Goal: Task Accomplishment & Management: Complete application form

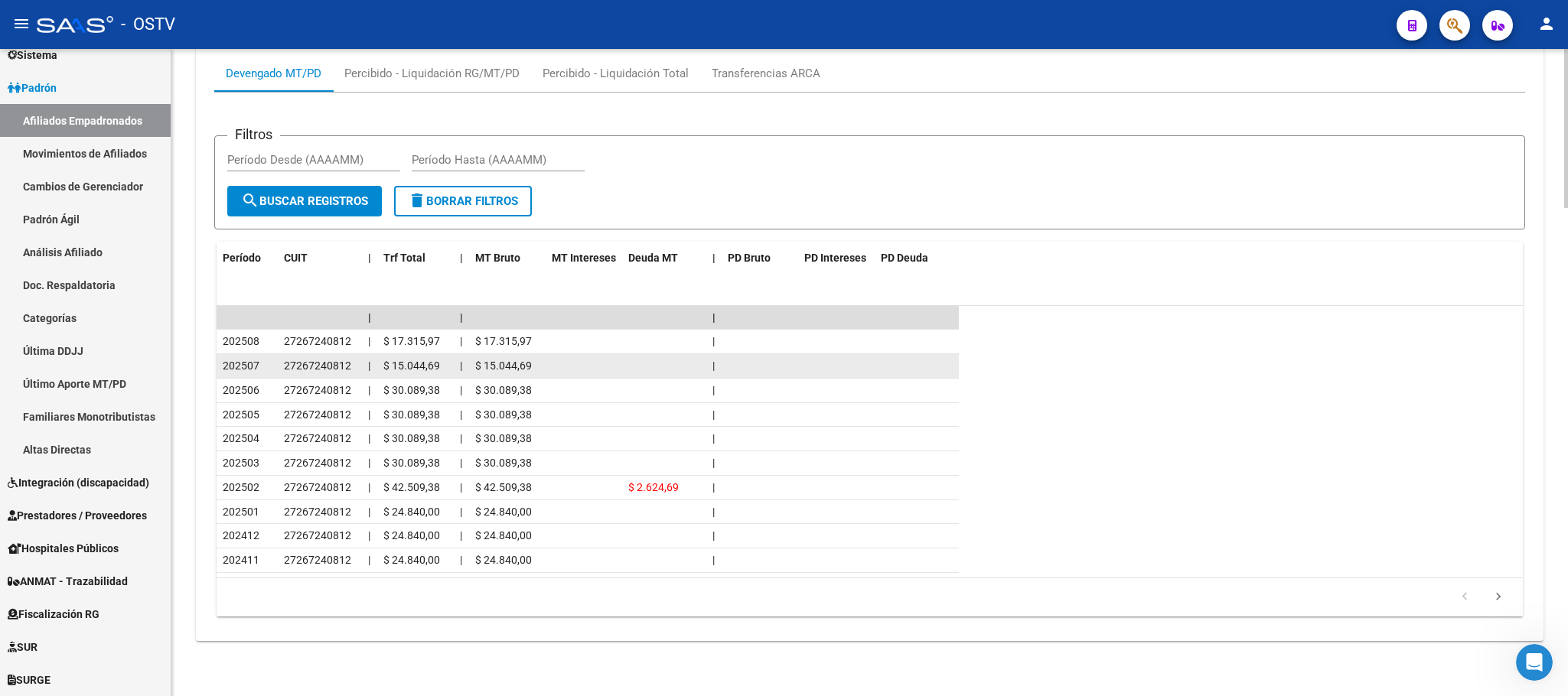
scroll to position [391, 0]
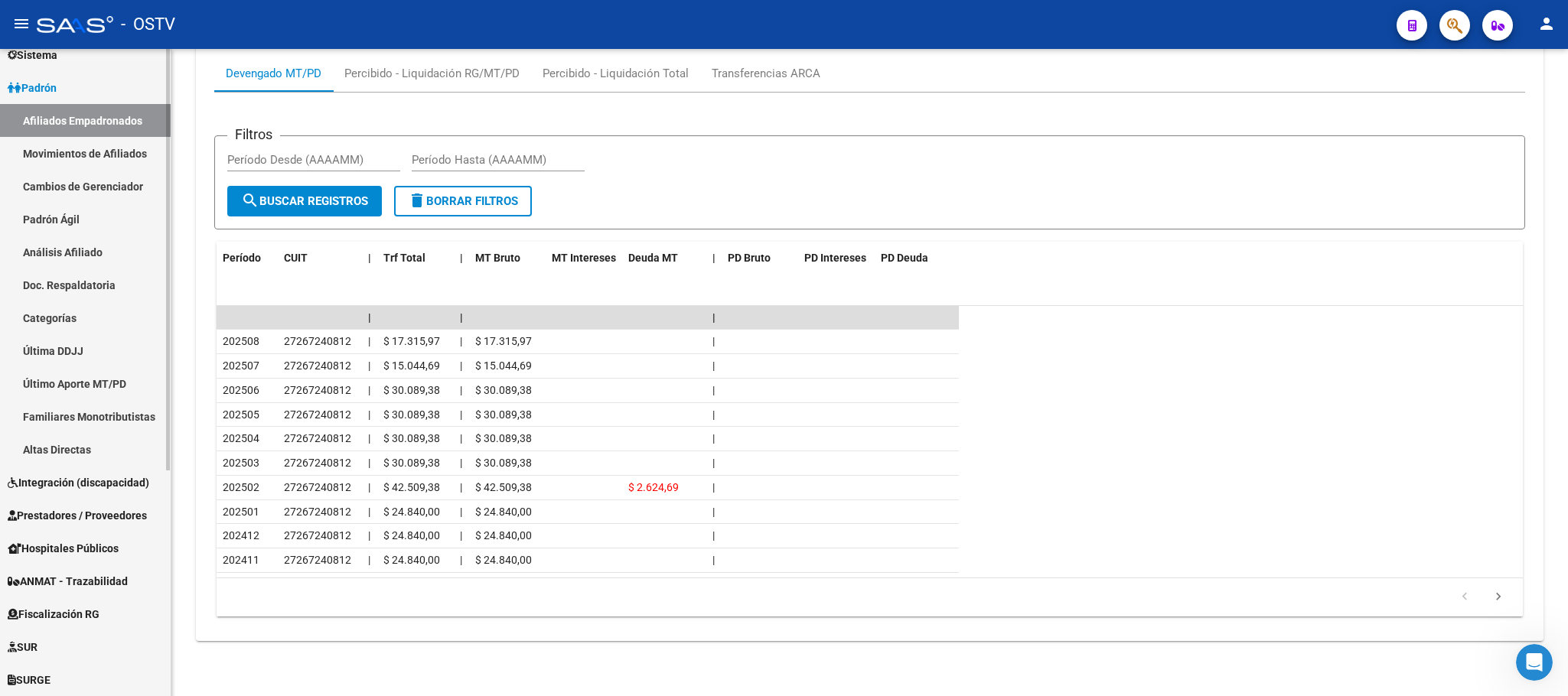
click at [72, 554] on span "Hospitales Públicos" at bounding box center [63, 548] width 111 height 16
click at [79, 549] on span "Hospitales Públicos" at bounding box center [63, 548] width 111 height 16
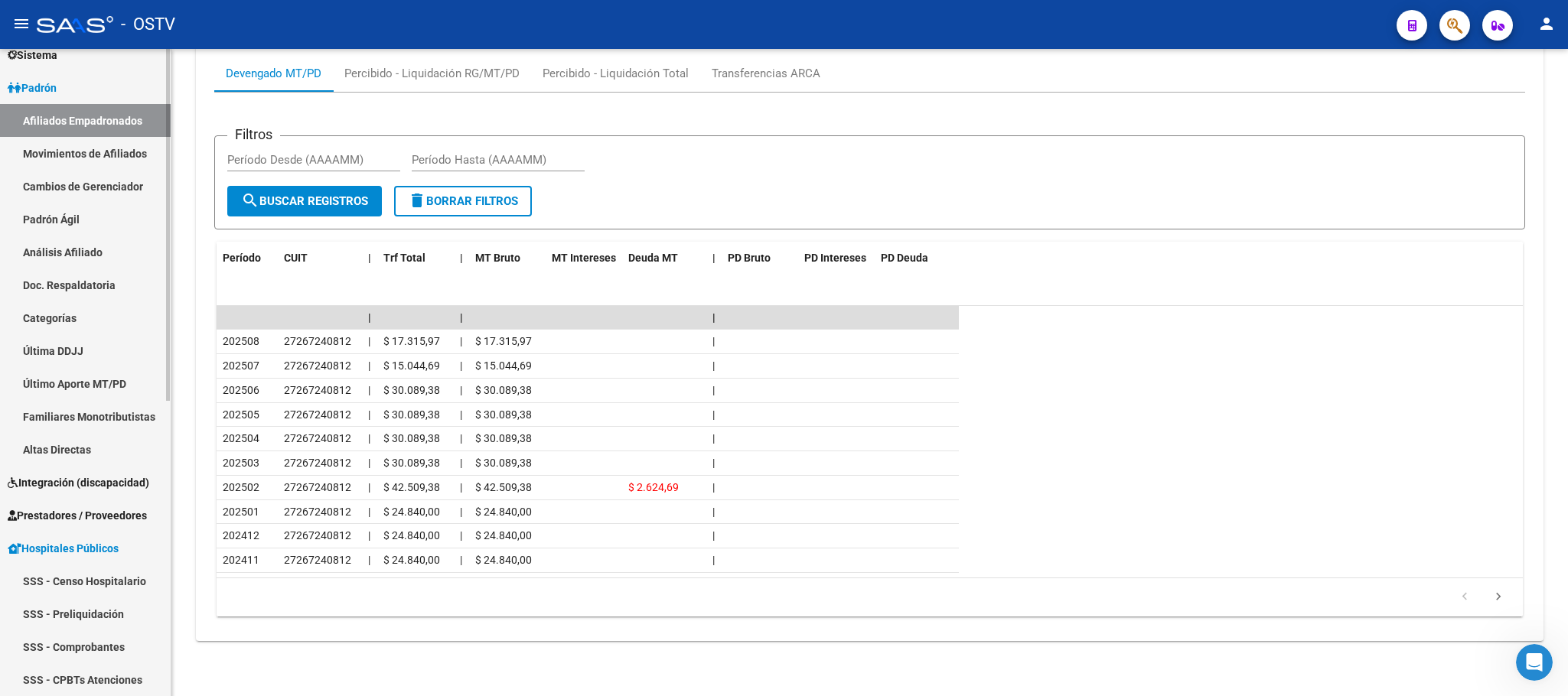
click at [74, 85] on link "Padrón" at bounding box center [85, 87] width 170 height 33
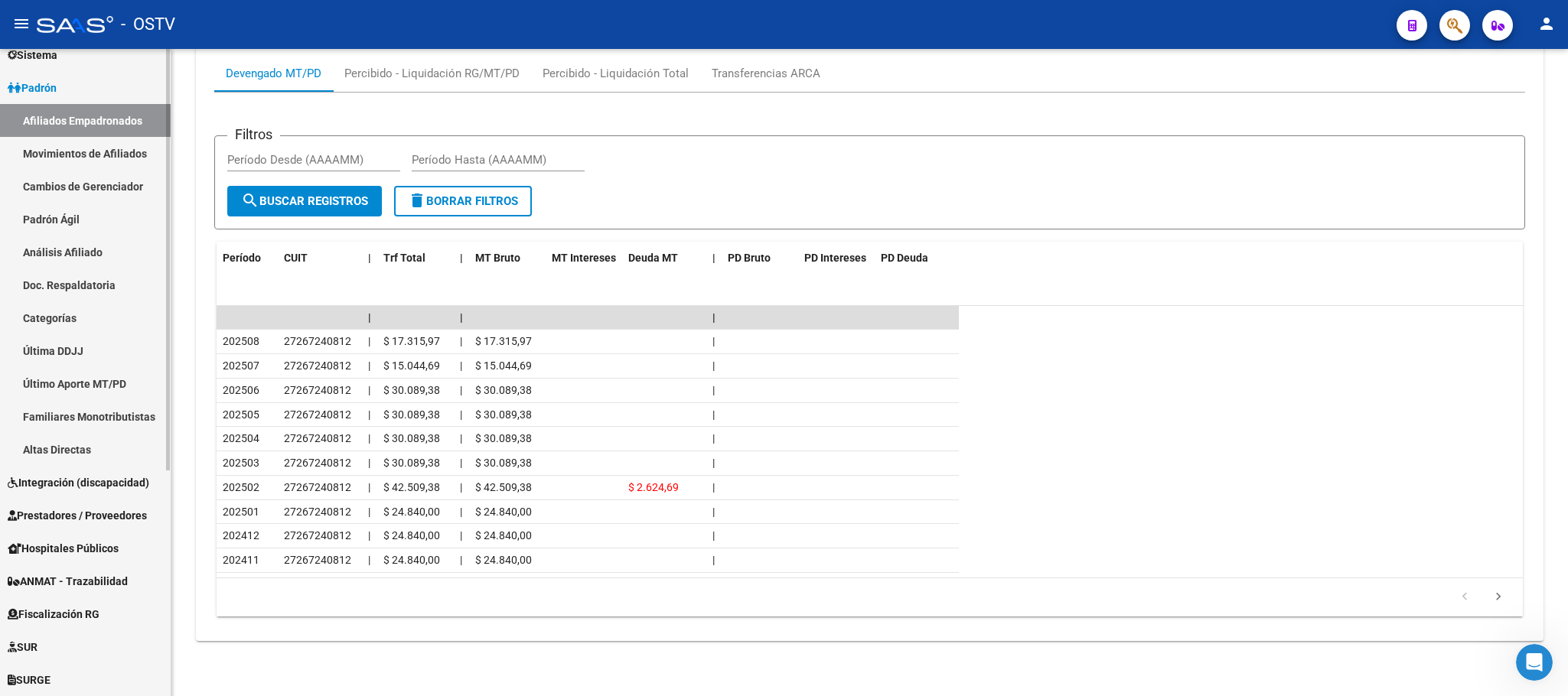
click at [57, 88] on span "Padrón" at bounding box center [31, 88] width 49 height 16
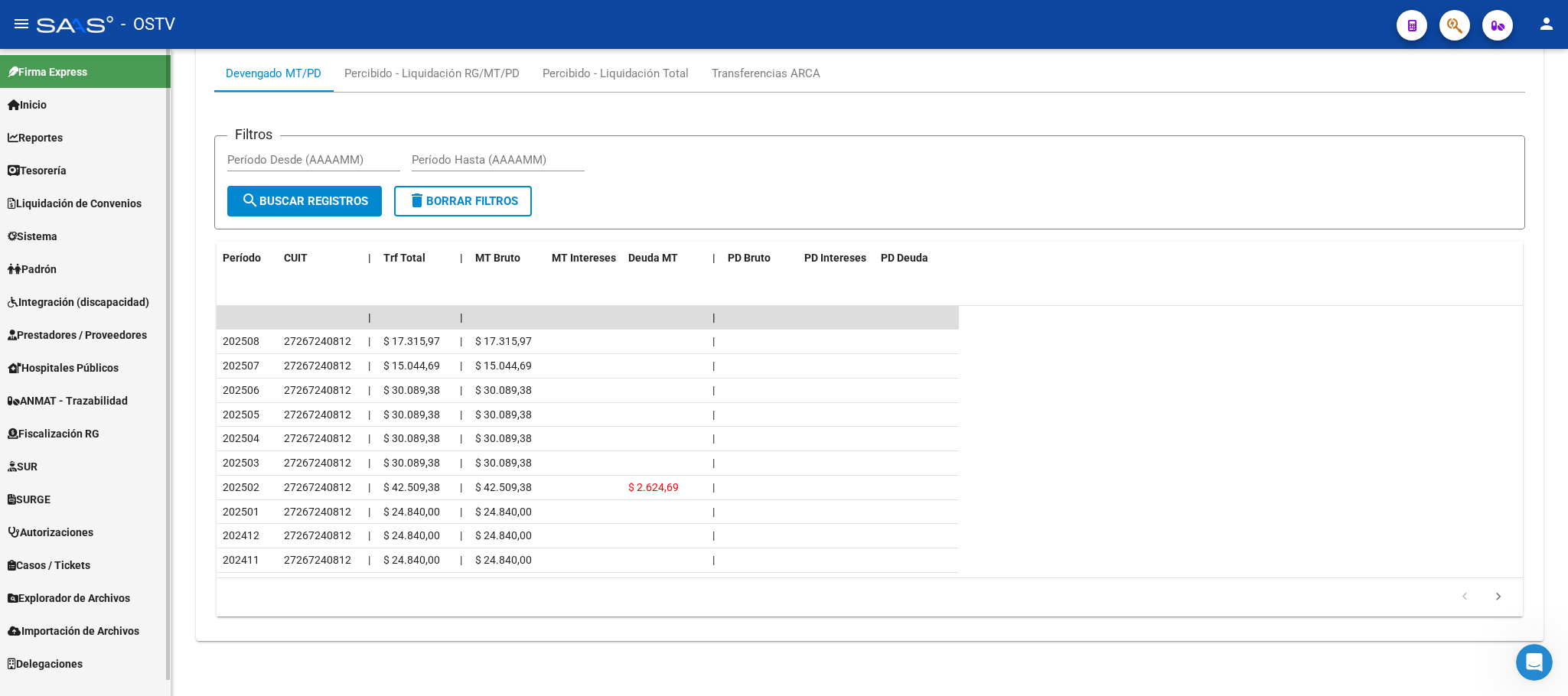
scroll to position [0, 0]
click at [62, 368] on span "Hospitales Públicos" at bounding box center [63, 368] width 111 height 16
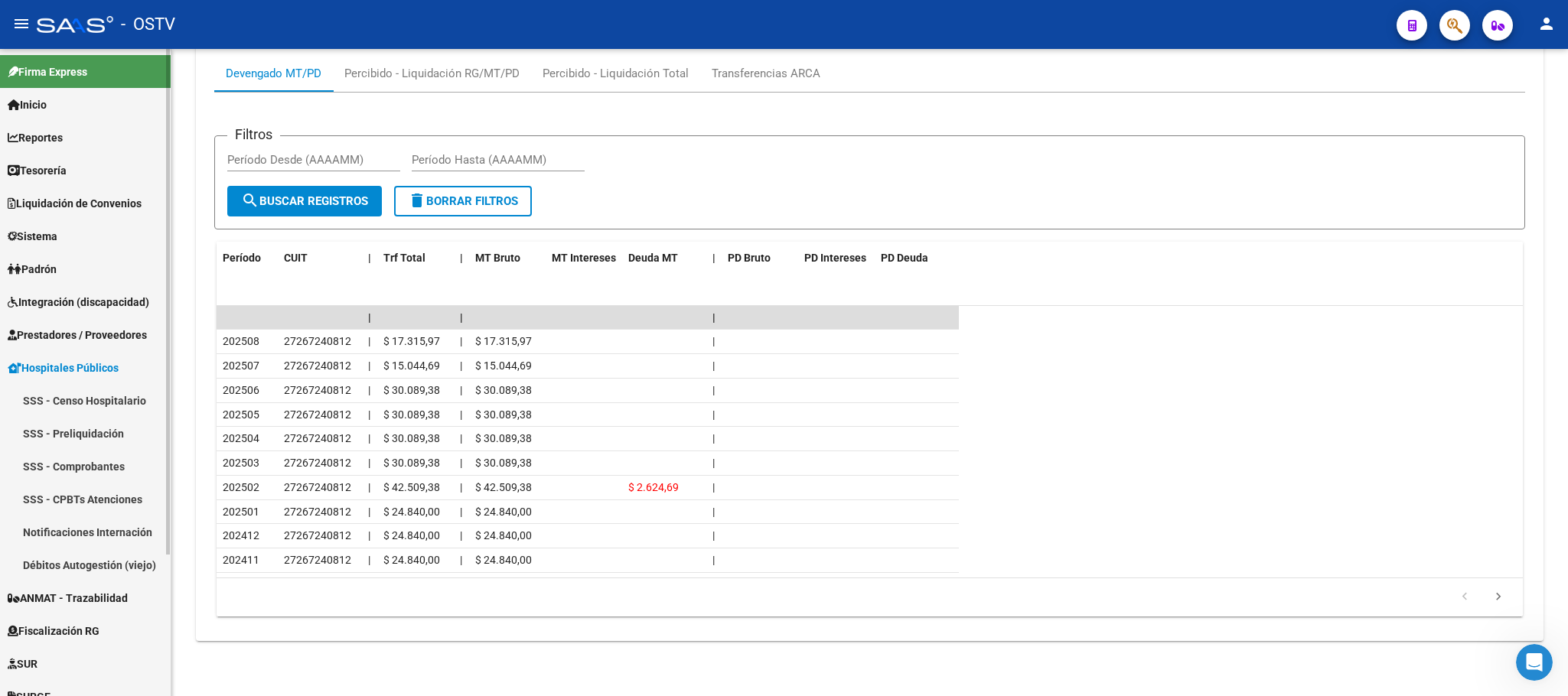
click at [72, 522] on link "Notificaciones Internación" at bounding box center [85, 532] width 170 height 33
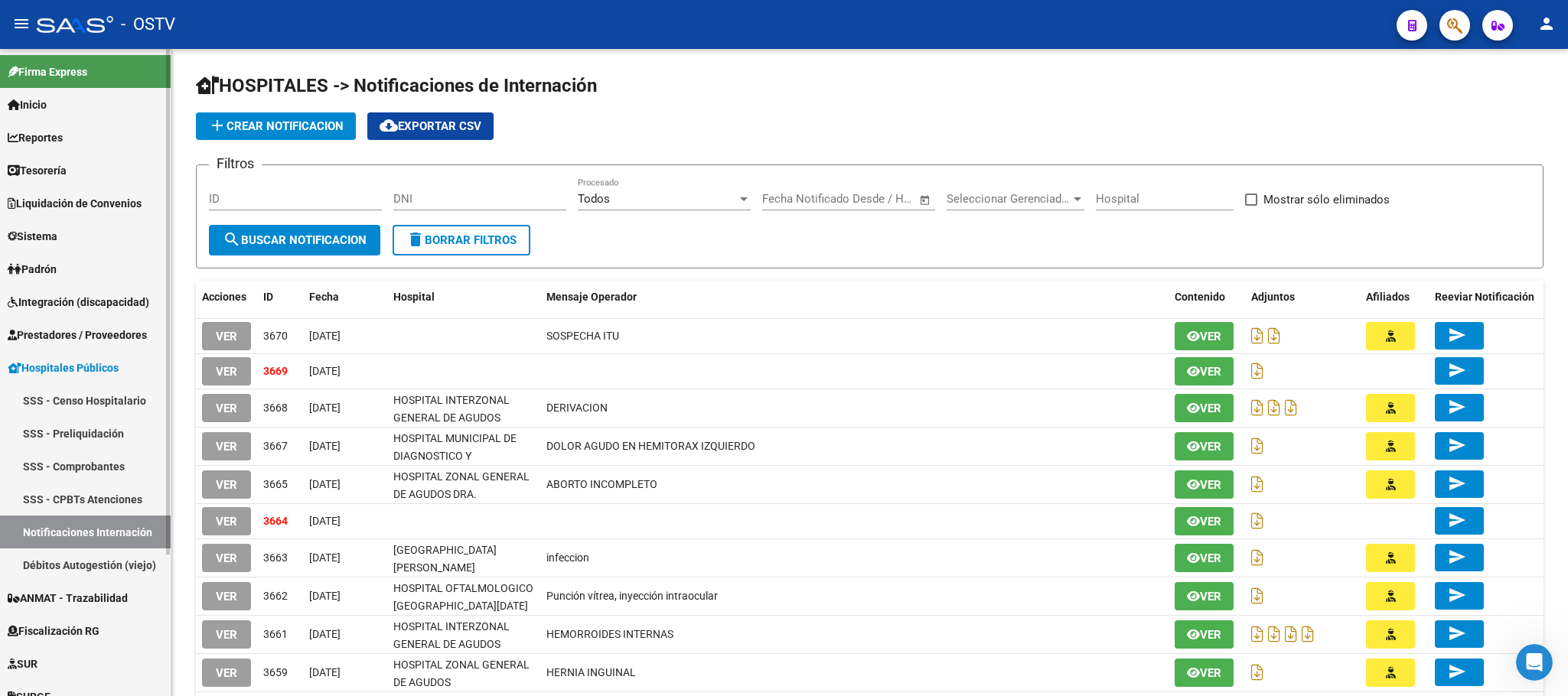
click at [119, 369] on span "Hospitales Públicos" at bounding box center [63, 368] width 111 height 16
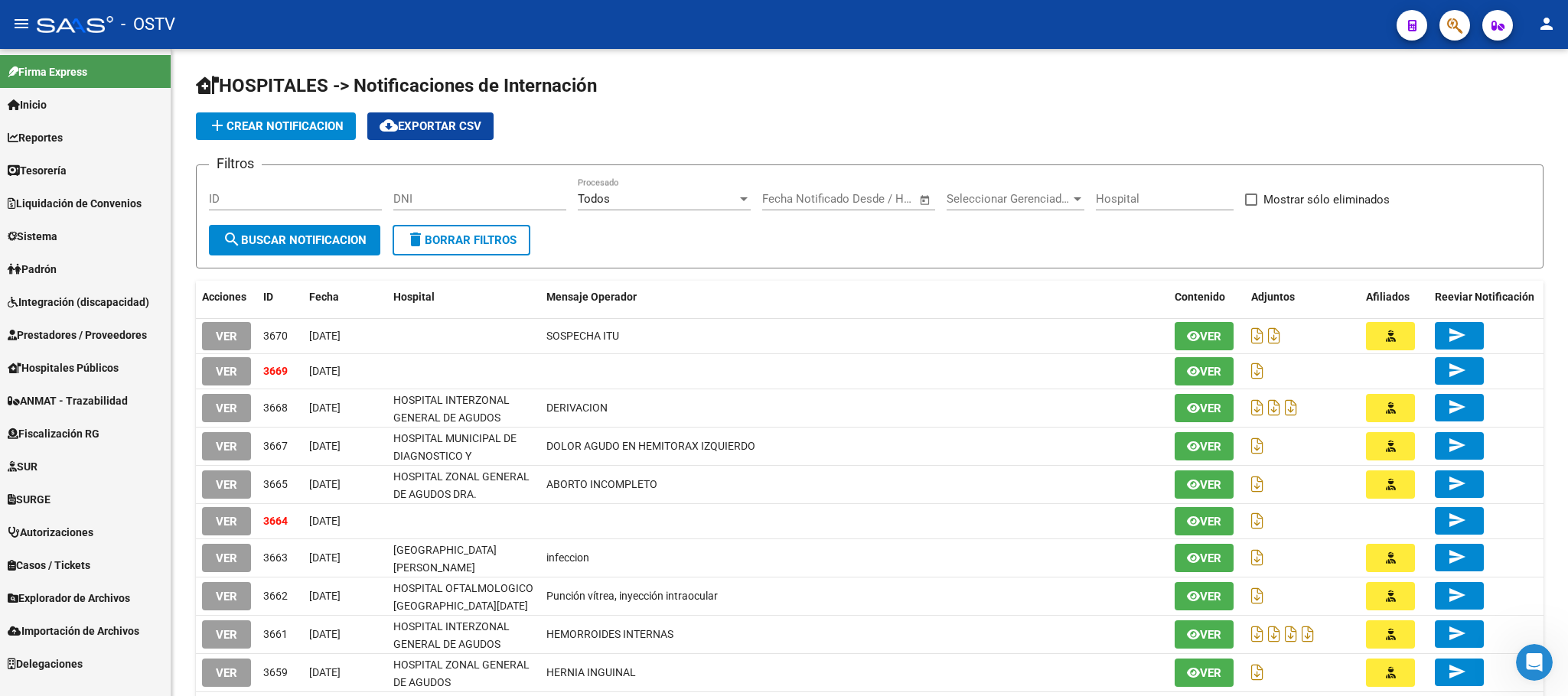
click at [56, 429] on span "Fiscalización RG" at bounding box center [54, 434] width 92 height 16
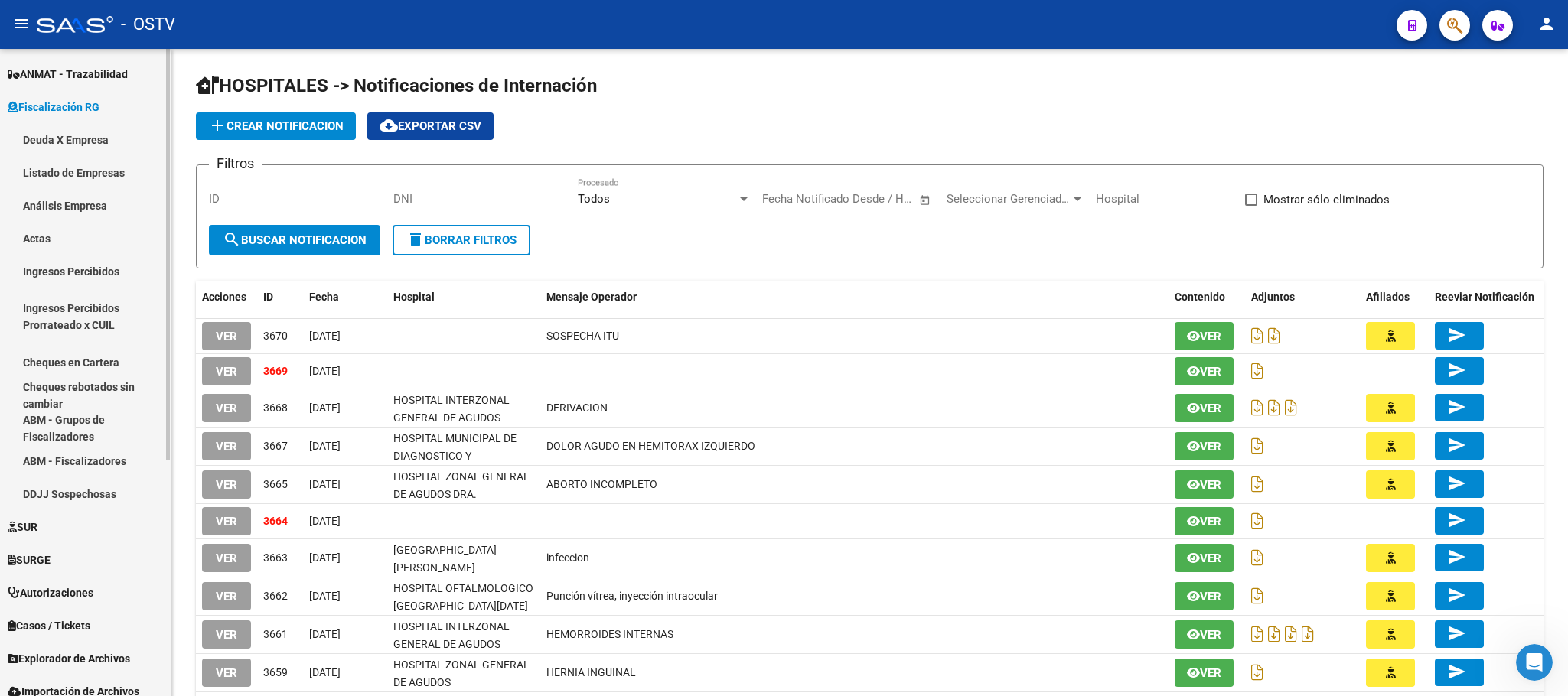
scroll to position [344, 0]
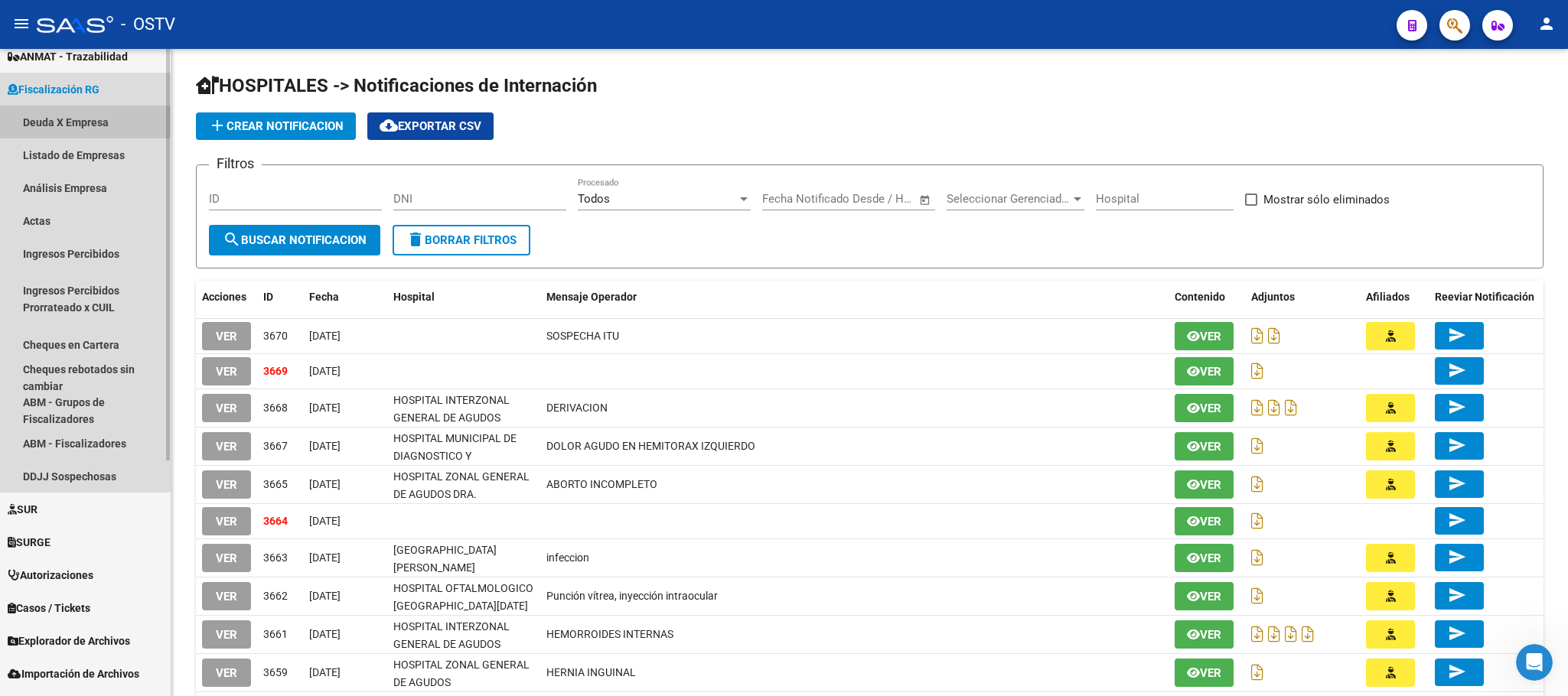
click at [76, 122] on link "Deuda X Empresa" at bounding box center [85, 122] width 170 height 33
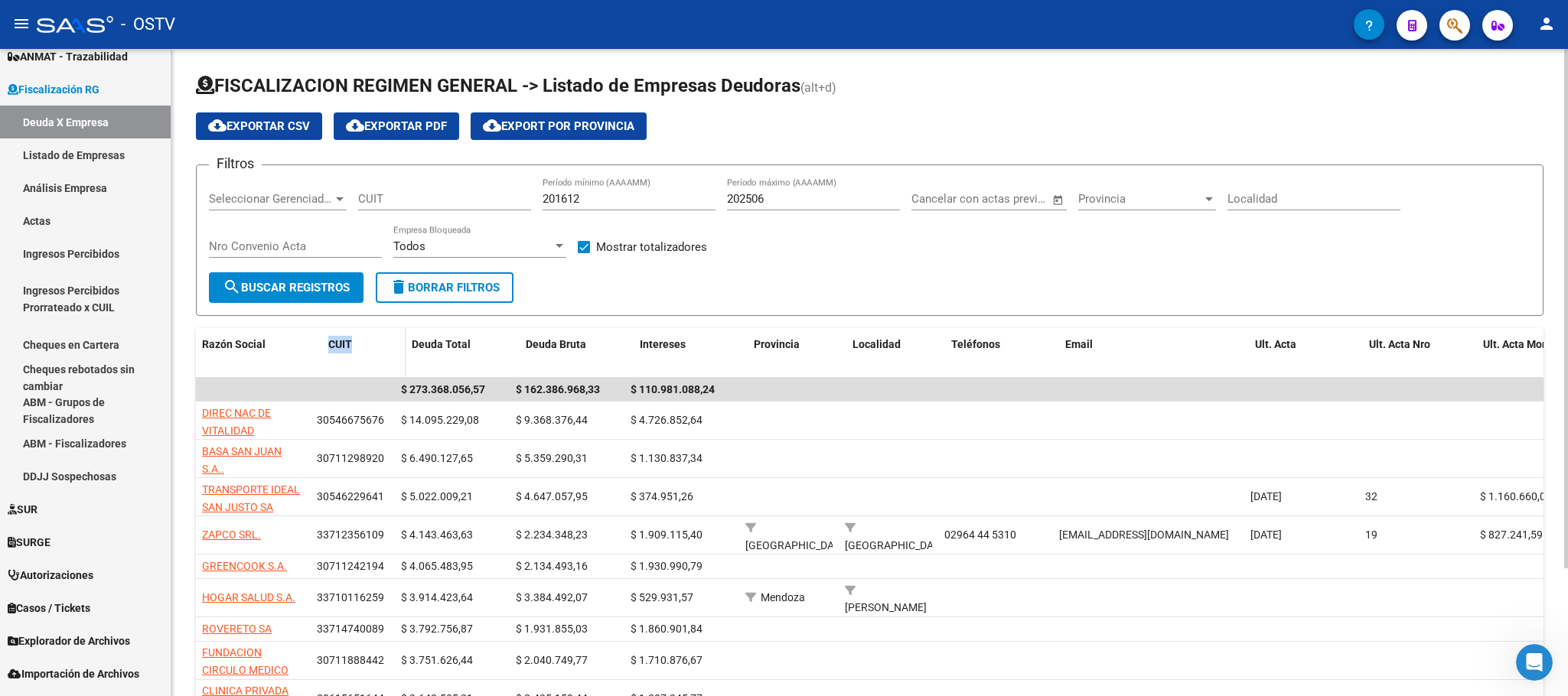
drag, startPoint x: 304, startPoint y: 355, endPoint x: 445, endPoint y: 354, distance: 141.0
click at [445, 354] on div "Razón Social CUIT Deuda Total Deuda Bruta Intereses Provincia Localidad Teléfon…" at bounding box center [1064, 353] width 1737 height 50
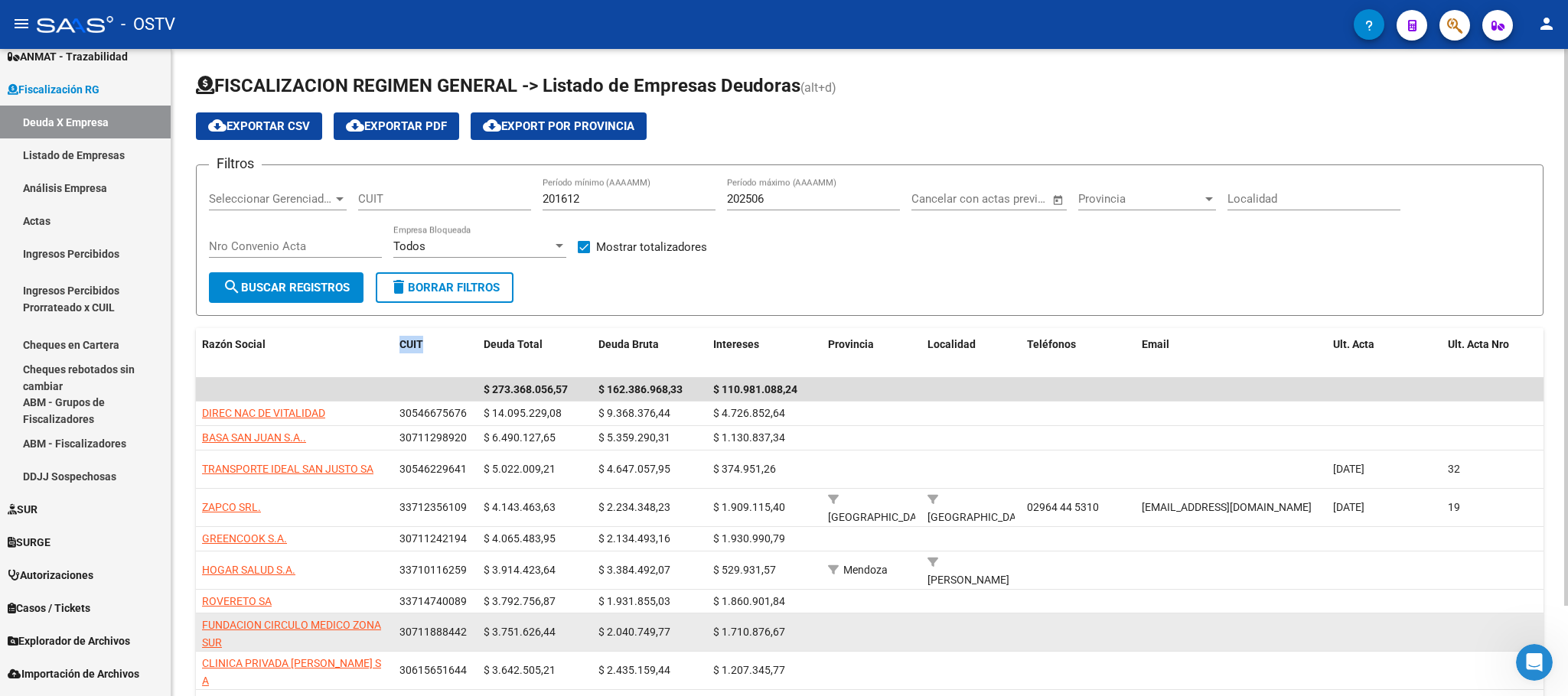
scroll to position [104, 0]
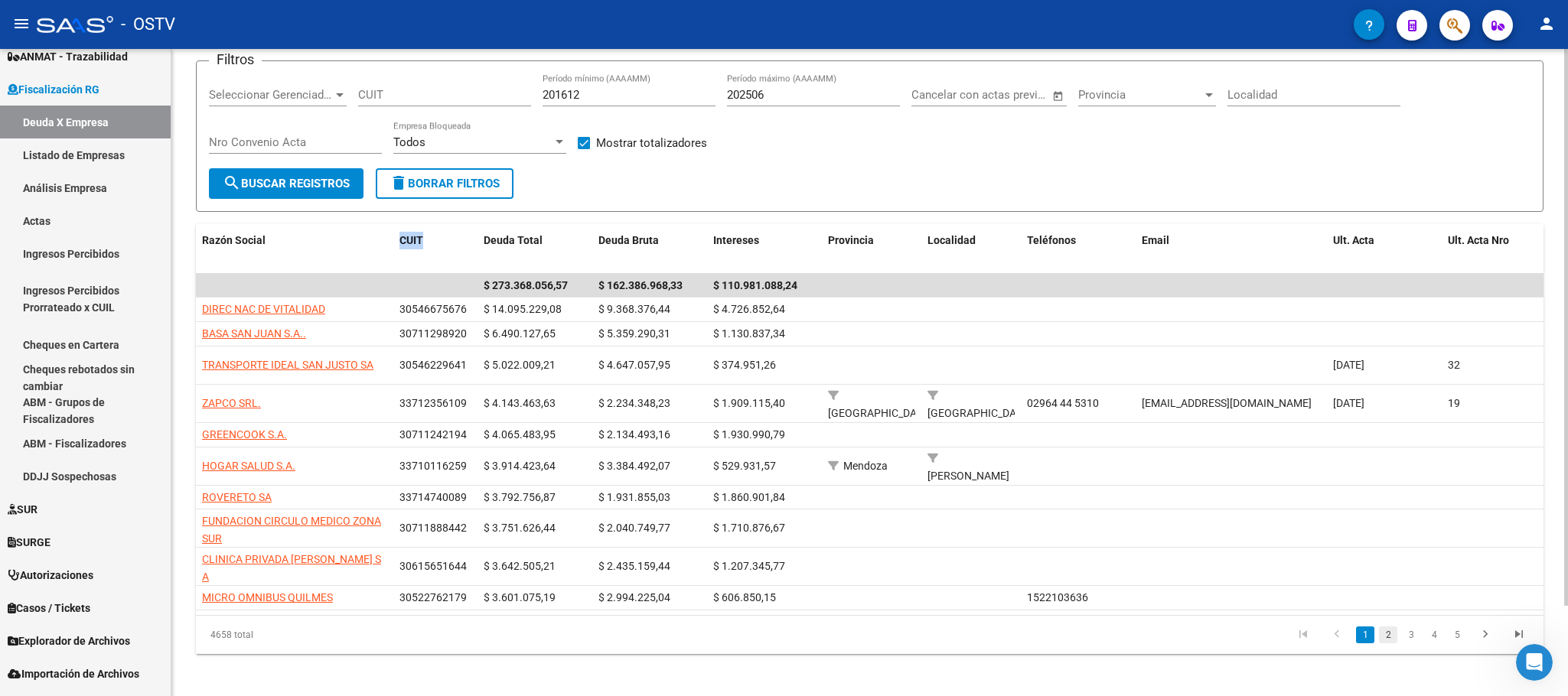
click at [1389, 632] on link "2" at bounding box center [1388, 634] width 18 height 16
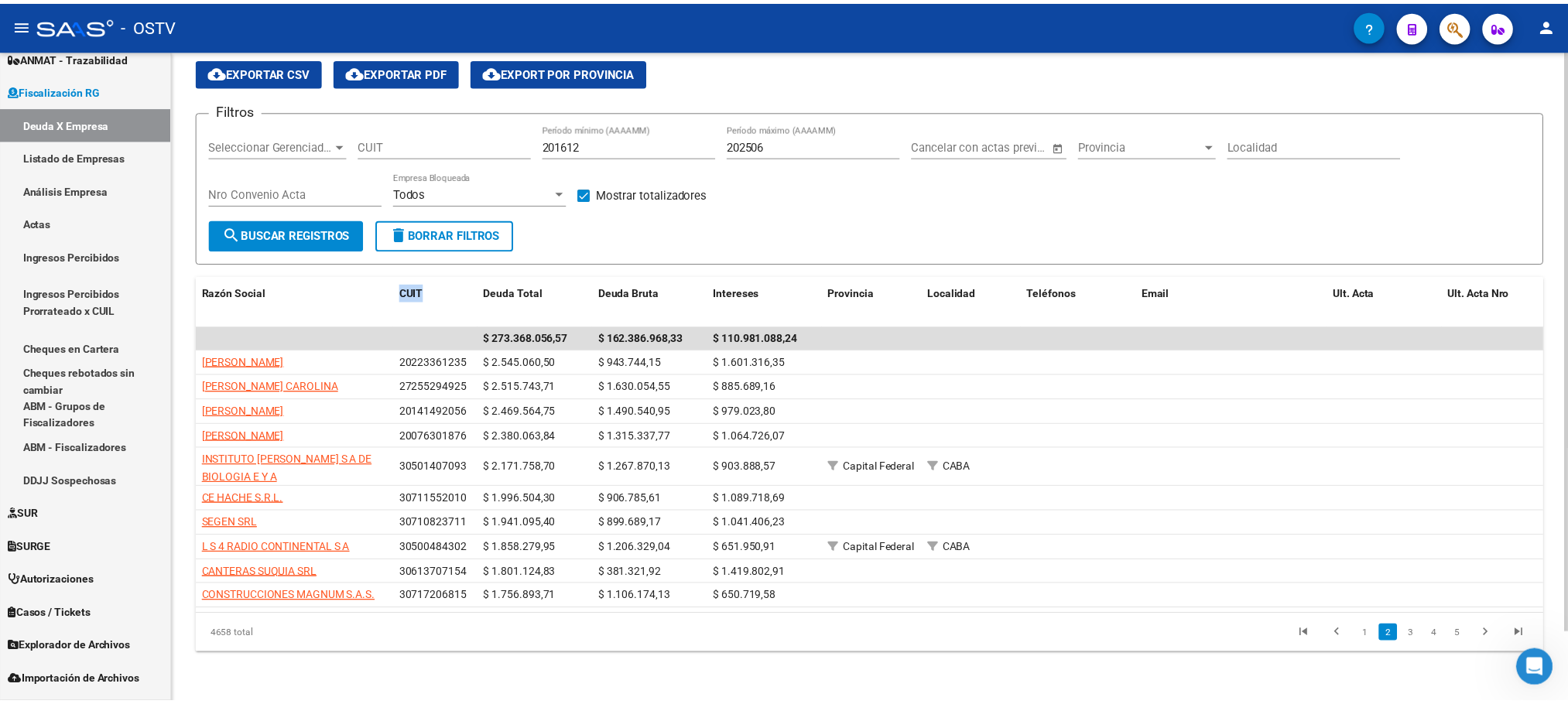
scroll to position [79, 0]
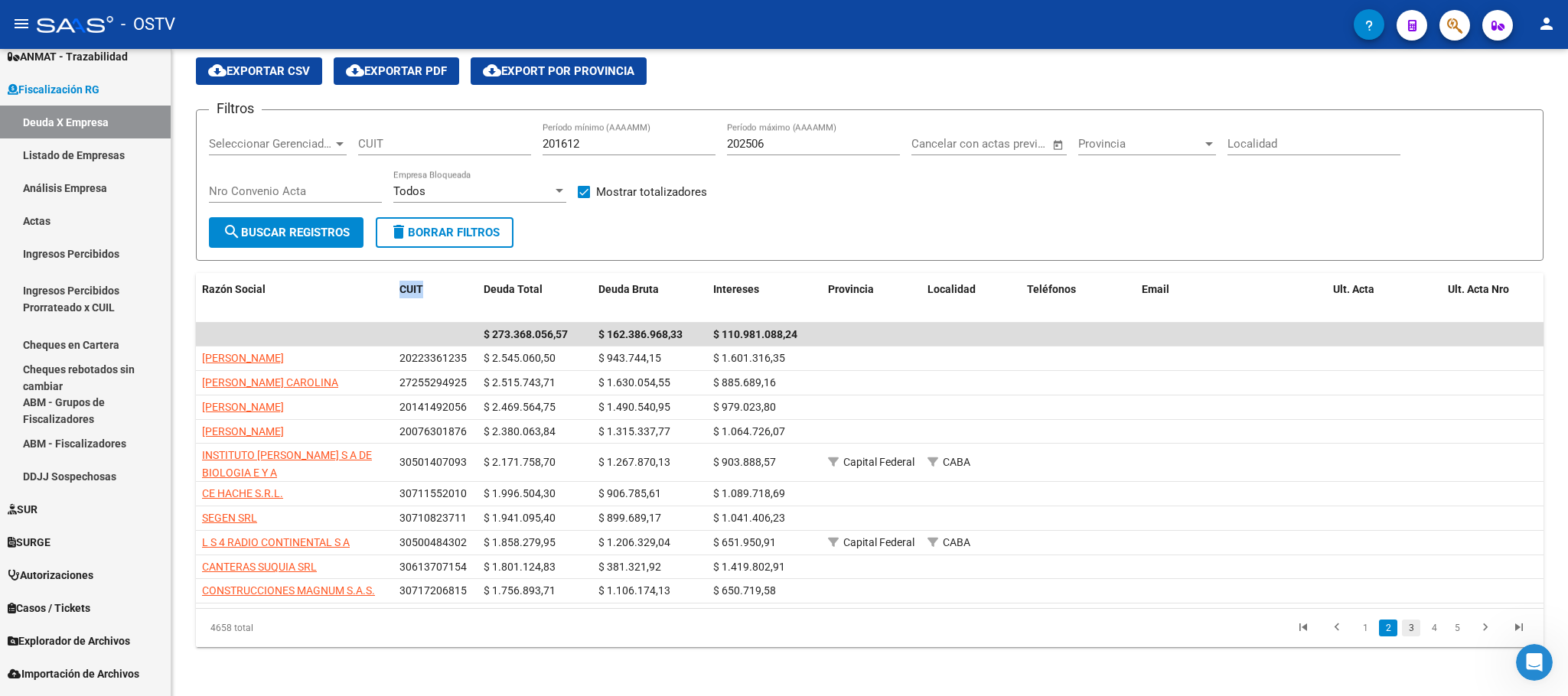
click at [1407, 624] on link "3" at bounding box center [1411, 628] width 18 height 16
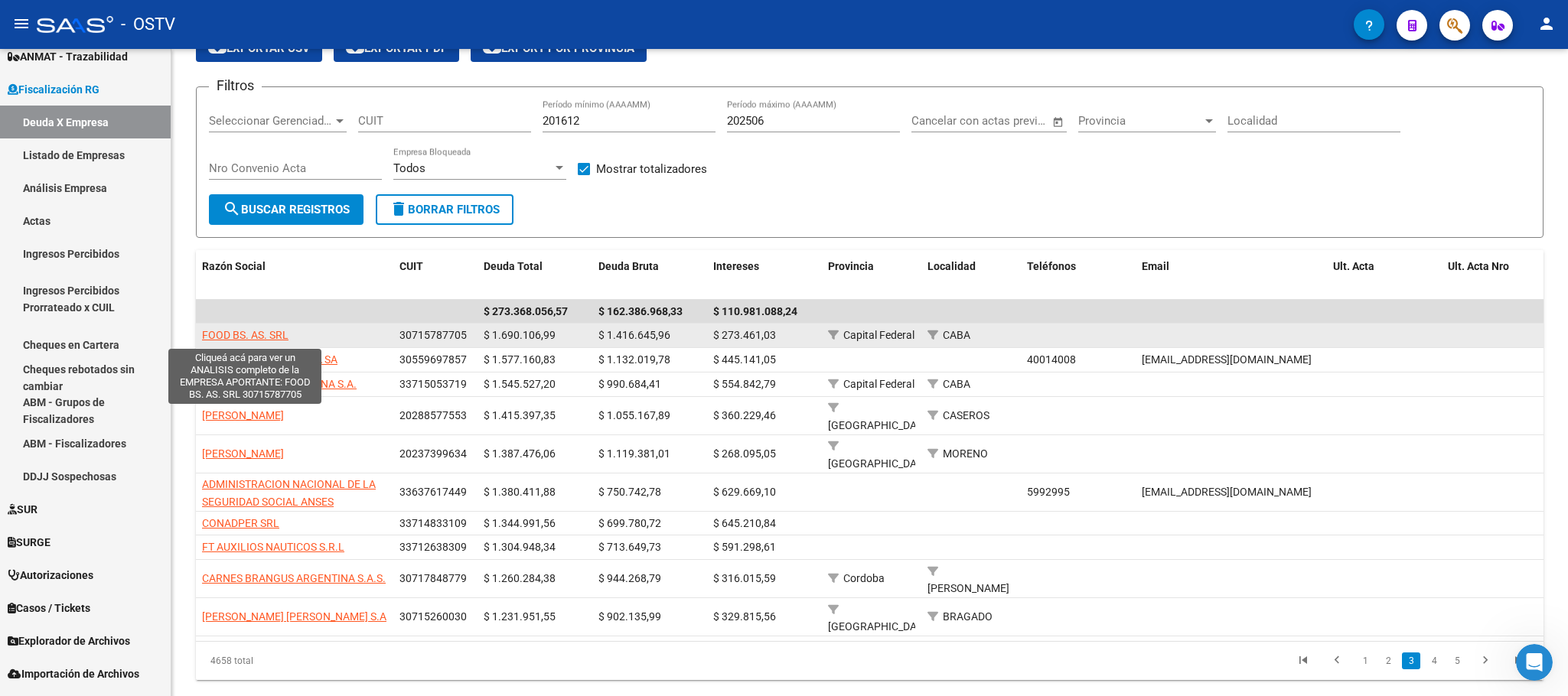
click at [268, 336] on span "FOOD BS. AS. SRL" at bounding box center [244, 335] width 86 height 12
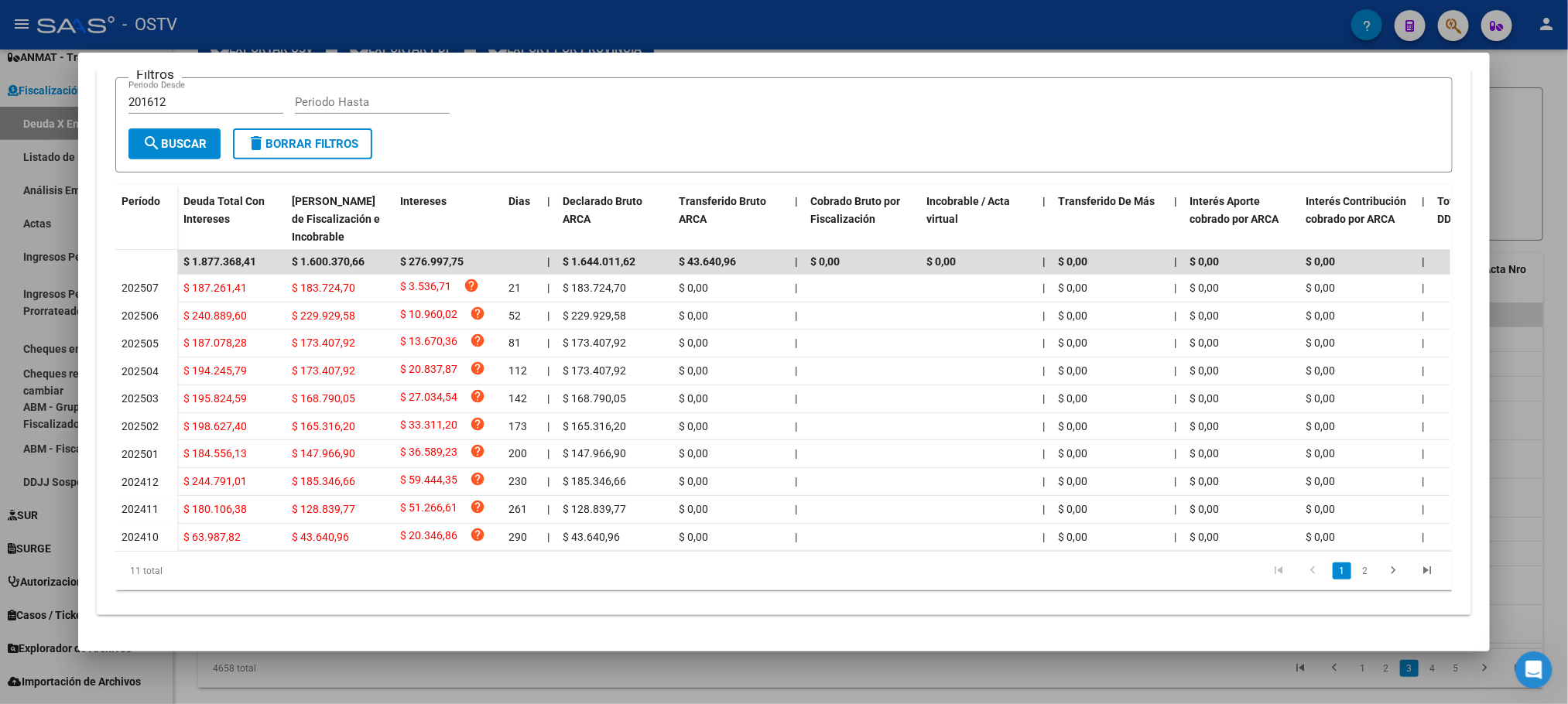
scroll to position [0, 0]
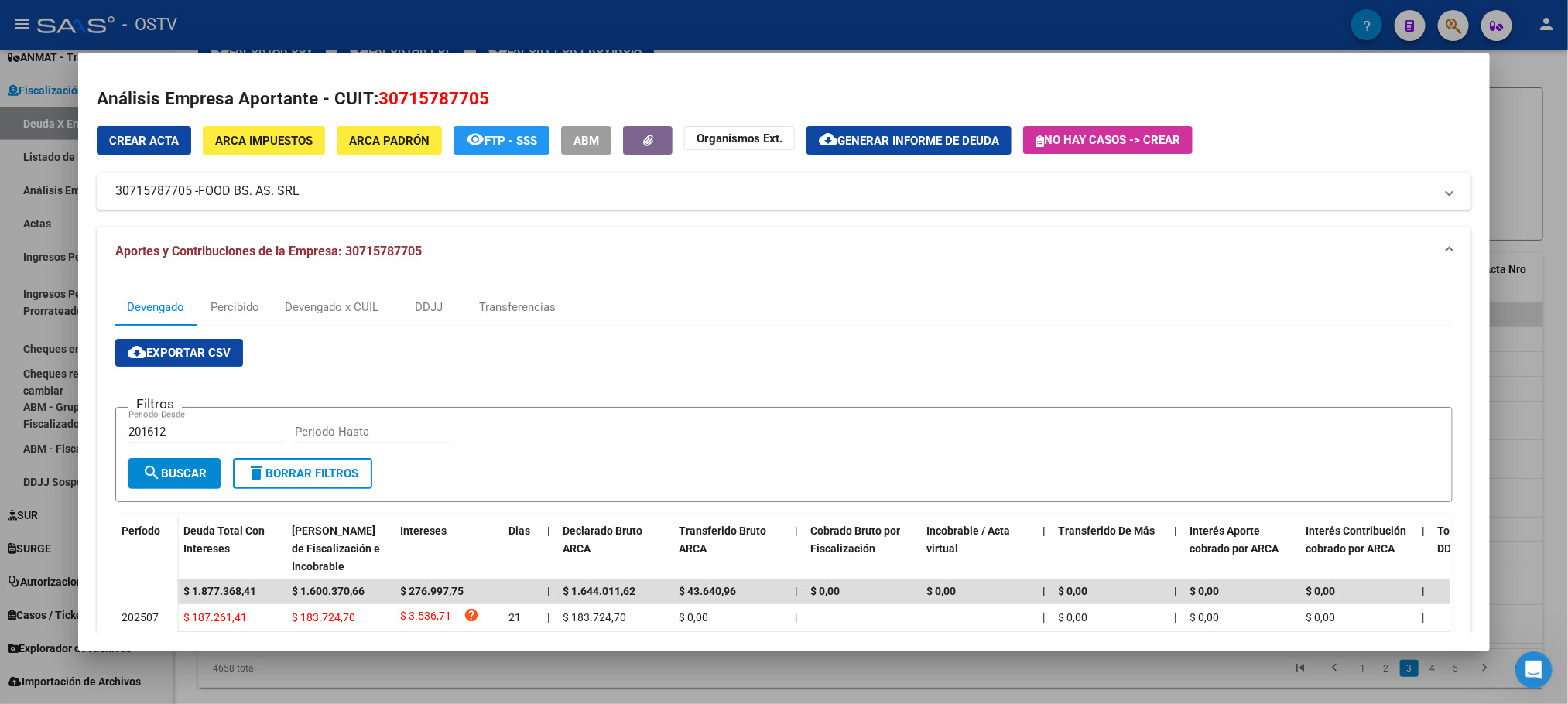
click at [246, 151] on button "ARCA Impuestos" at bounding box center [264, 141] width 122 height 28
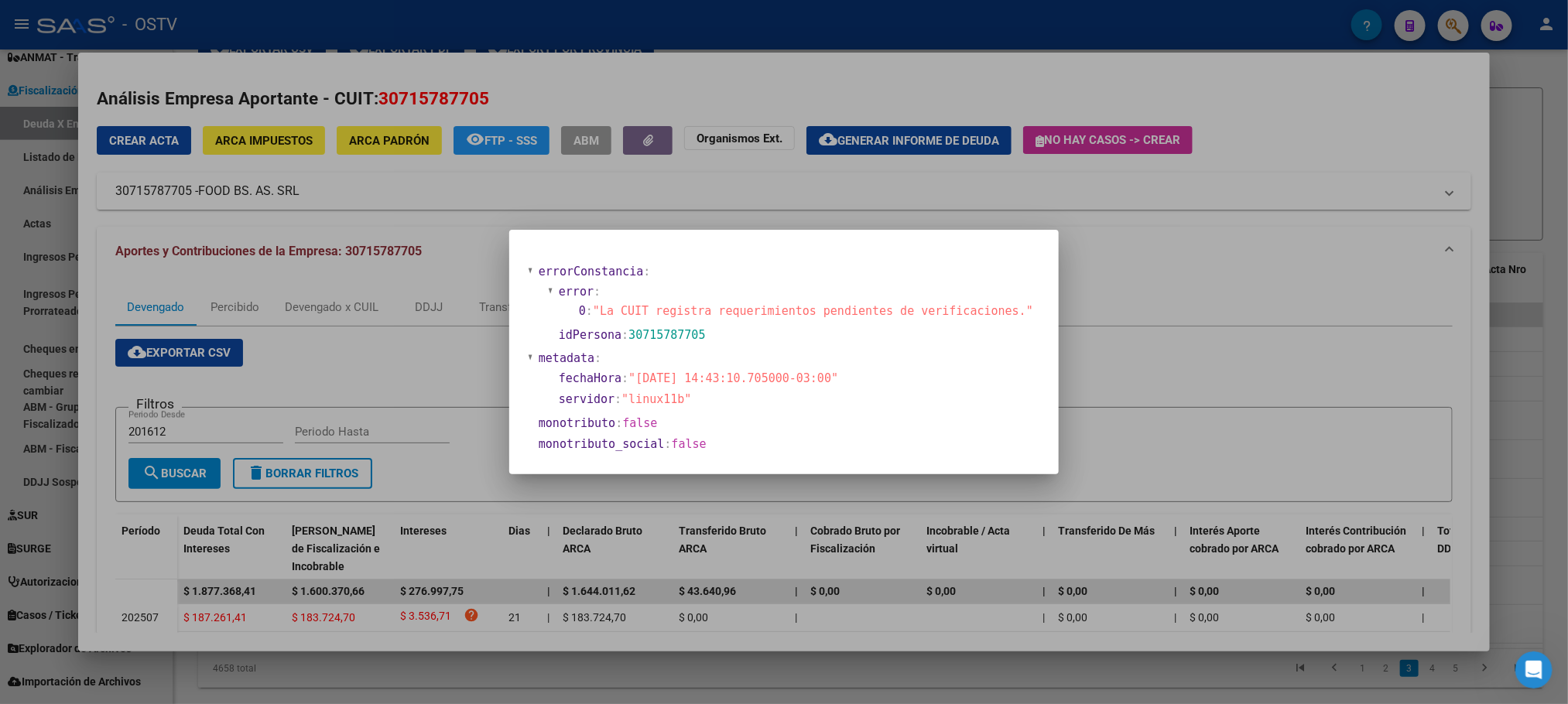
click at [314, 201] on div at bounding box center [784, 352] width 1568 height 704
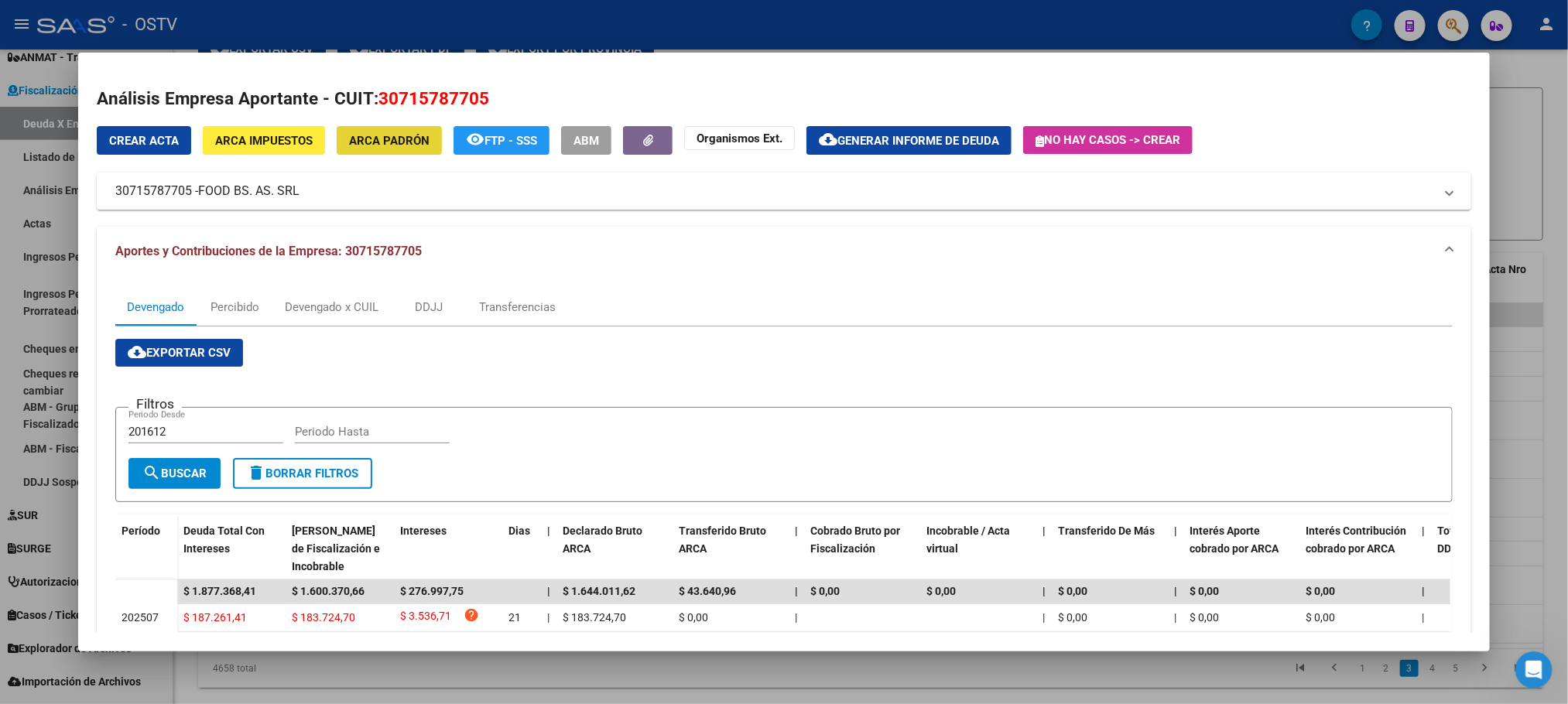
click at [375, 137] on span "ARCA Padrón" at bounding box center [389, 141] width 81 height 14
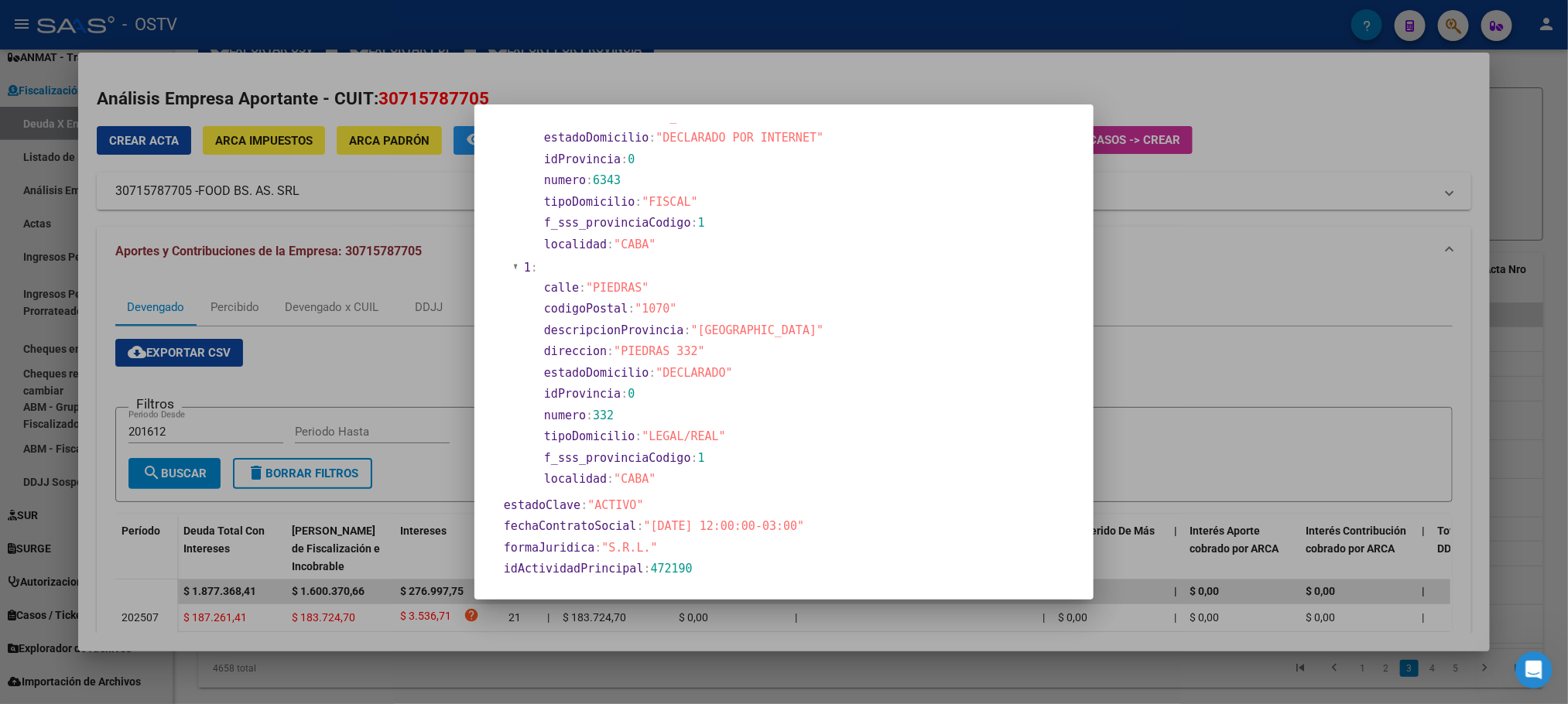
scroll to position [464, 0]
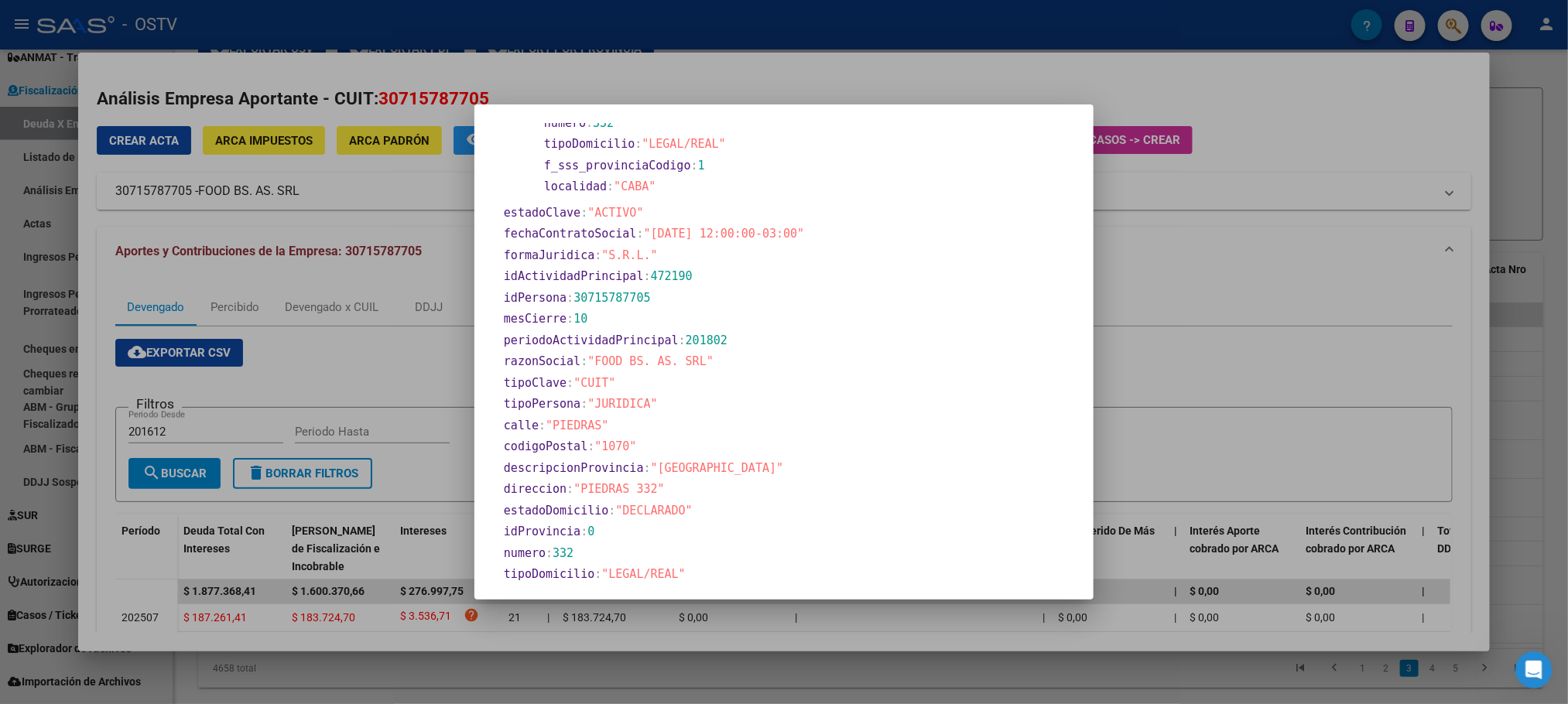
click at [89, 492] on div at bounding box center [784, 352] width 1568 height 704
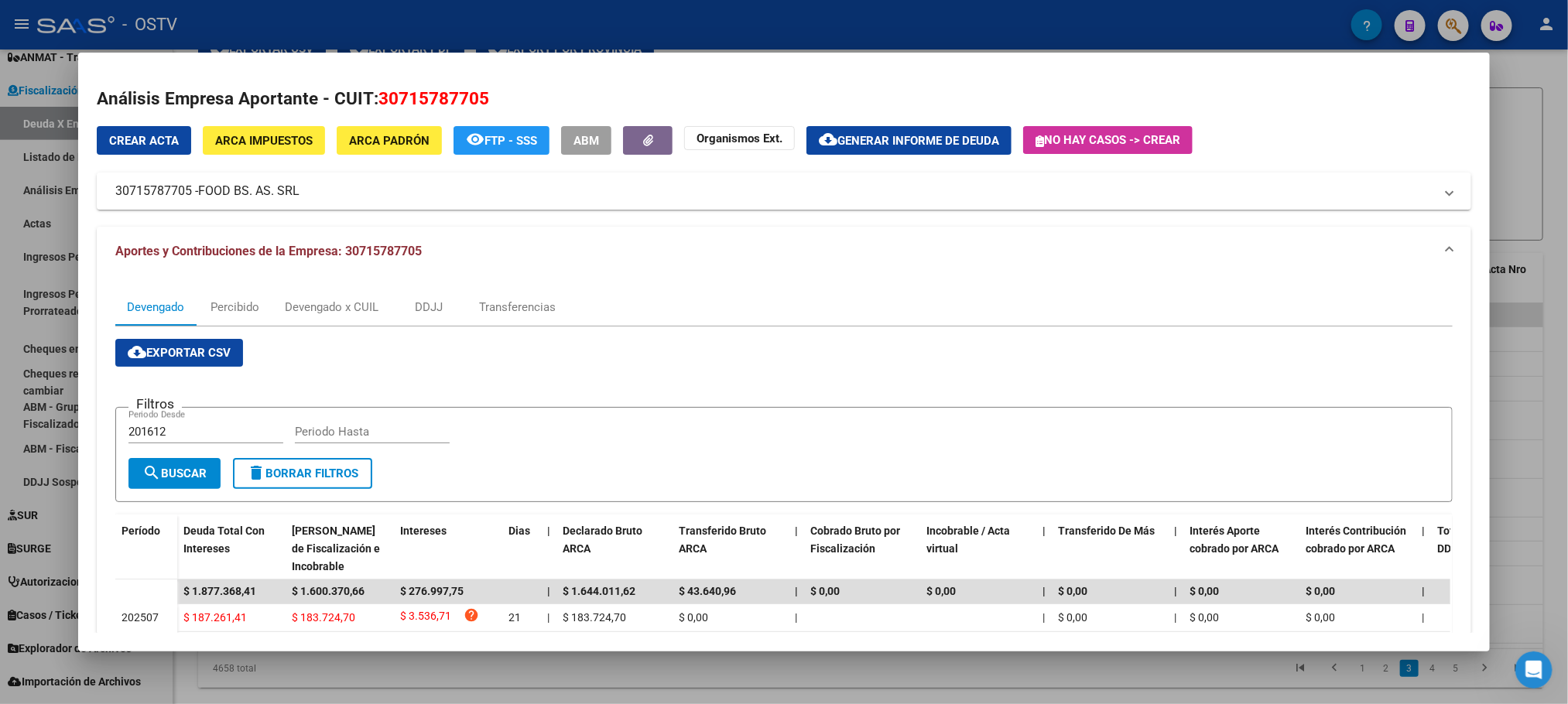
click at [214, 680] on div at bounding box center [784, 352] width 1568 height 704
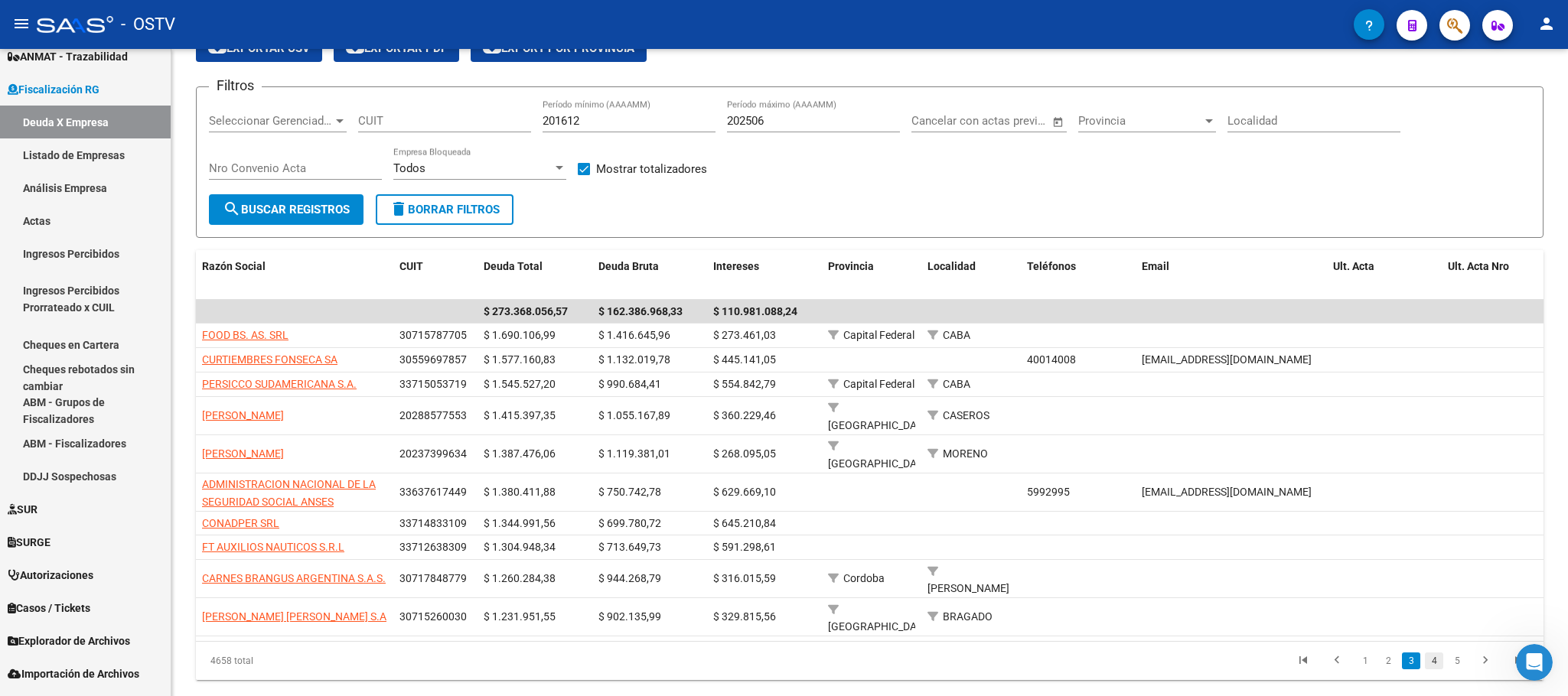
click at [1435, 652] on link "4" at bounding box center [1434, 661] width 18 height 16
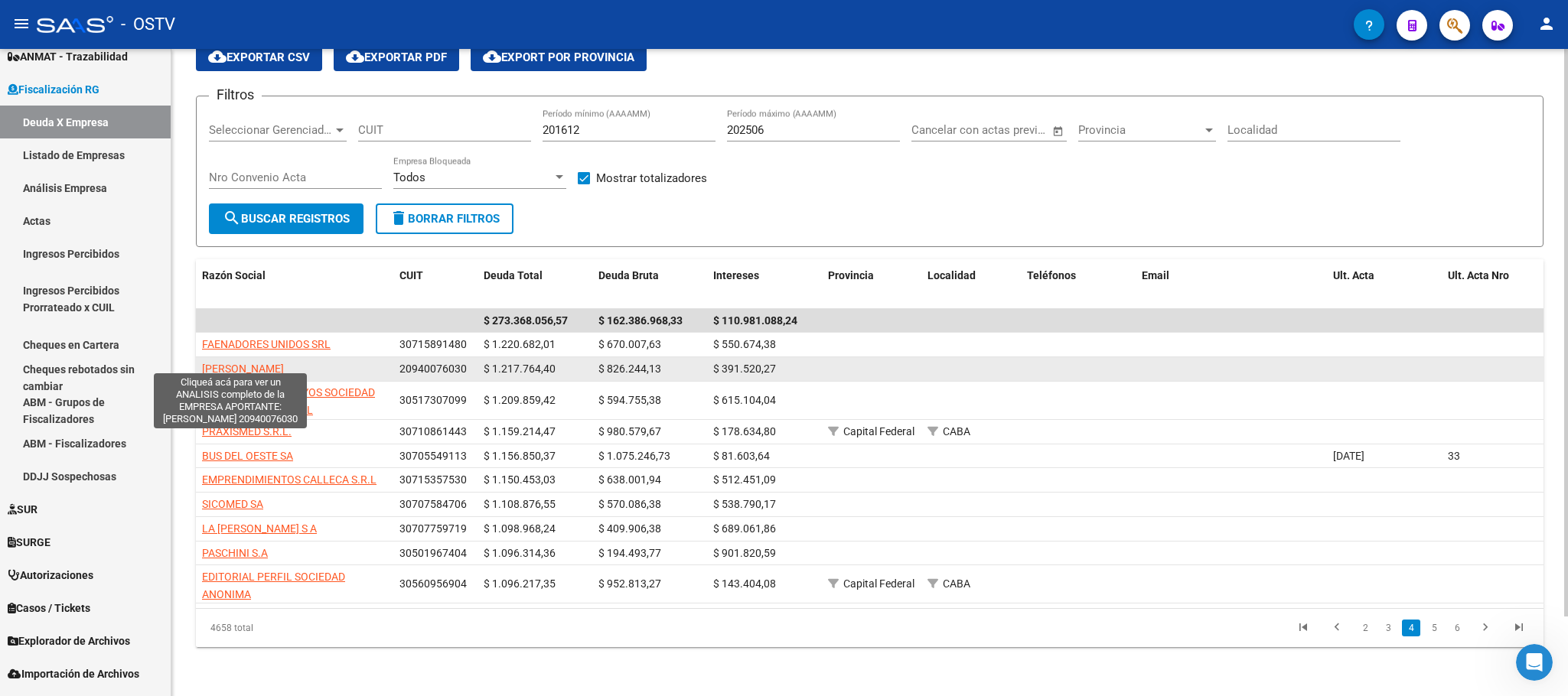
click at [219, 363] on span "[PERSON_NAME]" at bounding box center [242, 369] width 81 height 12
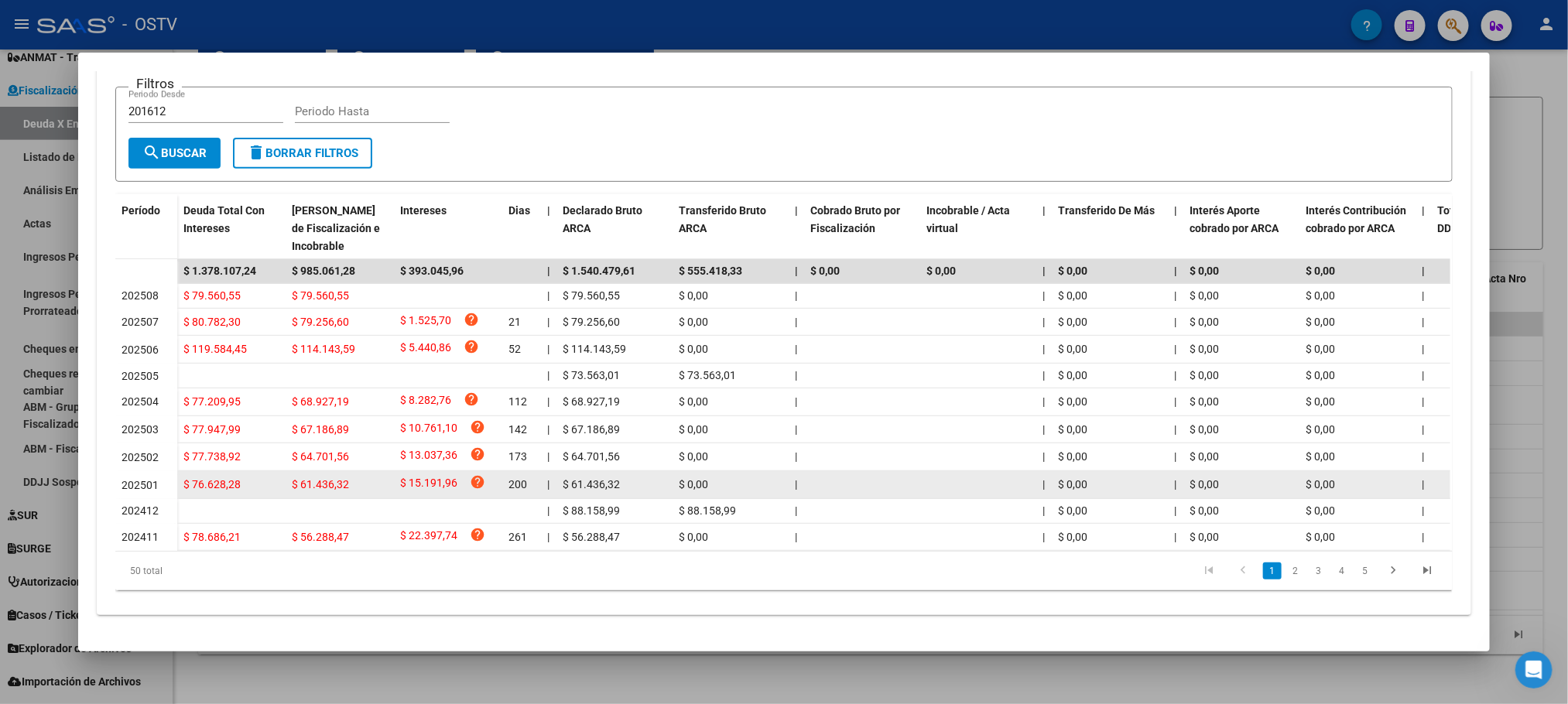
scroll to position [0, 0]
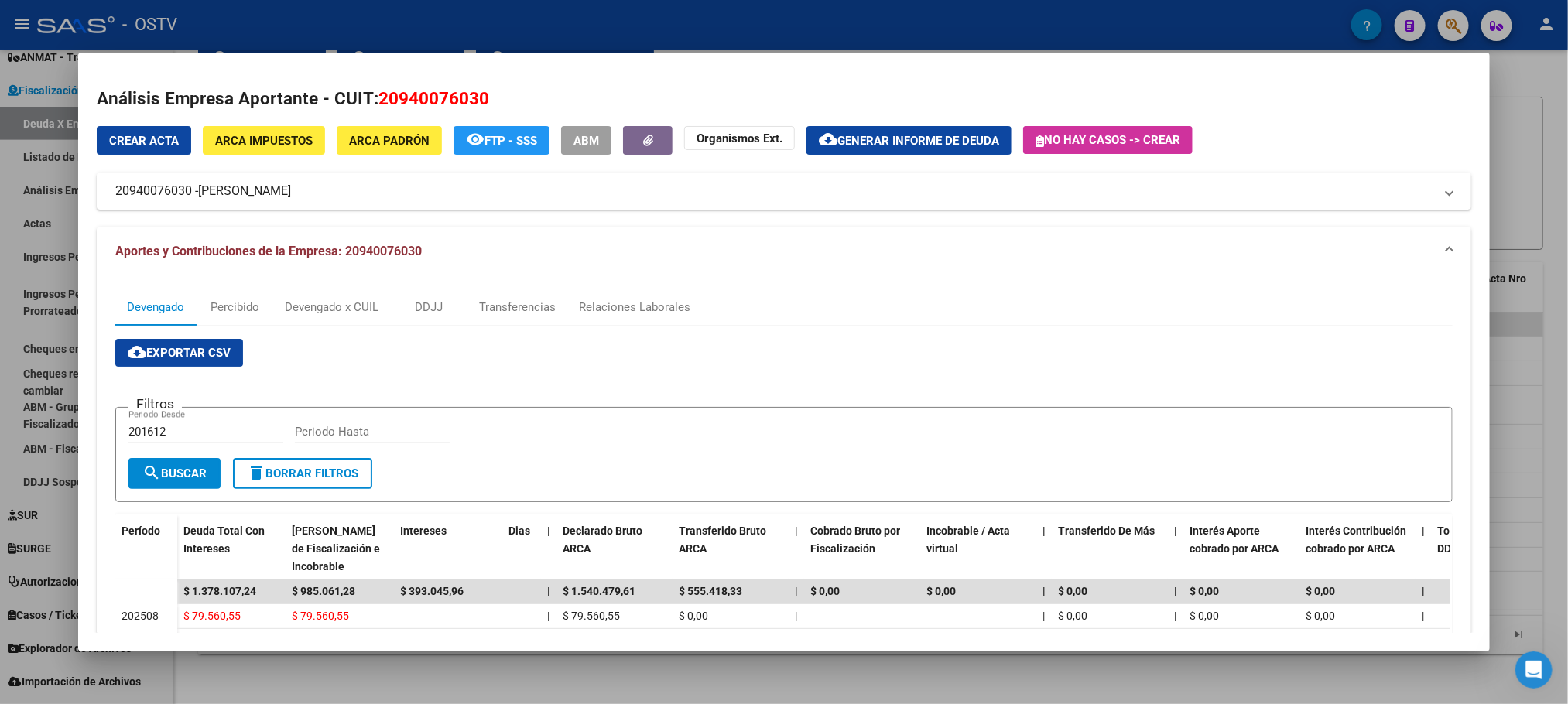
click at [365, 140] on span "ARCA Padrón" at bounding box center [389, 141] width 81 height 14
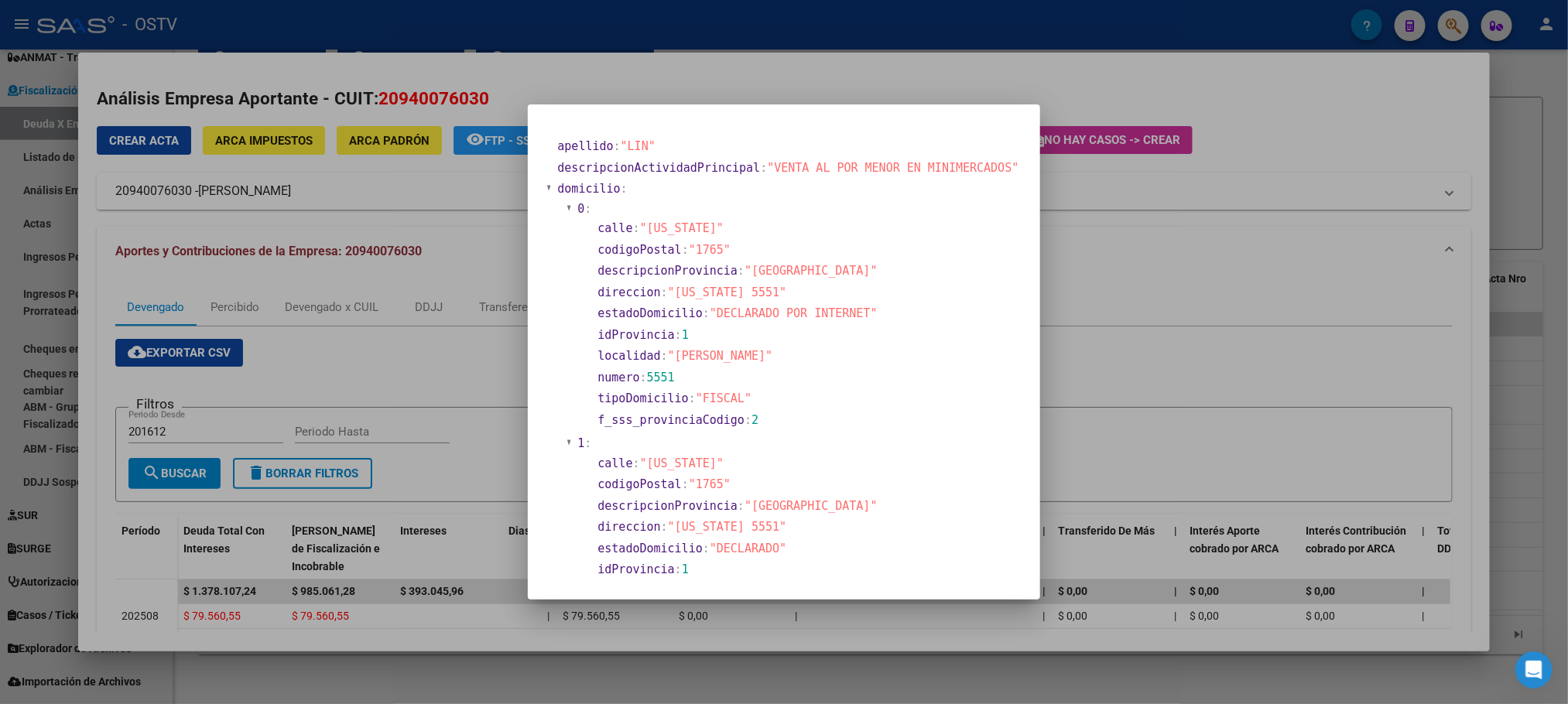
click at [386, 504] on div at bounding box center [784, 352] width 1568 height 704
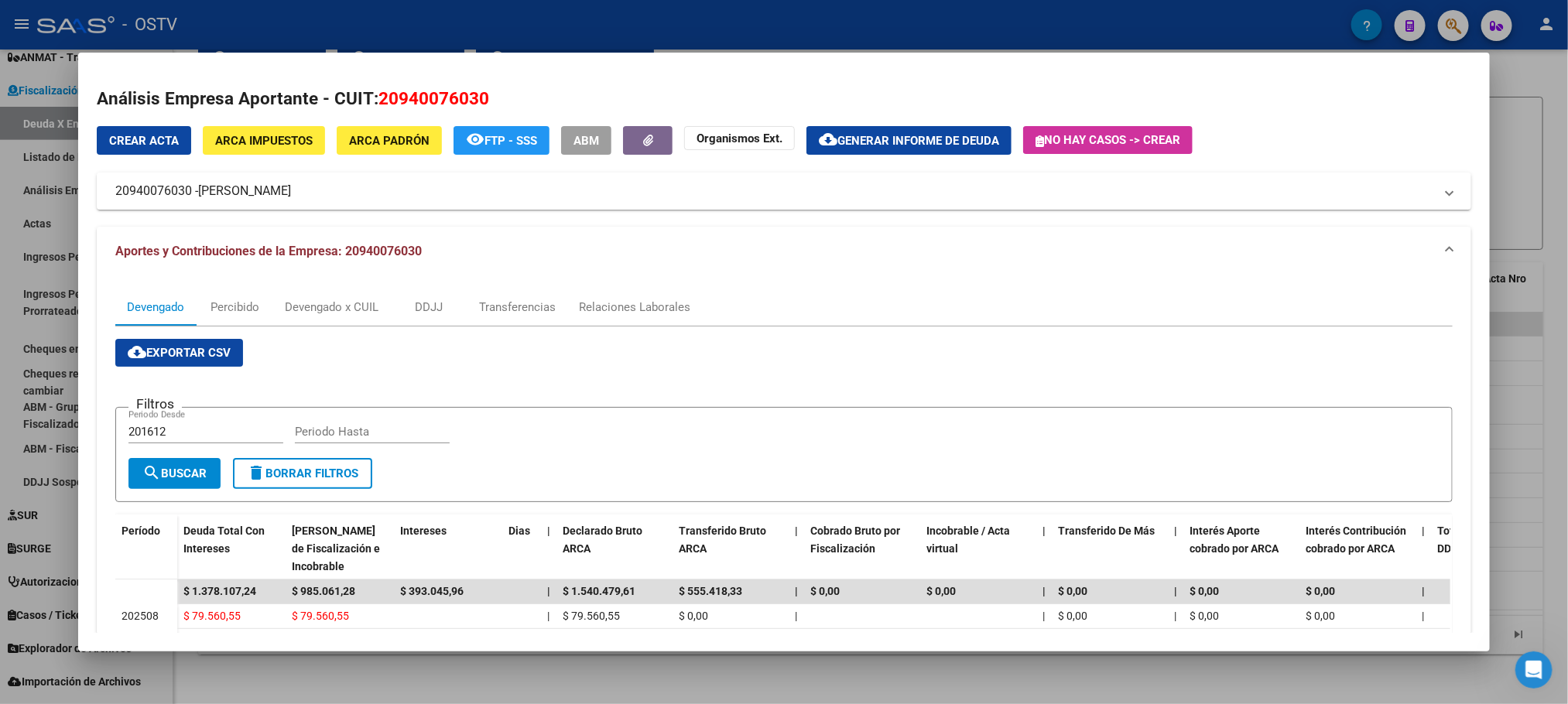
click at [354, 660] on div at bounding box center [784, 352] width 1568 height 704
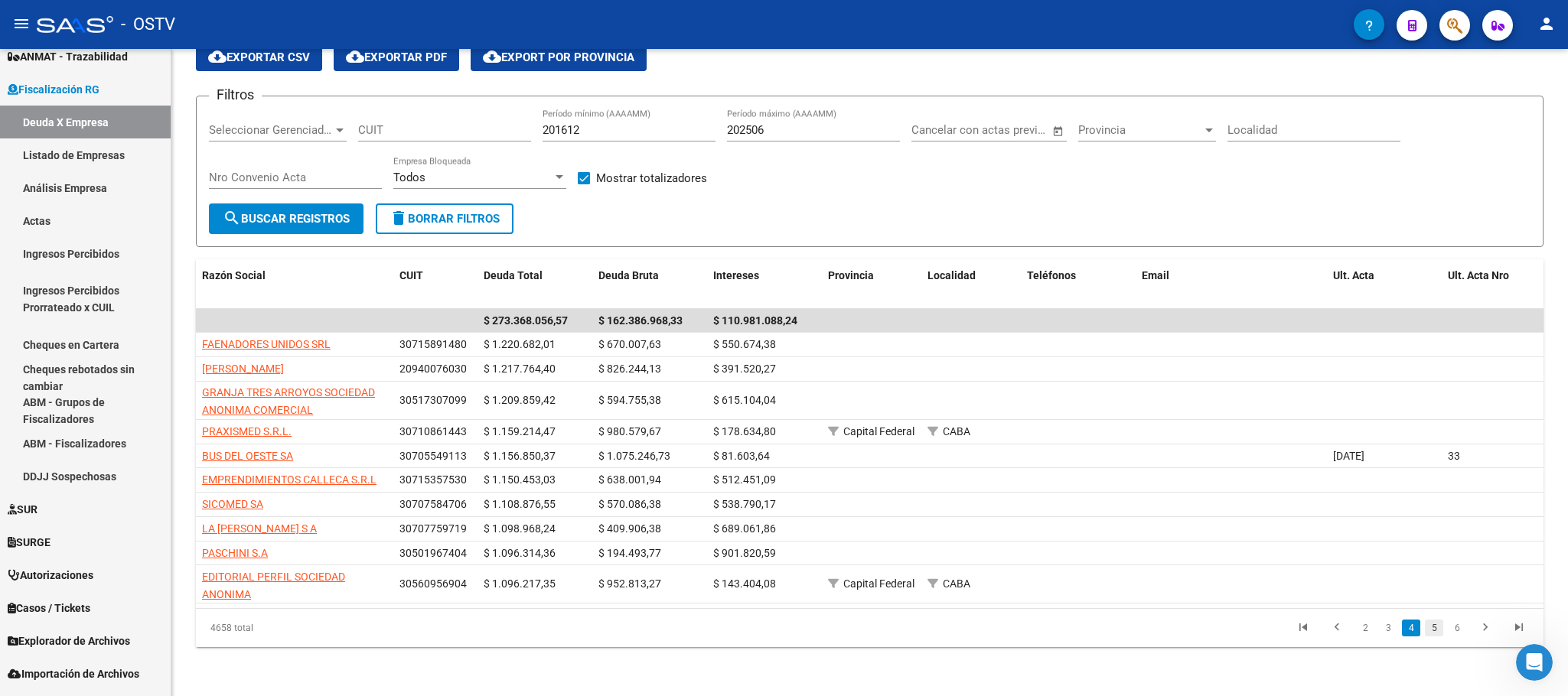
click at [1433, 636] on link "5" at bounding box center [1434, 628] width 18 height 16
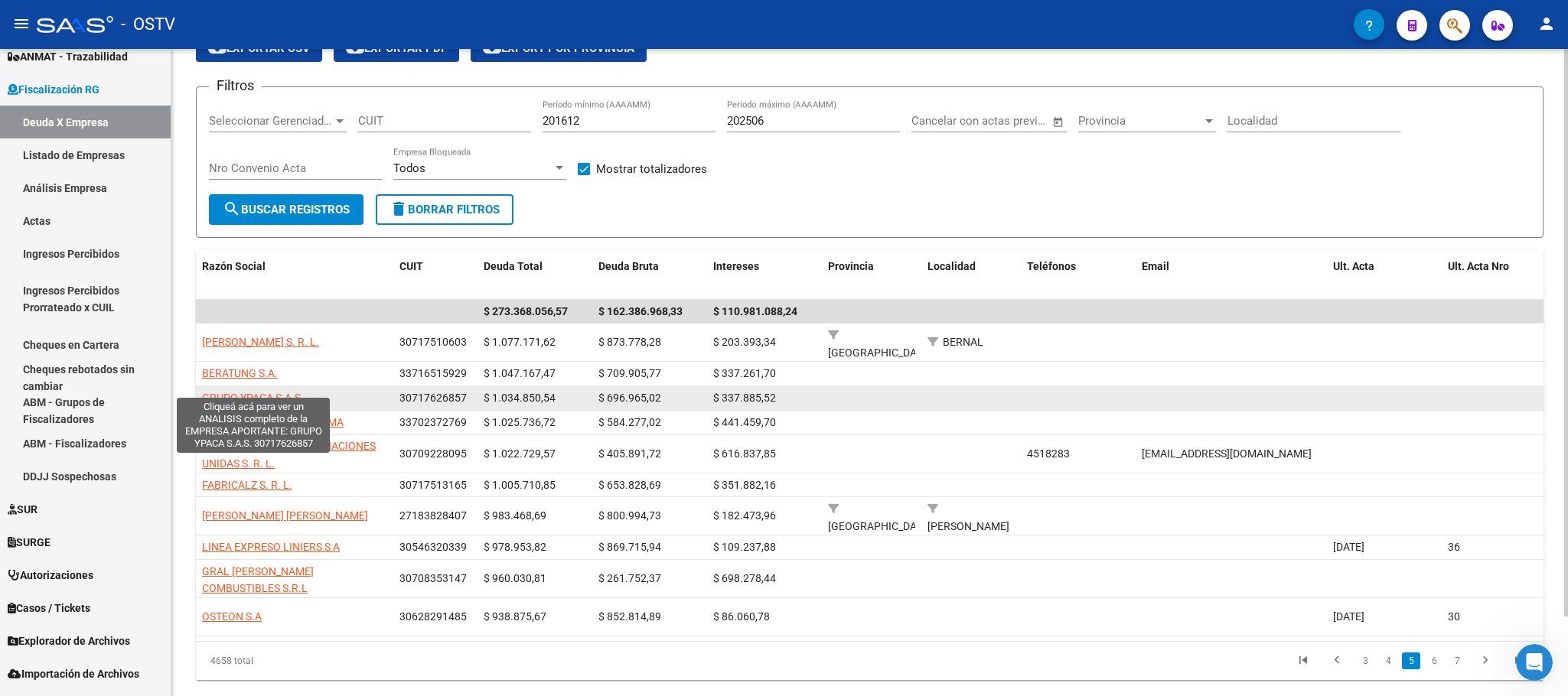
click at [246, 392] on span "GRUPO YPACA S.A.S." at bounding box center [253, 397] width 102 height 12
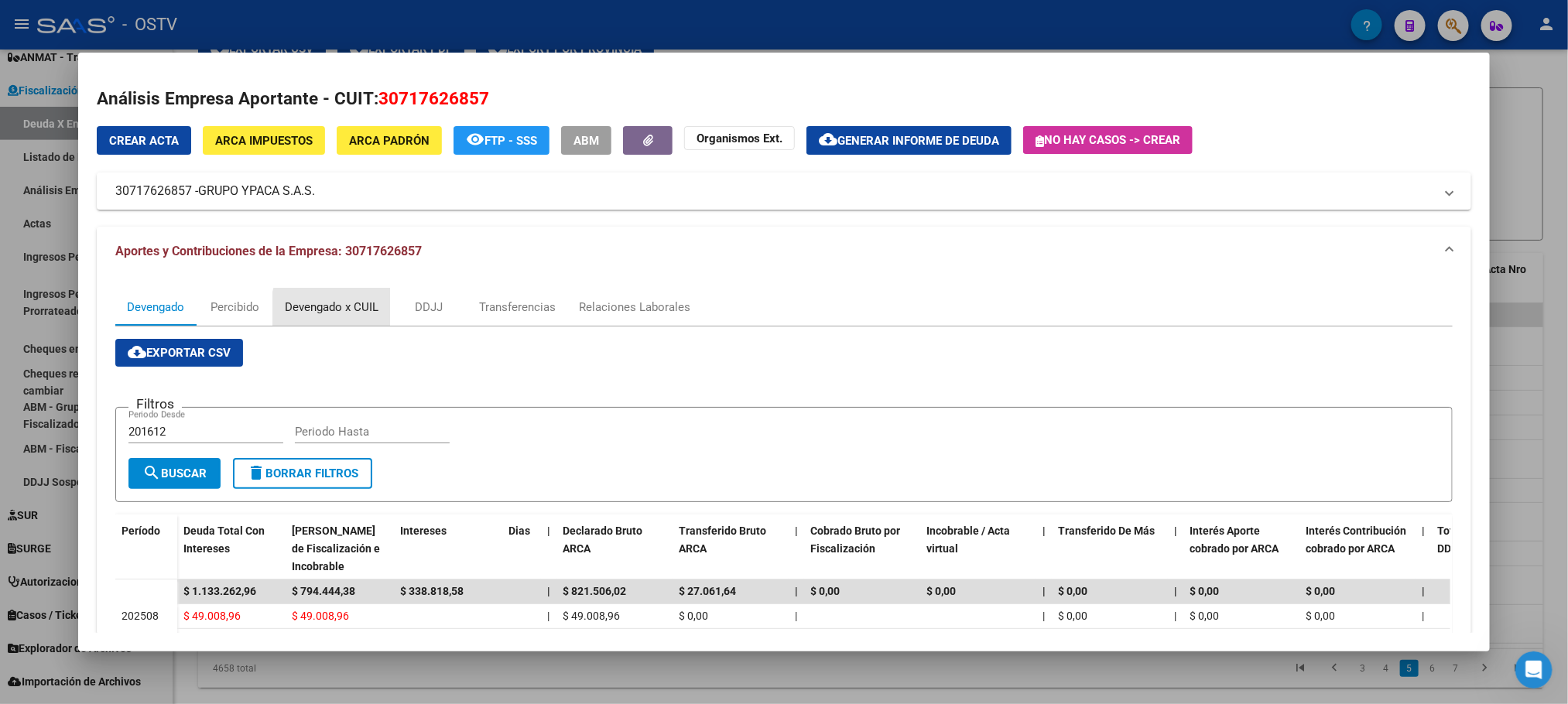
click at [360, 315] on div "Devengado x CUIL" at bounding box center [331, 307] width 117 height 37
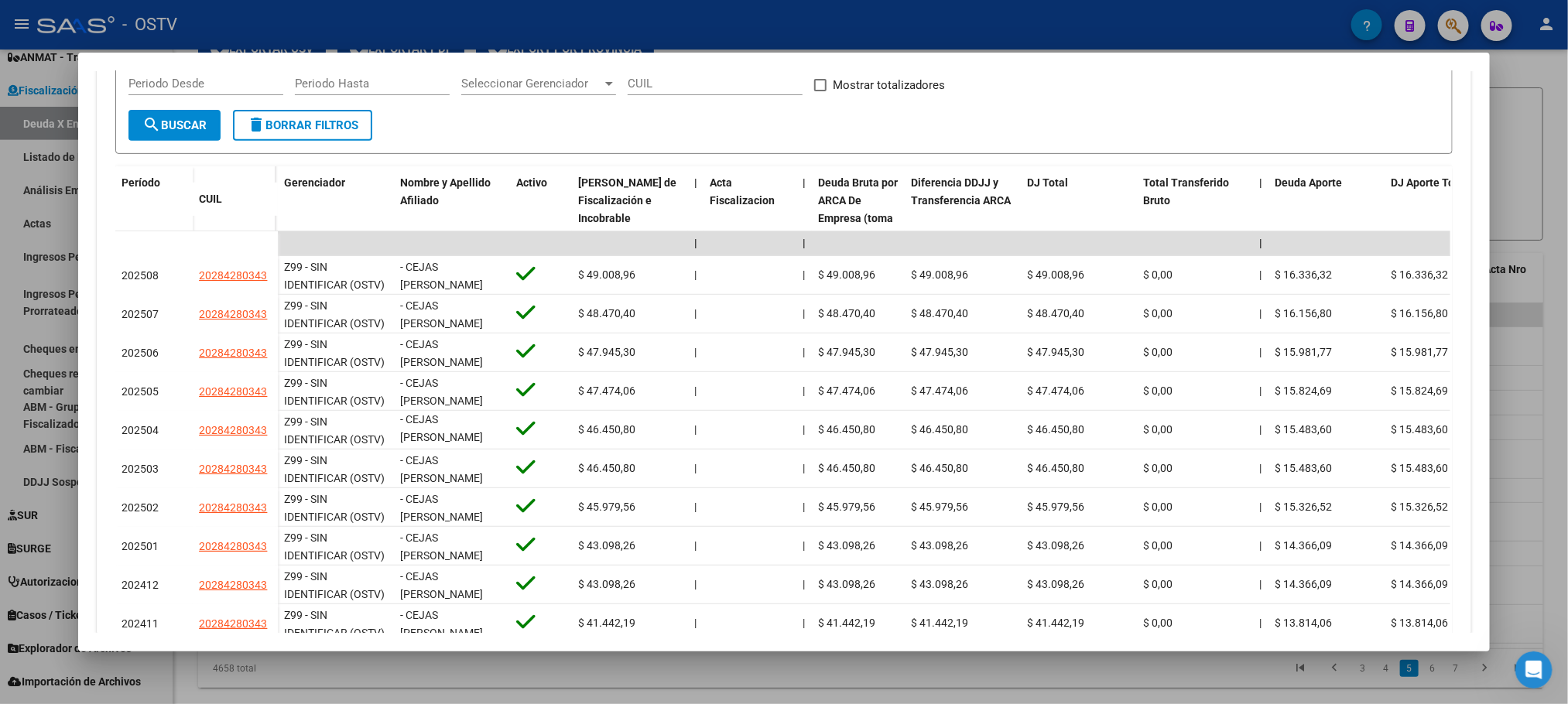
scroll to position [457, 0]
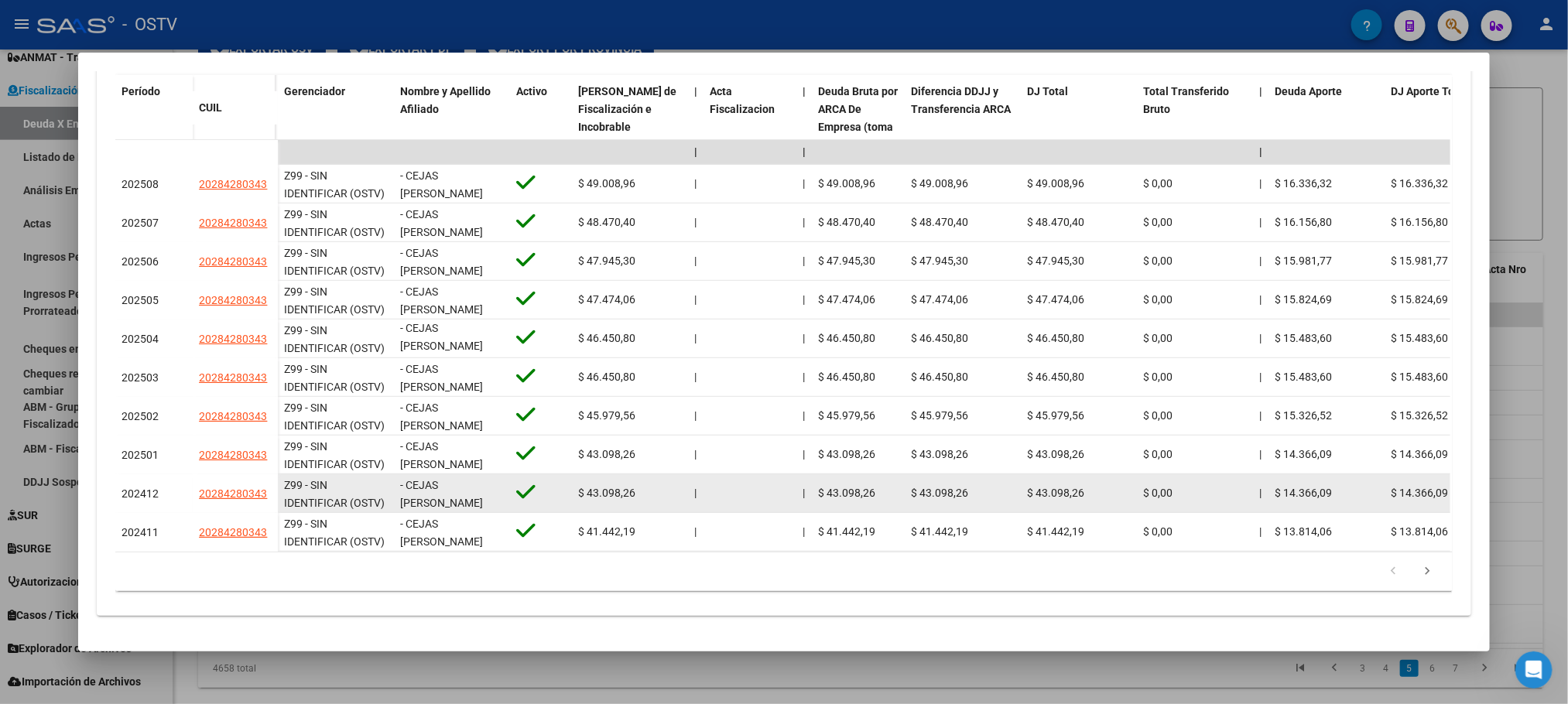
click at [224, 485] on app-link-go-to "20284280343" at bounding box center [233, 493] width 68 height 17
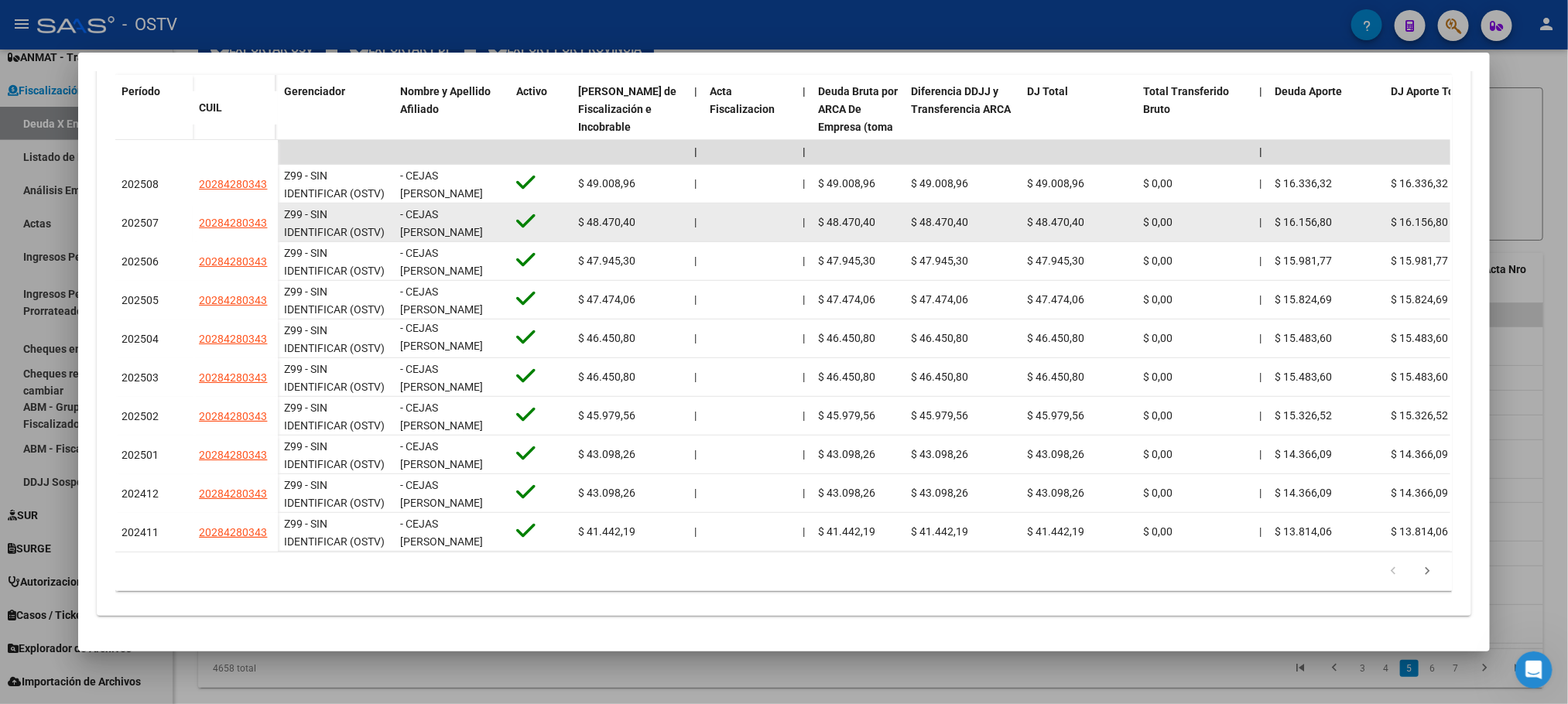
click at [223, 216] on span "20284280343" at bounding box center [233, 222] width 68 height 12
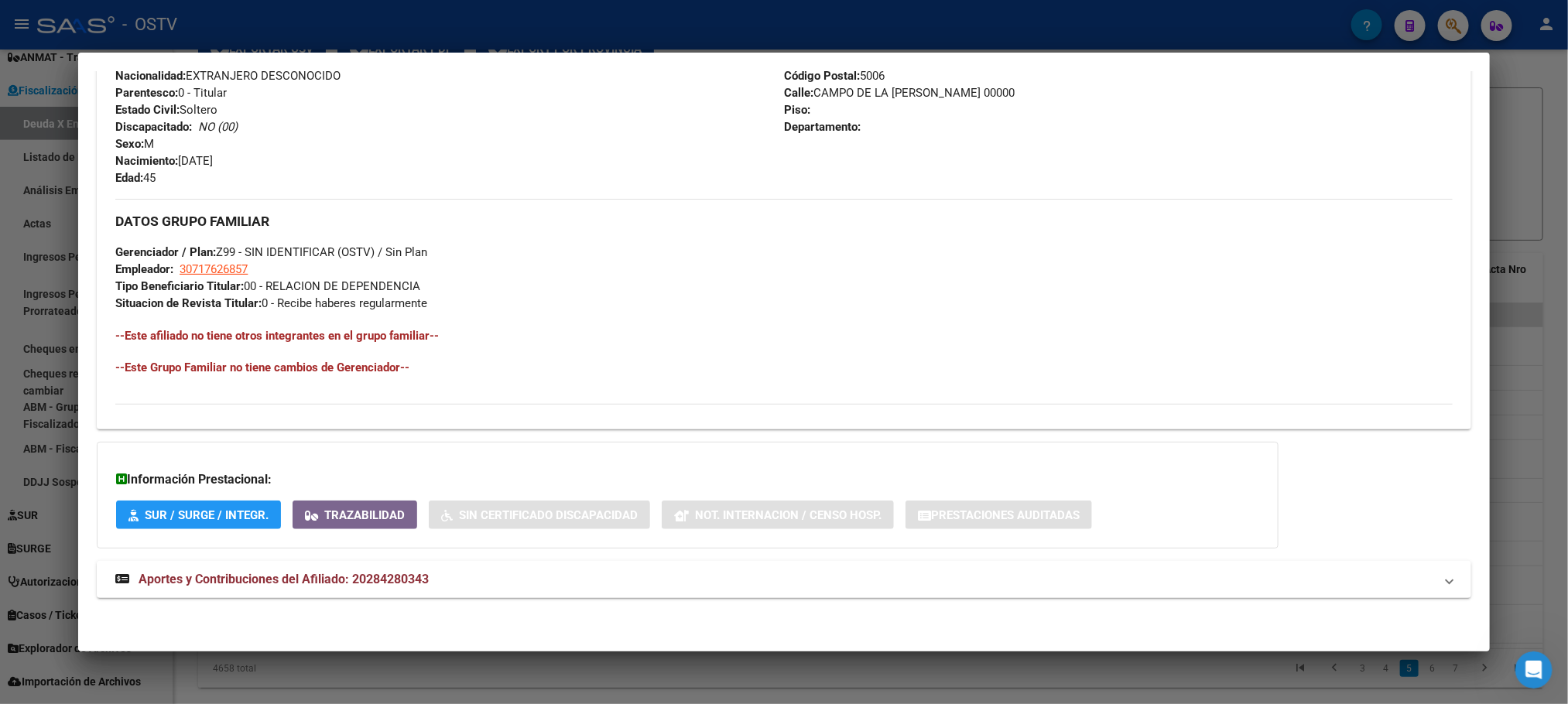
scroll to position [0, 0]
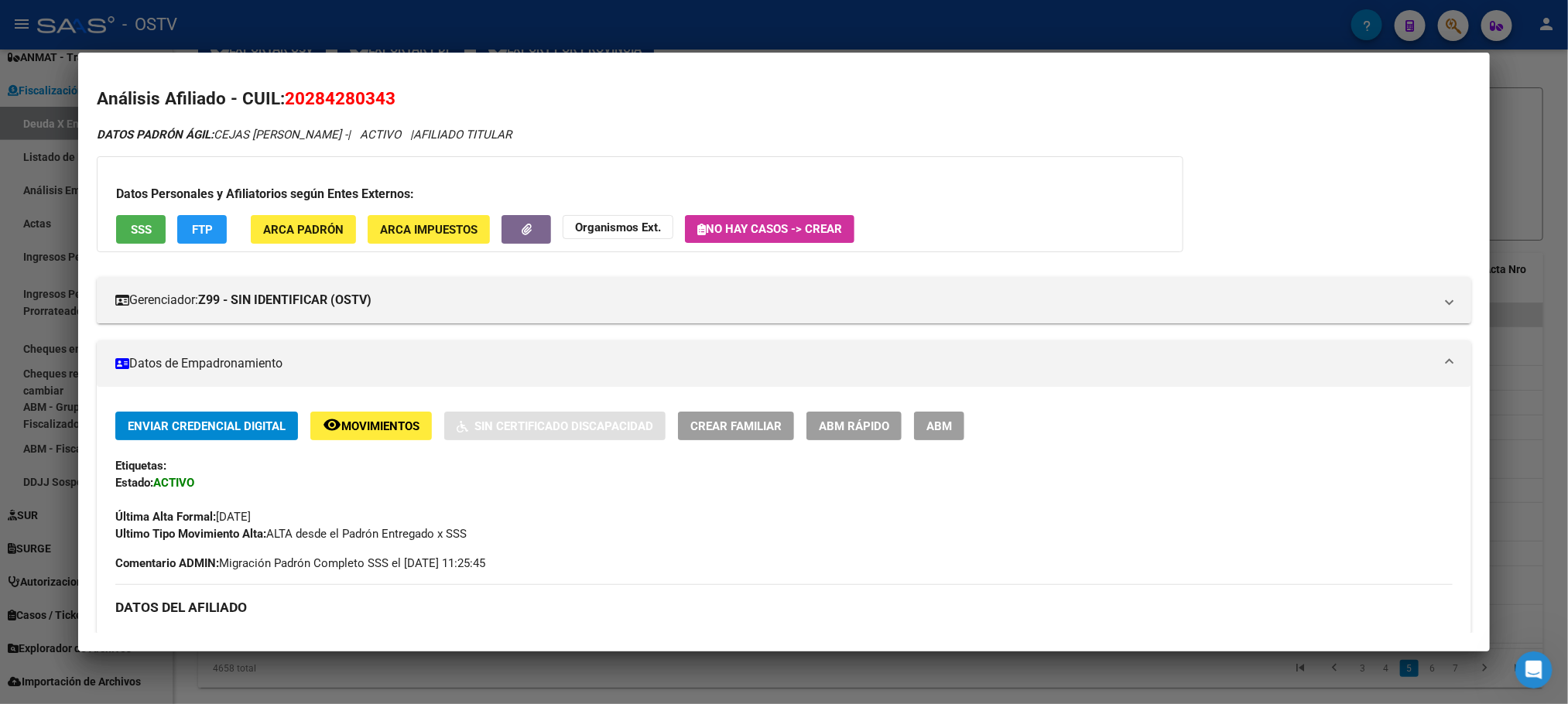
click at [235, 15] on div at bounding box center [784, 352] width 1568 height 704
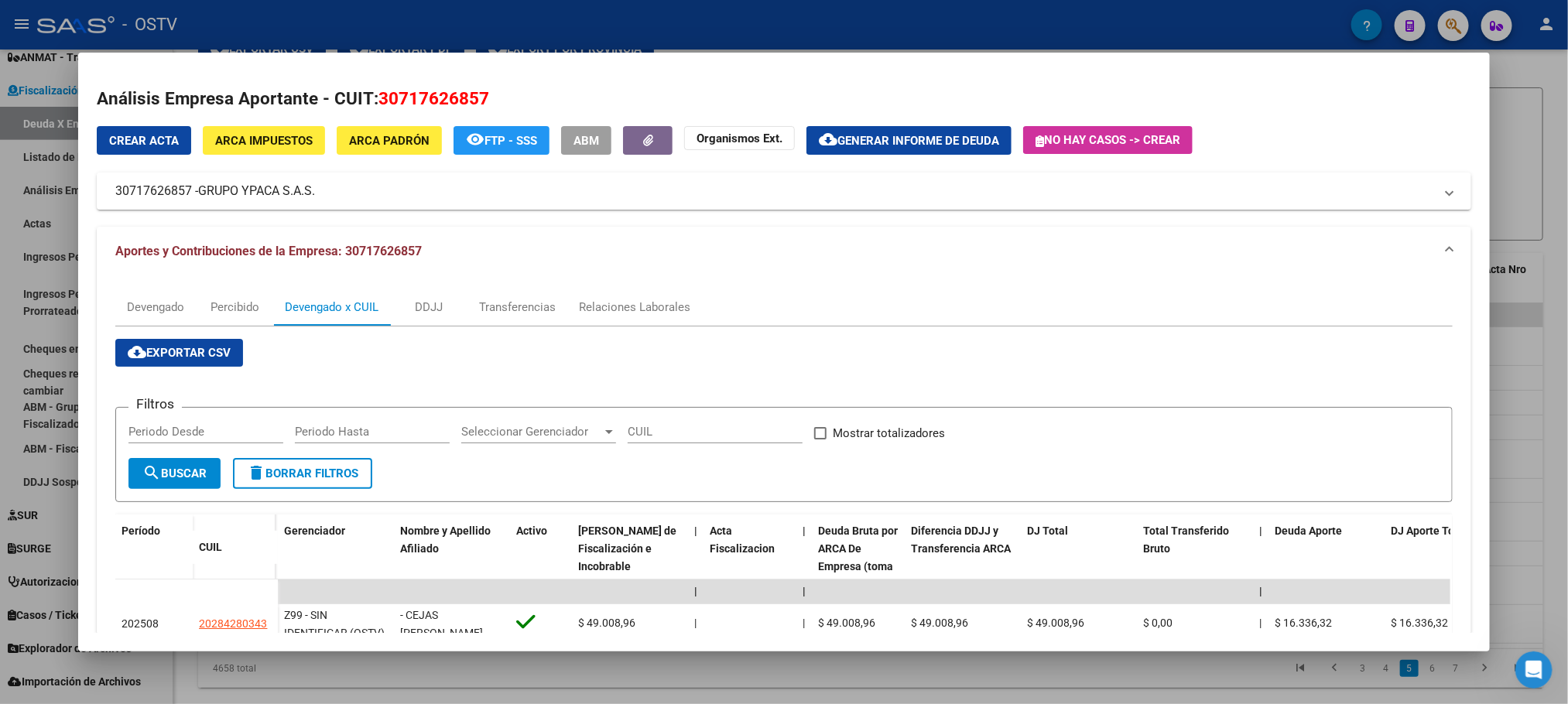
click at [281, 139] on span "ARCA Impuestos" at bounding box center [263, 141] width 97 height 14
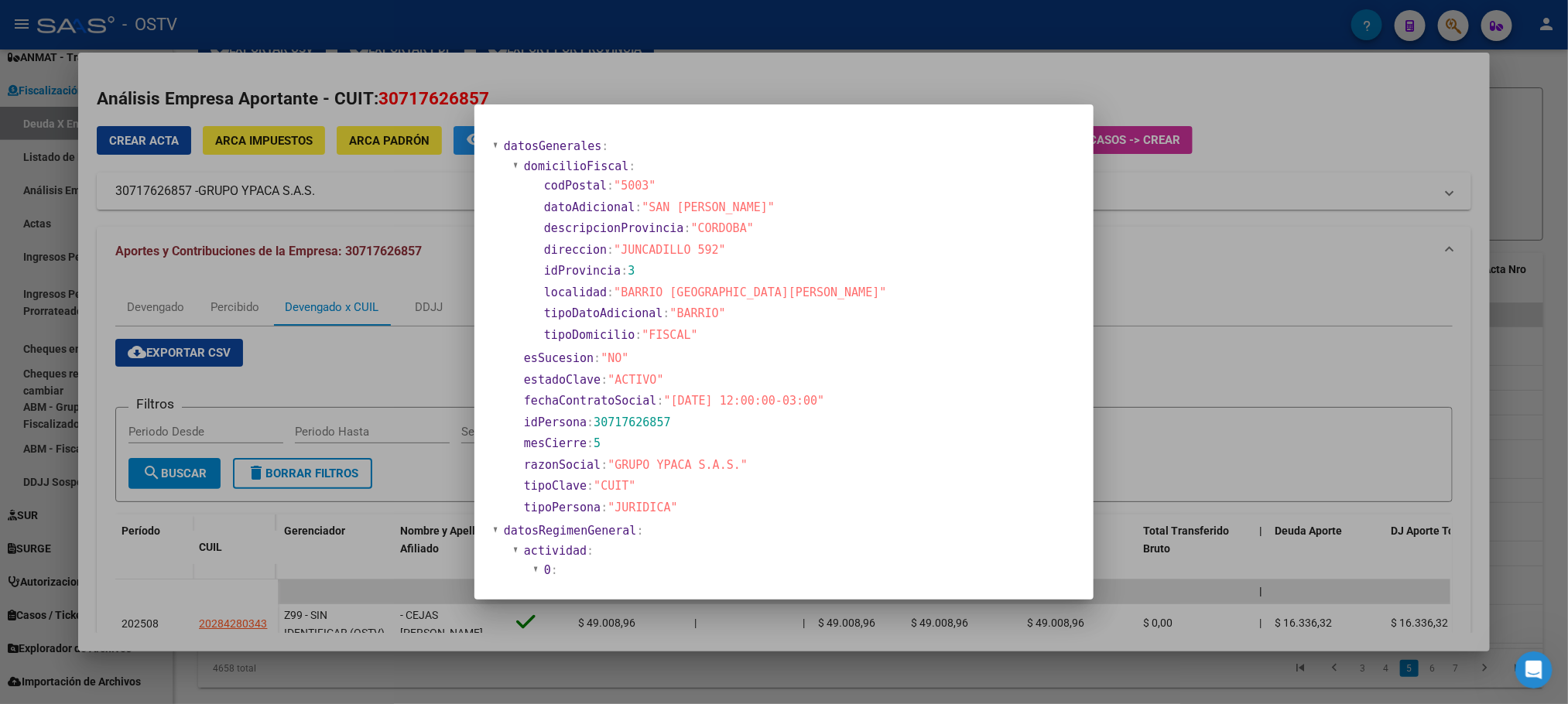
click at [423, 412] on div at bounding box center [784, 352] width 1568 height 704
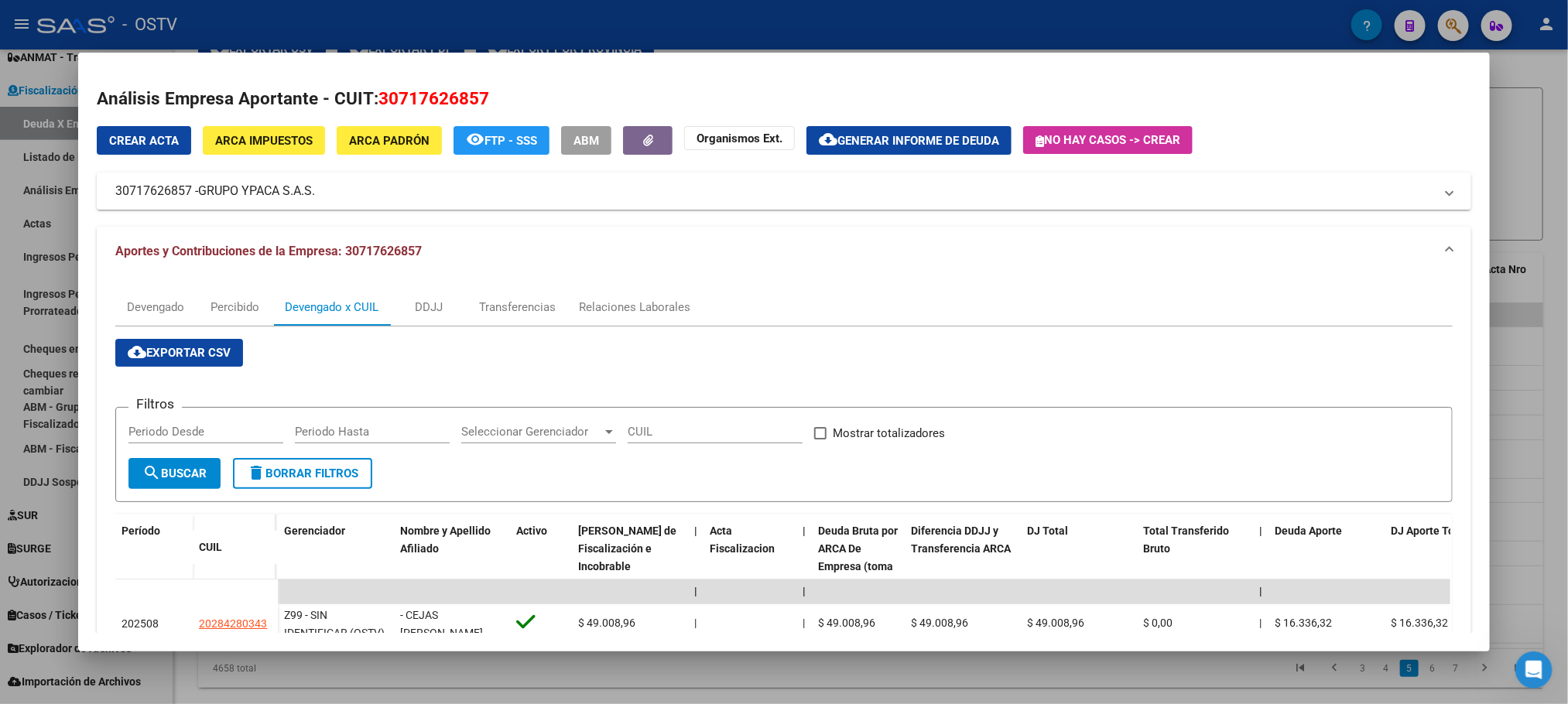
click at [365, 135] on span "ARCA Padrón" at bounding box center [389, 141] width 81 height 14
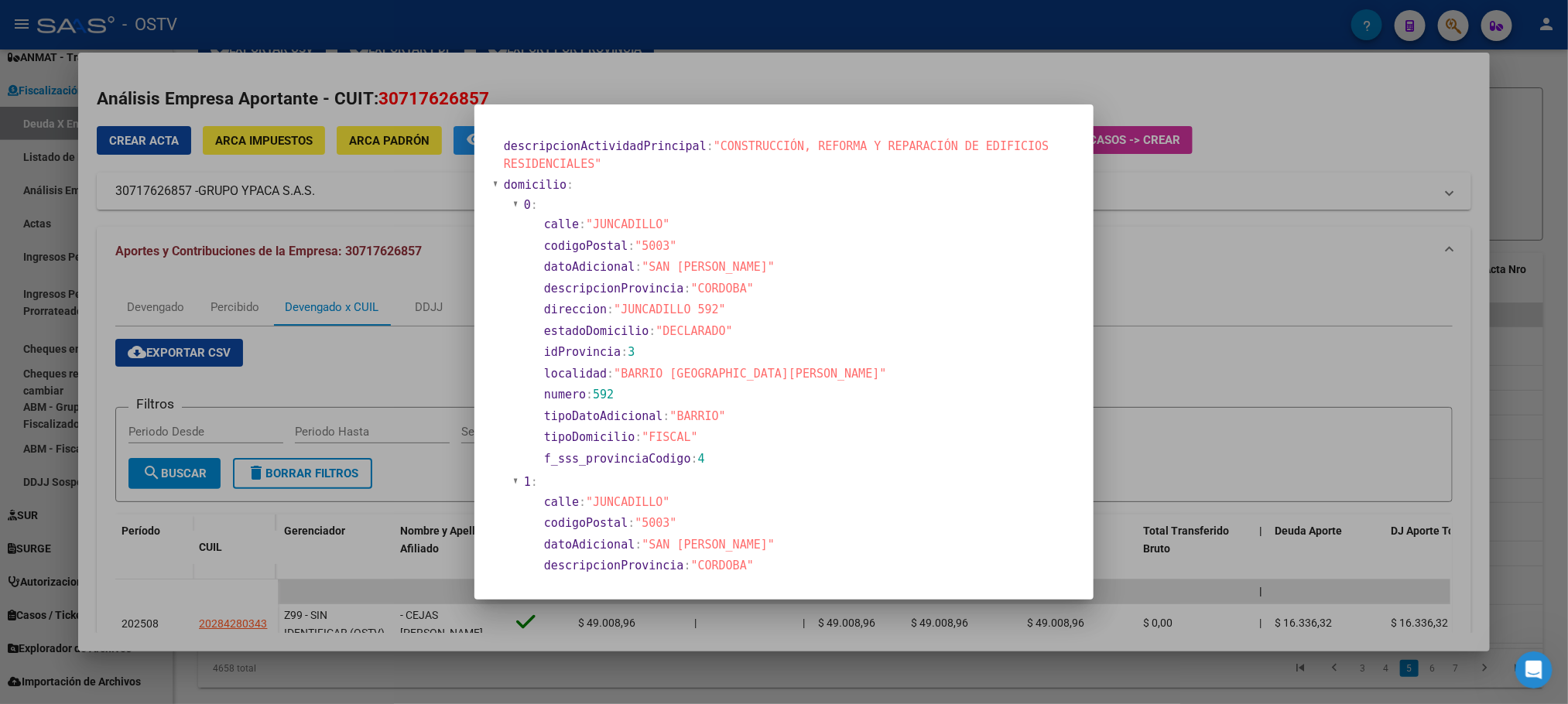
drag, startPoint x: 272, startPoint y: 184, endPoint x: 274, endPoint y: 154, distance: 30.1
click at [274, 184] on div at bounding box center [784, 352] width 1568 height 704
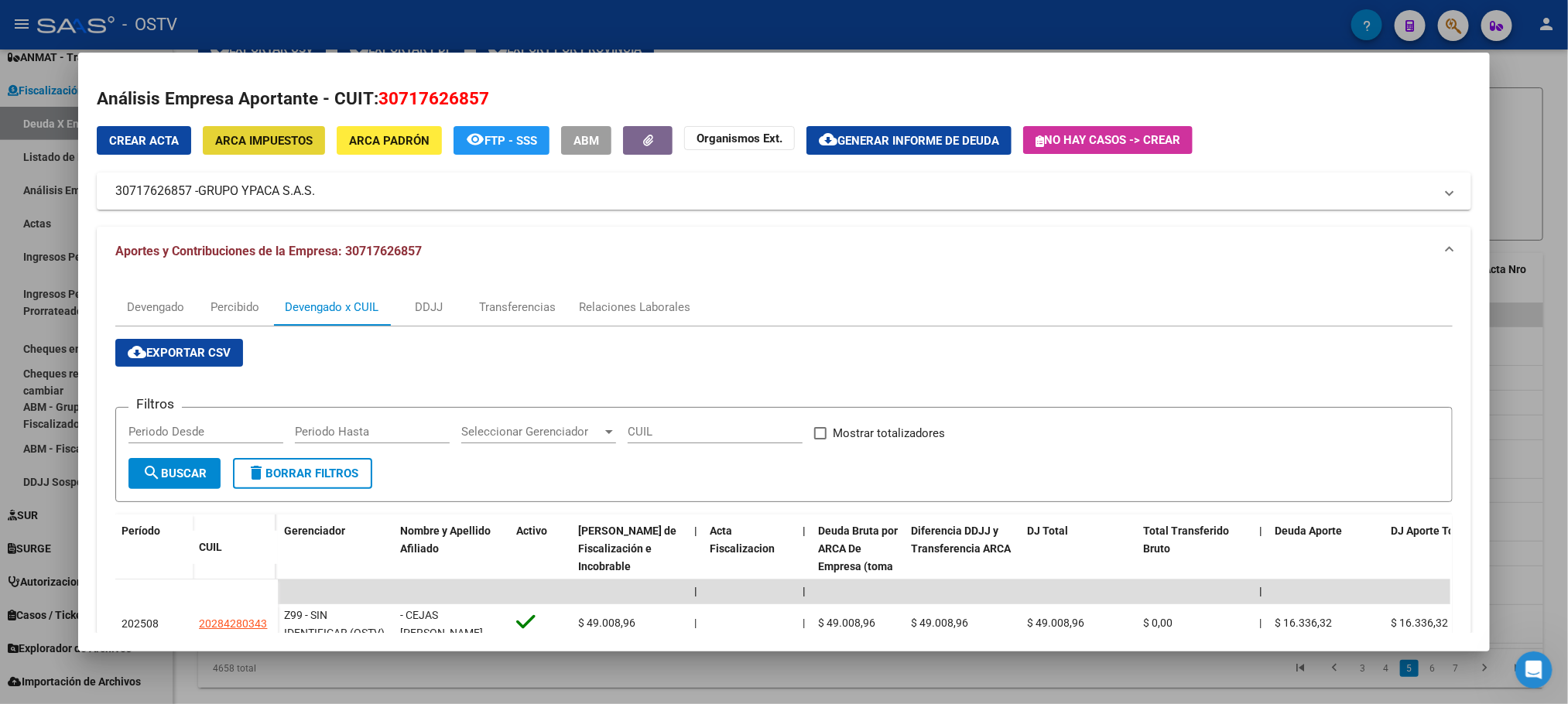
click at [274, 142] on span "ARCA Impuestos" at bounding box center [263, 141] width 97 height 14
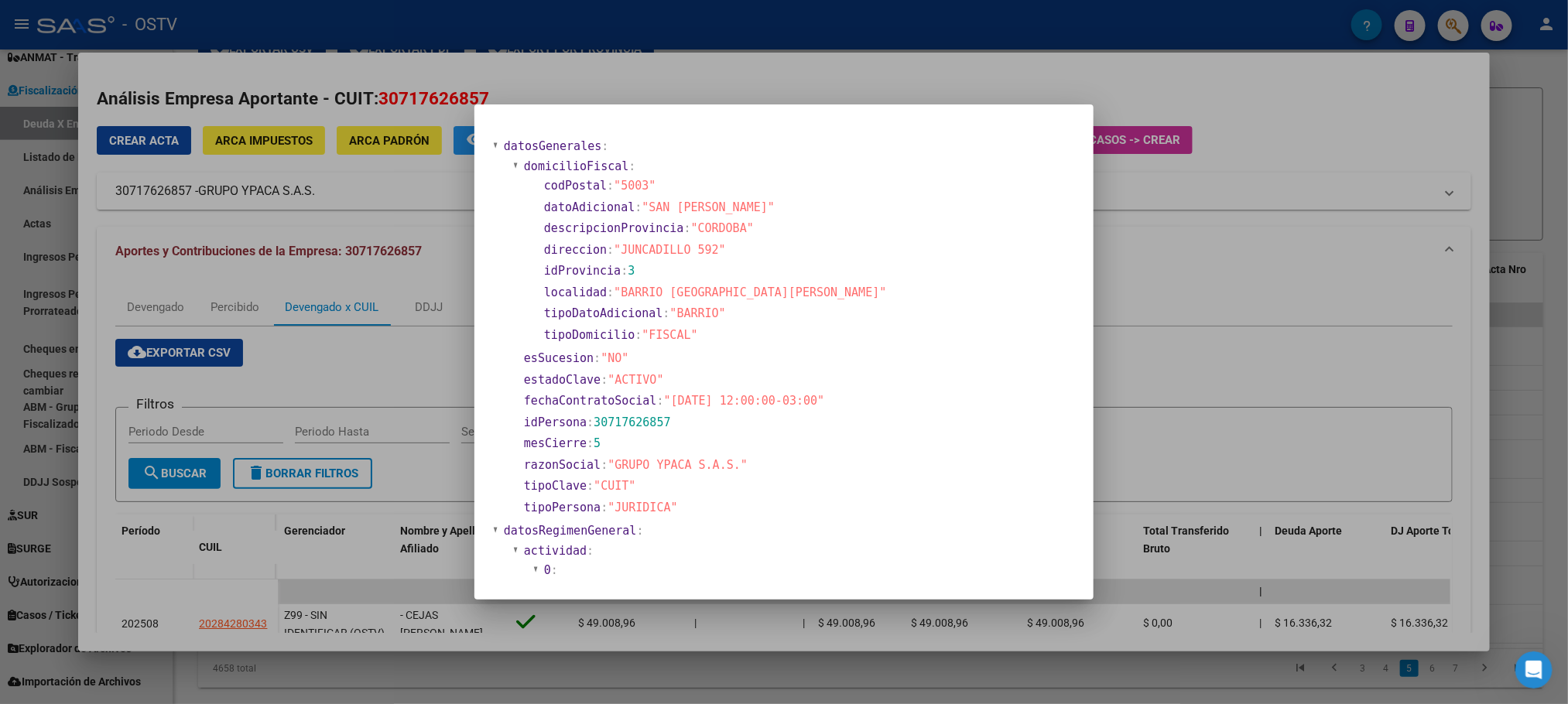
click at [172, 687] on div at bounding box center [784, 352] width 1568 height 704
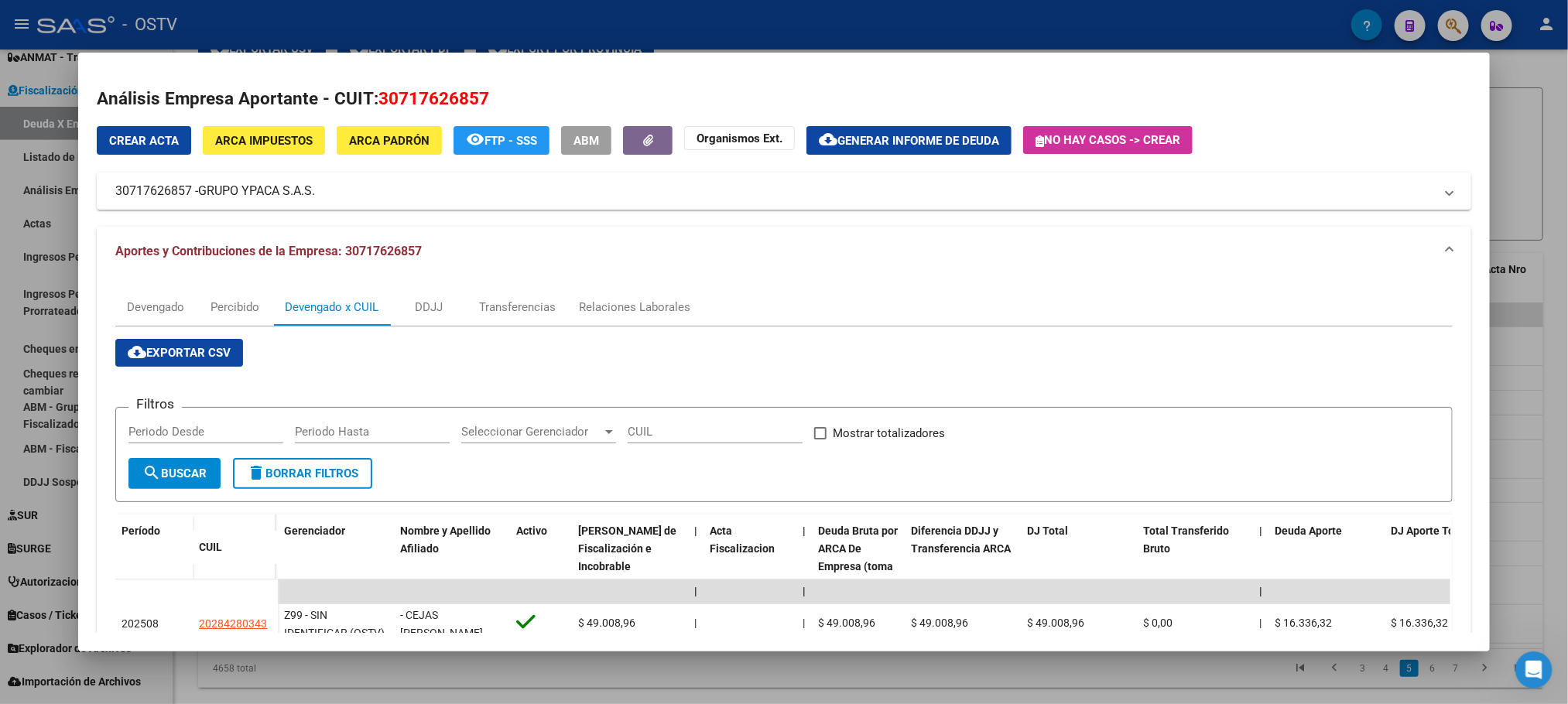
click at [176, 673] on div at bounding box center [784, 352] width 1568 height 704
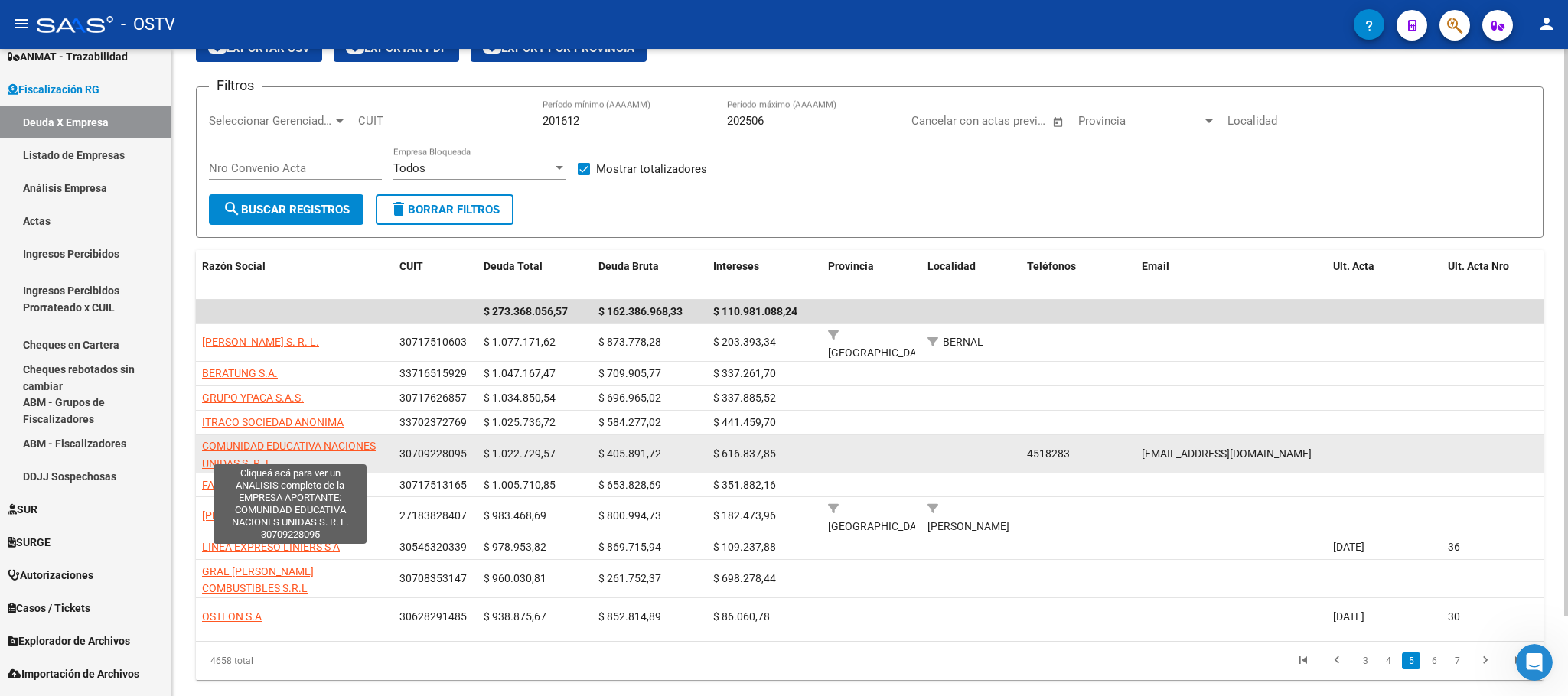
click at [305, 440] on span "COMUNIDAD EDUCATIVA NACIONES UNIDAS S. R. L." at bounding box center [288, 455] width 174 height 30
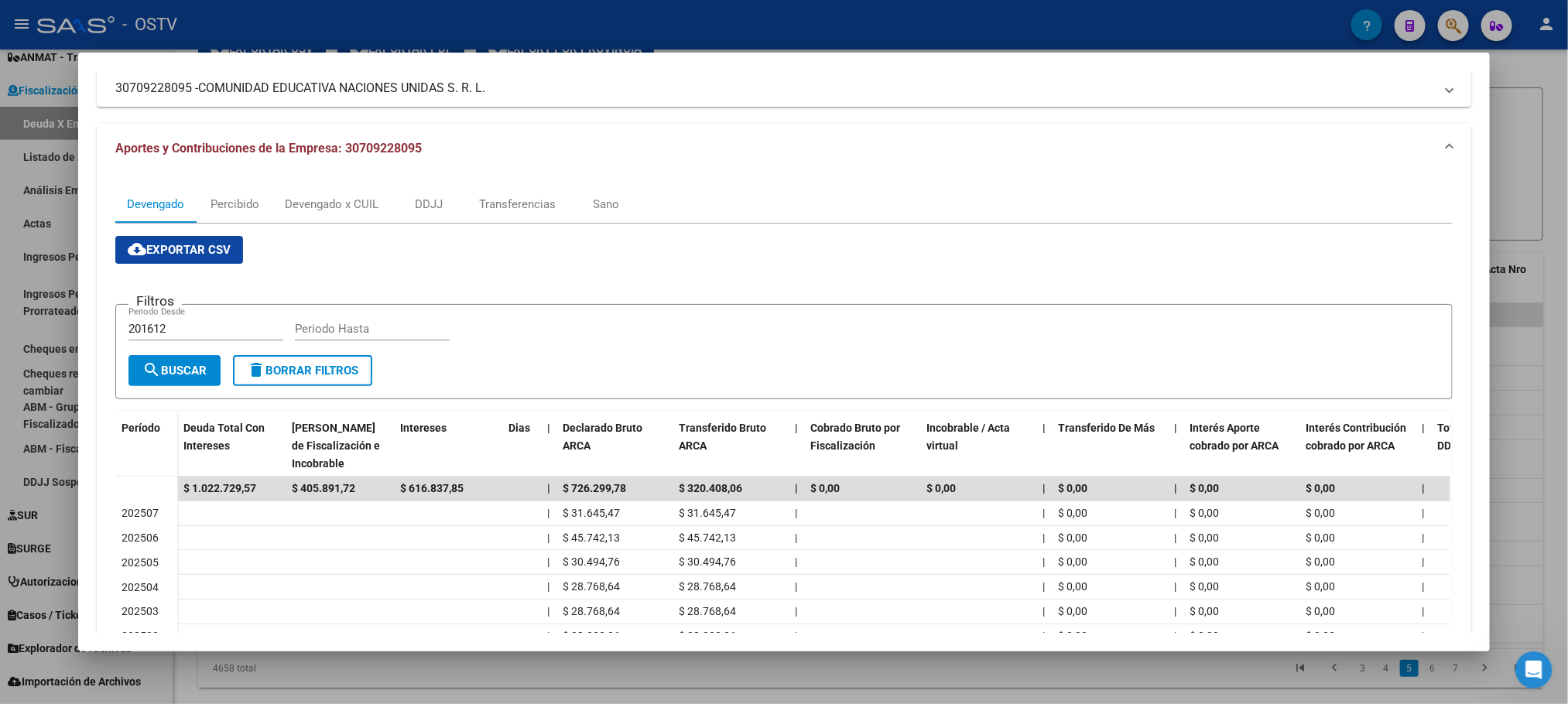
scroll to position [323, 0]
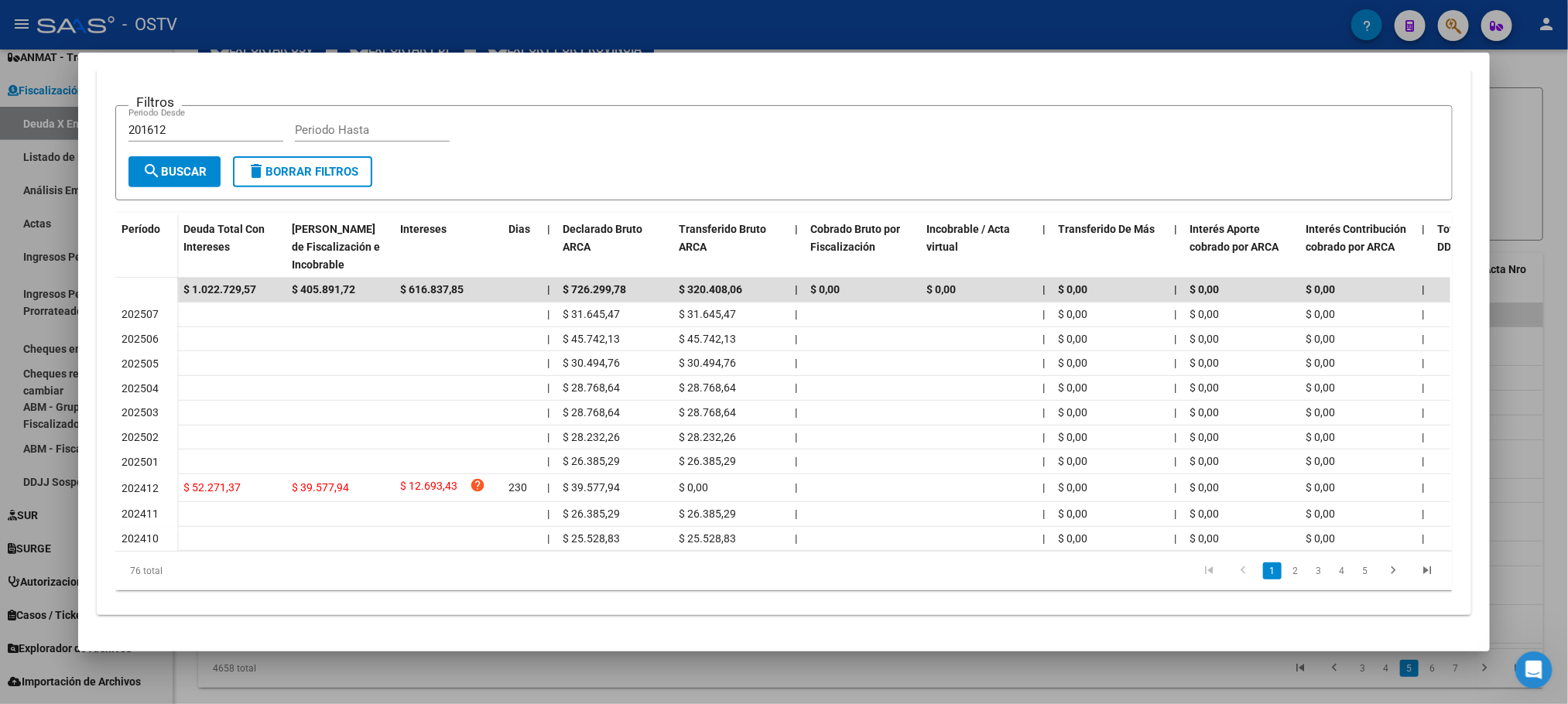
click at [346, 692] on div at bounding box center [784, 352] width 1568 height 704
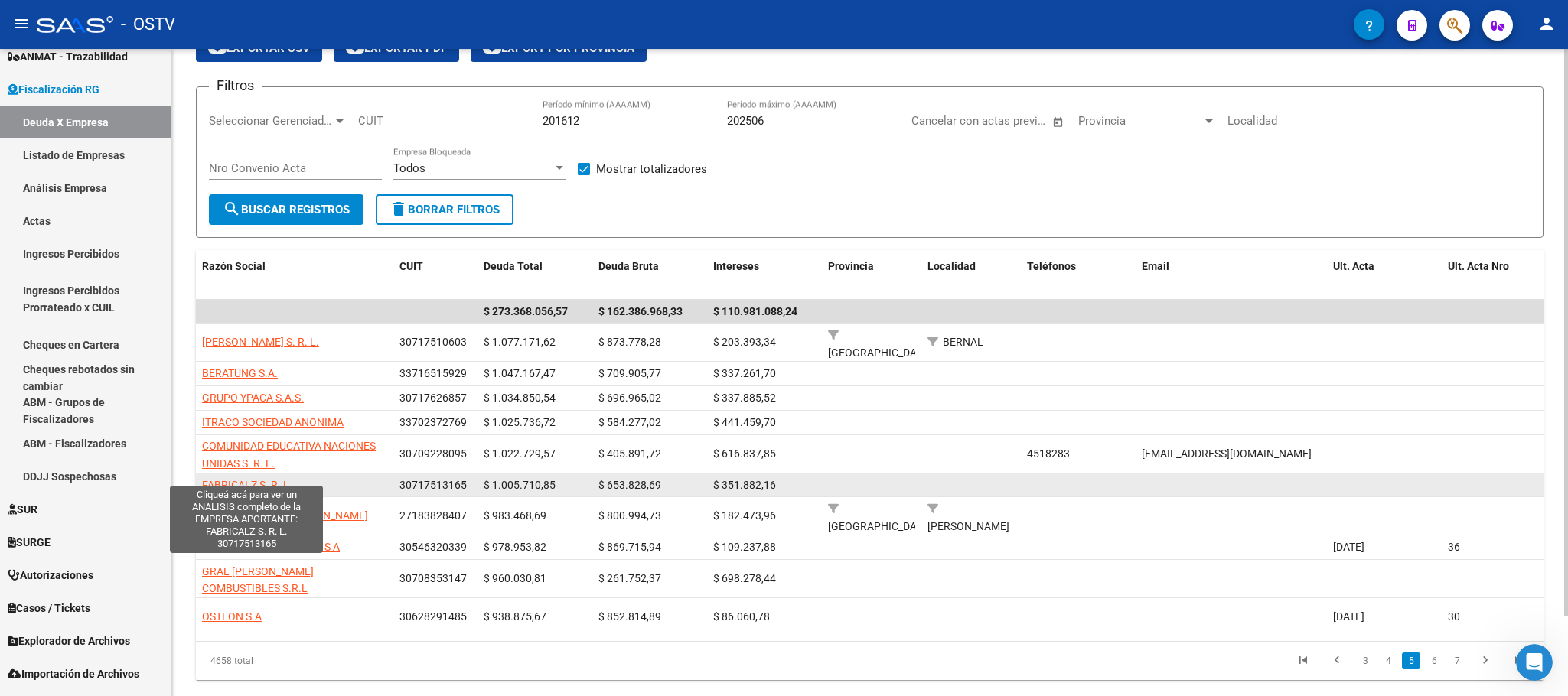
click at [250, 476] on app-link-go-to "FABRICALZ S. R. L." at bounding box center [247, 485] width 91 height 17
click at [250, 479] on span "FABRICALZ S. R. L." at bounding box center [247, 485] width 91 height 12
copy span "FABRICALZ"
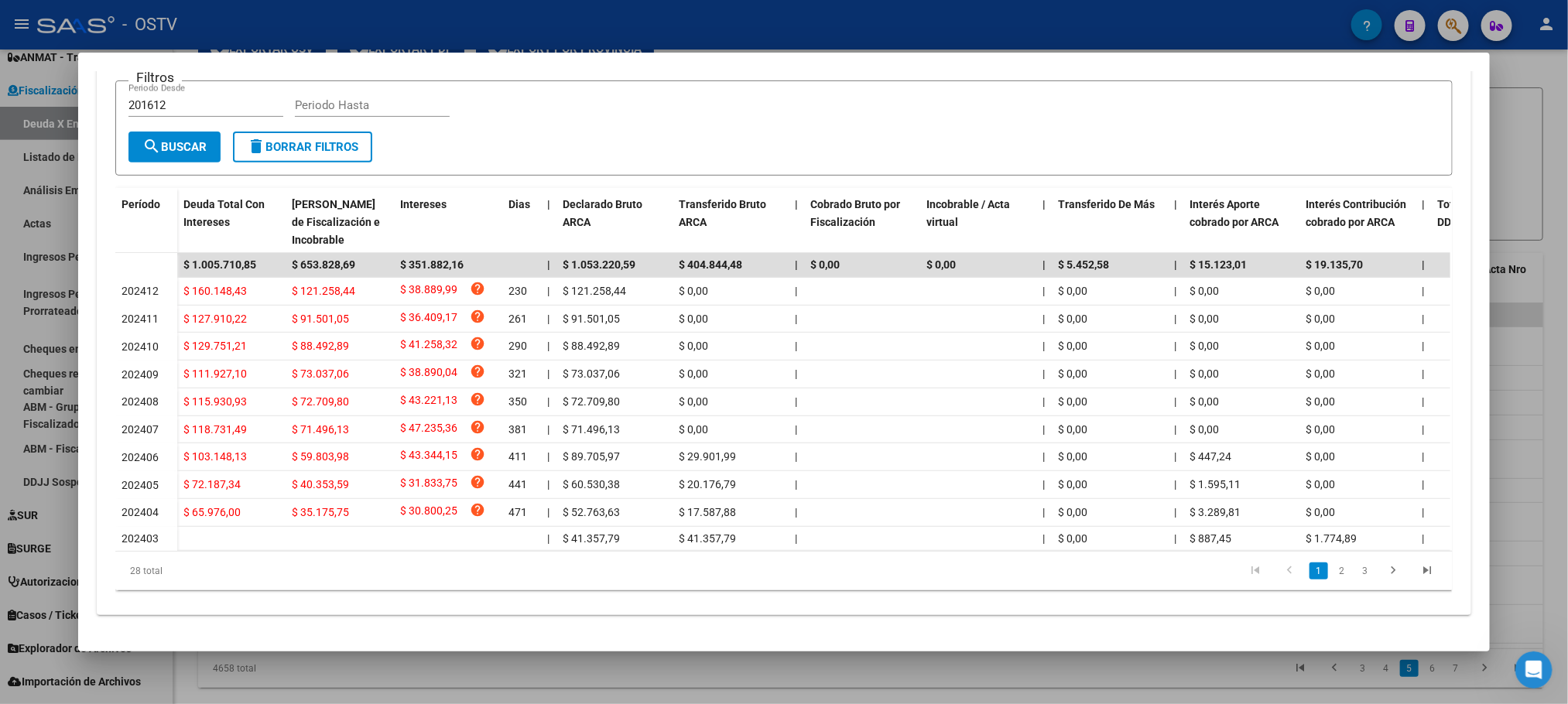
scroll to position [0, 0]
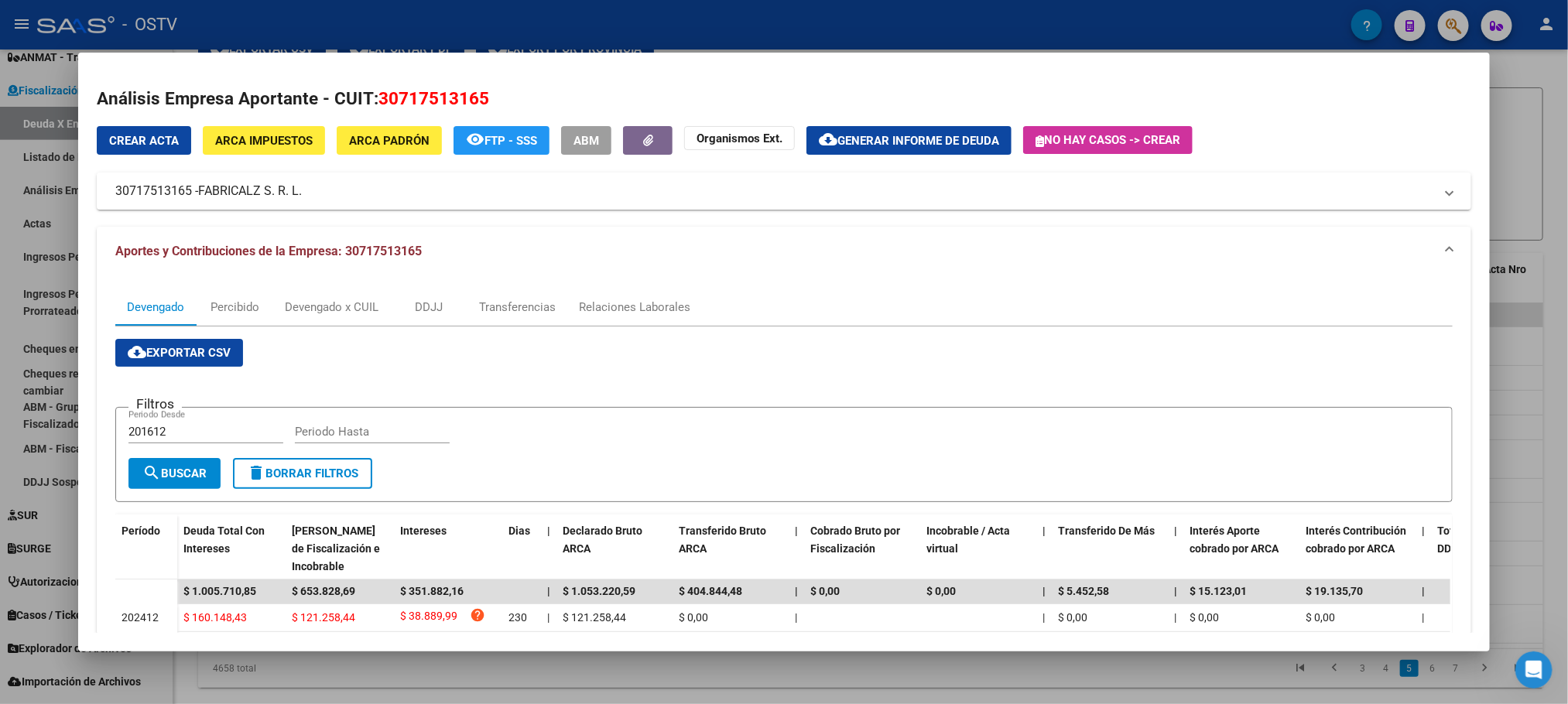
click at [389, 672] on div at bounding box center [784, 352] width 1568 height 704
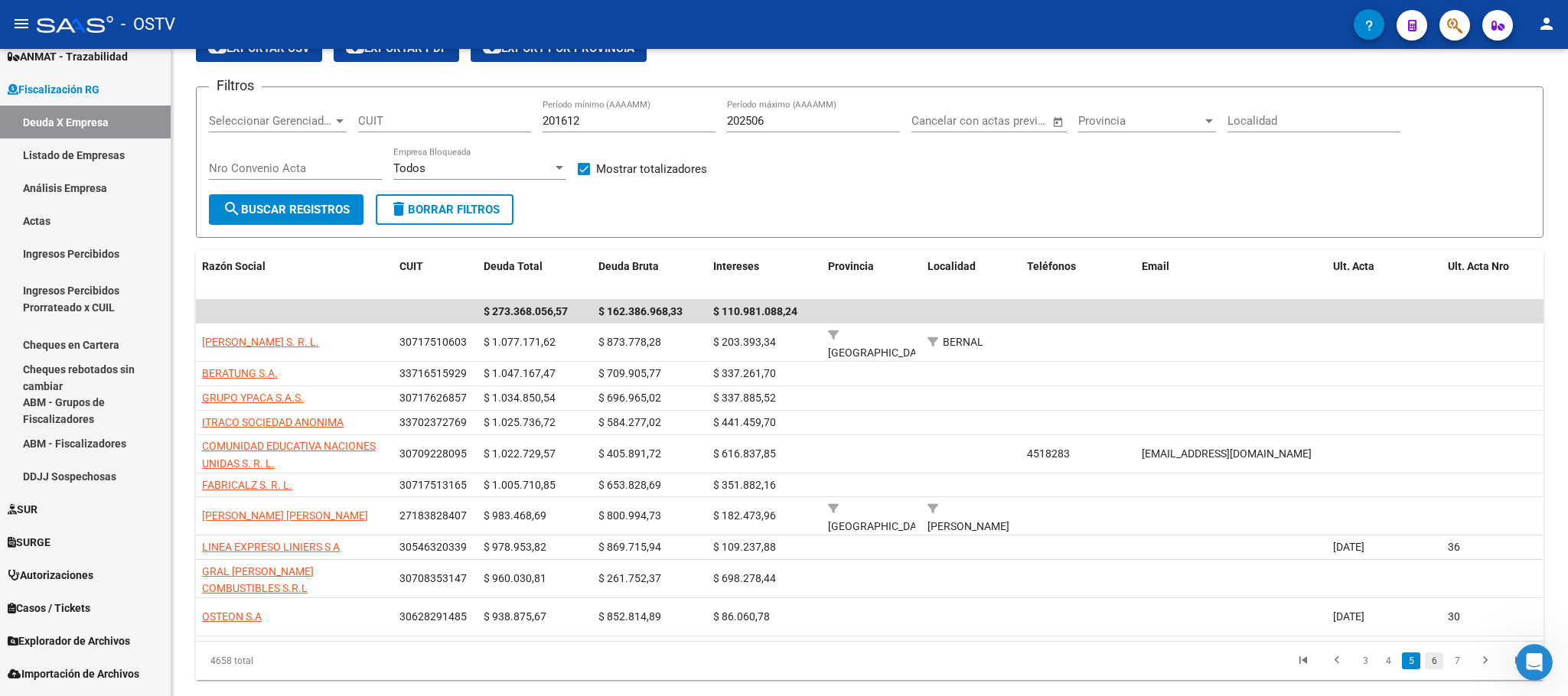
click at [1433, 652] on link "6" at bounding box center [1434, 661] width 18 height 16
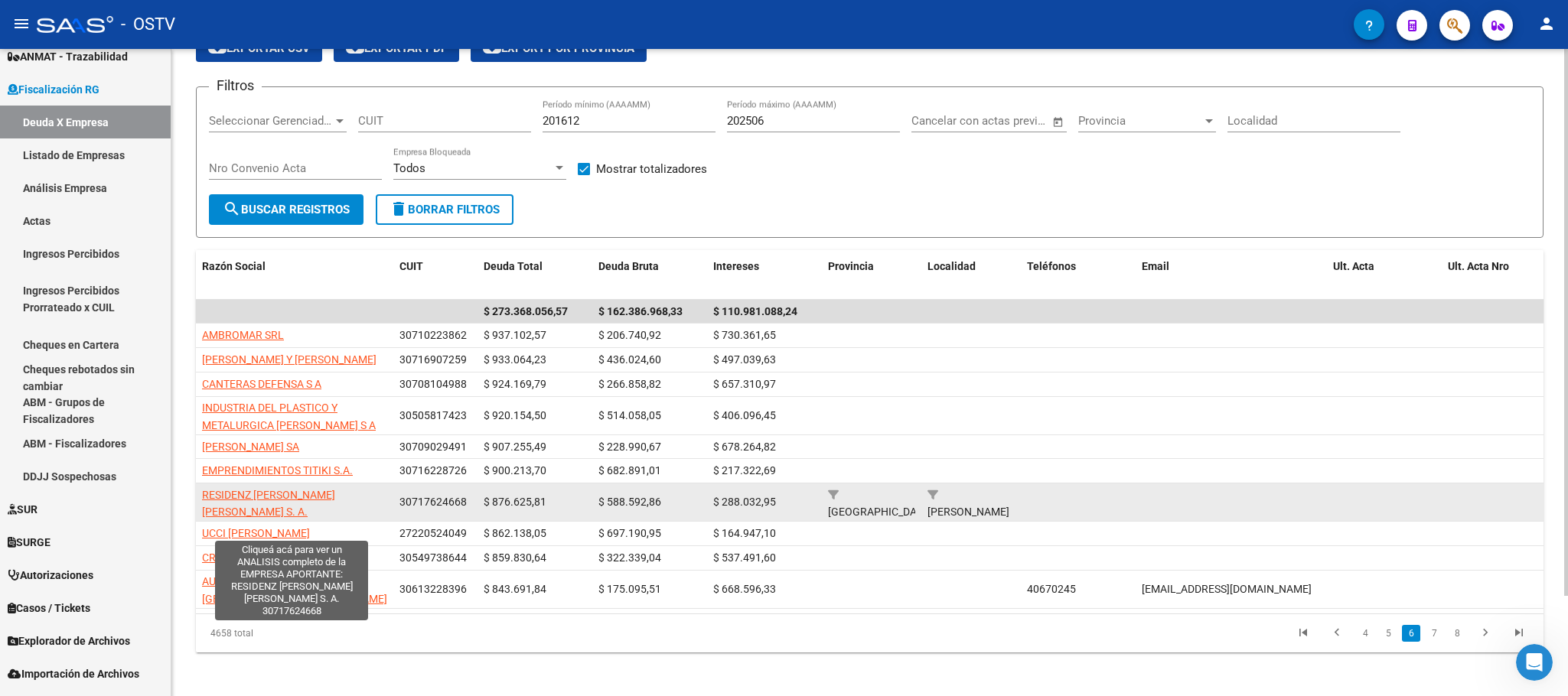
click at [333, 514] on span "RESIDENZ [PERSON_NAME] [PERSON_NAME] S. A." at bounding box center [268, 503] width 133 height 30
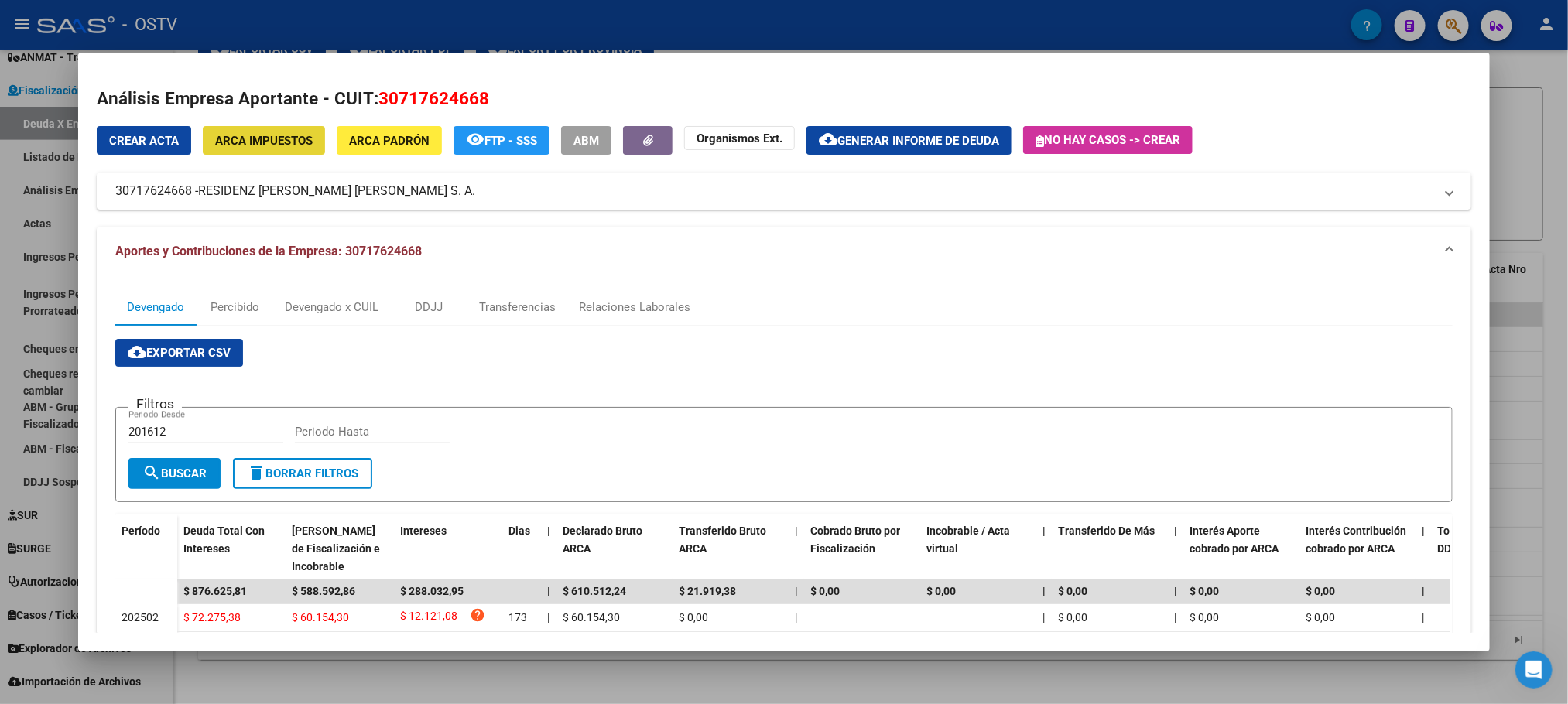
click at [293, 140] on span "ARCA Impuestos" at bounding box center [263, 141] width 97 height 14
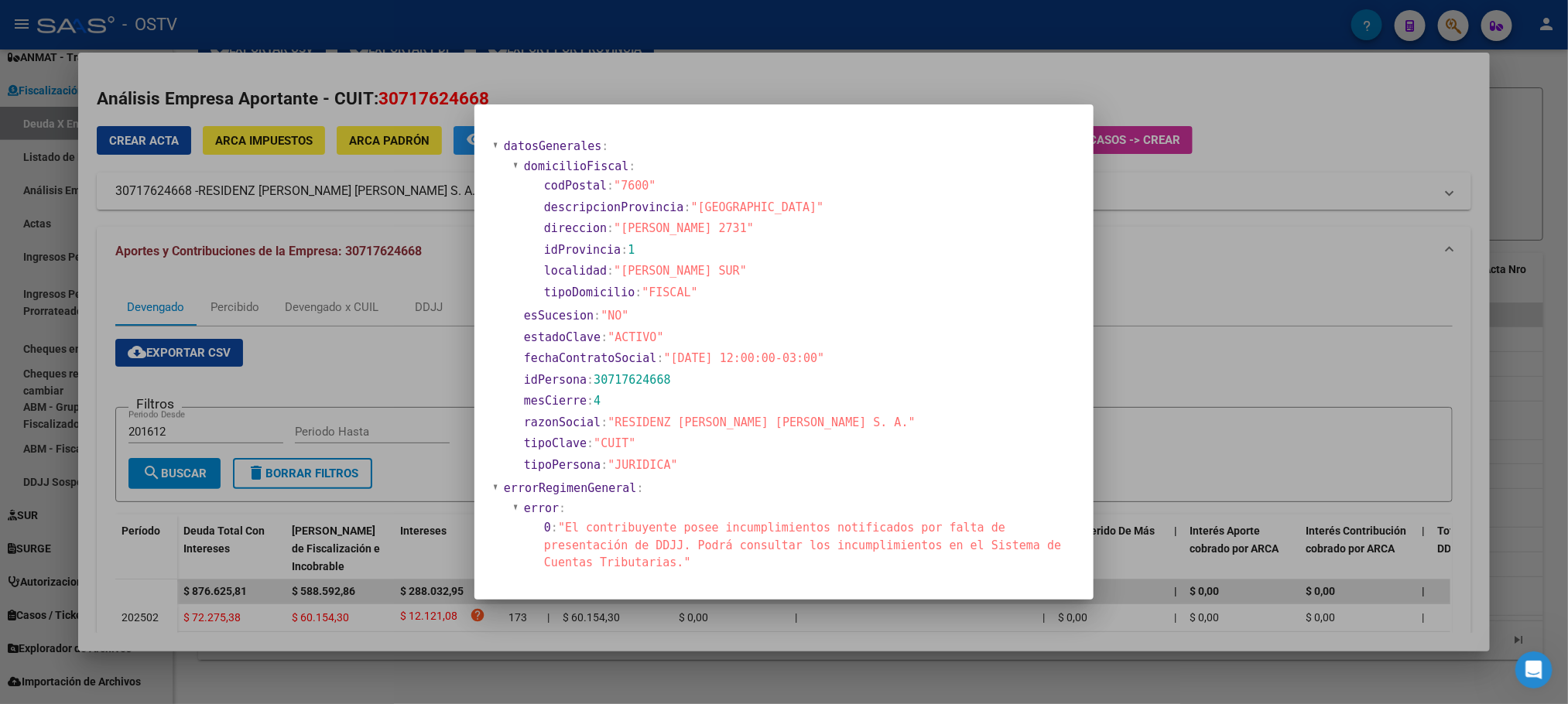
click at [330, 687] on div at bounding box center [784, 352] width 1568 height 704
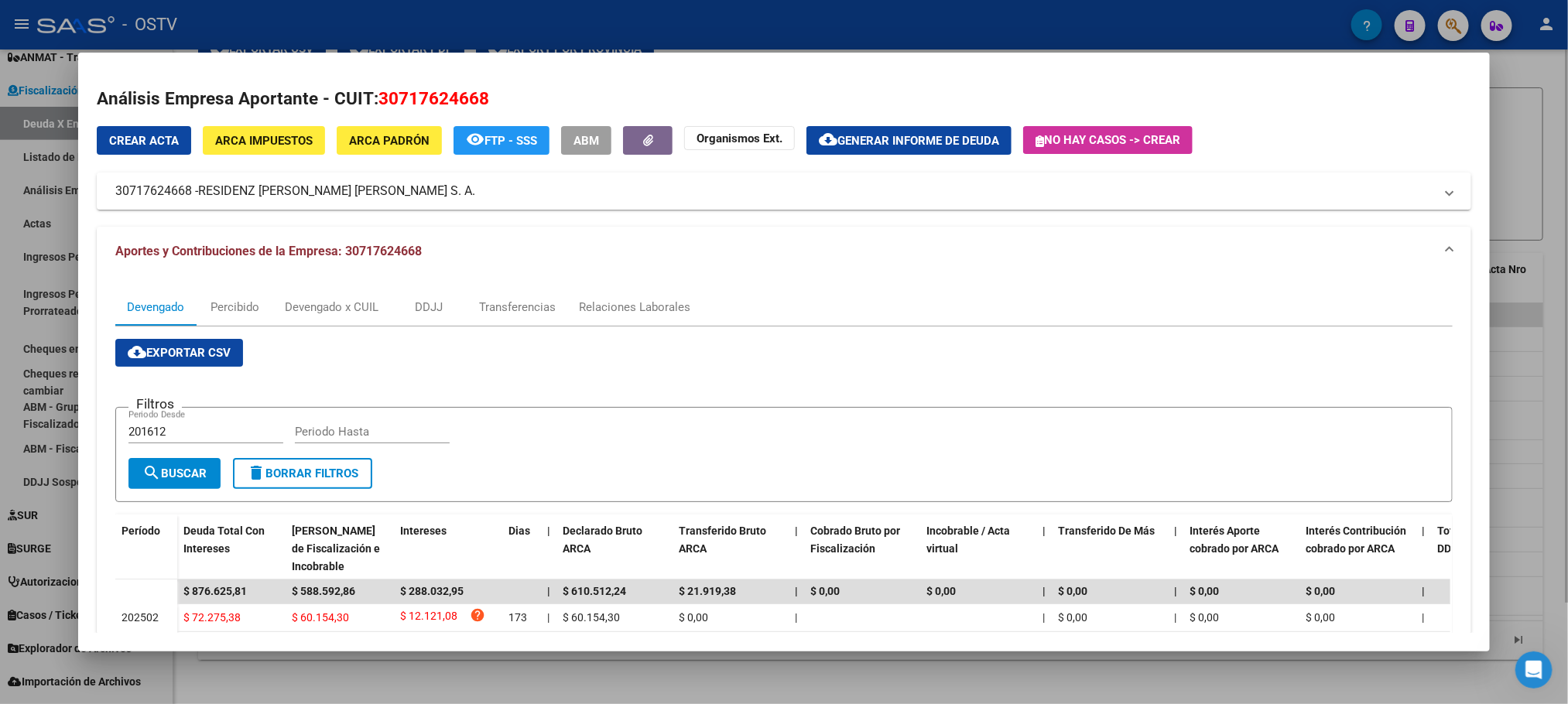
click at [333, 678] on div at bounding box center [784, 352] width 1568 height 704
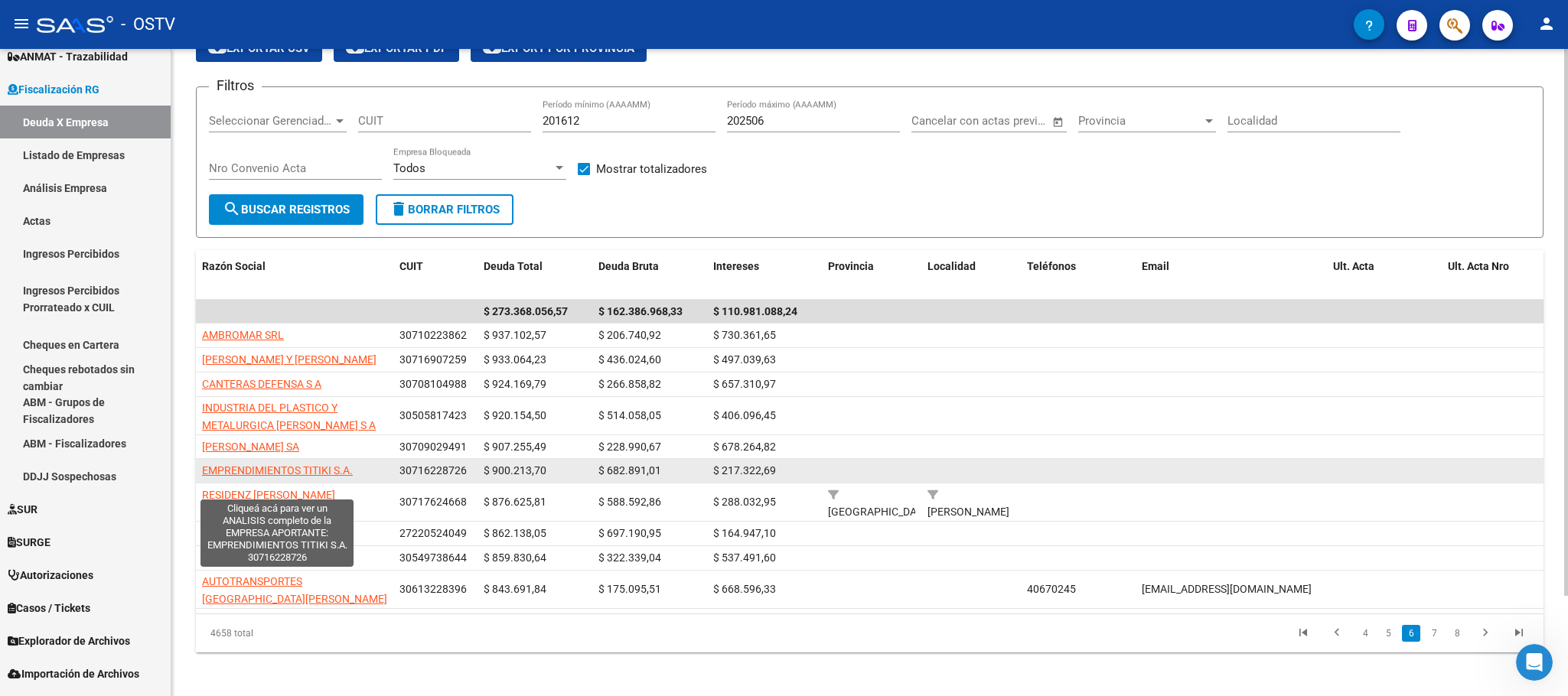
click at [277, 476] on span "EMPRENDIMIENTOS TITIKI S.A." at bounding box center [277, 470] width 151 height 12
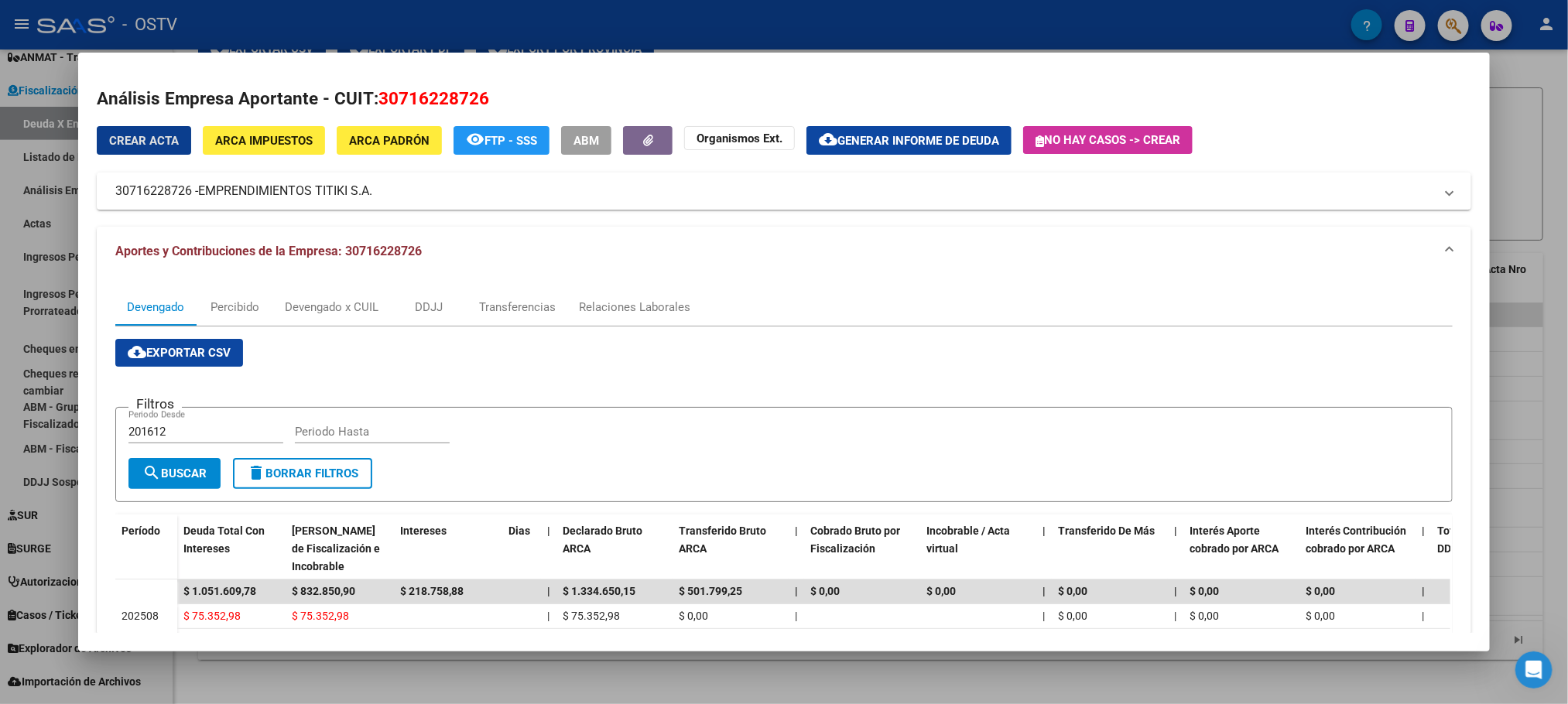
click at [300, 144] on span "ARCA Impuestos" at bounding box center [263, 141] width 97 height 14
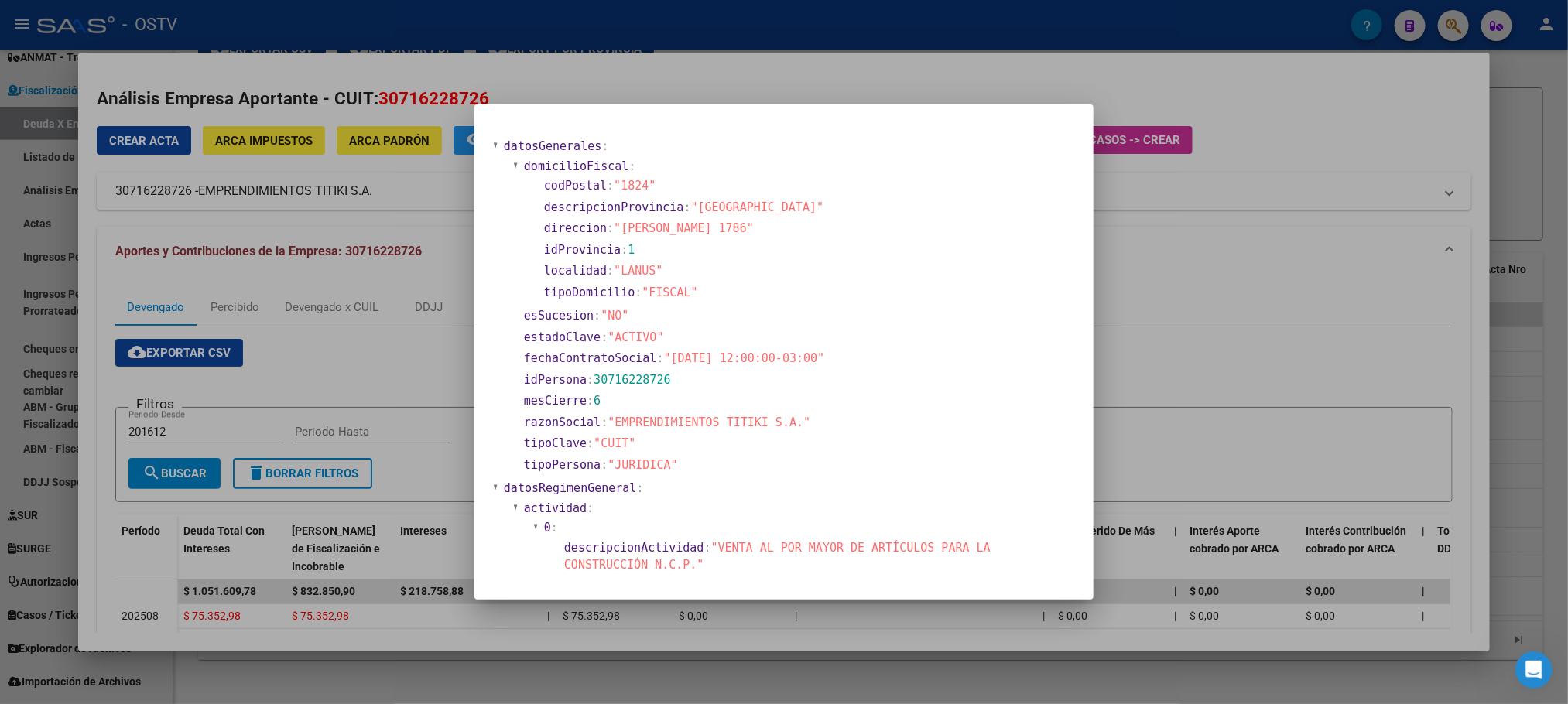
click at [324, 160] on div at bounding box center [784, 352] width 1568 height 704
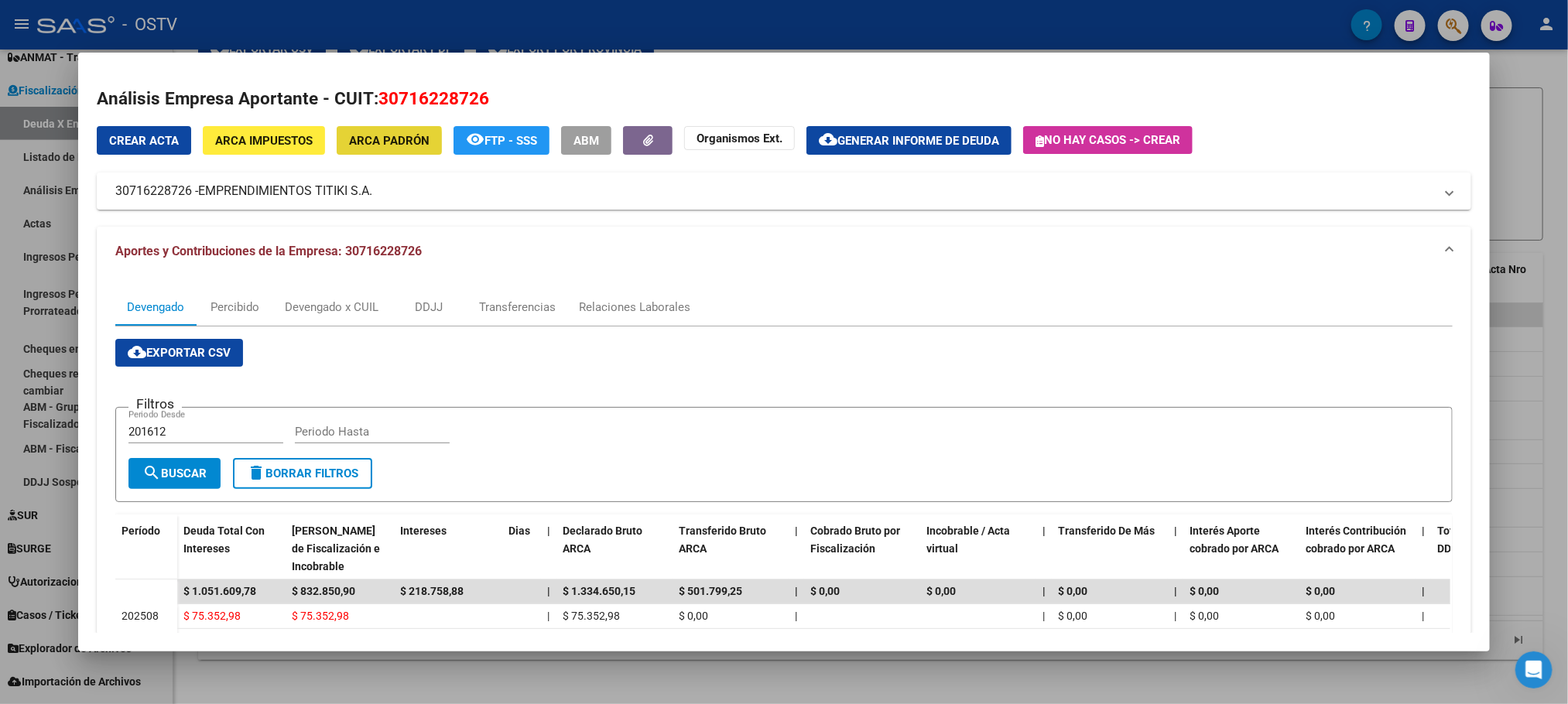
click at [363, 142] on span "ARCA Padrón" at bounding box center [389, 141] width 81 height 14
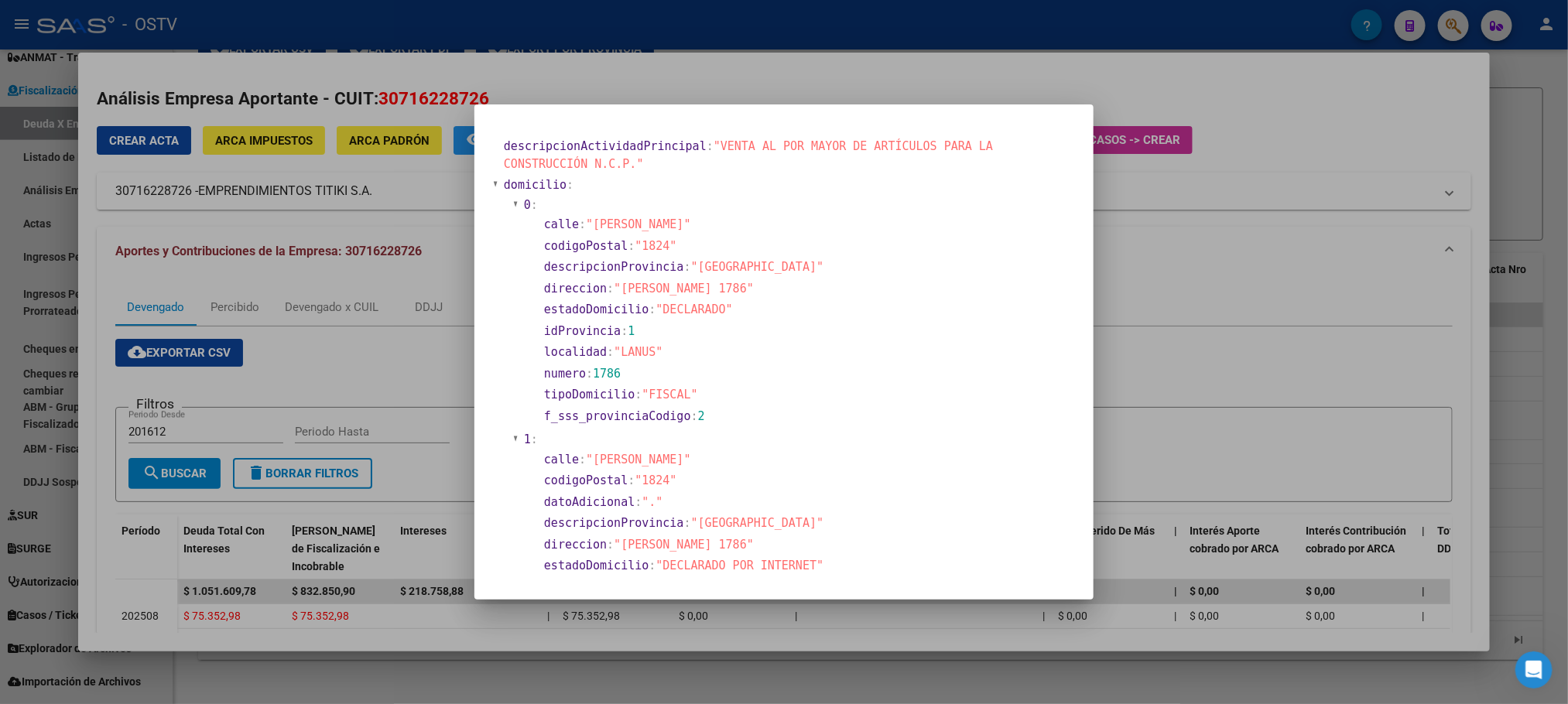
click at [414, 433] on div at bounding box center [784, 352] width 1568 height 704
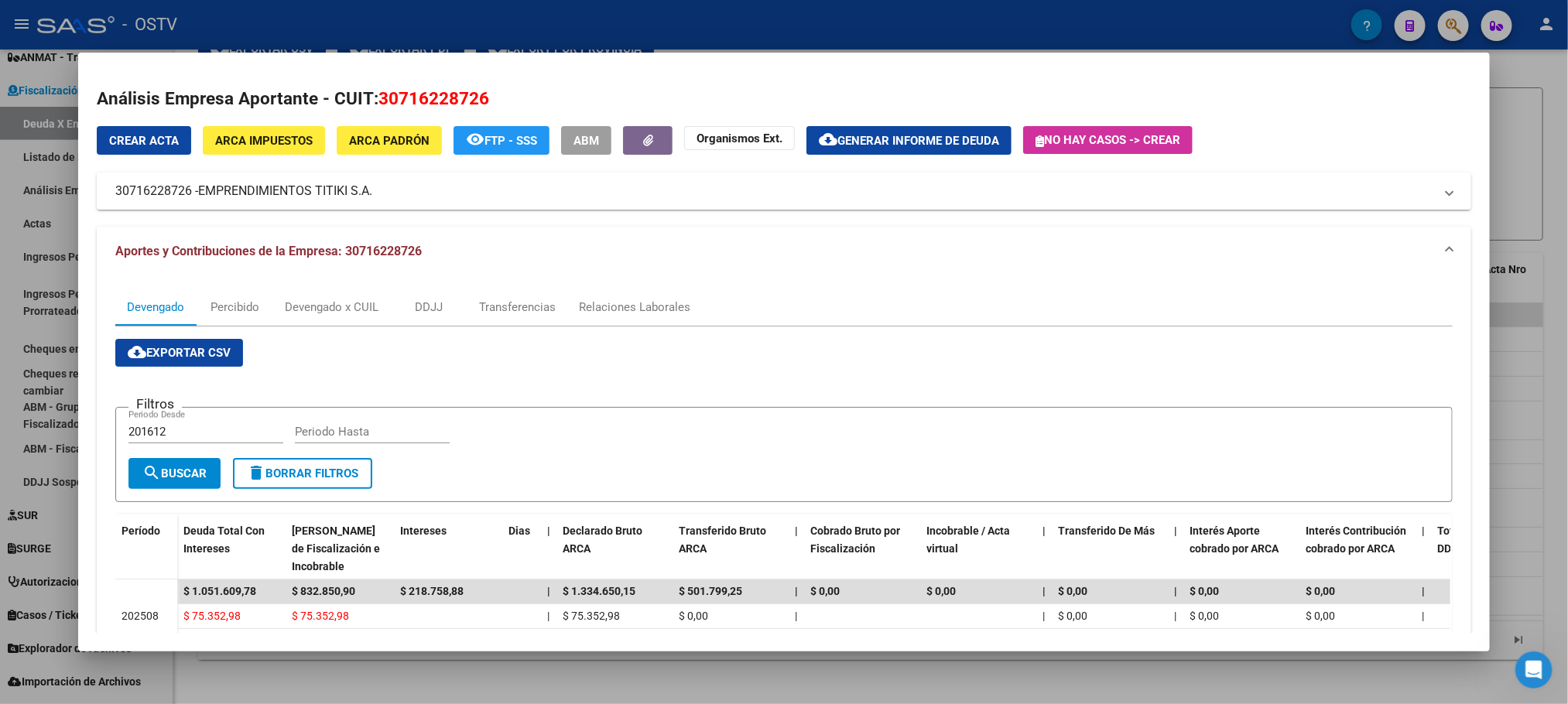
click at [327, 26] on div at bounding box center [784, 352] width 1568 height 704
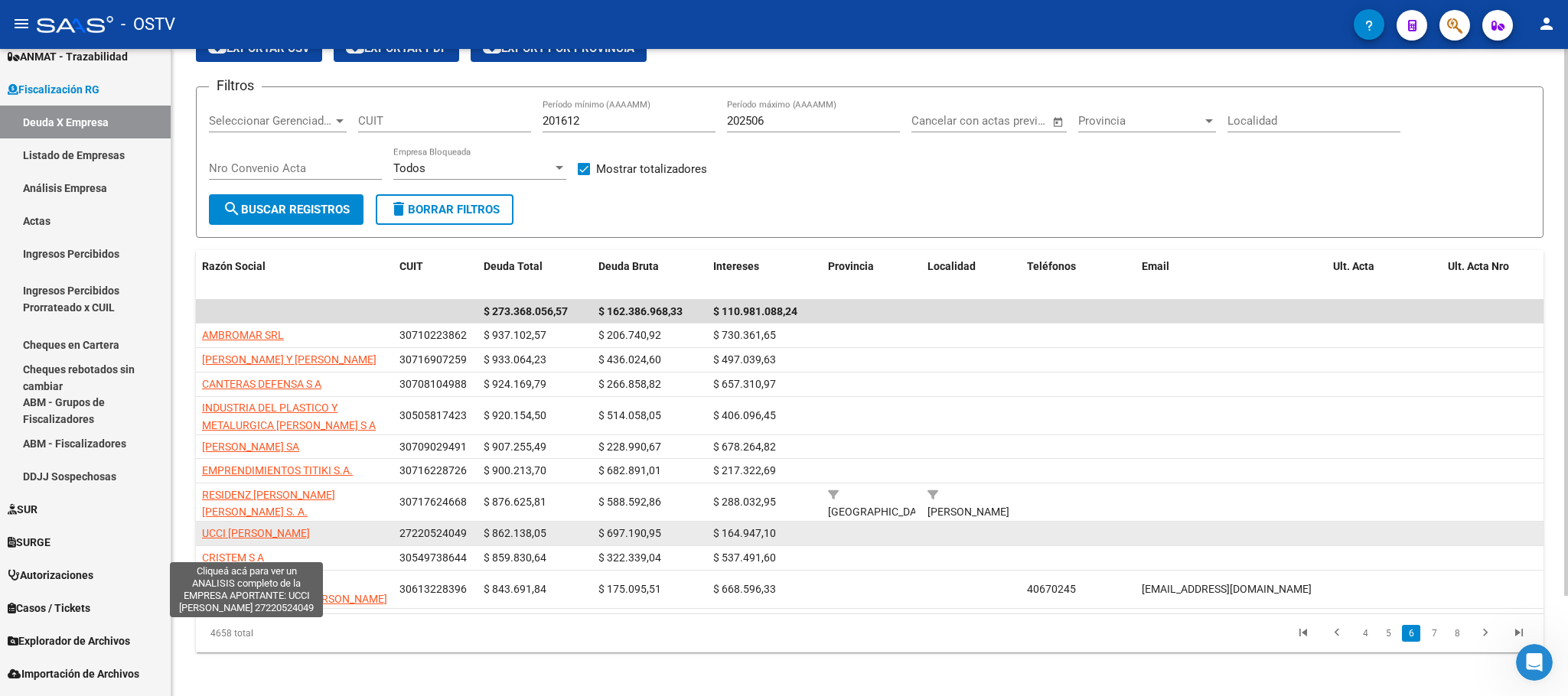
click at [255, 539] on span "UCCI [PERSON_NAME]" at bounding box center [255, 533] width 108 height 12
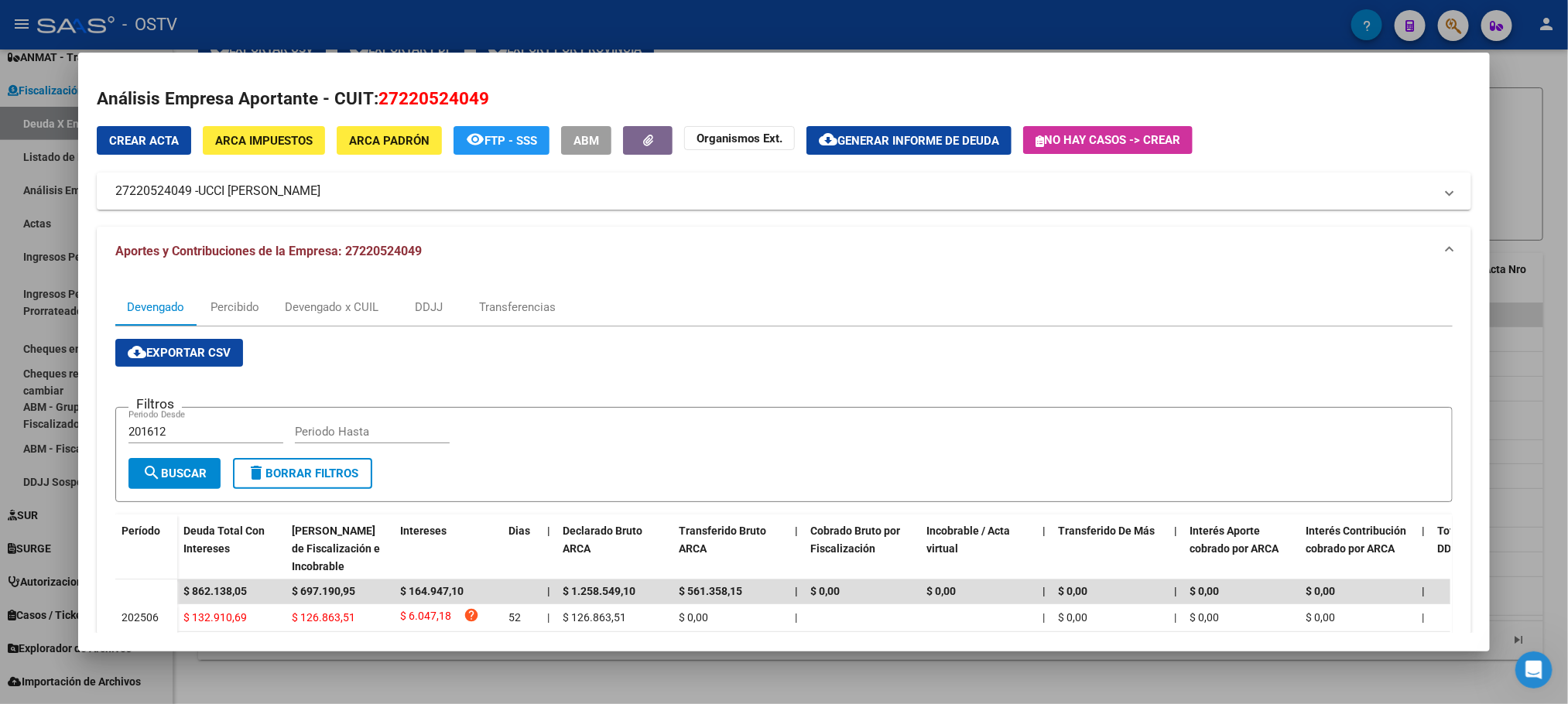
click at [237, 147] on span "ARCA Impuestos" at bounding box center [263, 141] width 97 height 14
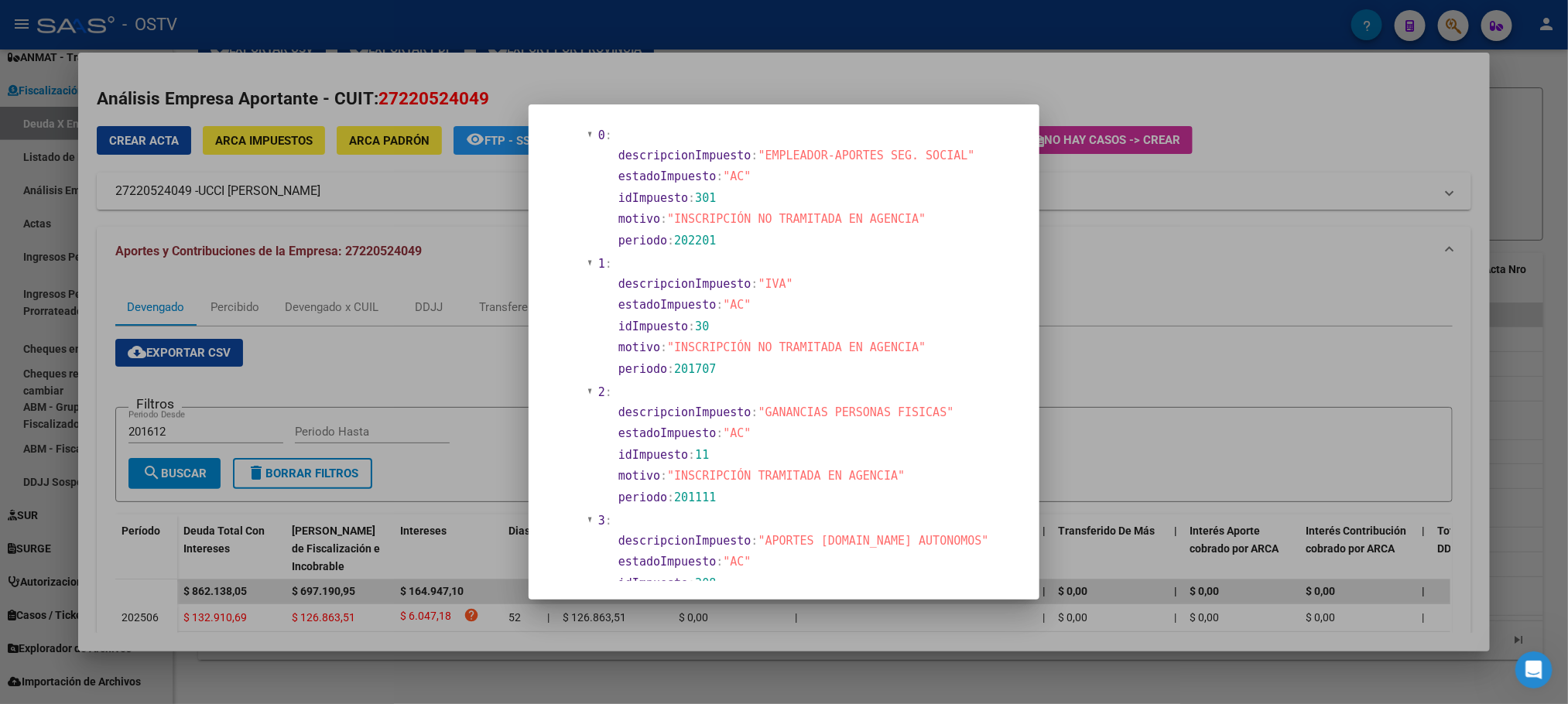
scroll to position [697, 0]
click at [240, 404] on div at bounding box center [784, 352] width 1568 height 704
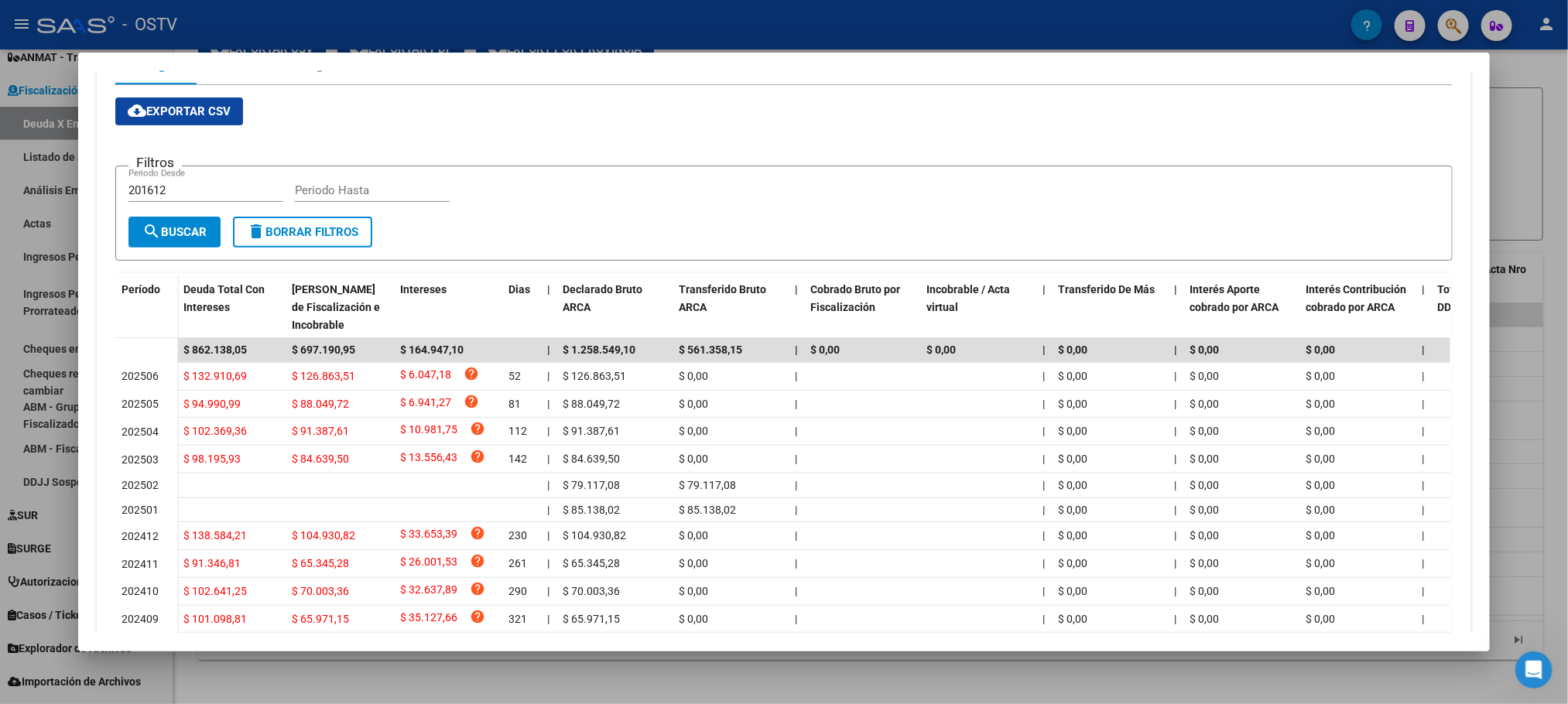
scroll to position [0, 0]
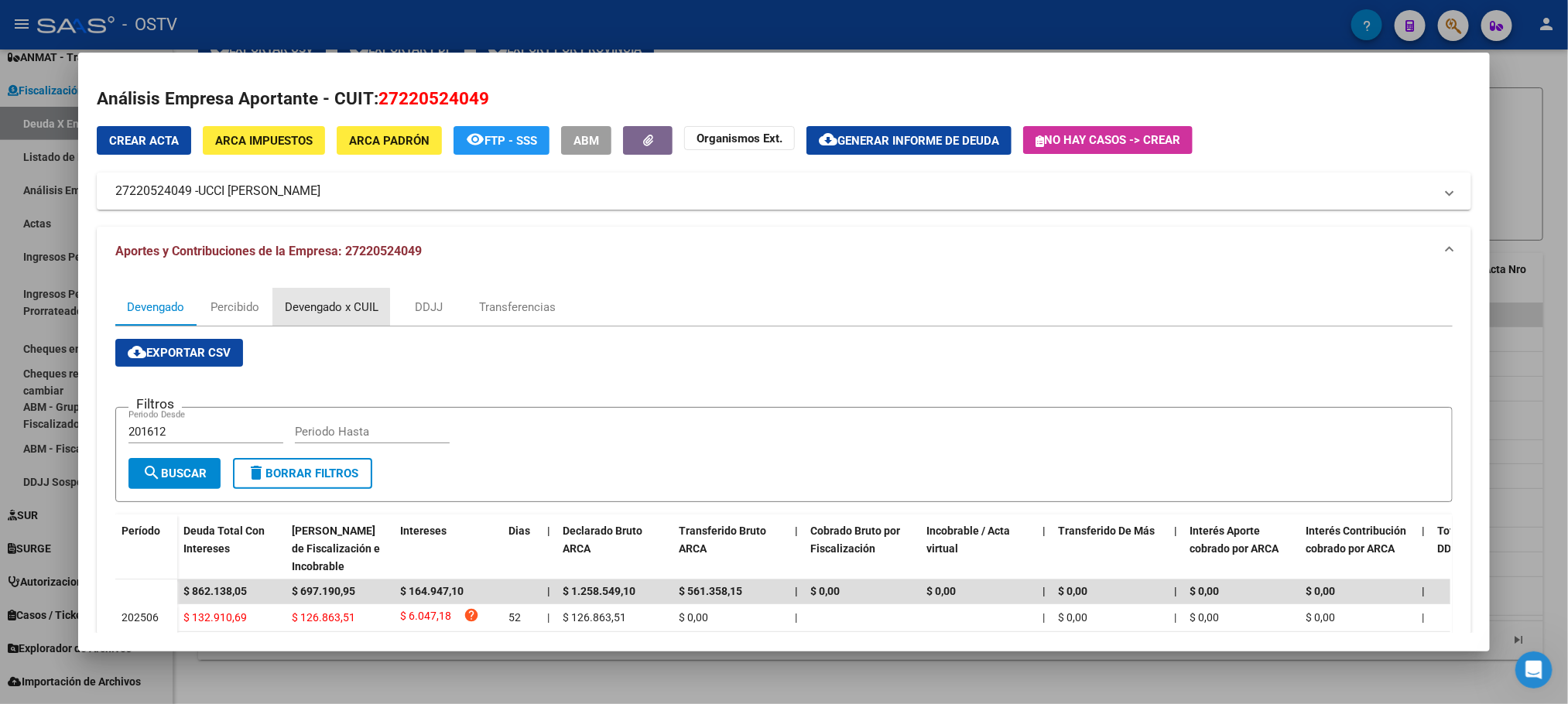
click at [320, 316] on div "Devengado x CUIL" at bounding box center [331, 307] width 117 height 37
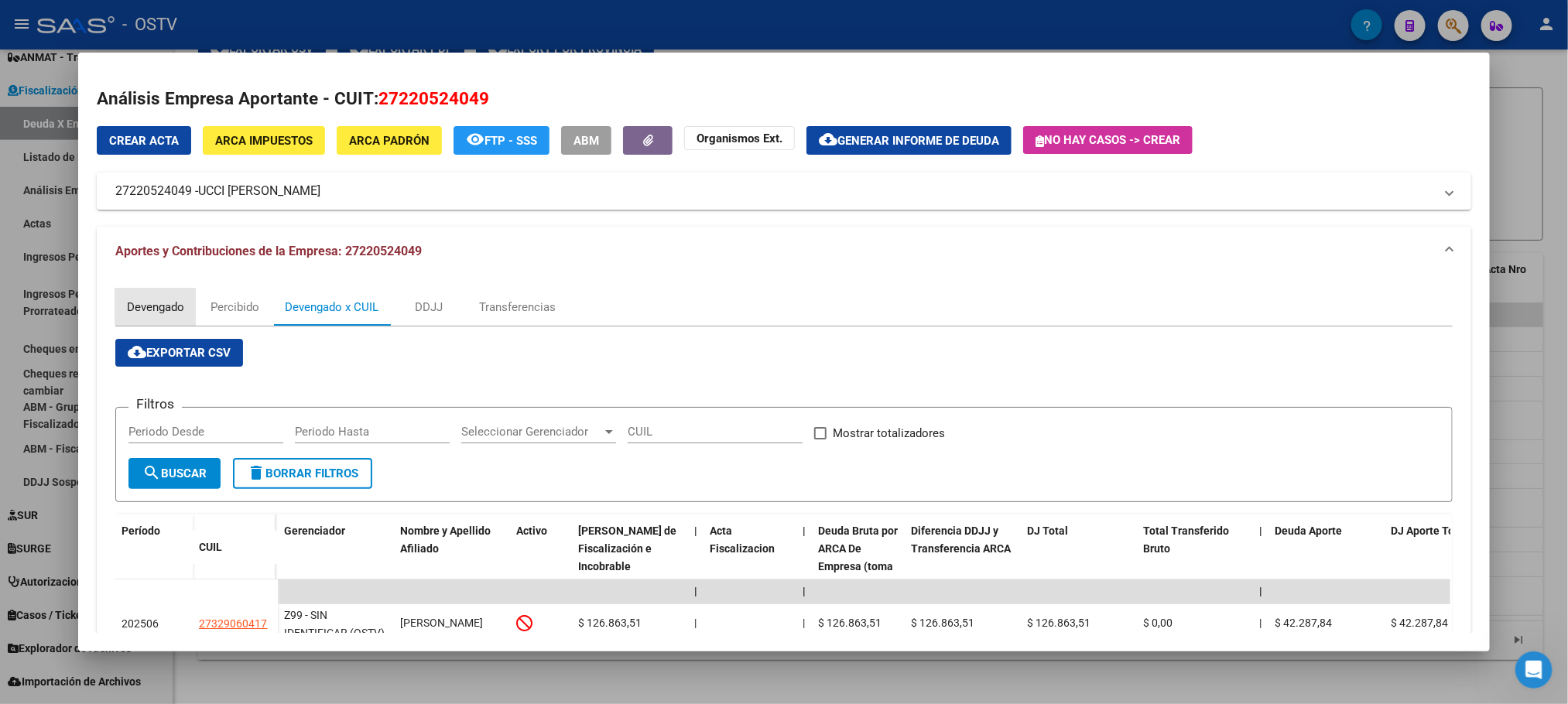
click at [167, 302] on div "Devengado" at bounding box center [155, 307] width 57 height 17
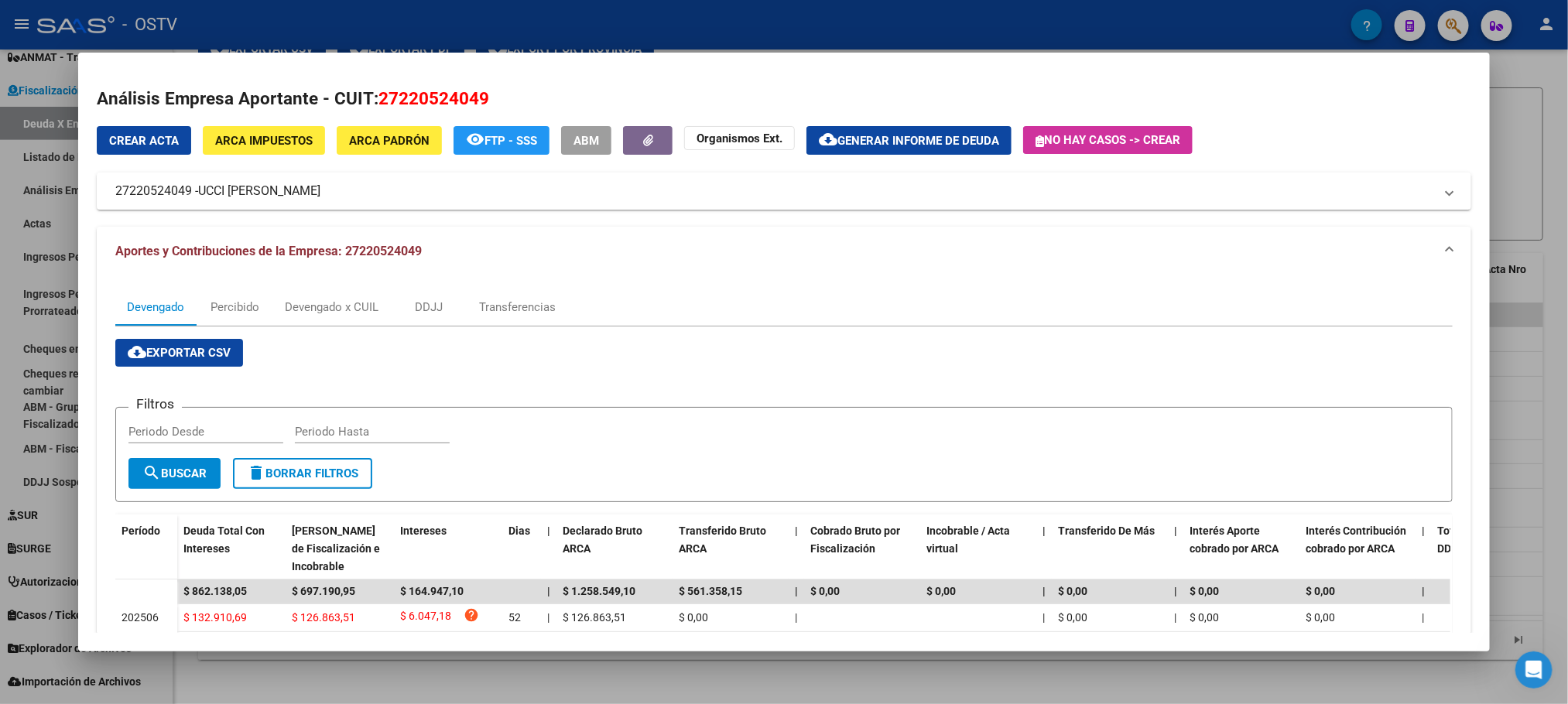
click at [279, 137] on span "ARCA Impuestos" at bounding box center [263, 141] width 97 height 14
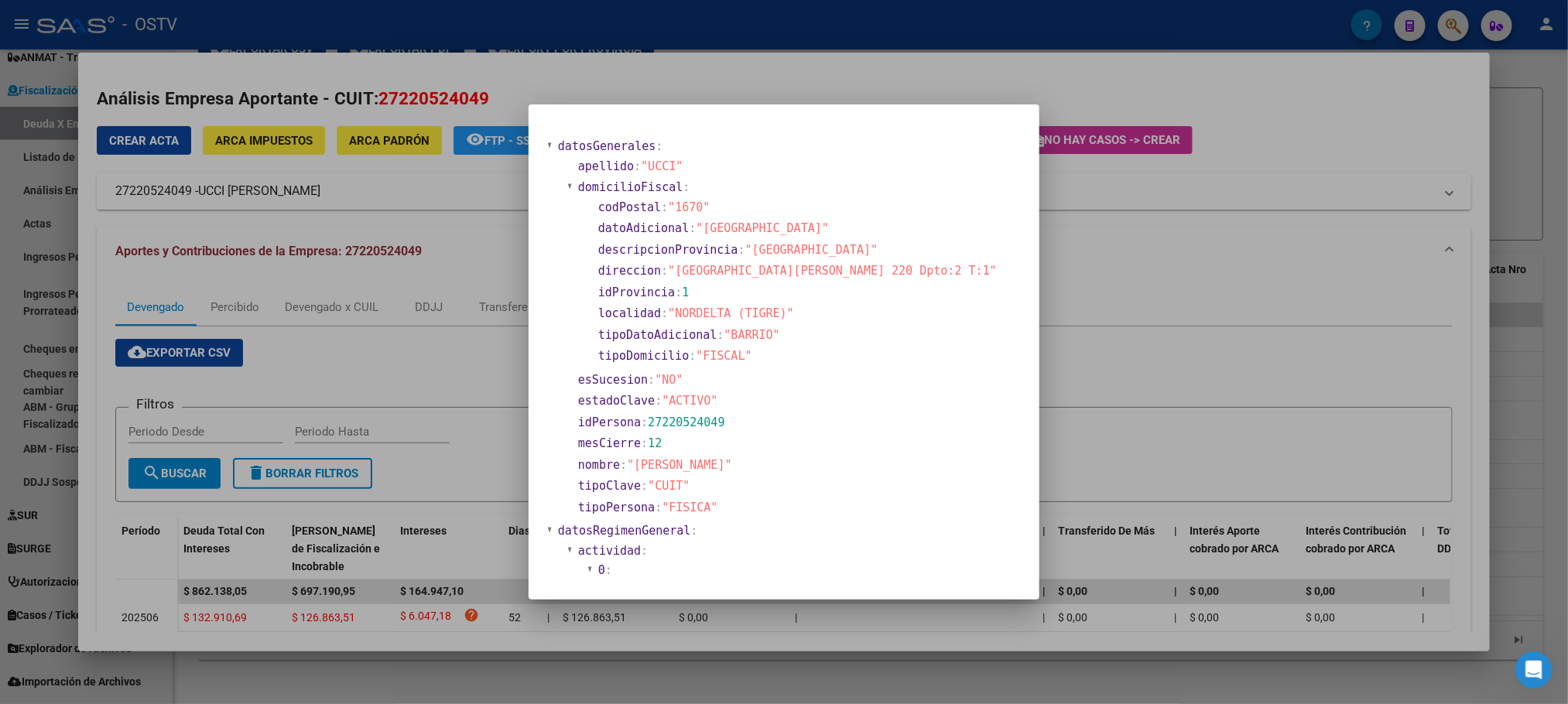
drag, startPoint x: 676, startPoint y: 268, endPoint x: 904, endPoint y: 272, distance: 228.0
click at [904, 272] on span ""[GEOGRAPHIC_DATA][PERSON_NAME] 220 Dpto:2 T:1"" at bounding box center [831, 270] width 328 height 14
copy span "[GEOGRAPHIC_DATA][PERSON_NAME] 220 Dpto:2 T:1"
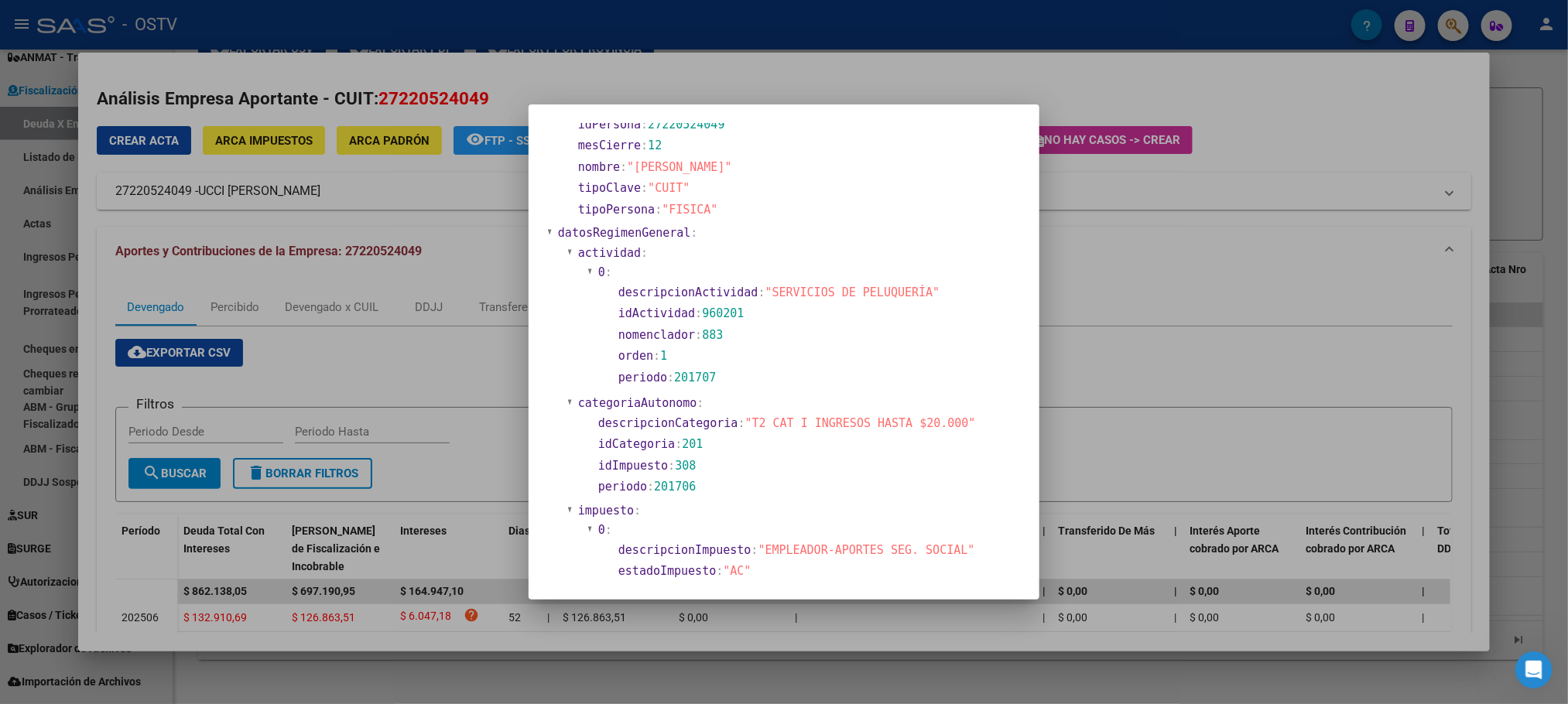
scroll to position [580, 0]
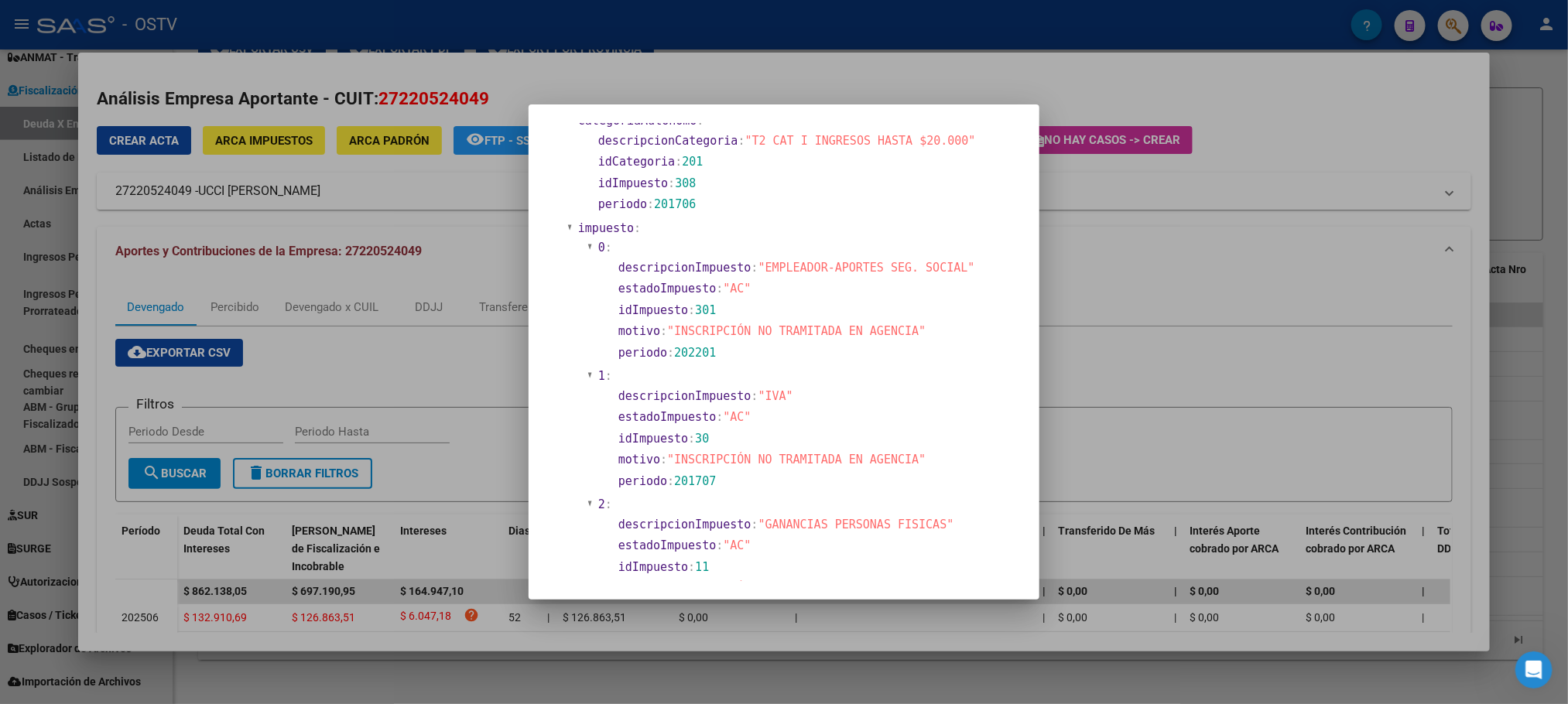
click at [249, 677] on div at bounding box center [784, 352] width 1568 height 704
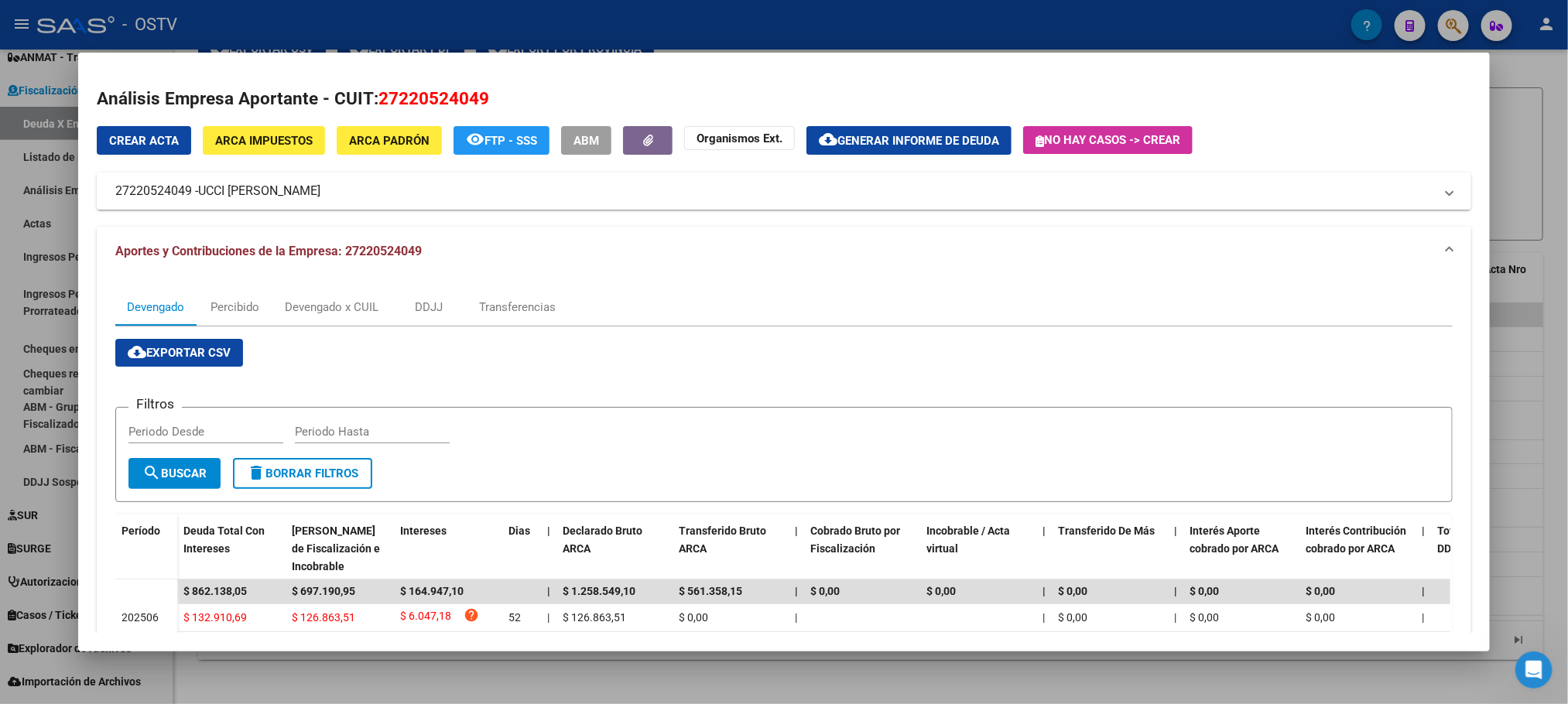
click at [249, 677] on div at bounding box center [784, 352] width 1568 height 704
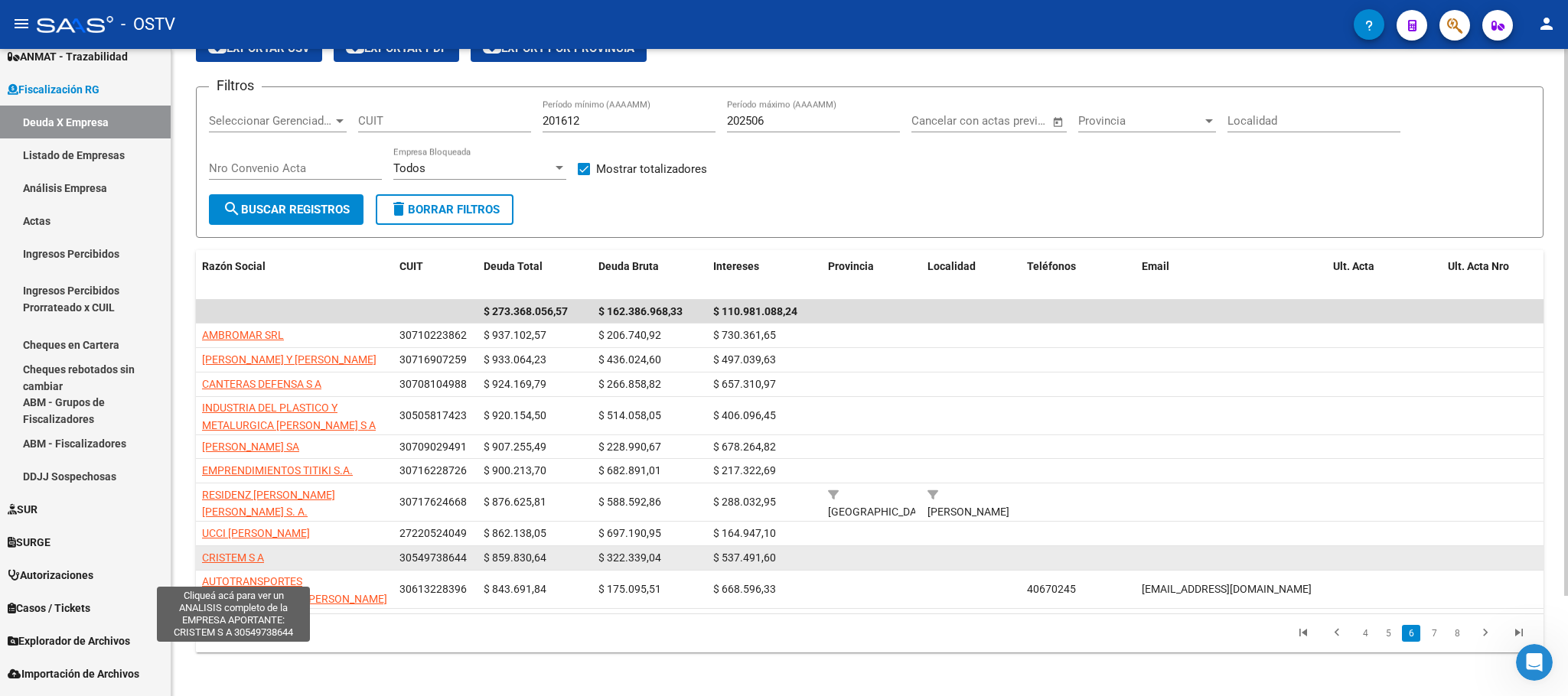
click at [241, 564] on span "CRISTEM S A" at bounding box center [232, 557] width 62 height 12
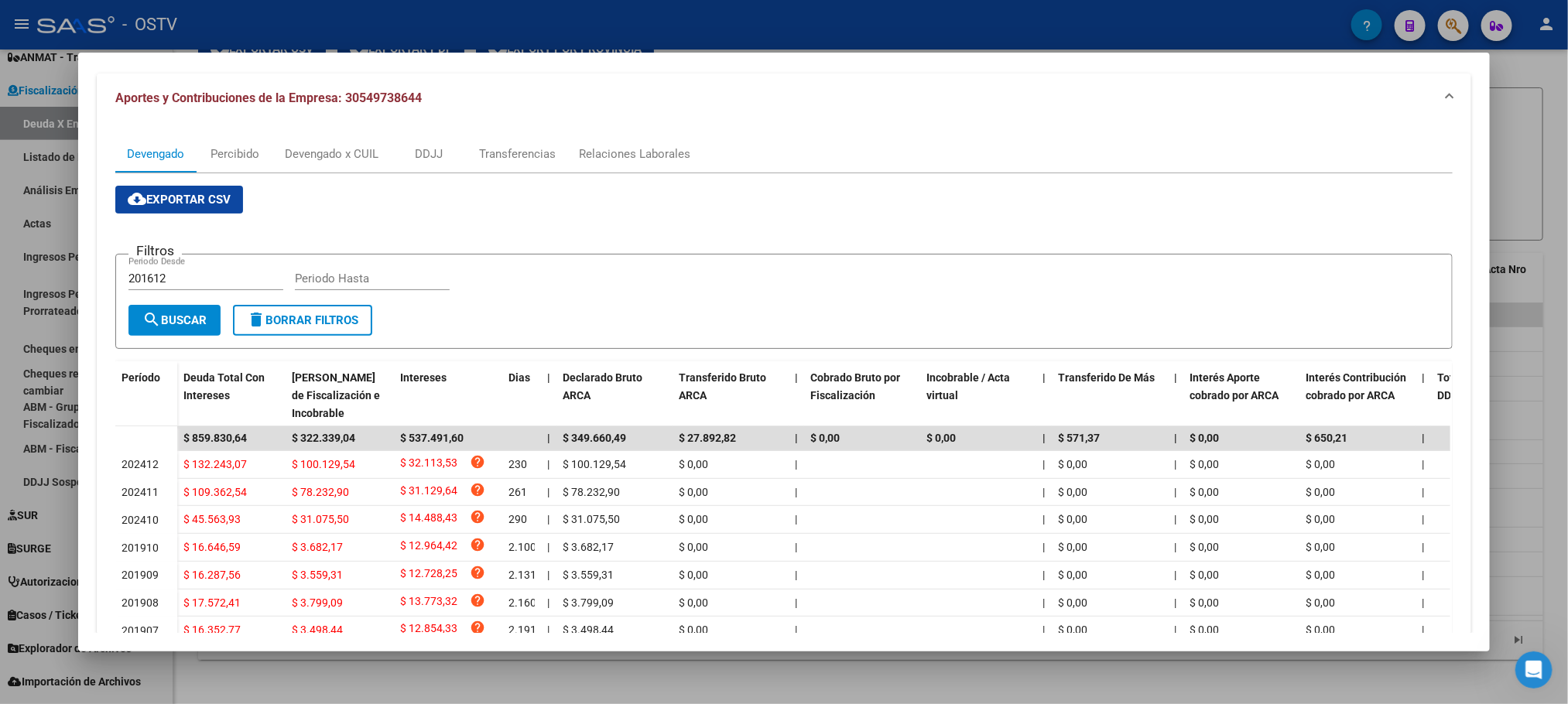
scroll to position [0, 0]
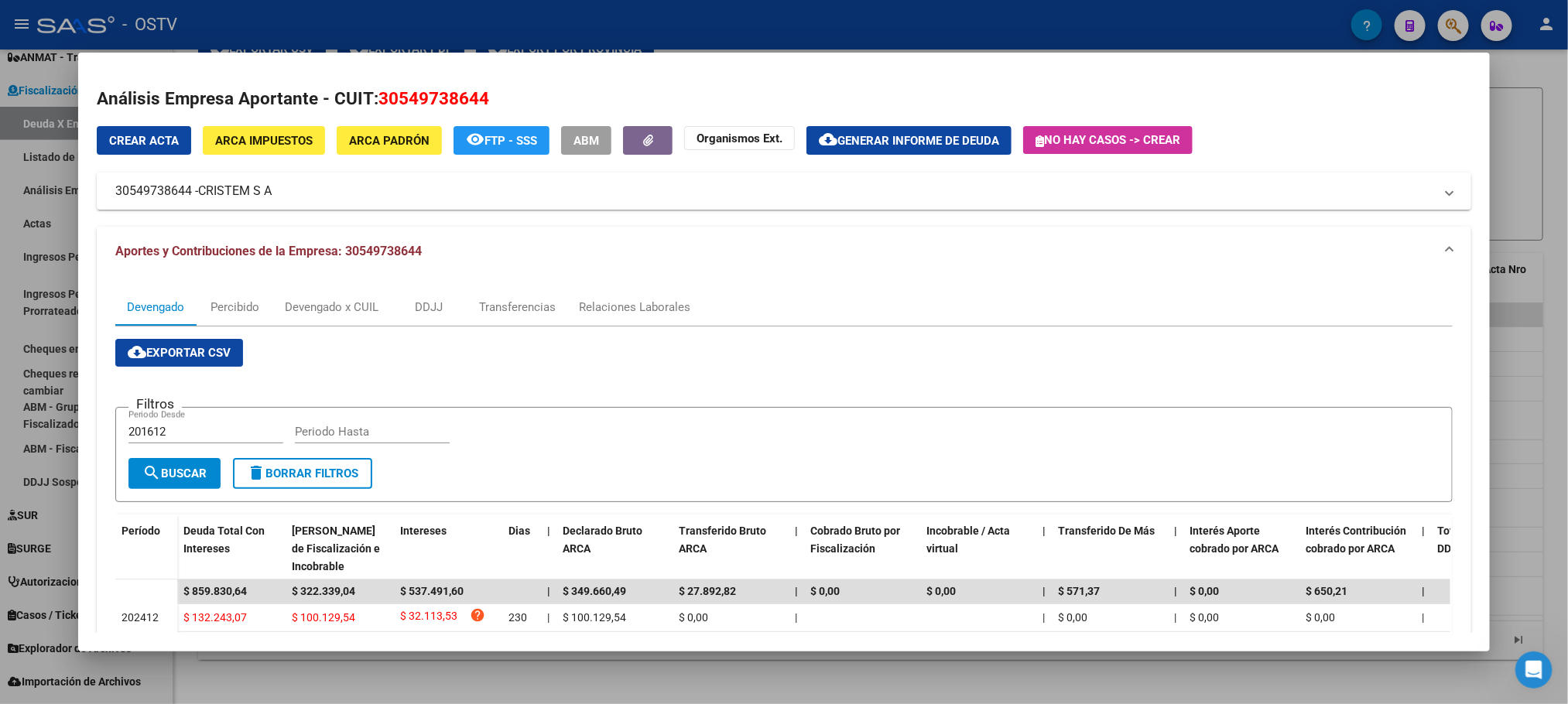
click at [550, 681] on div at bounding box center [784, 352] width 1568 height 704
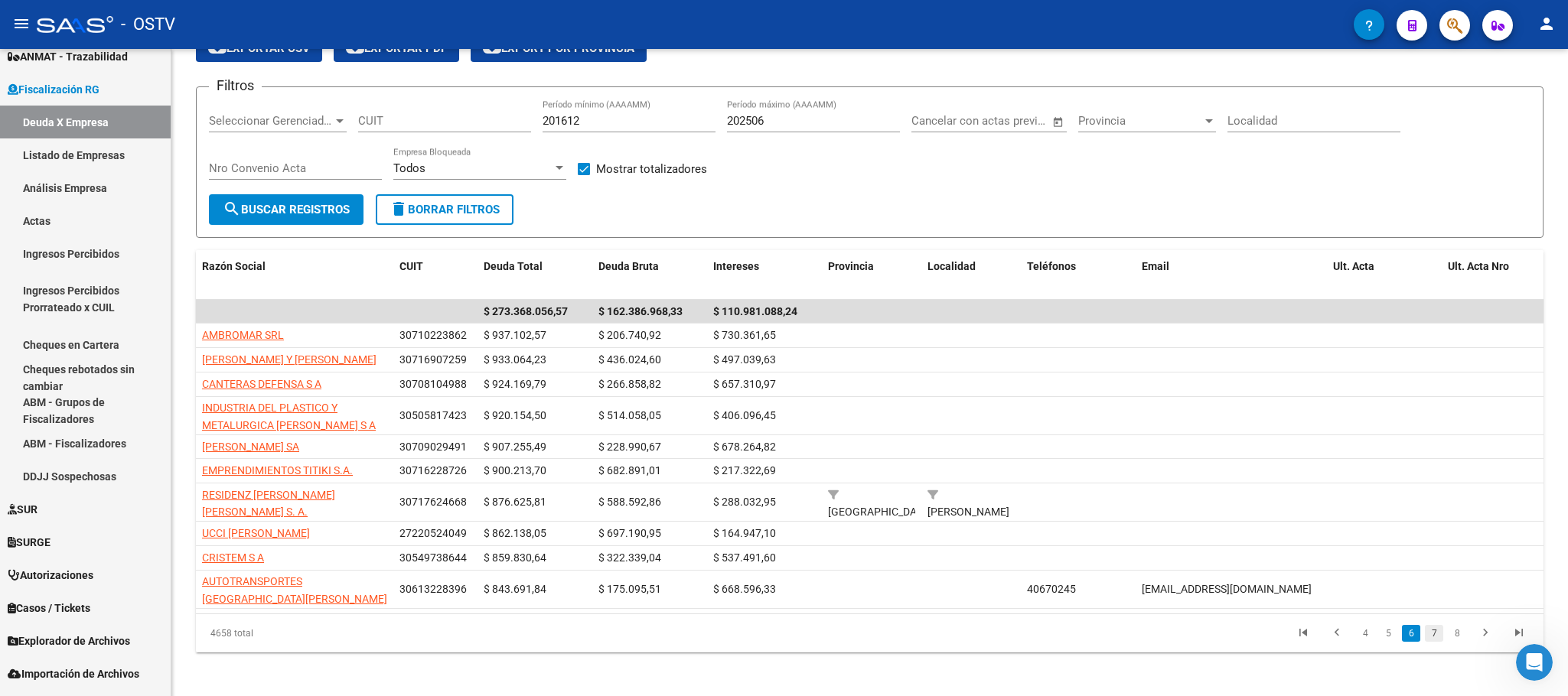
click at [1431, 642] on link "7" at bounding box center [1434, 633] width 18 height 16
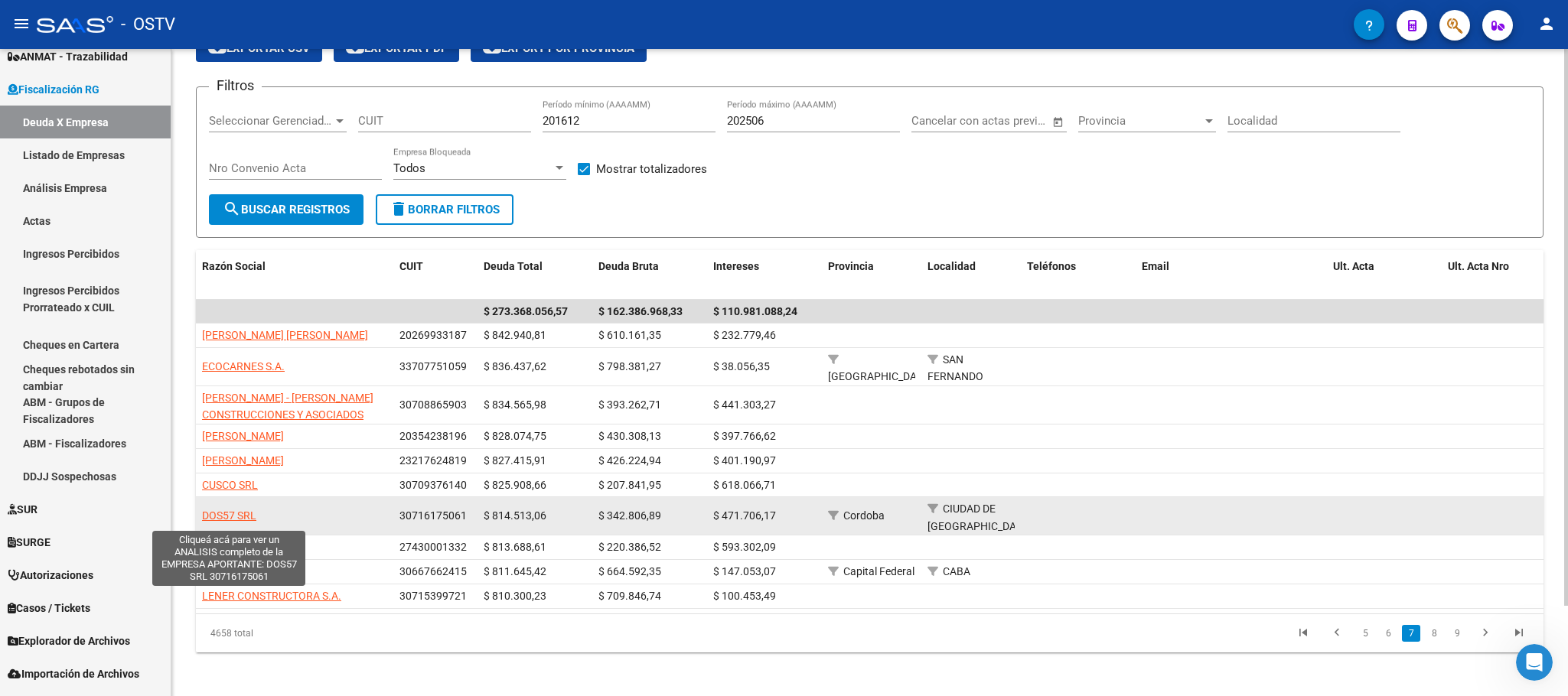
click at [249, 522] on span "DOS57 SRL" at bounding box center [229, 515] width 54 height 12
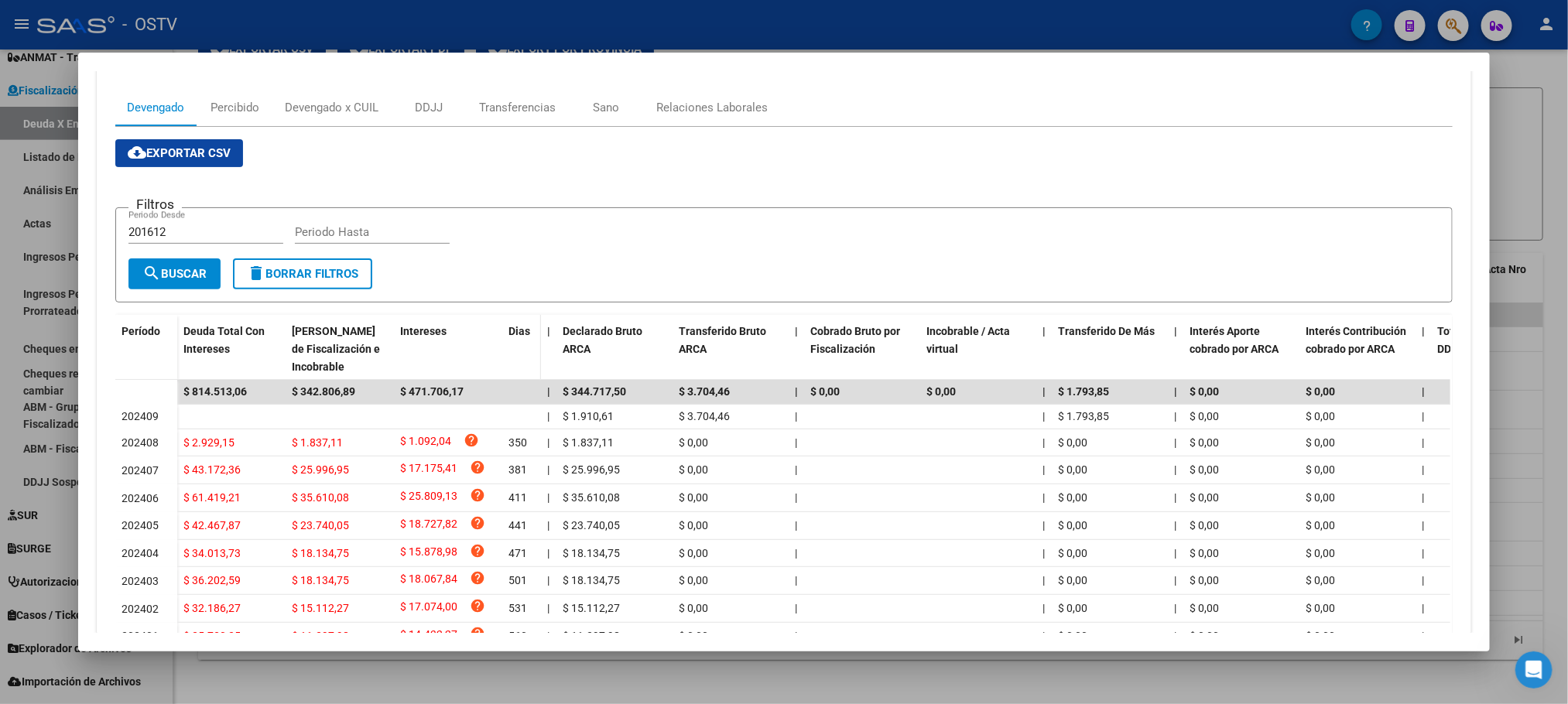
scroll to position [232, 0]
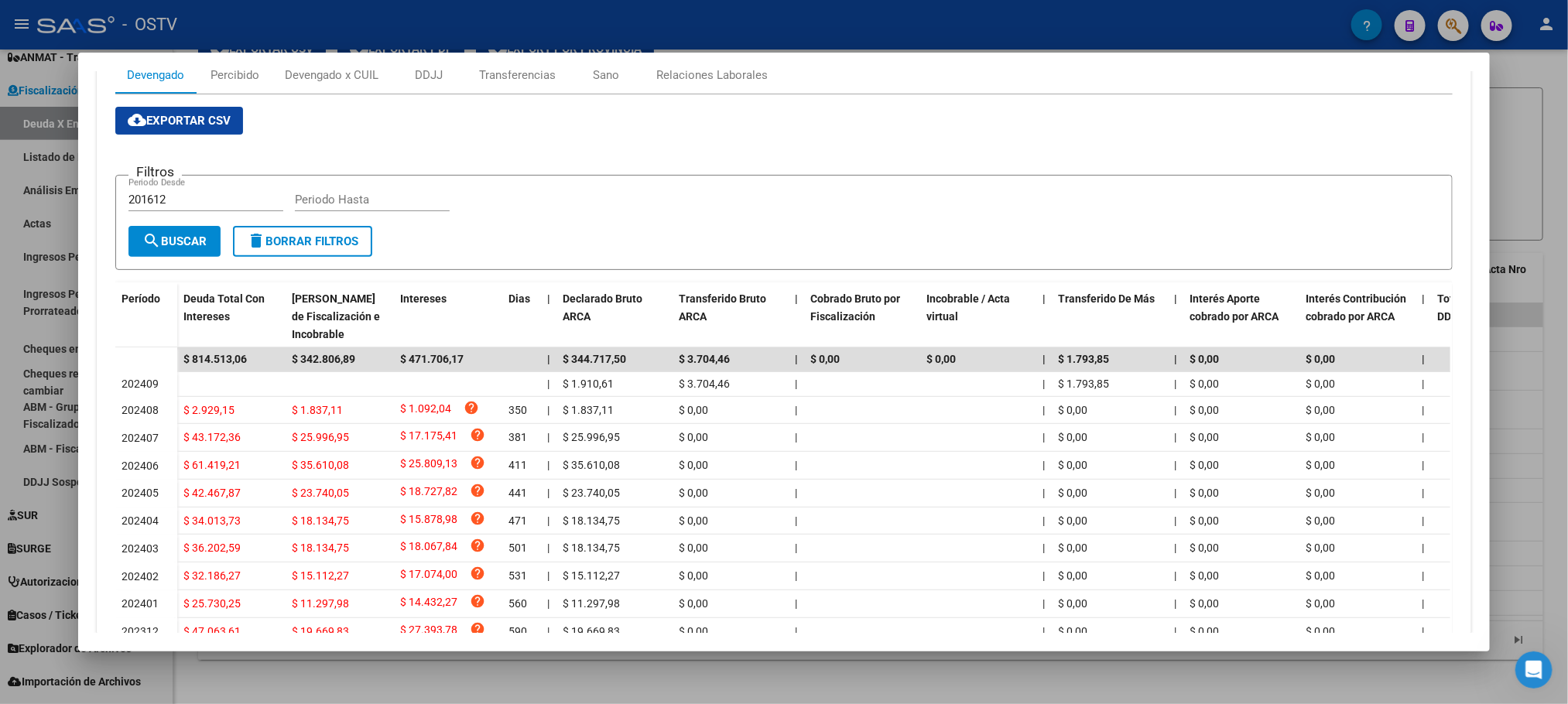
click at [528, 677] on div at bounding box center [784, 352] width 1568 height 704
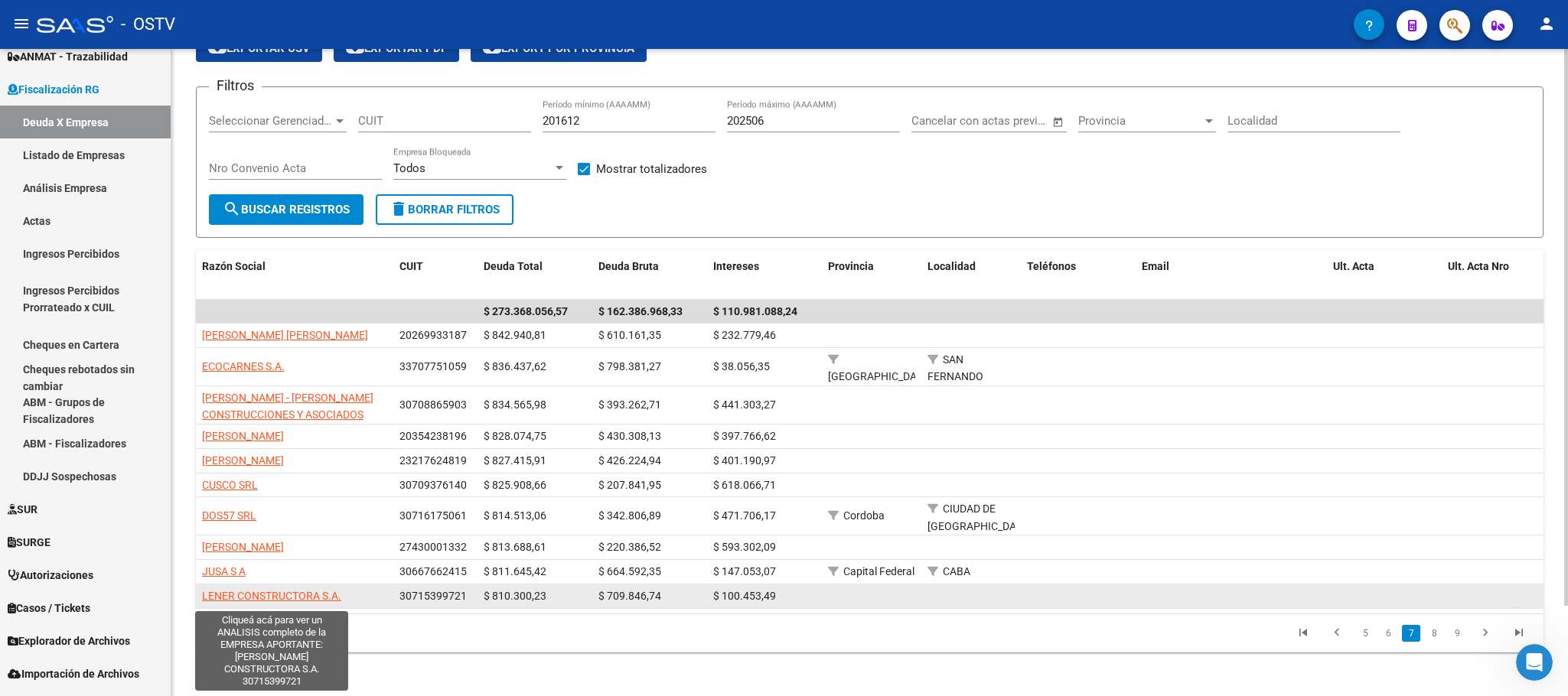
click at [289, 595] on span "LENER CONSTRUCTORA S.A." at bounding box center [271, 596] width 139 height 12
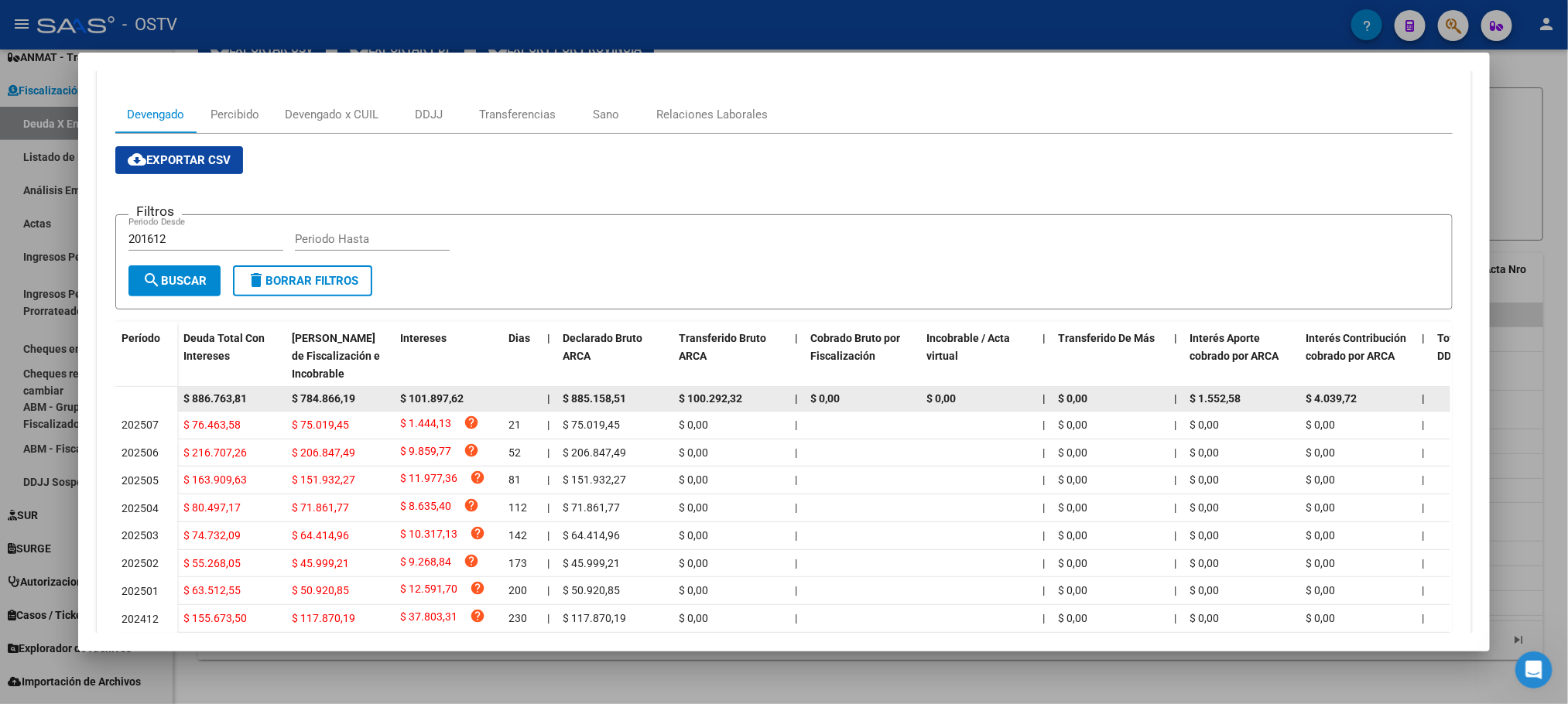
scroll to position [339, 0]
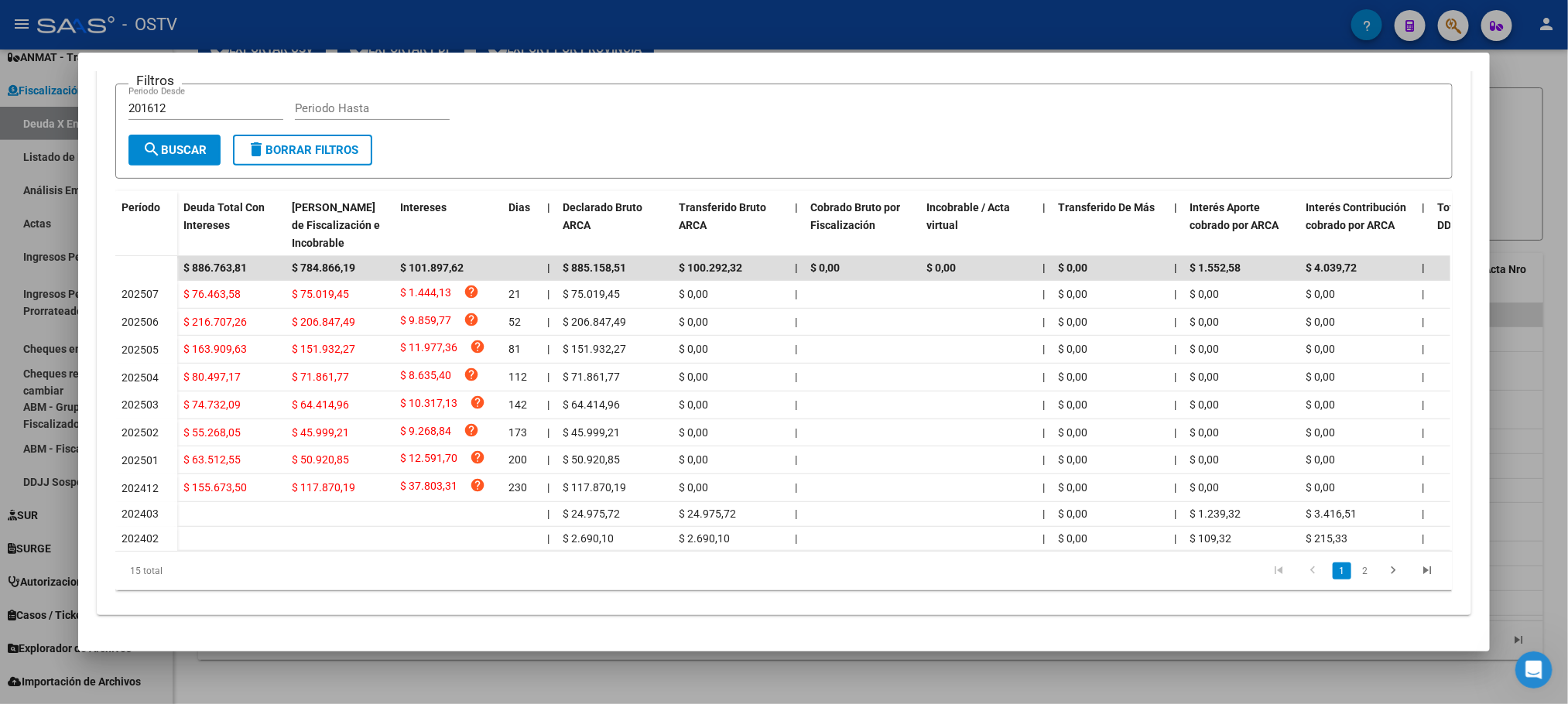
click at [176, 697] on div at bounding box center [784, 352] width 1568 height 704
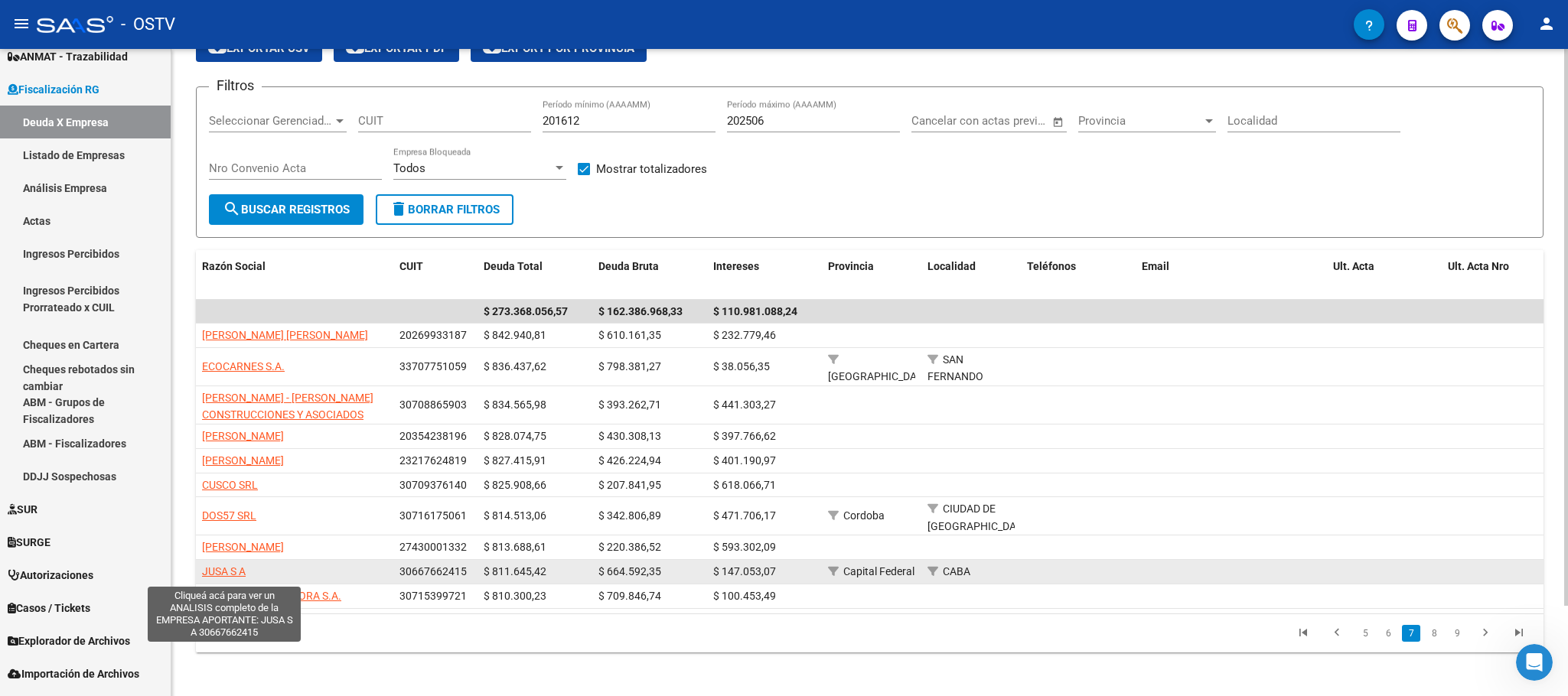
click at [223, 578] on span "JUSA S A" at bounding box center [223, 571] width 44 height 12
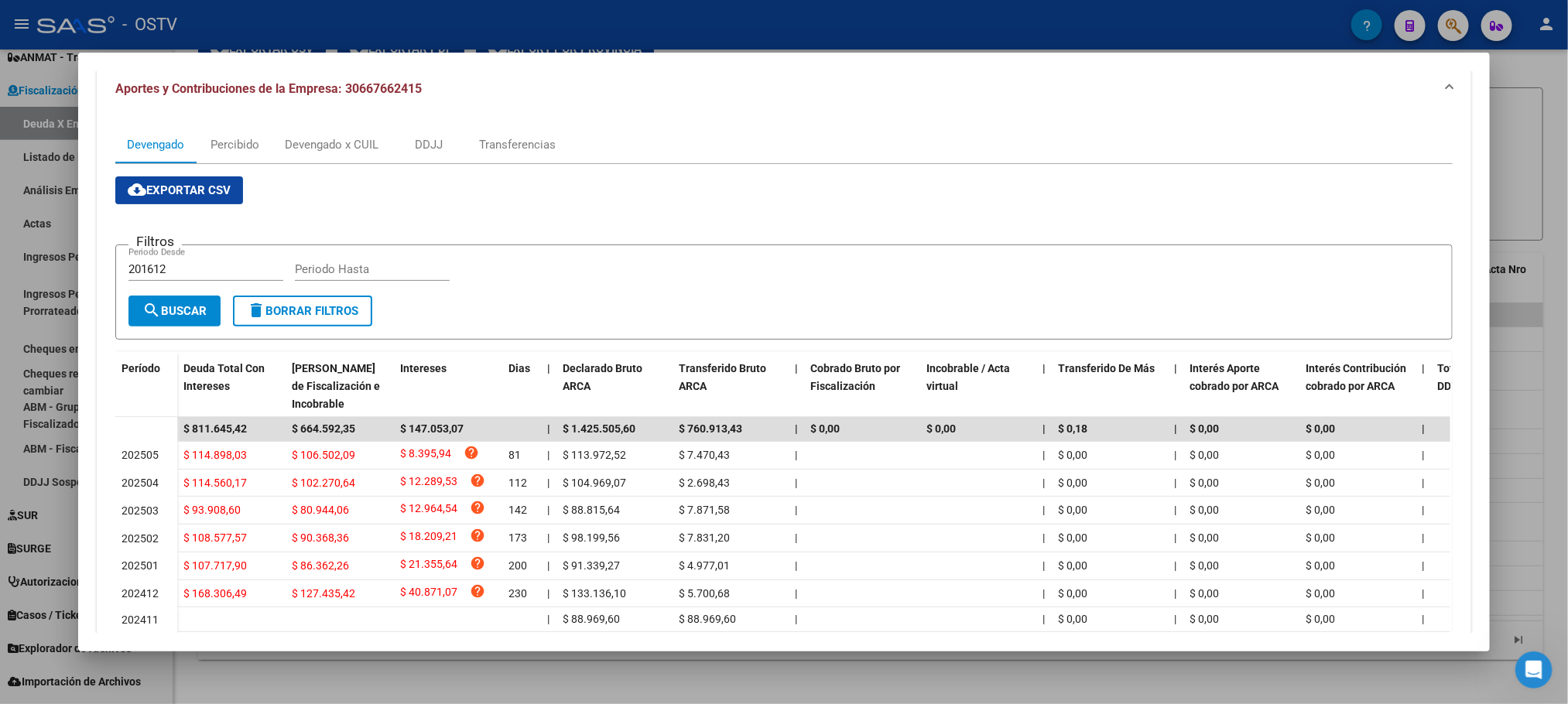
scroll to position [0, 0]
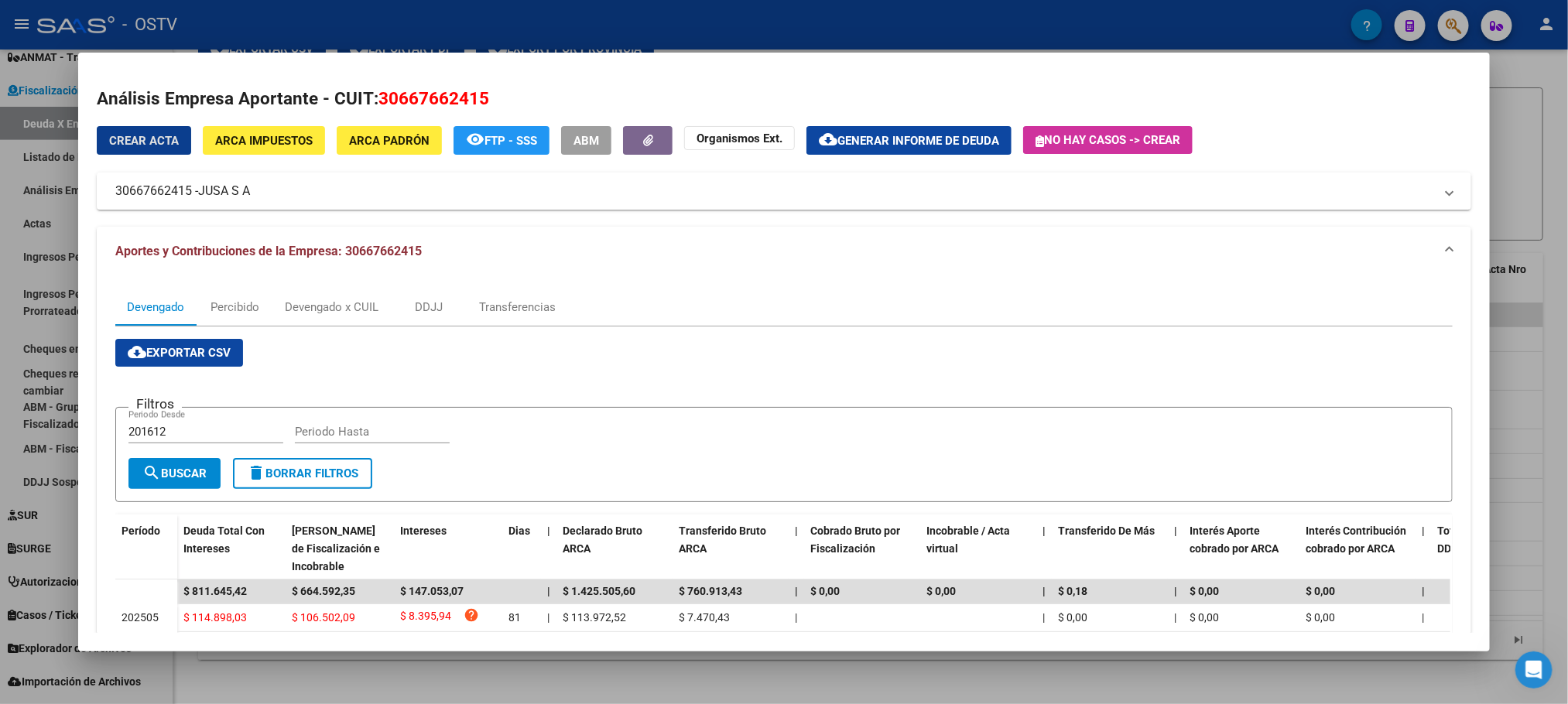
click at [259, 148] on button "ARCA Impuestos" at bounding box center [264, 141] width 122 height 28
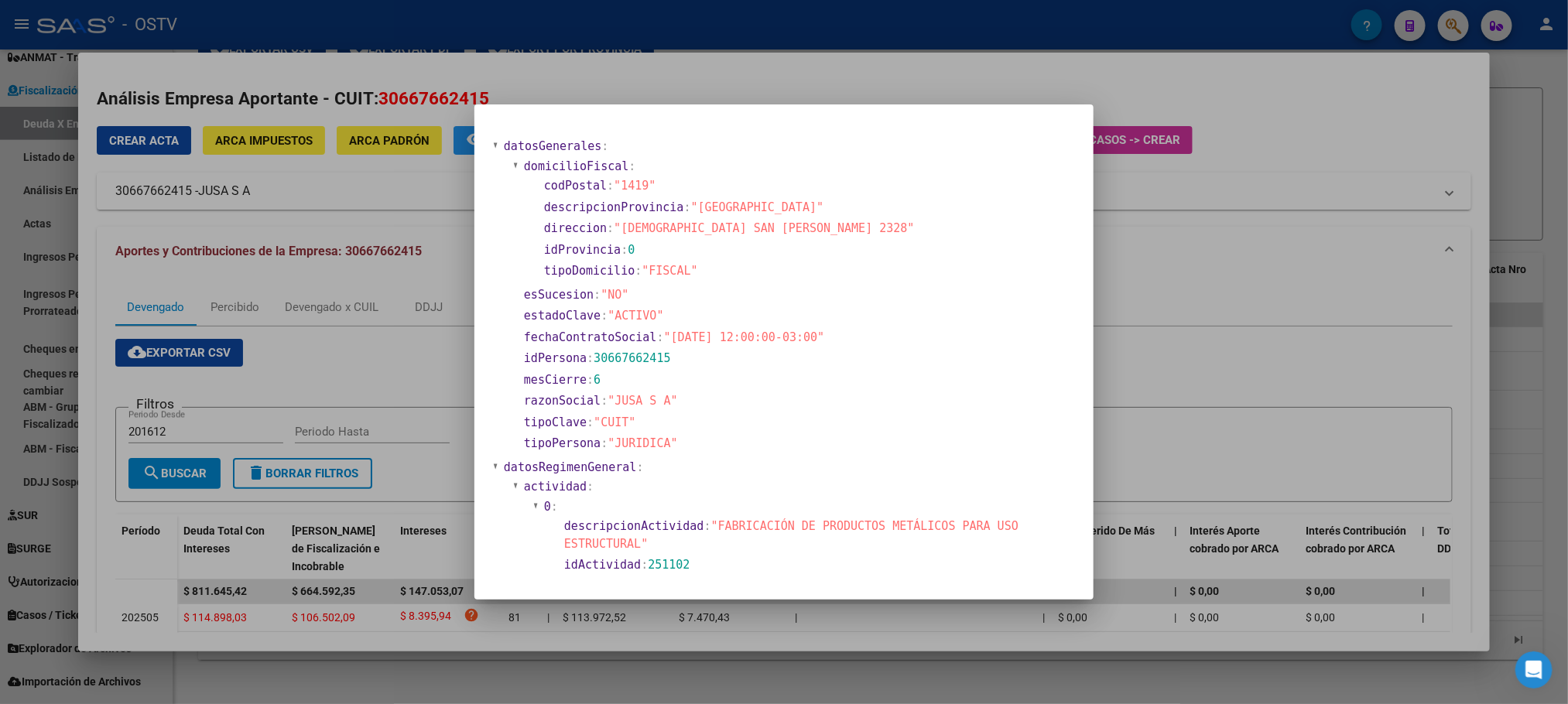
drag, startPoint x: 621, startPoint y: 228, endPoint x: 765, endPoint y: 228, distance: 144.0
click at [765, 228] on span ""[DEMOGRAPHIC_DATA] SAN [PERSON_NAME] 2328"" at bounding box center [763, 228] width 300 height 14
copy span "[DEMOGRAPHIC_DATA] SAN [PERSON_NAME] 2328"
click at [843, 463] on section "datosRegimenGeneral :" at bounding box center [787, 467] width 568 height 17
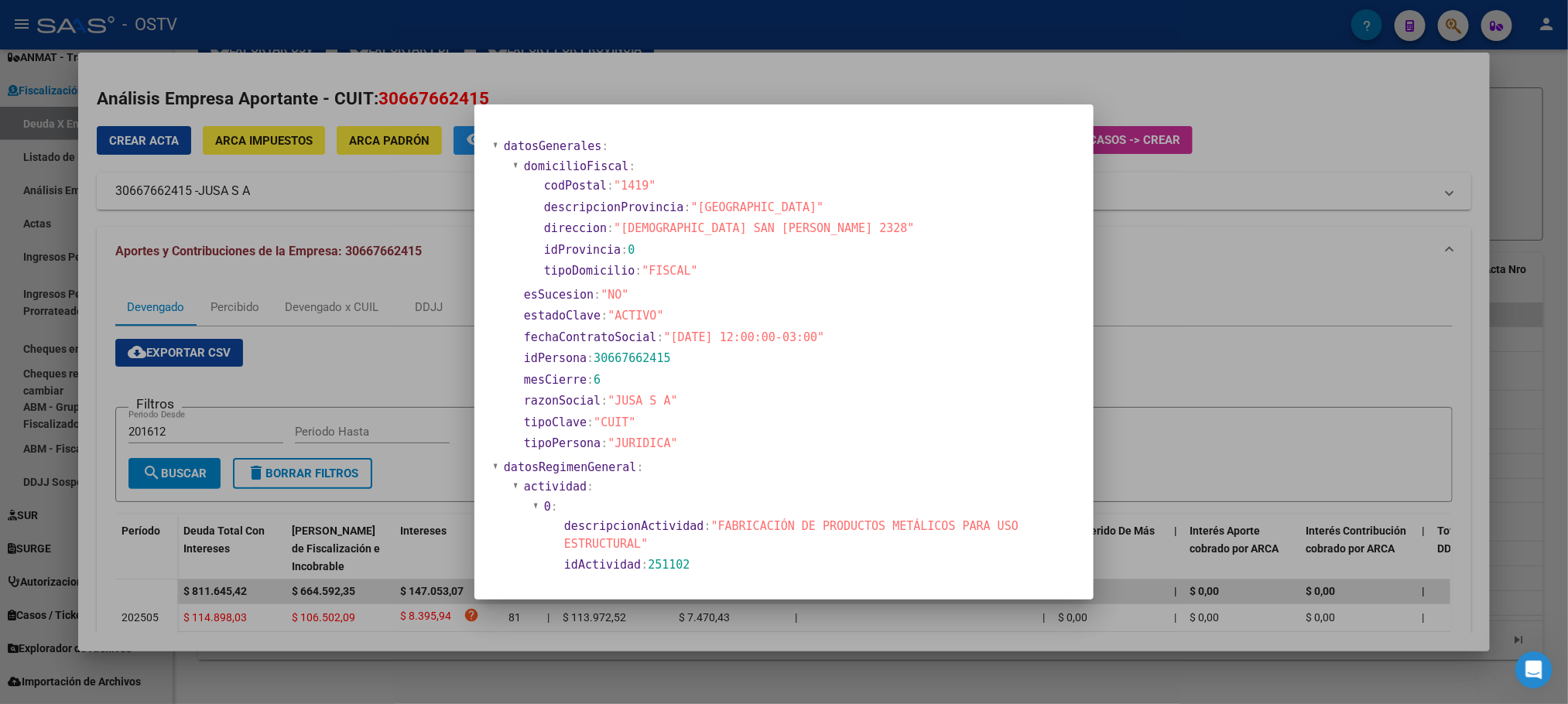
click at [392, 379] on div at bounding box center [784, 352] width 1568 height 704
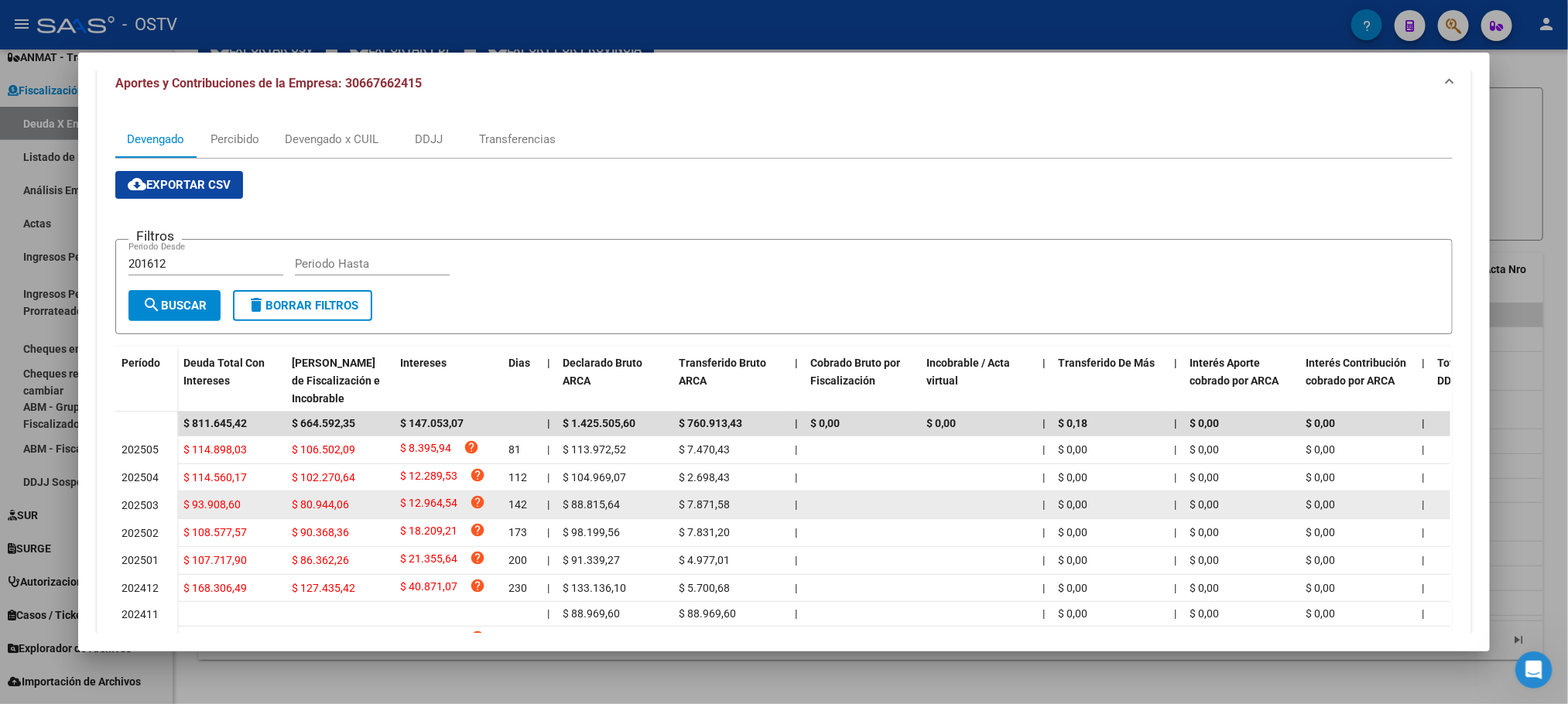
scroll to position [336, 0]
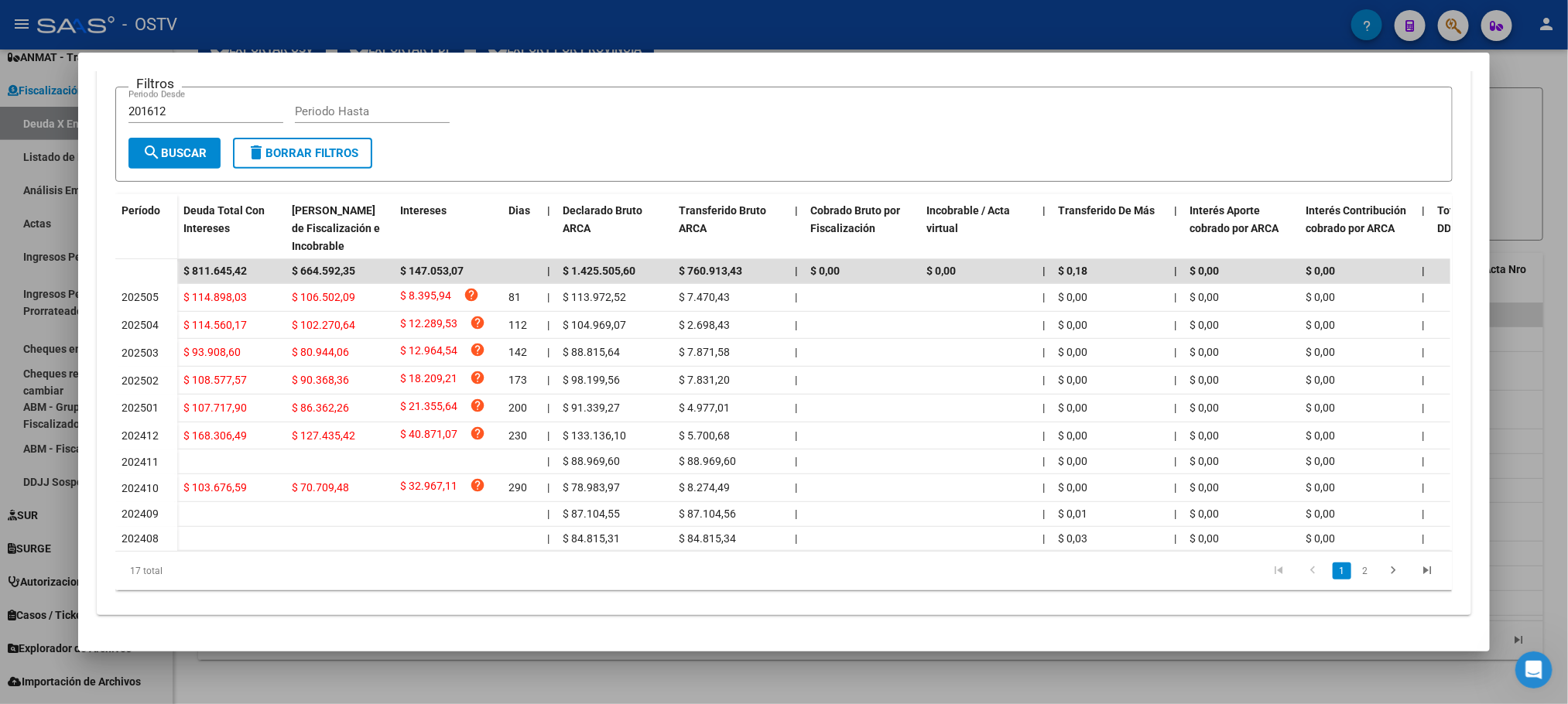
click at [379, 678] on div at bounding box center [784, 352] width 1568 height 704
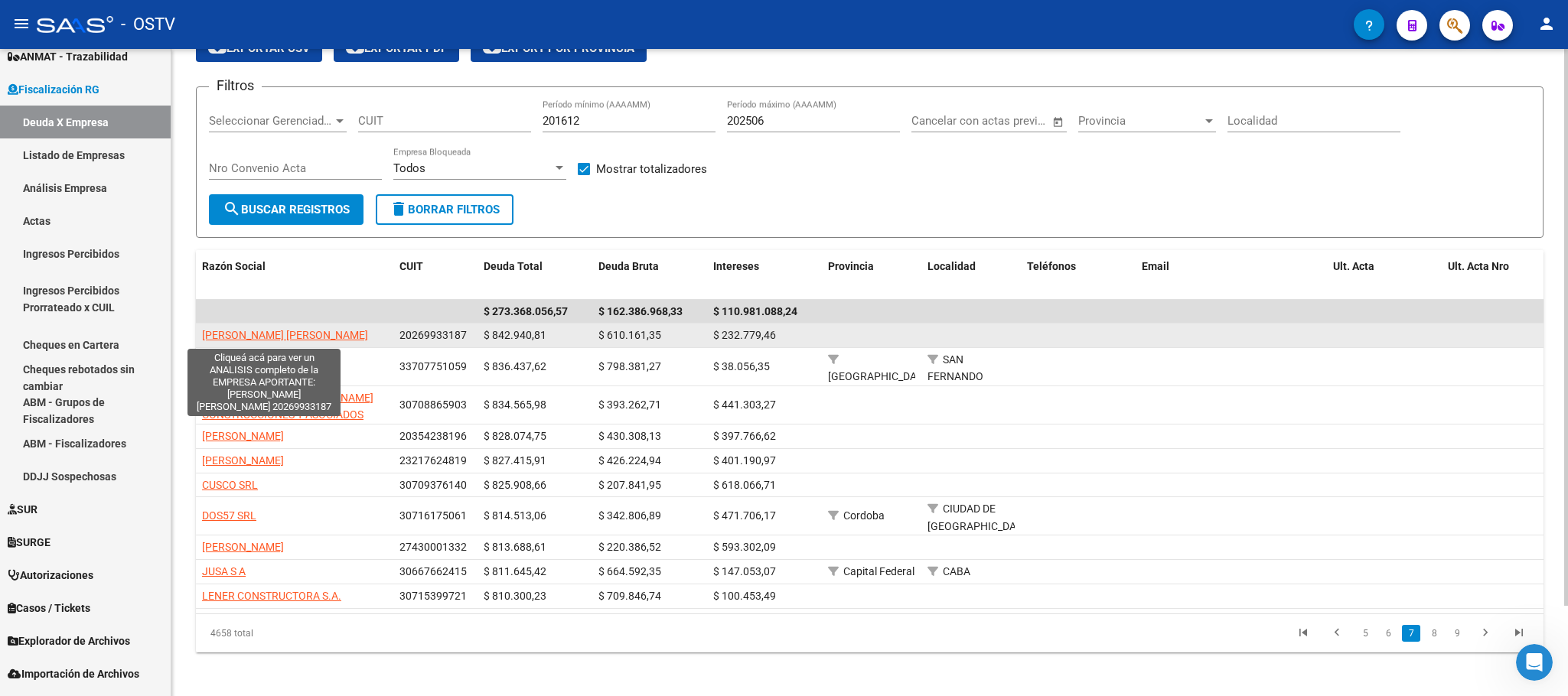
click at [237, 340] on span "[PERSON_NAME] [PERSON_NAME]" at bounding box center [285, 335] width 166 height 12
type textarea "20269933187"
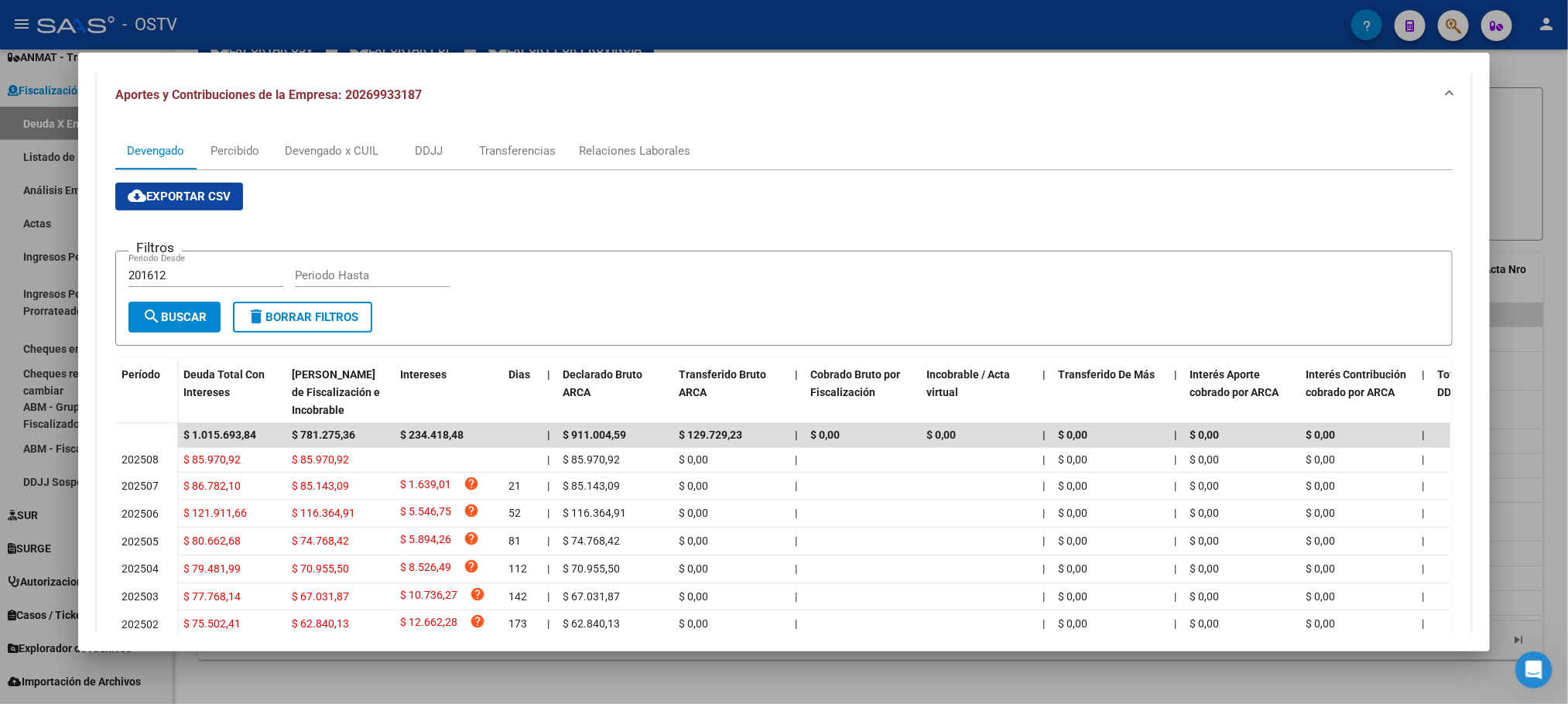
scroll to position [0, 0]
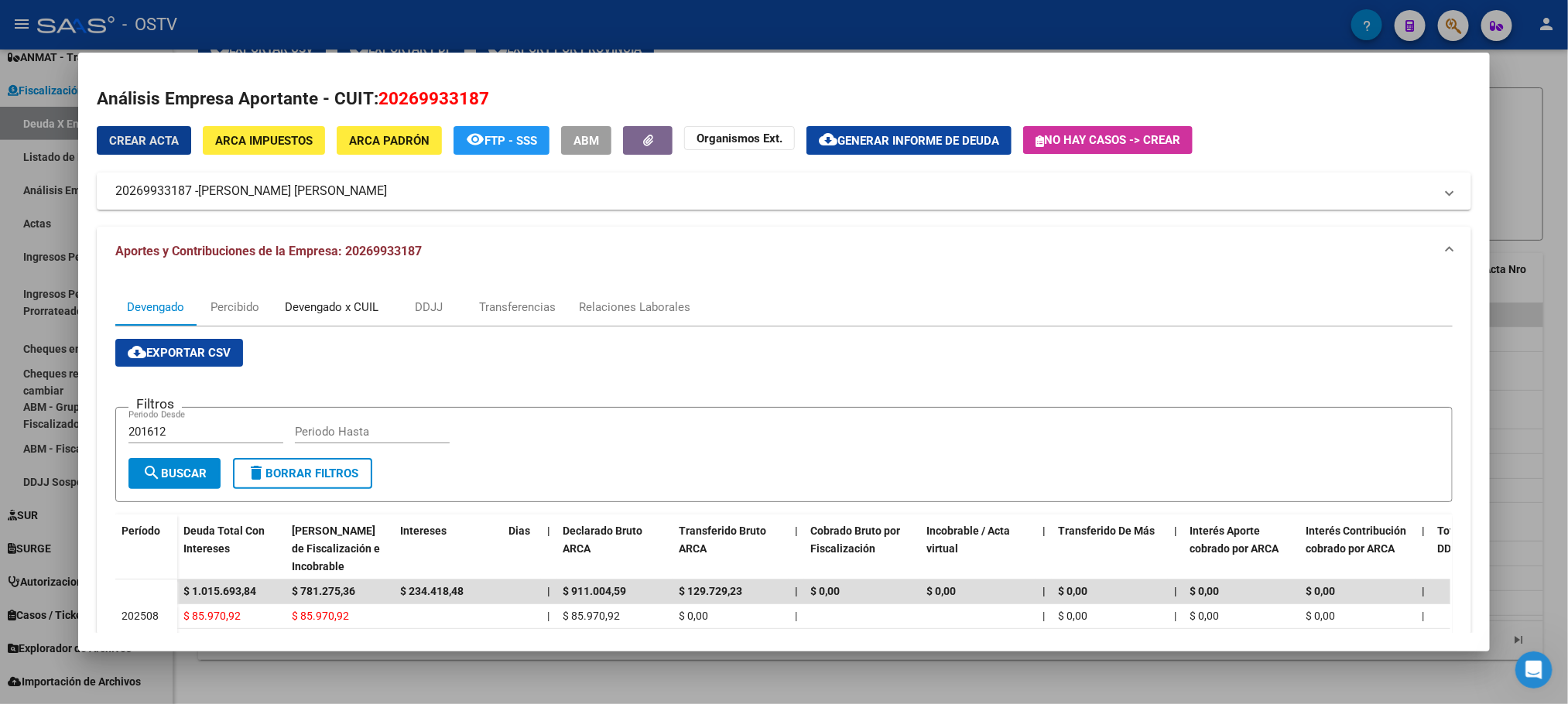
click at [362, 304] on div "Devengado x CUIL" at bounding box center [331, 307] width 93 height 17
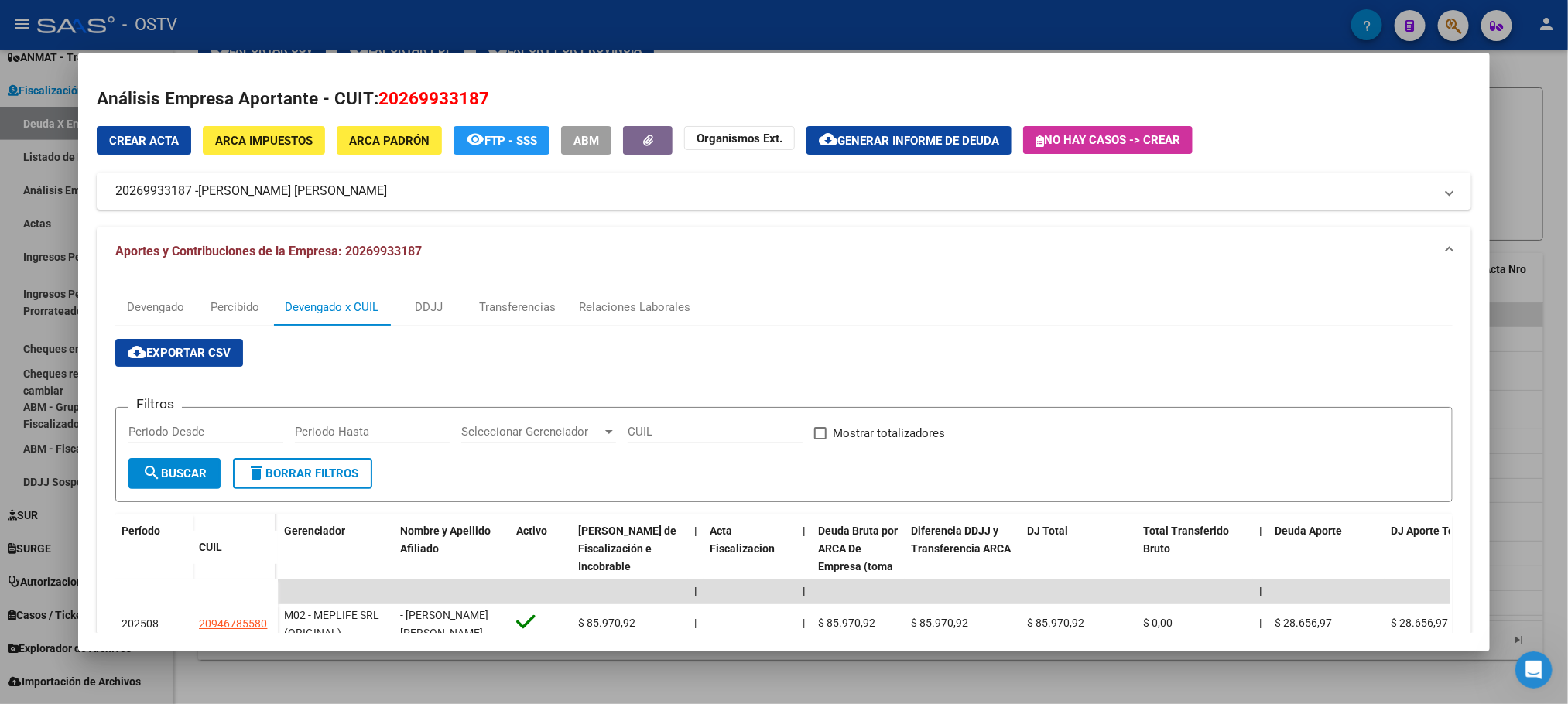
click at [216, 137] on span "ARCA Impuestos" at bounding box center [263, 141] width 97 height 14
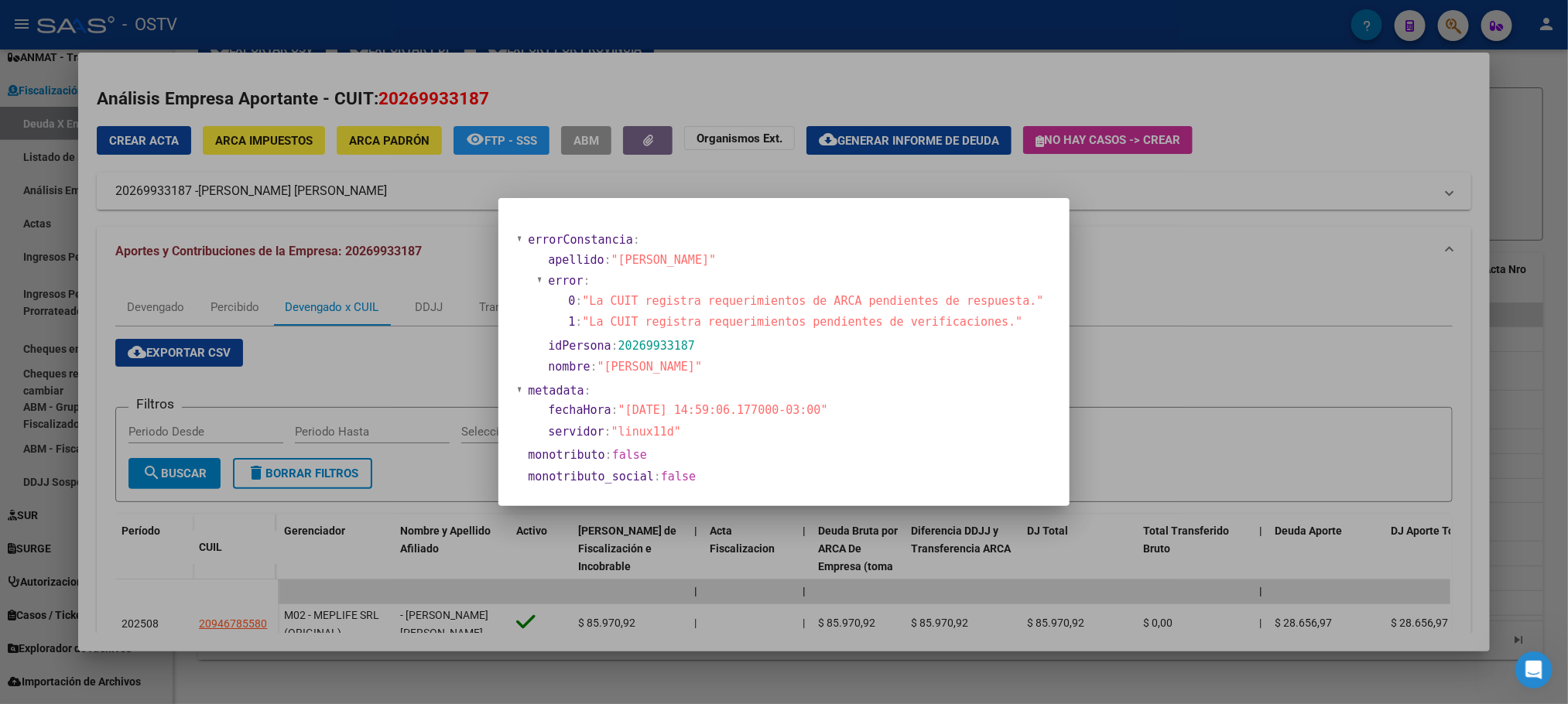
click at [411, 216] on div at bounding box center [784, 352] width 1568 height 704
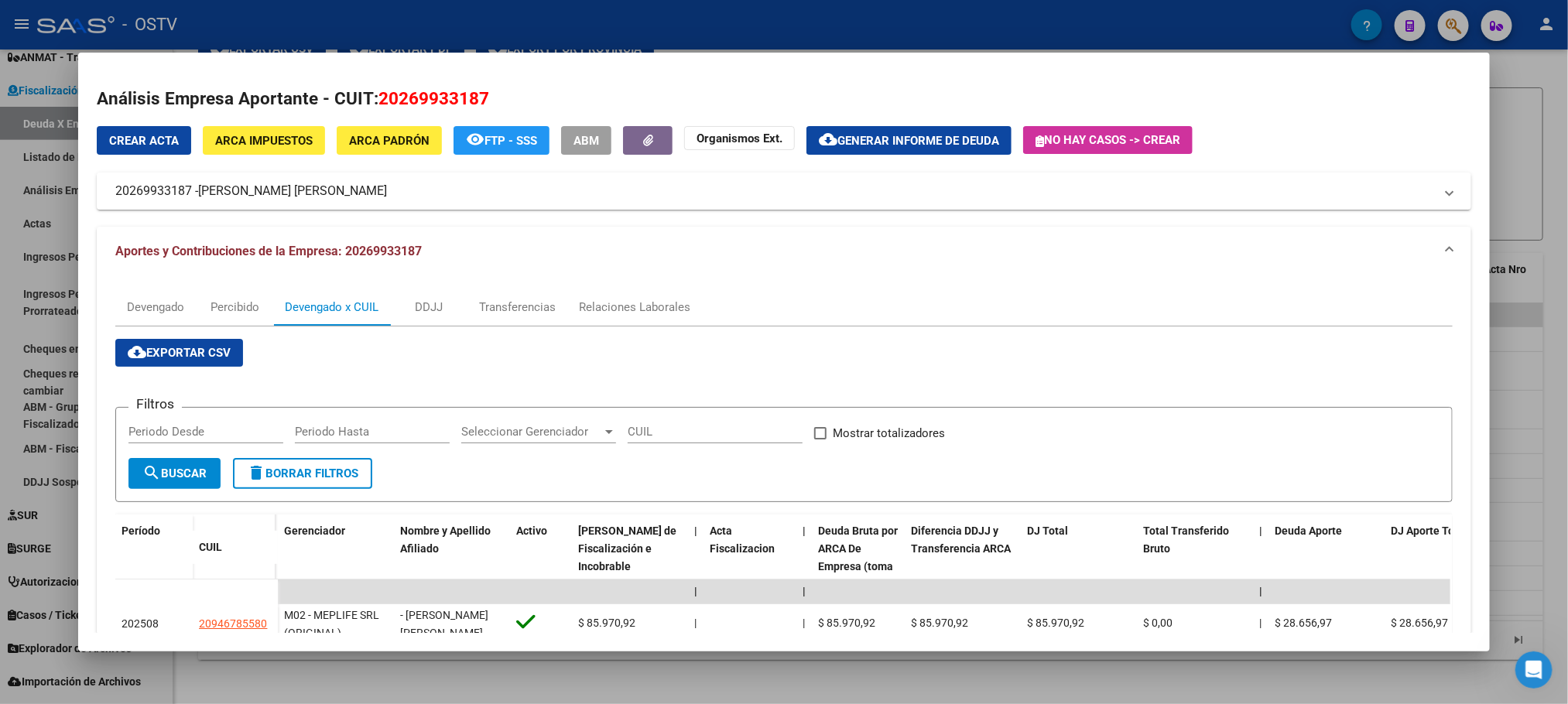
click at [374, 146] on span "ARCA Padrón" at bounding box center [389, 141] width 81 height 14
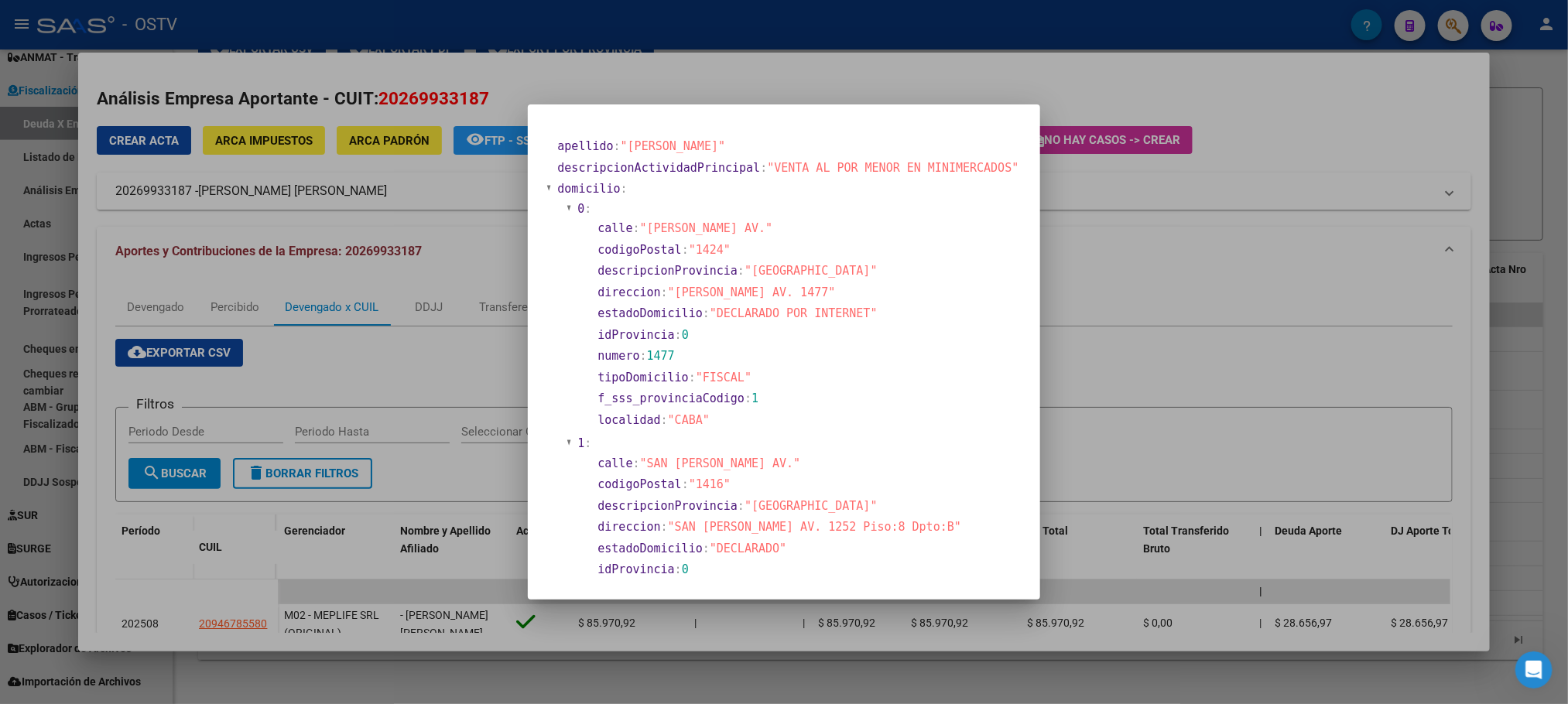
drag, startPoint x: 677, startPoint y: 291, endPoint x: 759, endPoint y: 291, distance: 82.0
click at [759, 291] on span ""[PERSON_NAME] AV. 1477"" at bounding box center [752, 292] width 168 height 14
copy span "[PERSON_NAME] AV. 1477"
click at [722, 30] on div at bounding box center [784, 352] width 1568 height 704
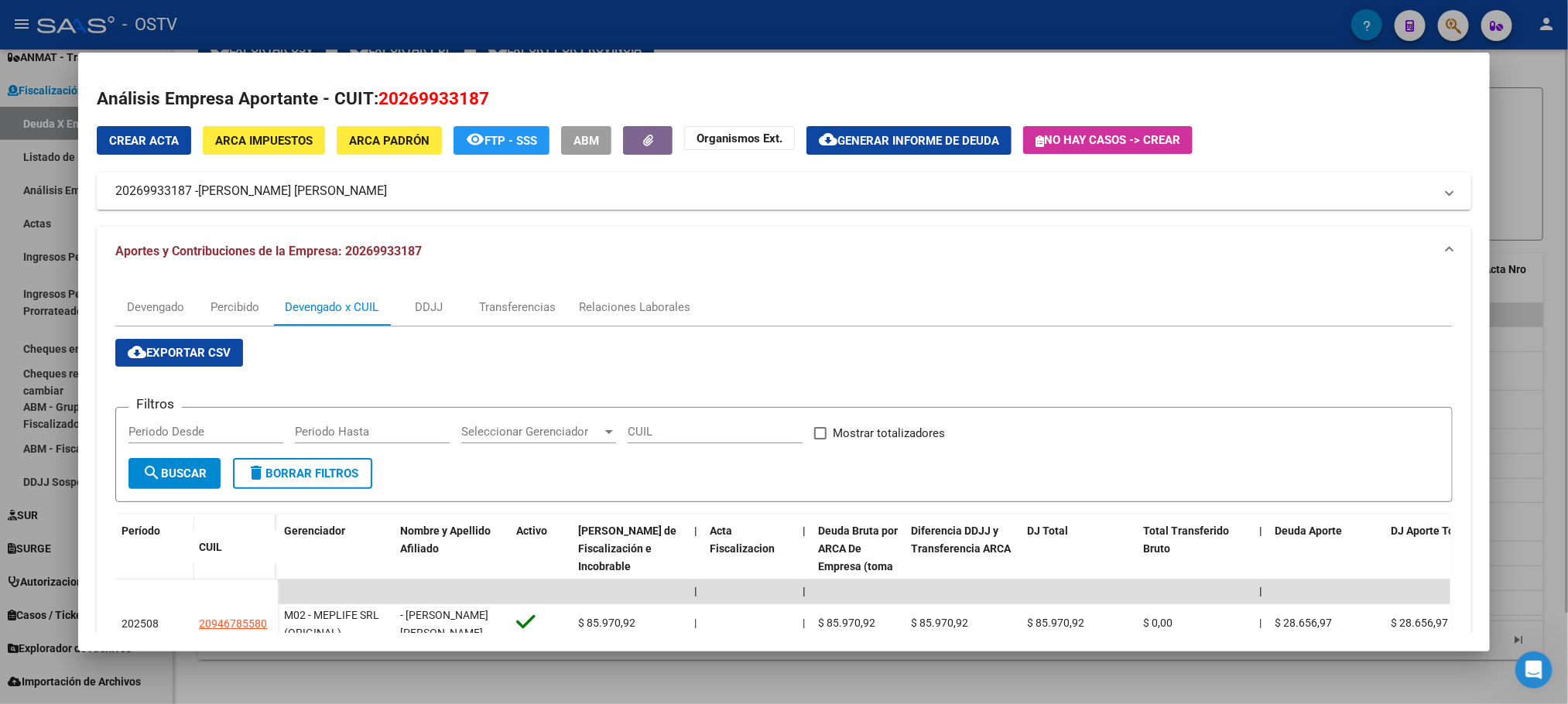
drag, startPoint x: 201, startPoint y: 615, endPoint x: 295, endPoint y: 692, distance: 121.5
click at [295, 692] on div at bounding box center [784, 352] width 1568 height 704
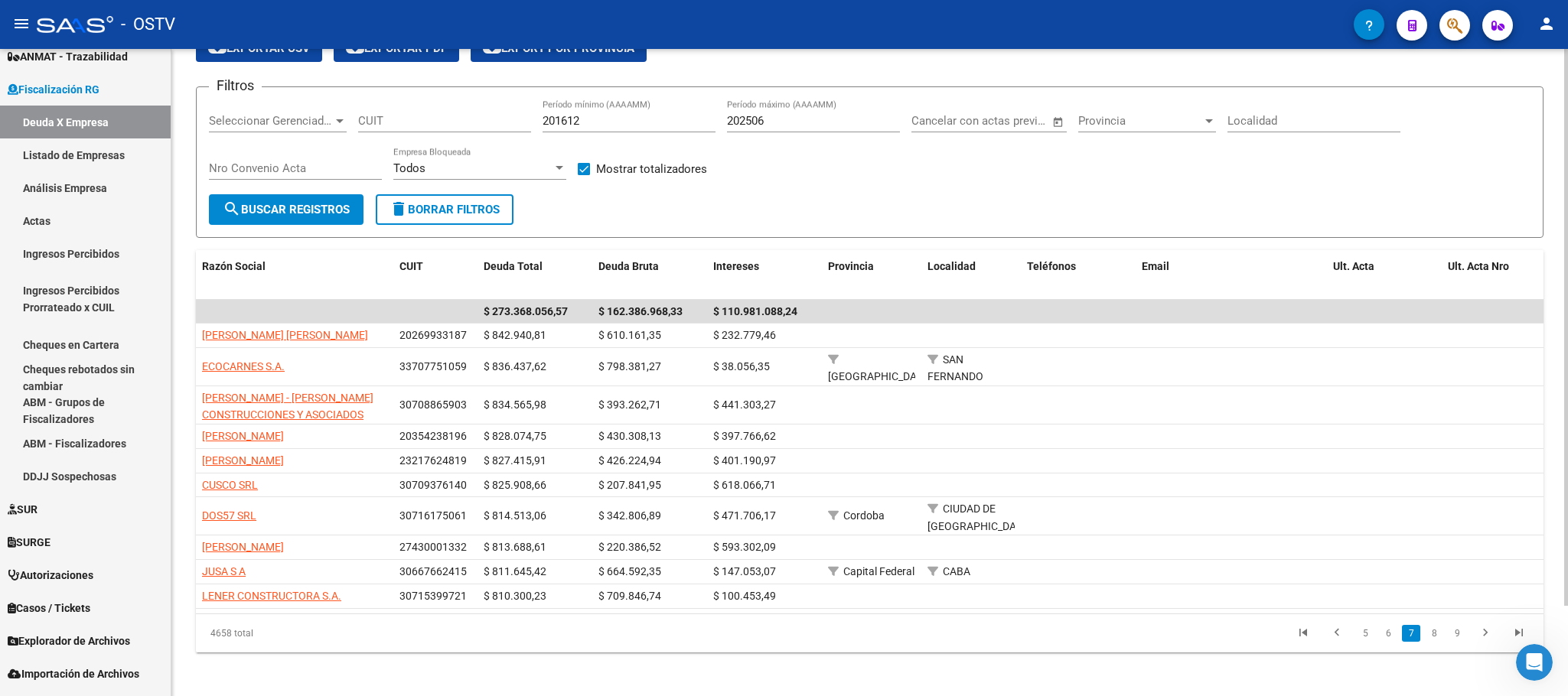
click at [291, 684] on div "FISCALIZACION REGIMEN GENERAL -> Listado de Empresas Deudoras (alt+d) cloud_dow…" at bounding box center [869, 336] width 1397 height 731
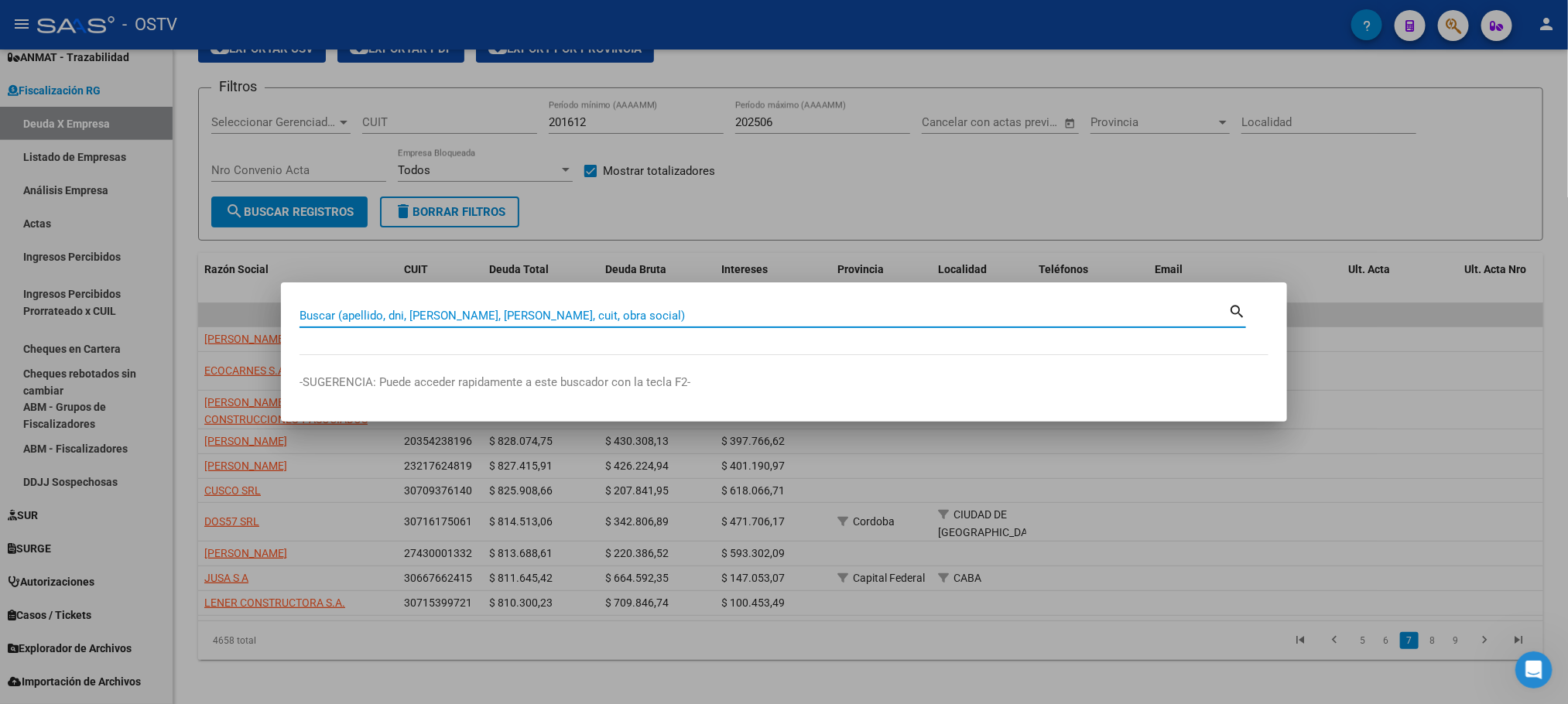
paste input "47185557"
type input "47185557"
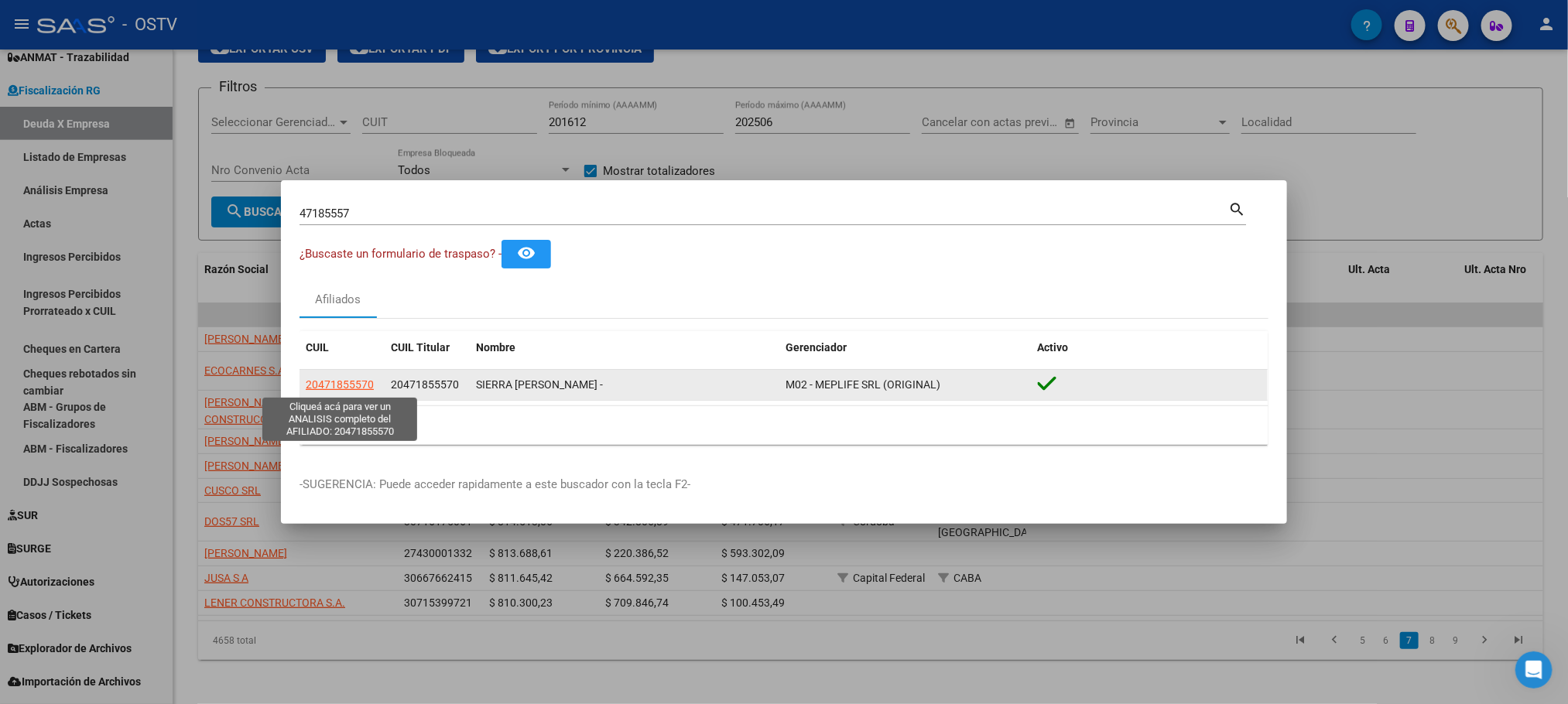
click at [324, 390] on span "20471855570" at bounding box center [340, 384] width 68 height 12
type textarea "20471855570"
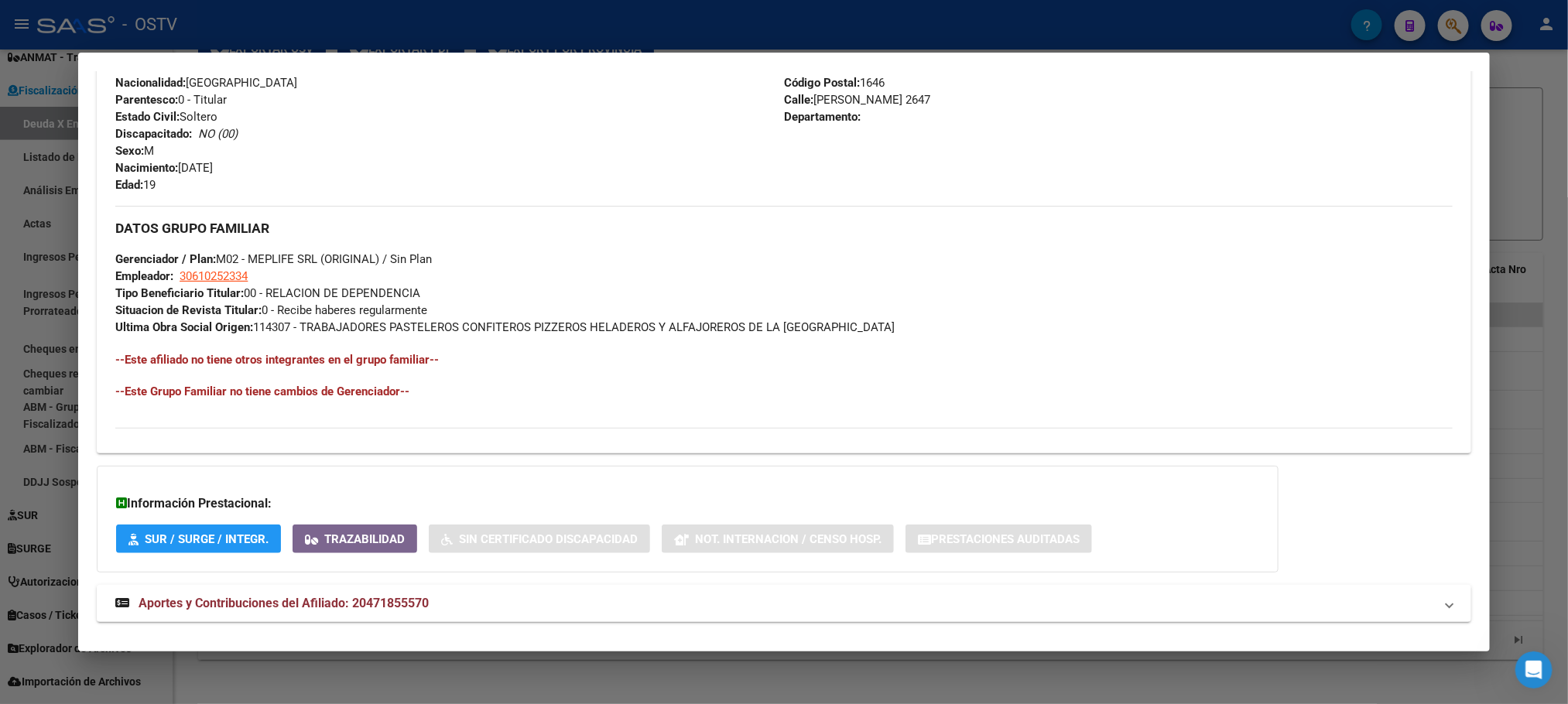
scroll to position [632, 0]
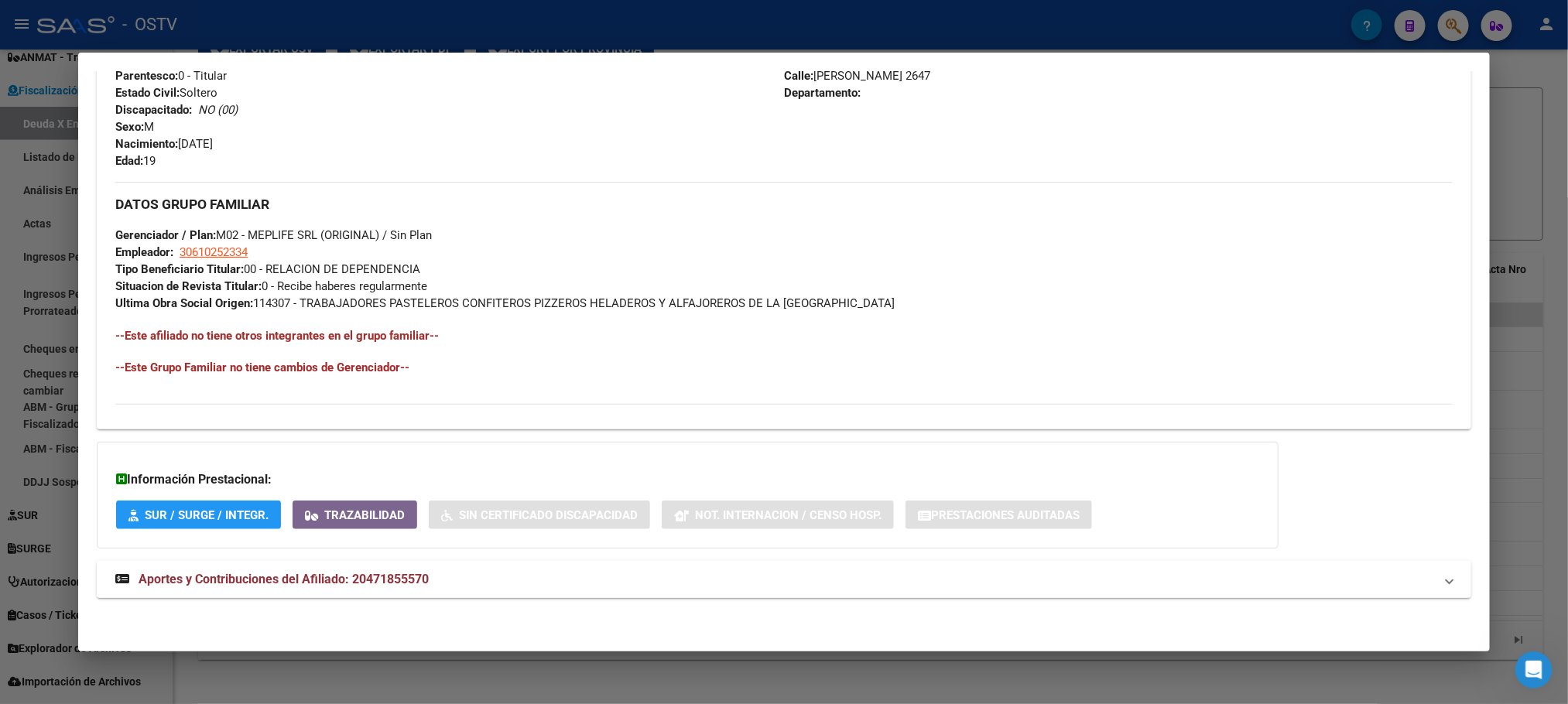
drag, startPoint x: 394, startPoint y: 580, endPoint x: 388, endPoint y: 585, distance: 7.8
click at [390, 583] on span "Aportes y Contribuciones del Afiliado: 20471855570" at bounding box center [283, 579] width 290 height 15
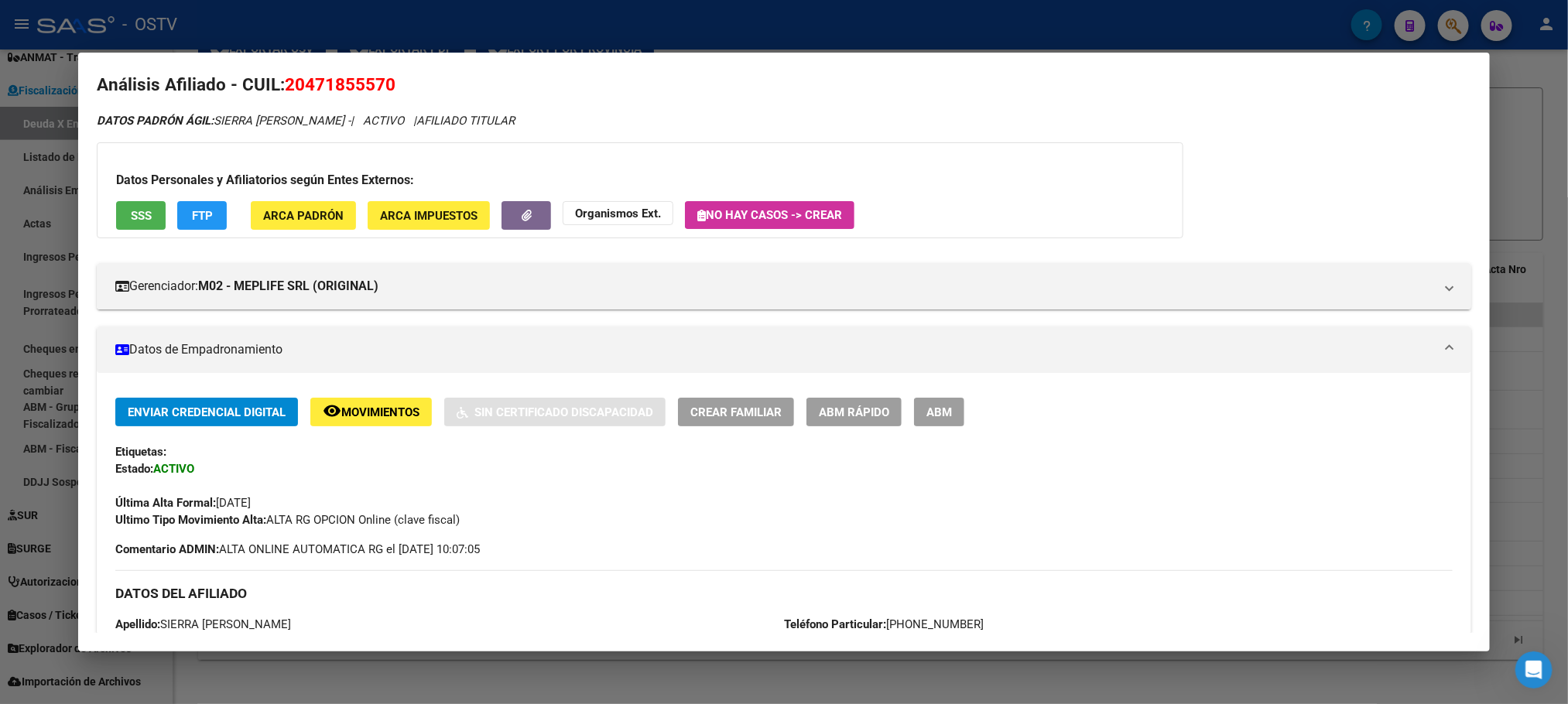
scroll to position [0, 0]
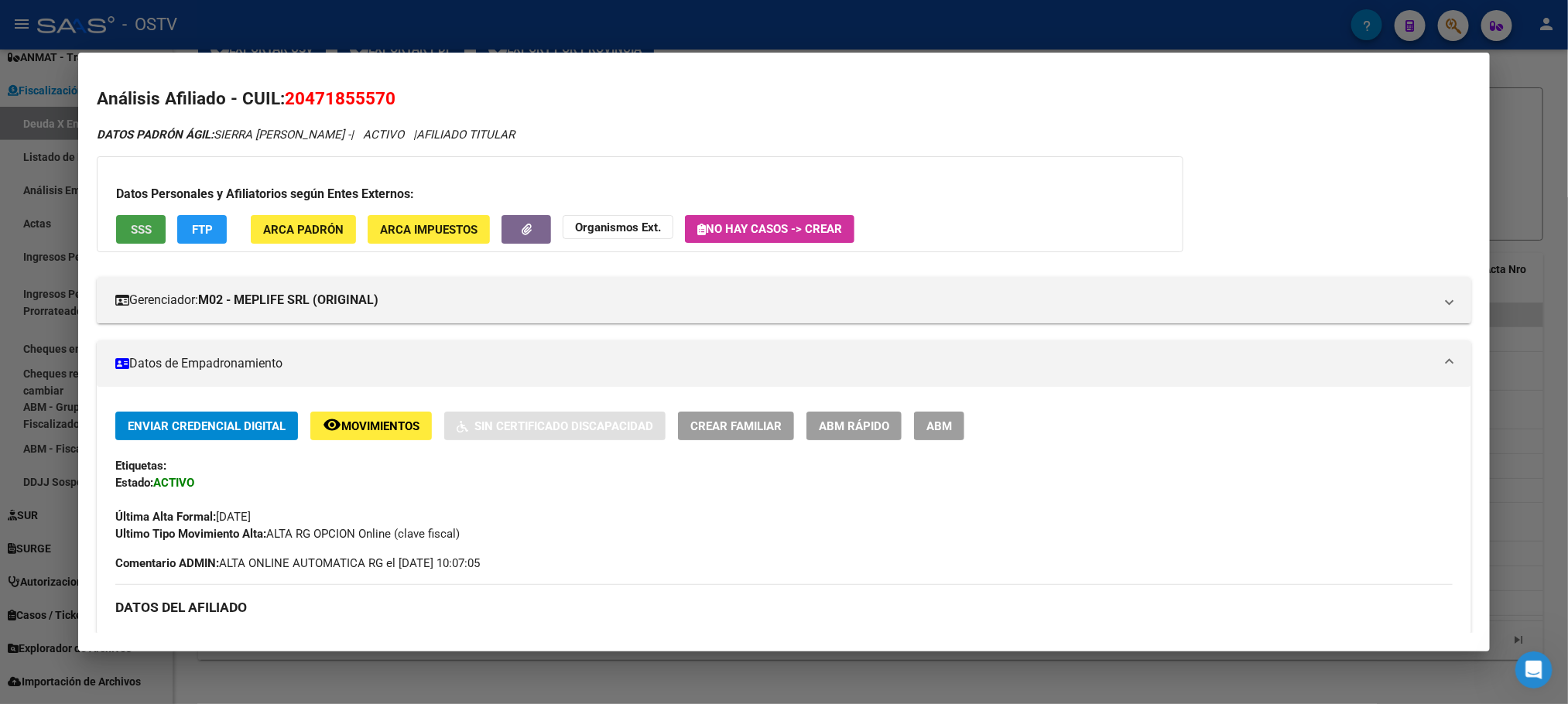
click at [137, 228] on span "SSS" at bounding box center [141, 230] width 21 height 14
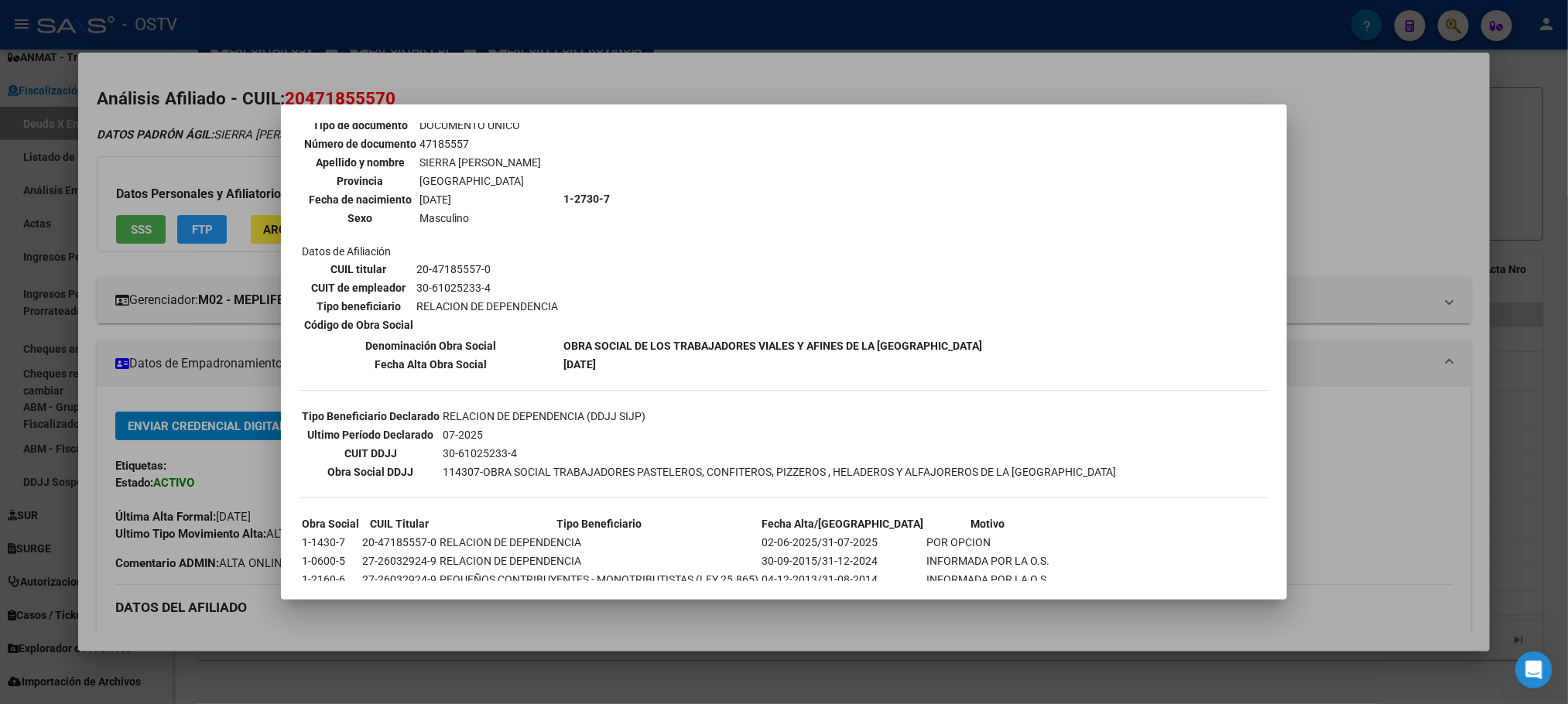
scroll to position [224, 0]
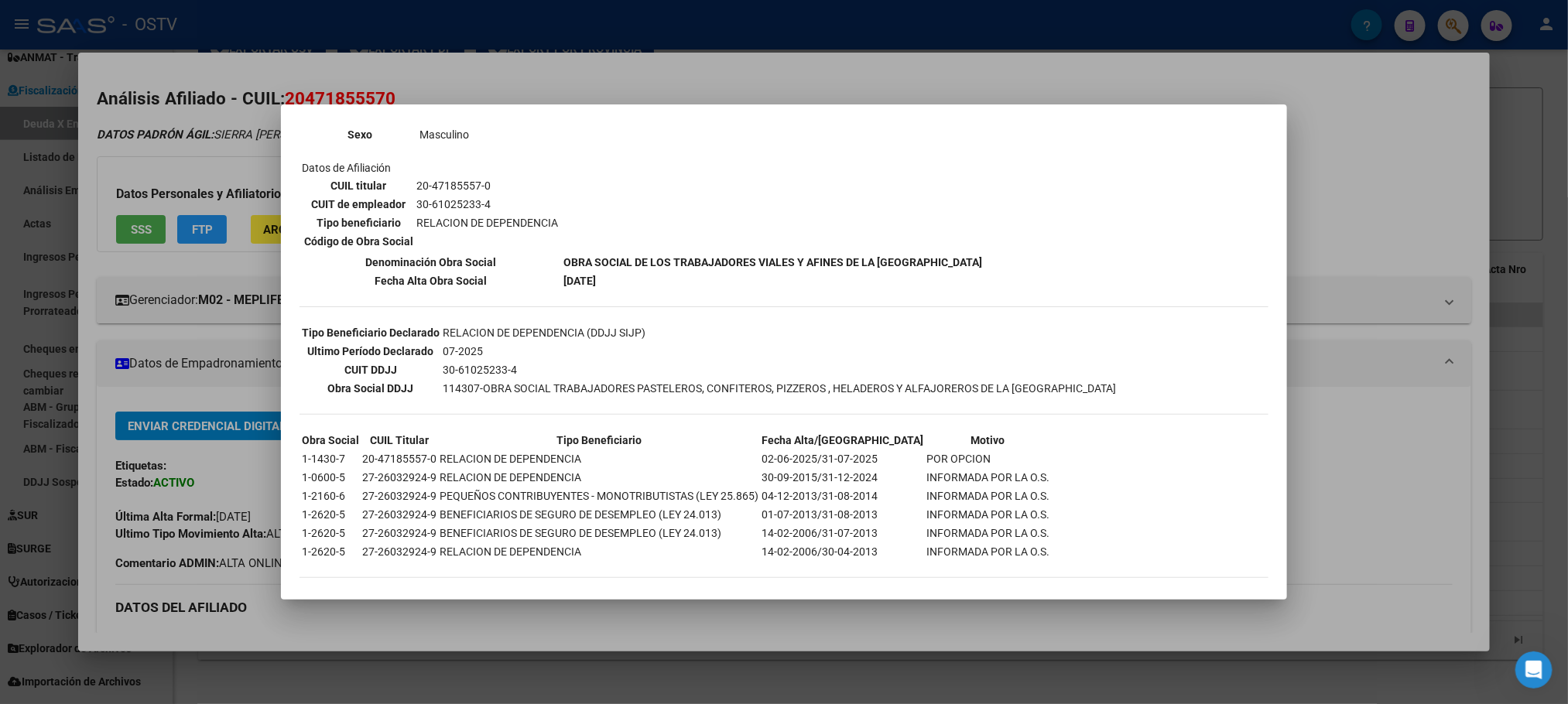
drag, startPoint x: 436, startPoint y: 362, endPoint x: 511, endPoint y: 368, distance: 75.2
click at [542, 367] on tr "CUIT DDJJ 30-61025233-4" at bounding box center [709, 369] width 816 height 17
copy tr "30-61025233-4"
click at [216, 544] on div at bounding box center [784, 352] width 1568 height 704
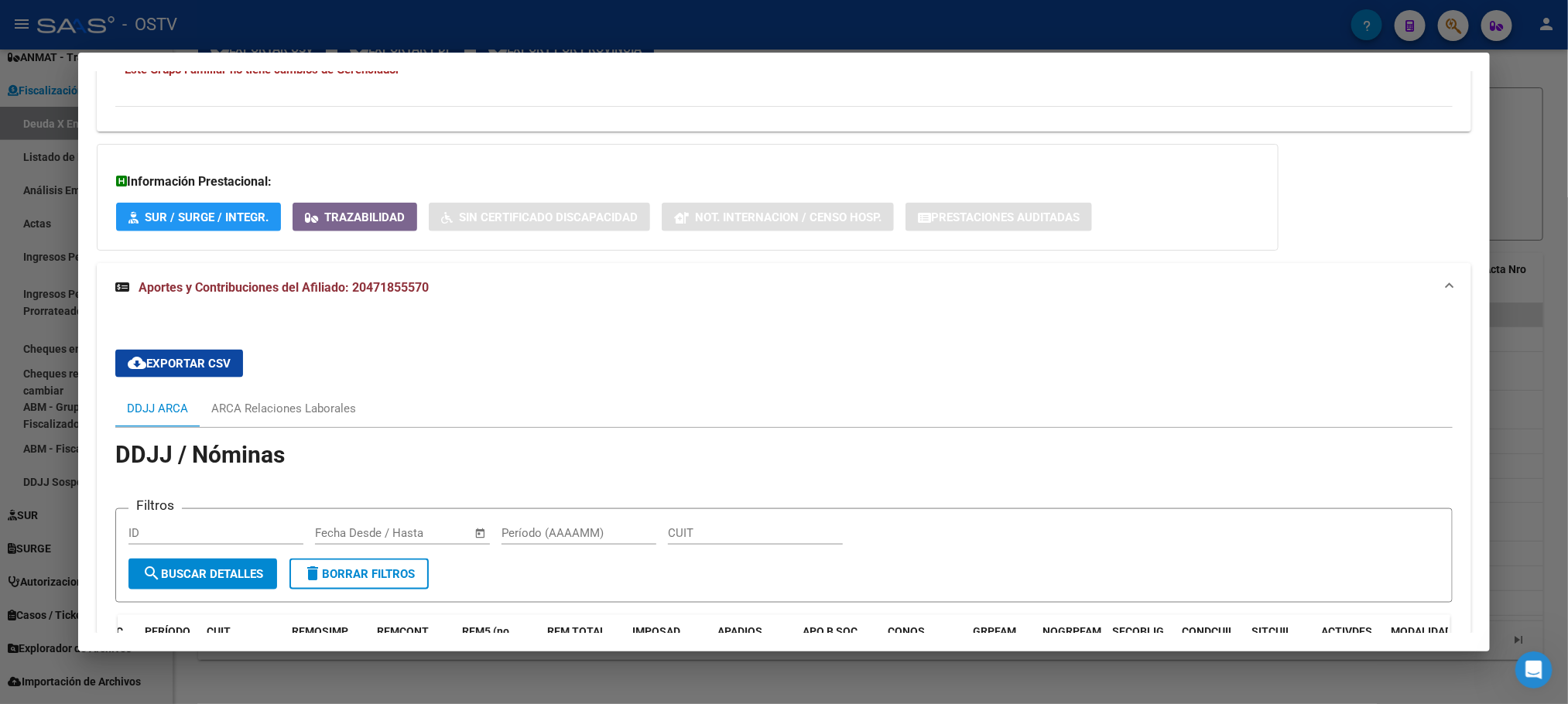
scroll to position [1122, 0]
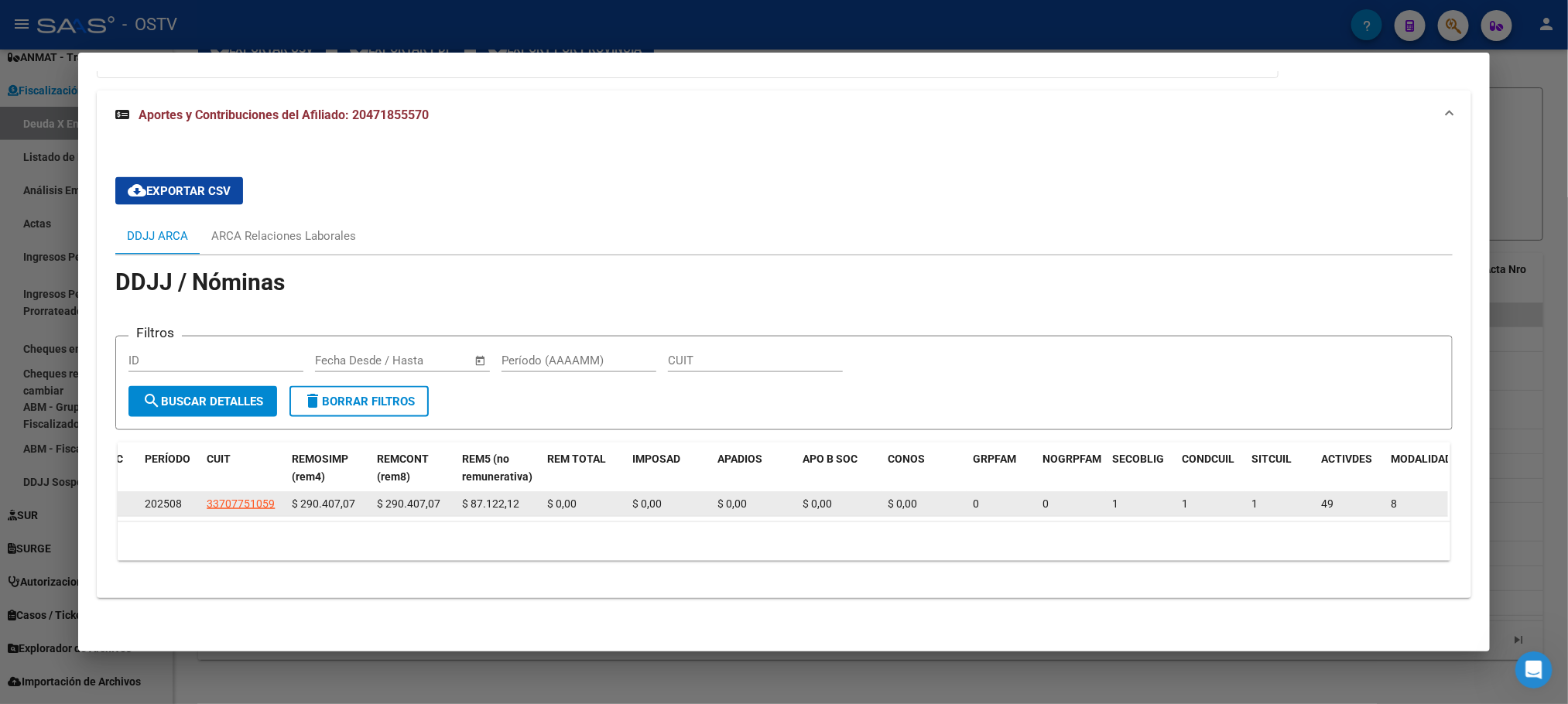
drag, startPoint x: 191, startPoint y: 488, endPoint x: 270, endPoint y: 488, distance: 79.0
click at [270, 492] on div "1386115 [DATE] [DATE] 202508 33707751059 $ 290.407,07 $ 290.407,07 $ 87.122,12 …" at bounding box center [994, 504] width 2174 height 25
copy div "33707751059"
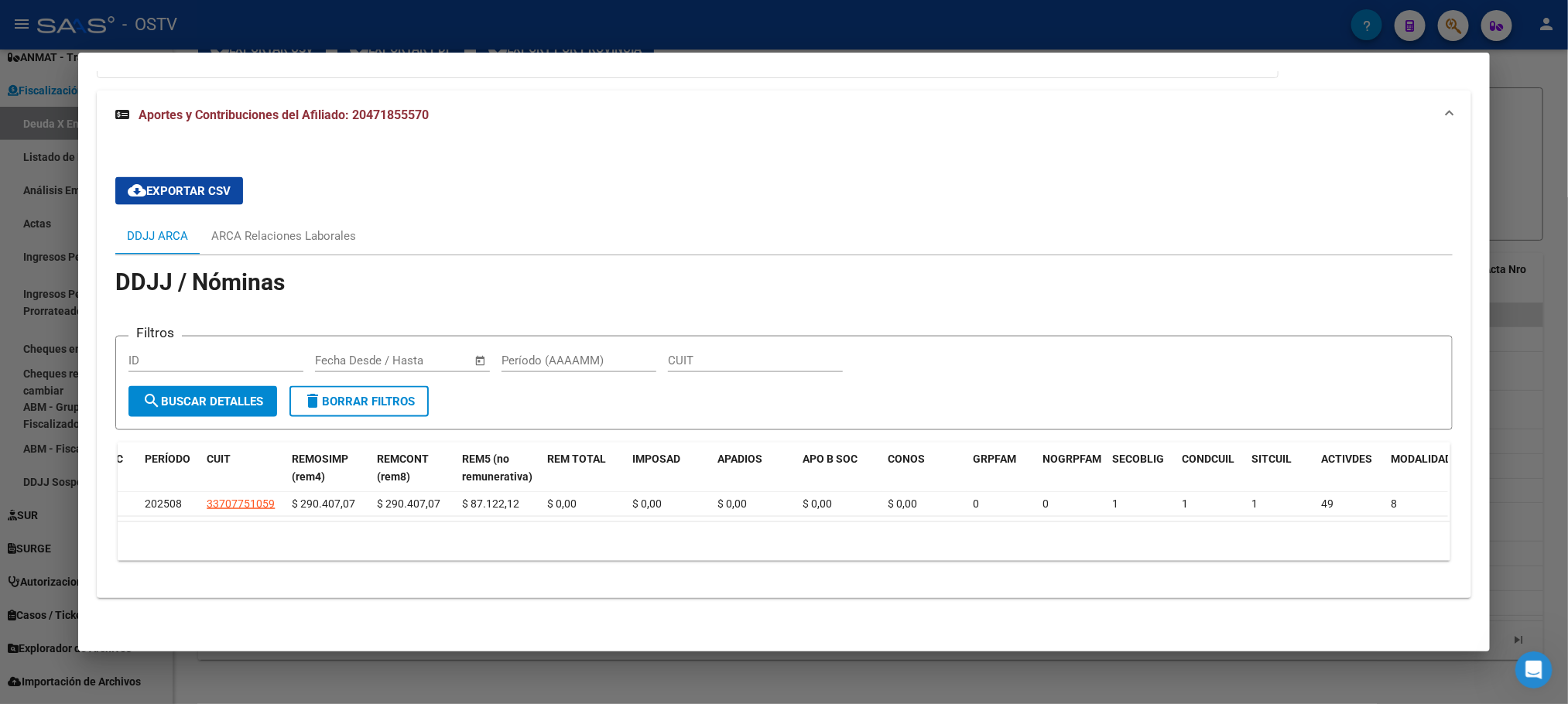
click at [295, 646] on mat-dialog-container "Análisis Afiliado - CUIL: 20471855570 DATOS PADRÓN ÁGIL: SIERRA [PERSON_NAME] -…" at bounding box center [783, 352] width 1411 height 599
click at [305, 673] on div at bounding box center [784, 352] width 1568 height 704
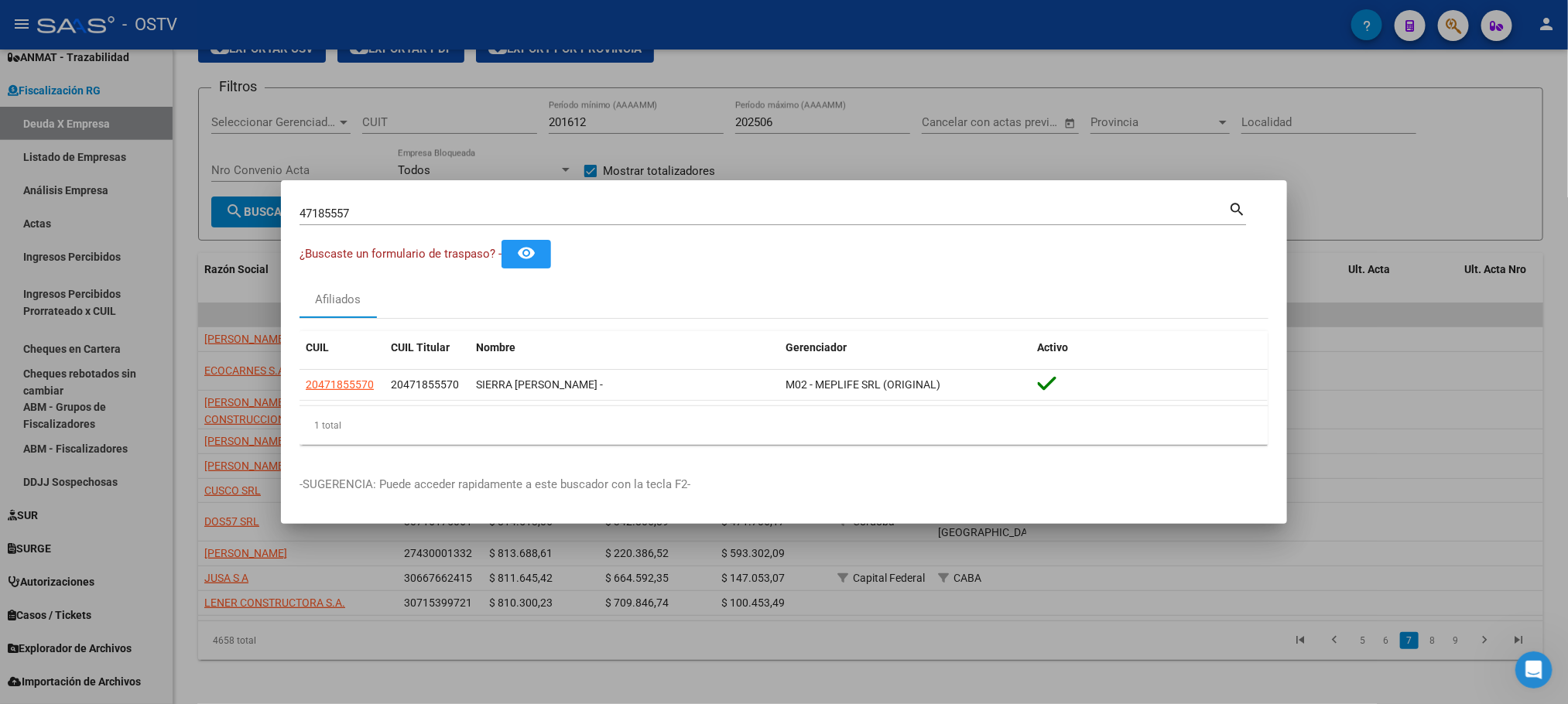
click at [305, 673] on div at bounding box center [784, 352] width 1568 height 704
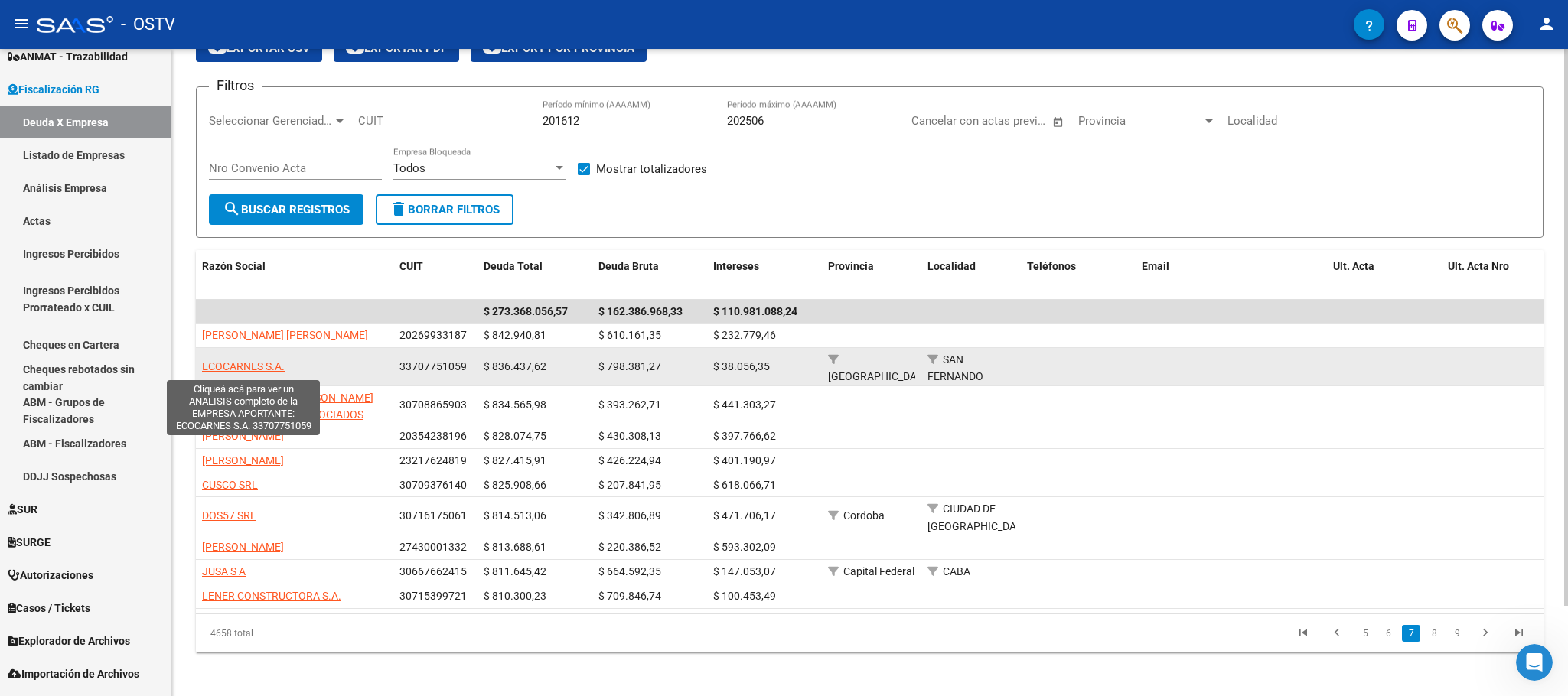
click at [256, 365] on span "ECOCARNES S.A." at bounding box center [243, 366] width 82 height 12
type textarea "33707751059"
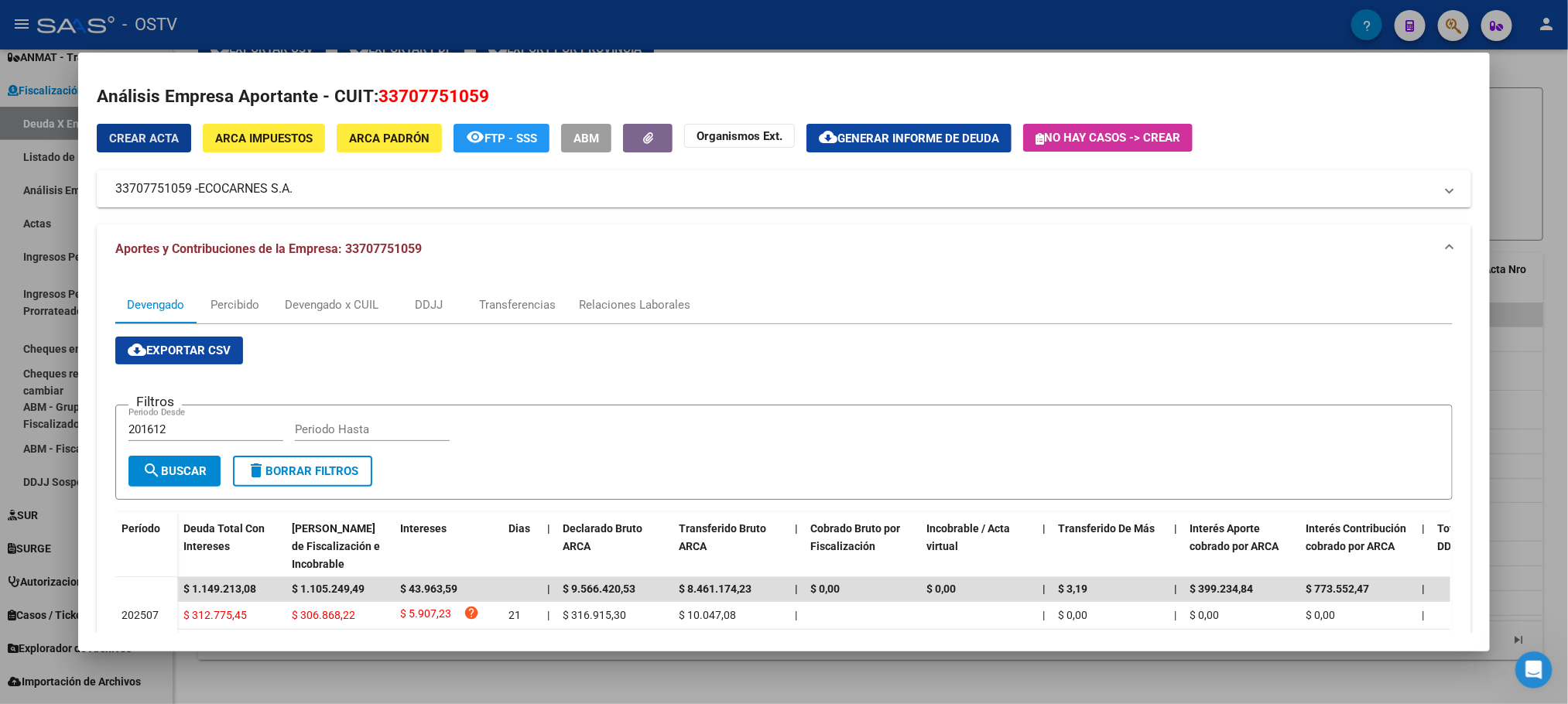
scroll to position [0, 0]
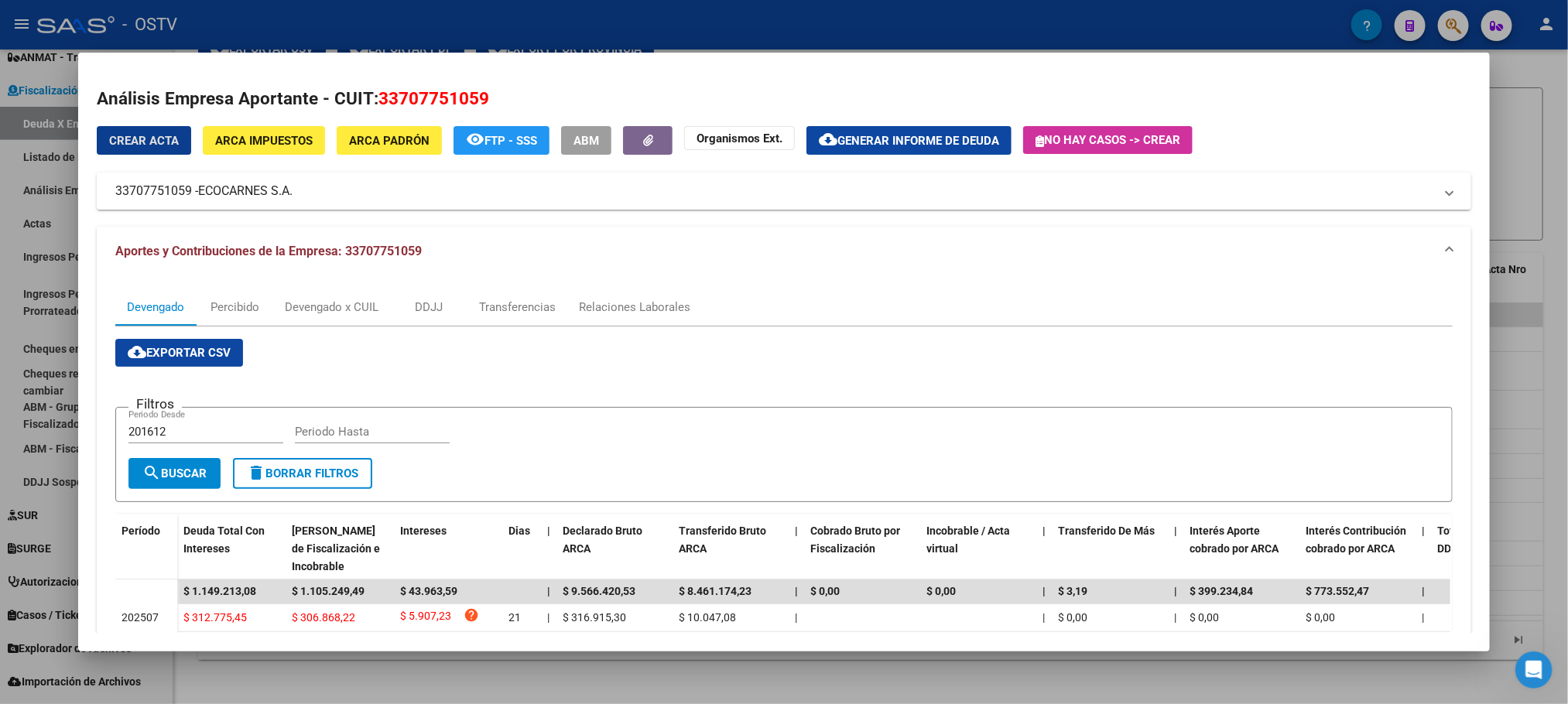
click at [289, 136] on span "ARCA Impuestos" at bounding box center [263, 141] width 97 height 14
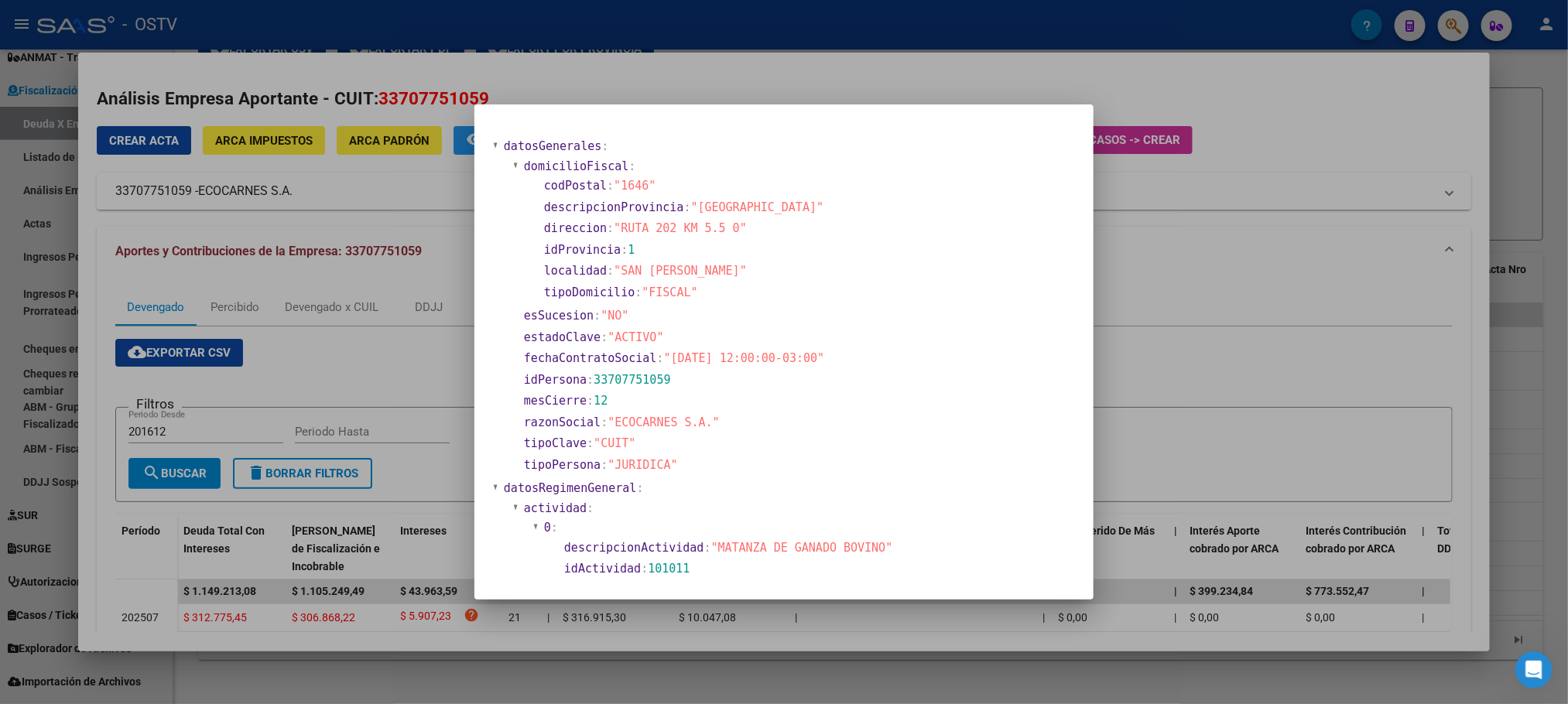
drag, startPoint x: 620, startPoint y: 224, endPoint x: 730, endPoint y: 235, distance: 110.5
click at [730, 235] on span ""RUTA 202 KM 5.5 0"" at bounding box center [680, 228] width 133 height 14
copy span "RUTA 202 KM 5.5 0"
click at [170, 672] on div at bounding box center [784, 352] width 1568 height 704
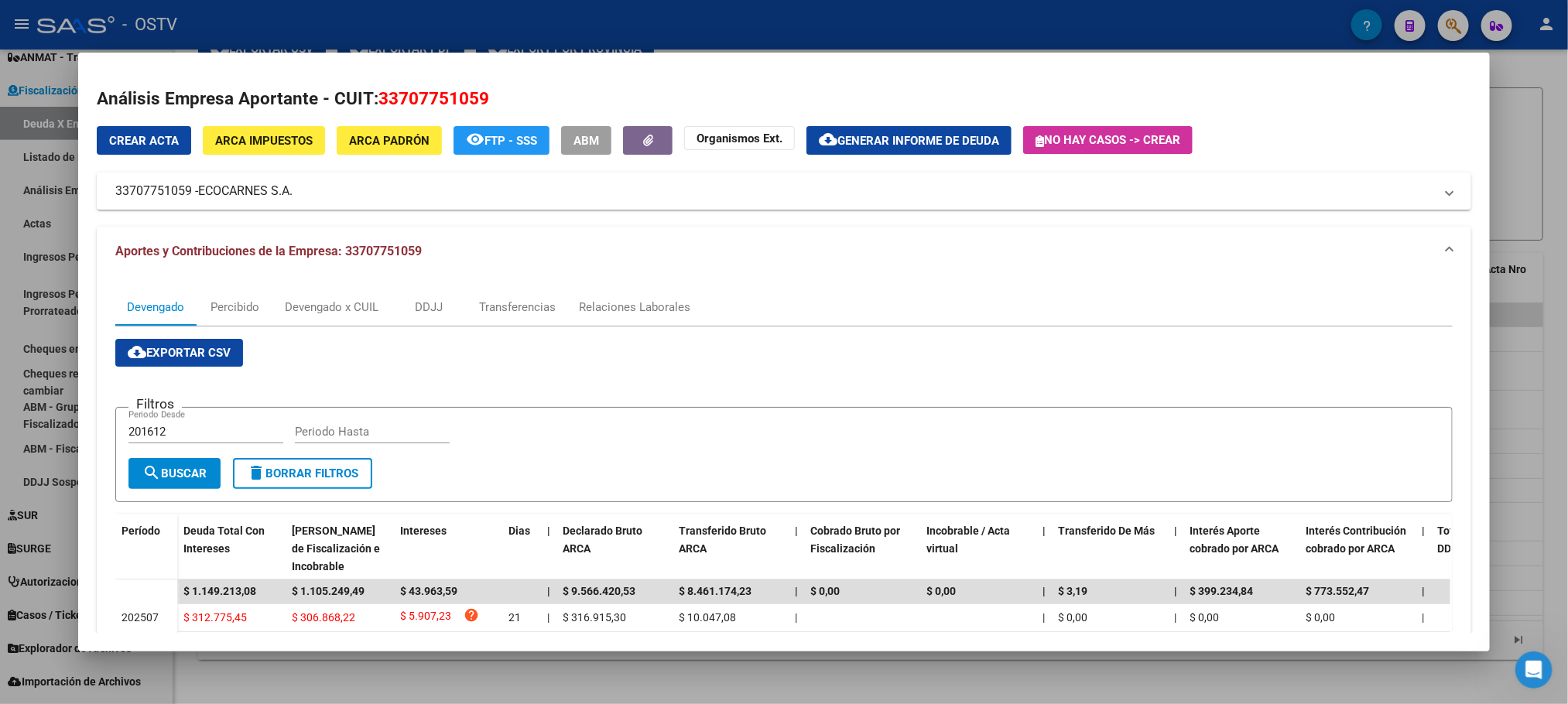
click at [171, 673] on div at bounding box center [784, 352] width 1568 height 704
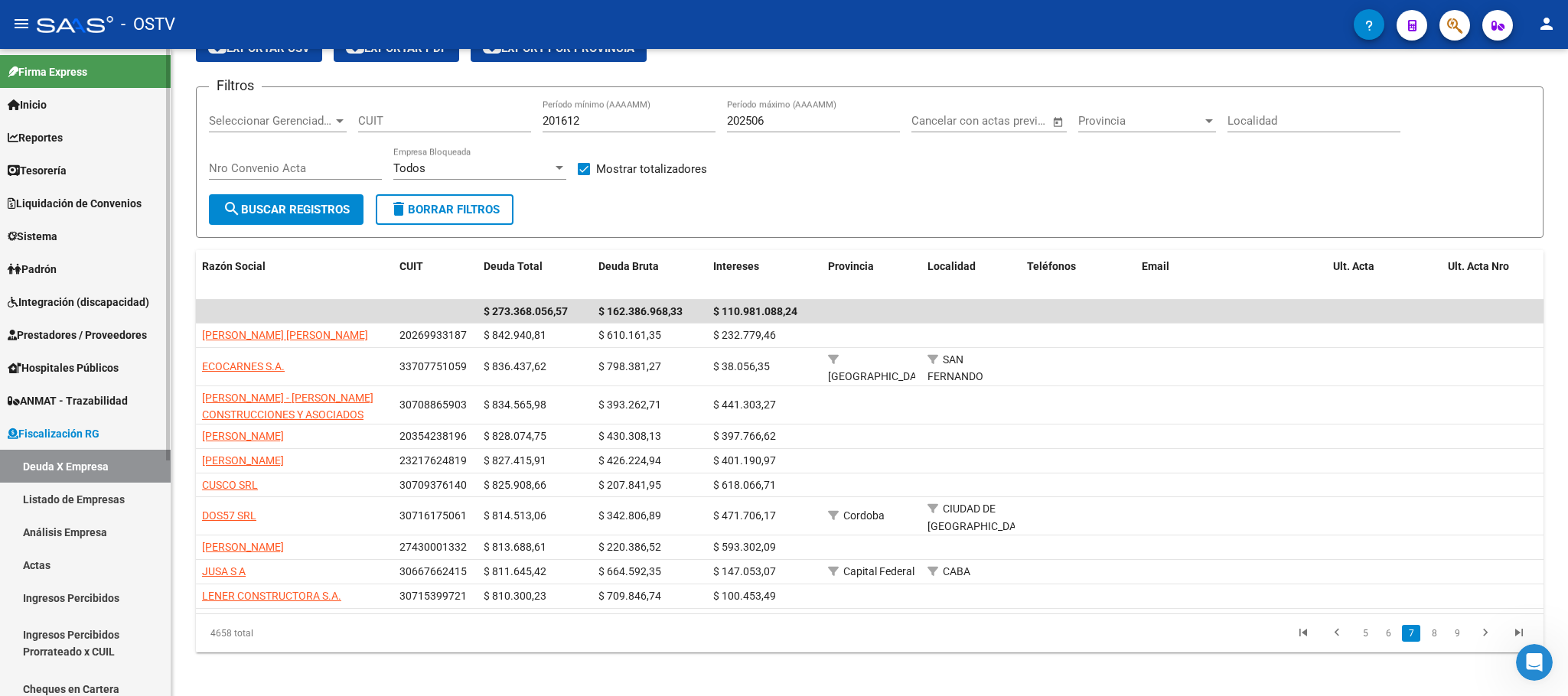
click at [46, 267] on span "Padrón" at bounding box center [31, 269] width 49 height 16
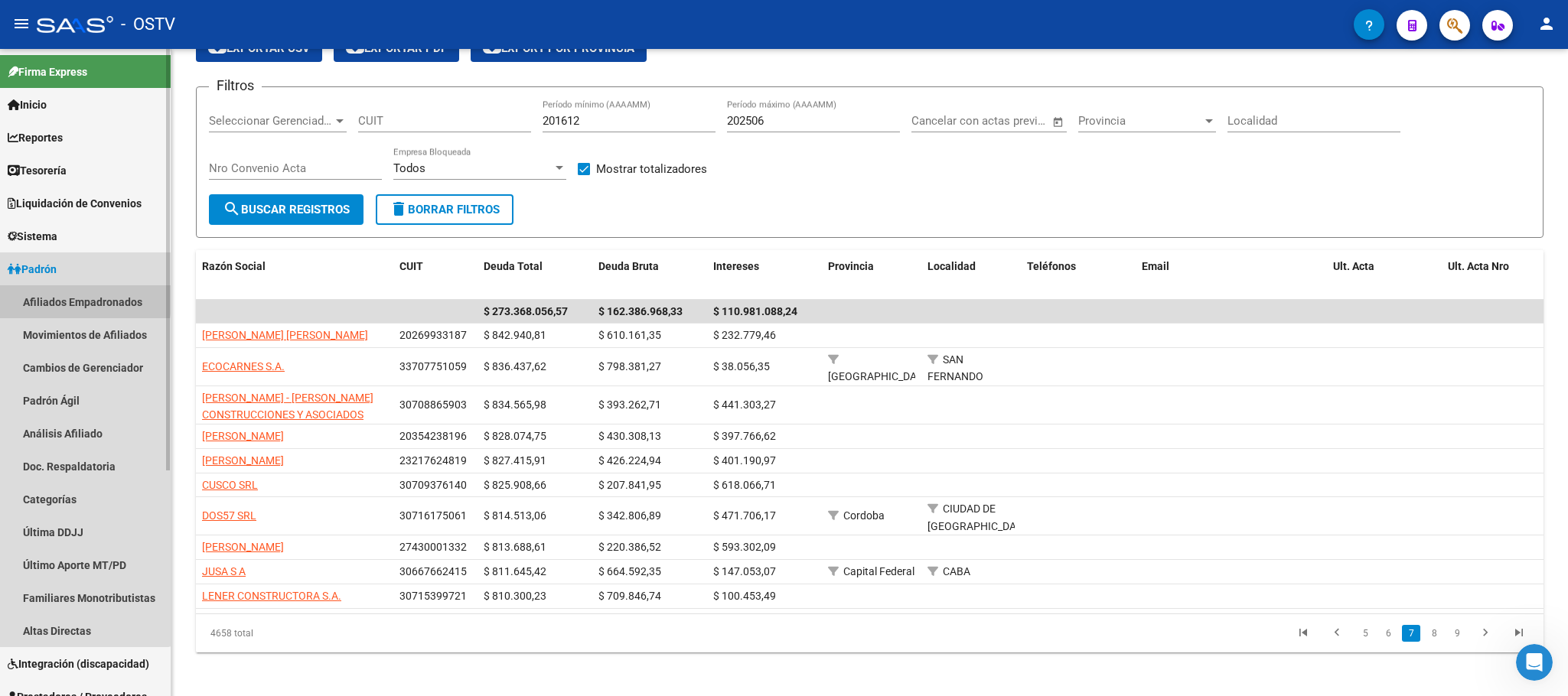
click at [67, 297] on link "Afiliados Empadronados" at bounding box center [85, 302] width 170 height 33
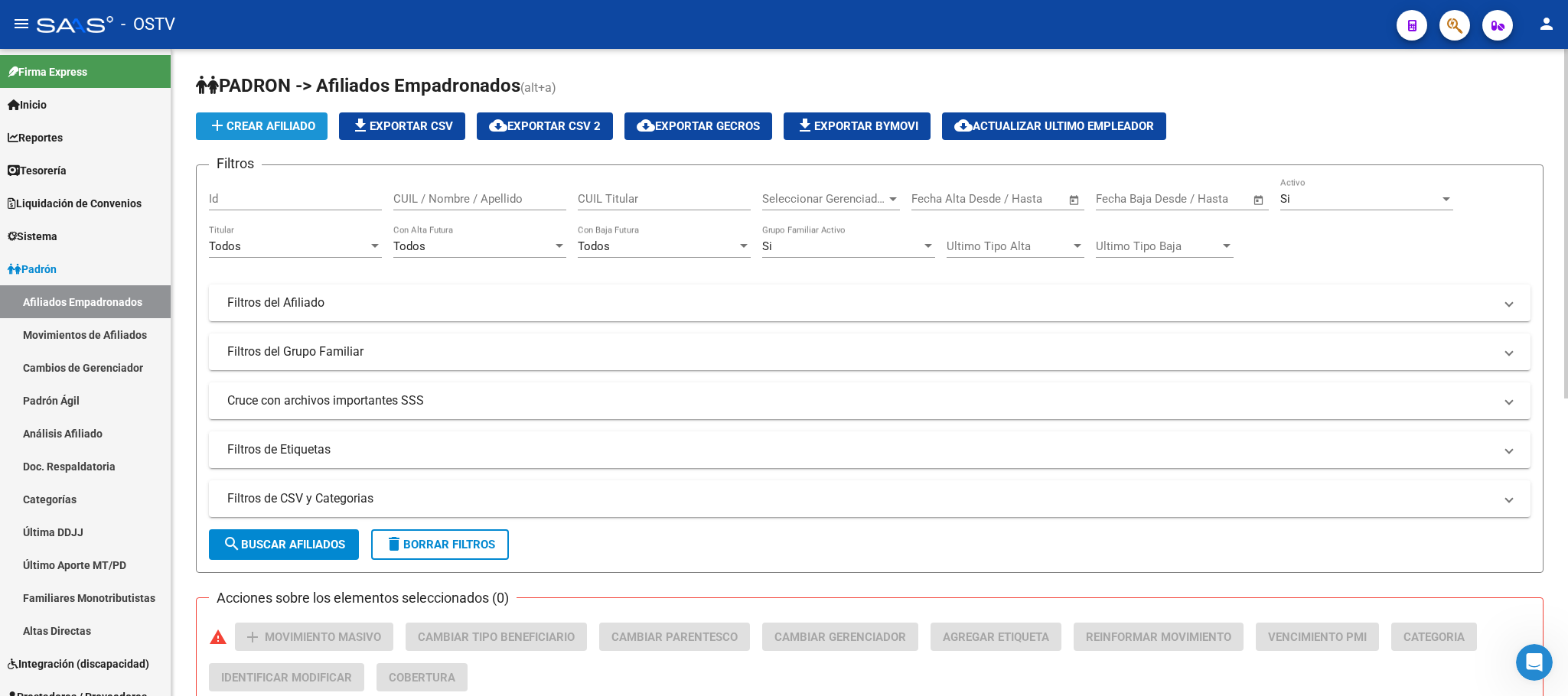
click at [233, 115] on button "add Crear Afiliado" at bounding box center [262, 126] width 132 height 27
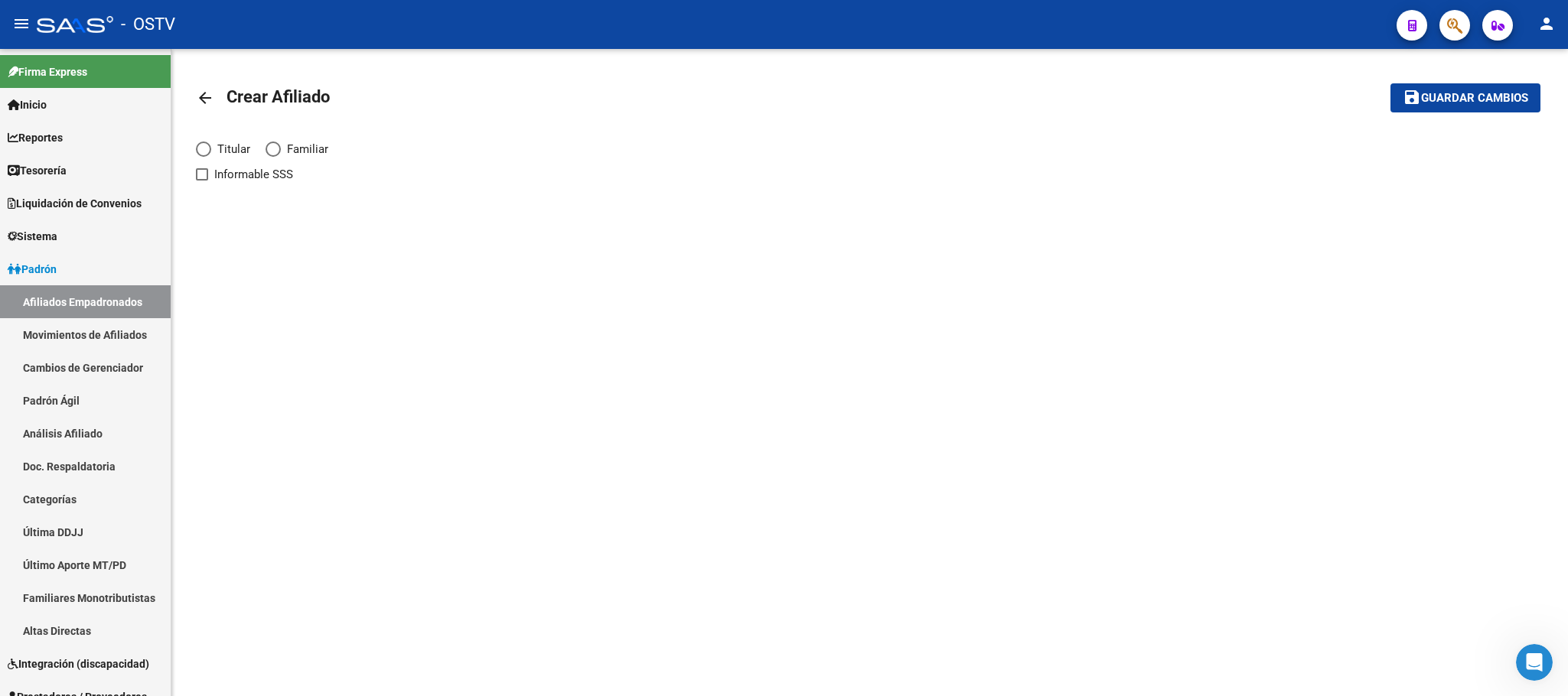
click at [202, 146] on span "Elija una opción" at bounding box center [203, 149] width 16 height 16
click at [202, 146] on input "Titular" at bounding box center [203, 149] width 16 height 16
radio input "true"
checkbox input "true"
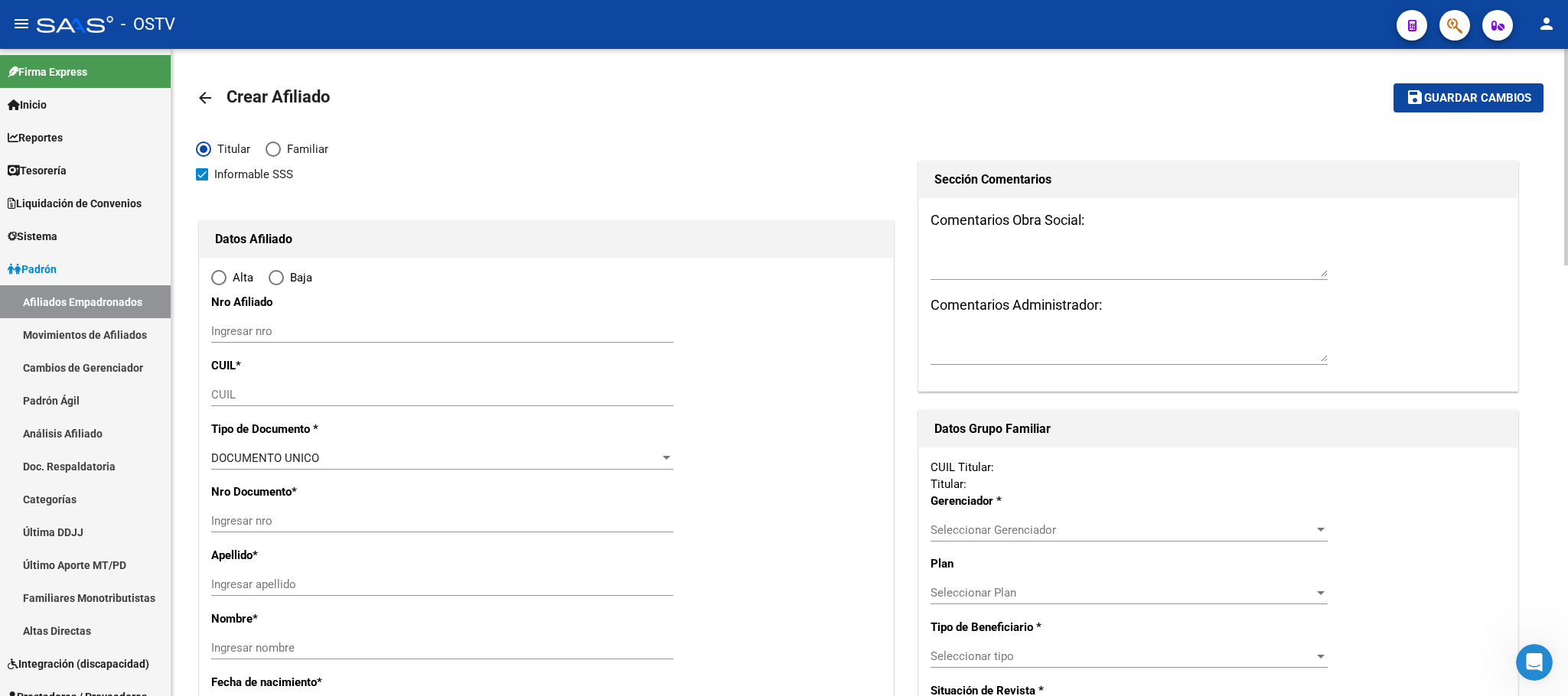
radio input "true"
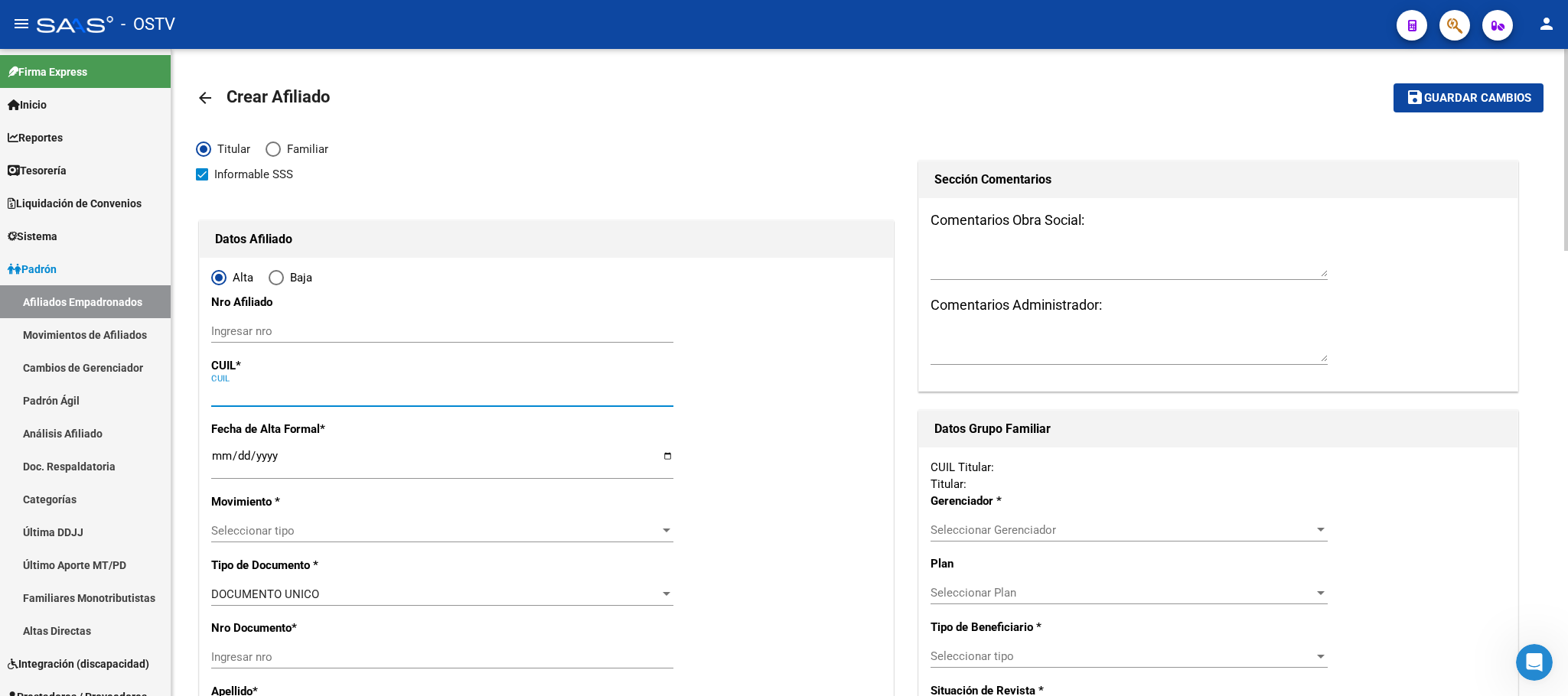
paste input "20-30708034"
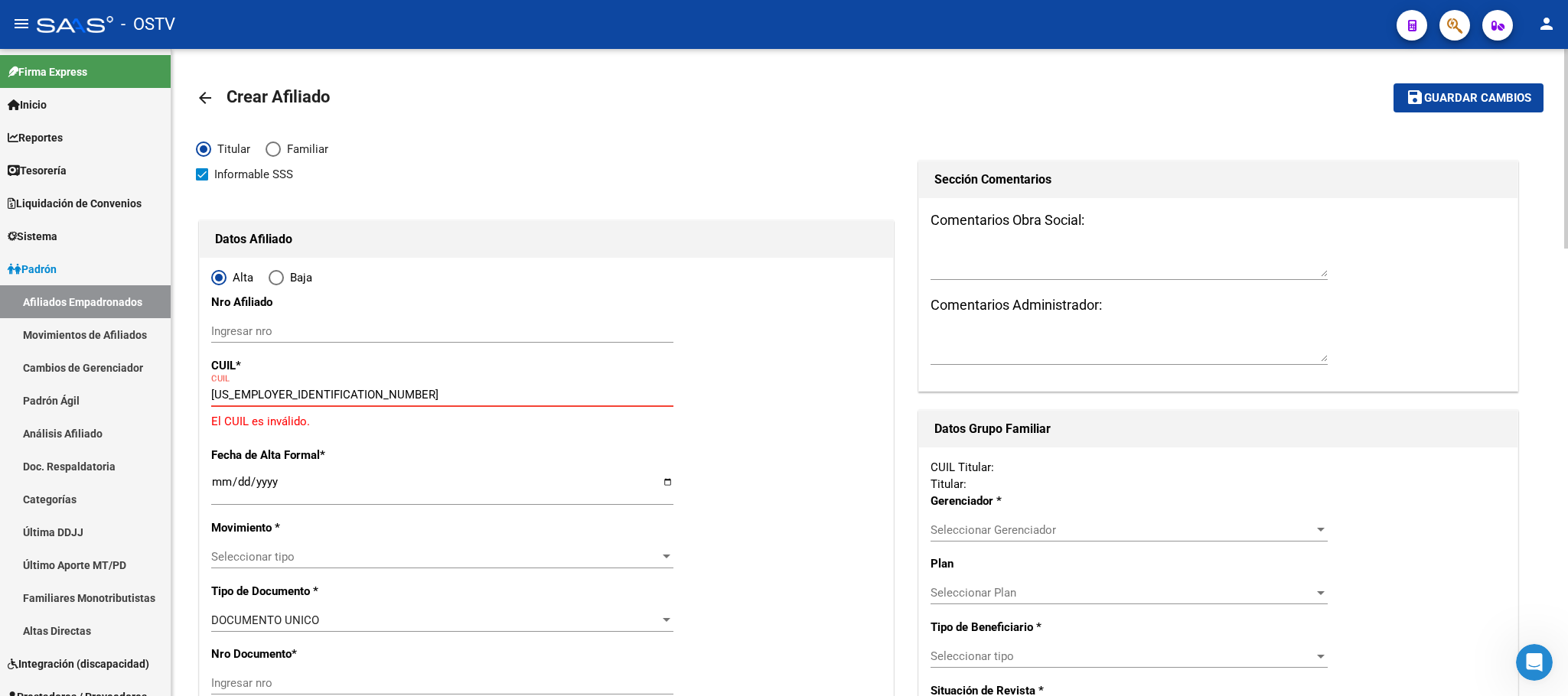
type input "[US_EMPLOYER_IDENTIFICATION_NUMBER]"
drag, startPoint x: 291, startPoint y: 396, endPoint x: 0, endPoint y: 342, distance: 296.0
click at [81, 390] on mat-sidenav-container "Firma Express Inicio Instructivos Contacto OS Reportes Tablero de Control Ingre…" at bounding box center [784, 372] width 1568 height 647
paste input "20-30708034-7"
type input "20-30708034-7"
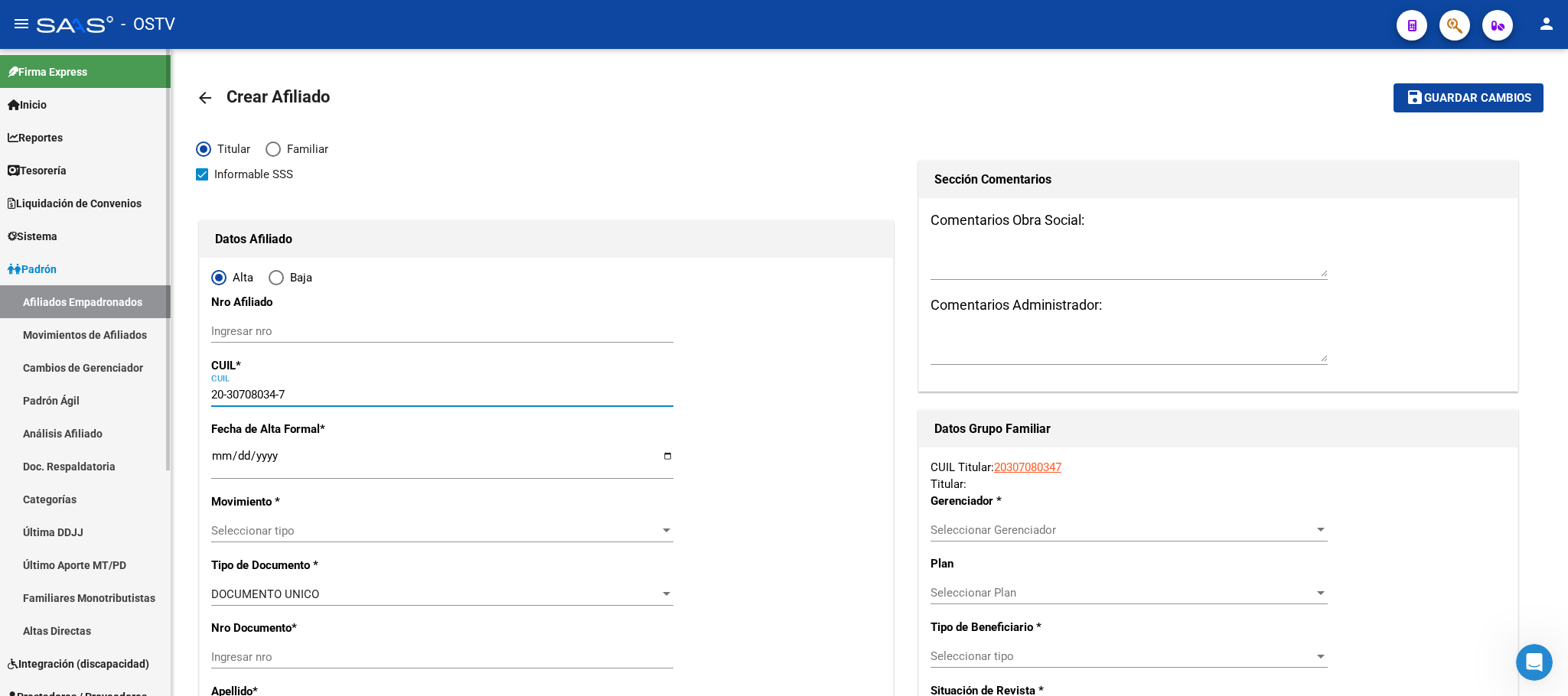
type input "30708034"
type input "VEGA"
type input "[PERSON_NAME]"
type input "[DATE]"
type input "SAN FERNANDO"
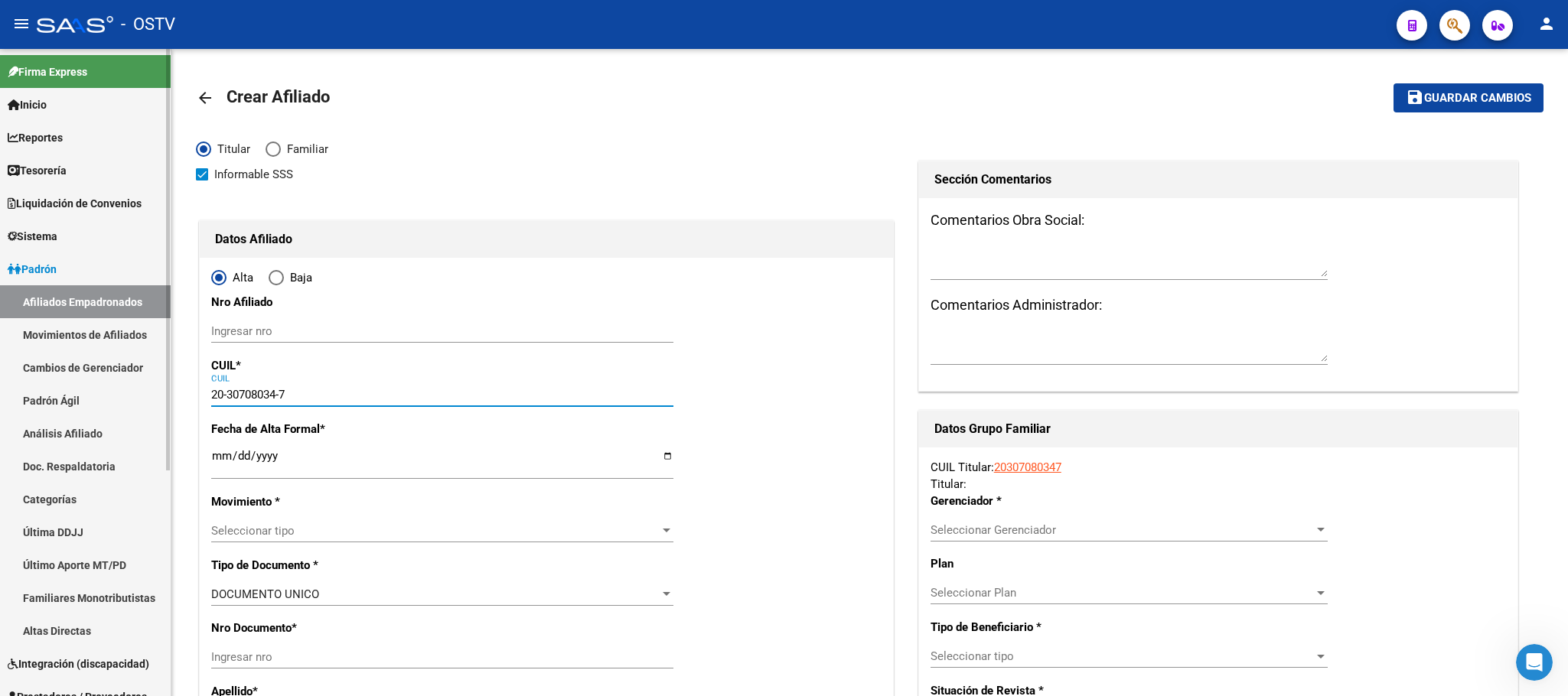
type input "1646"
type input "AV. INTENDENTE [PERSON_NAME]"
type input "401"
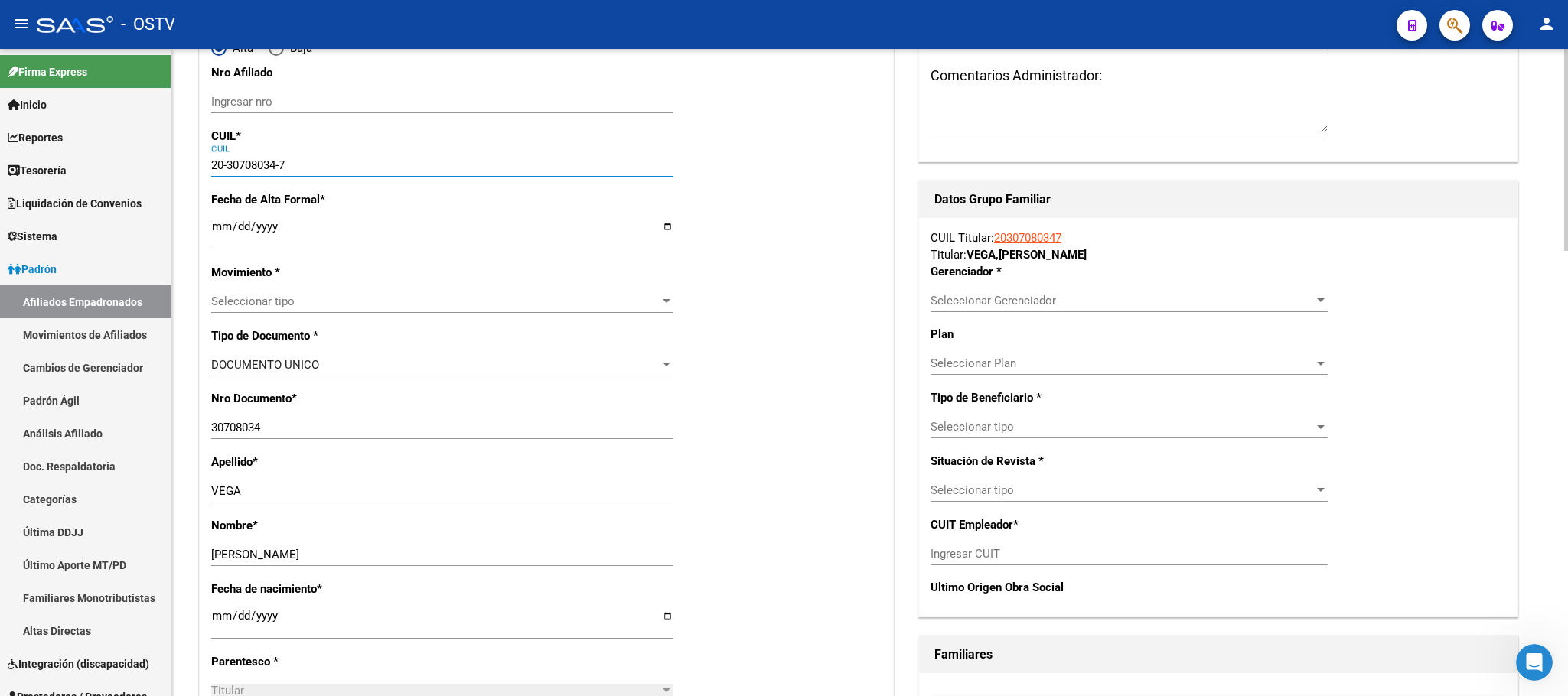
type input "20-30708034-7"
click at [218, 234] on input "Ingresar fecha" at bounding box center [443, 233] width 463 height 25
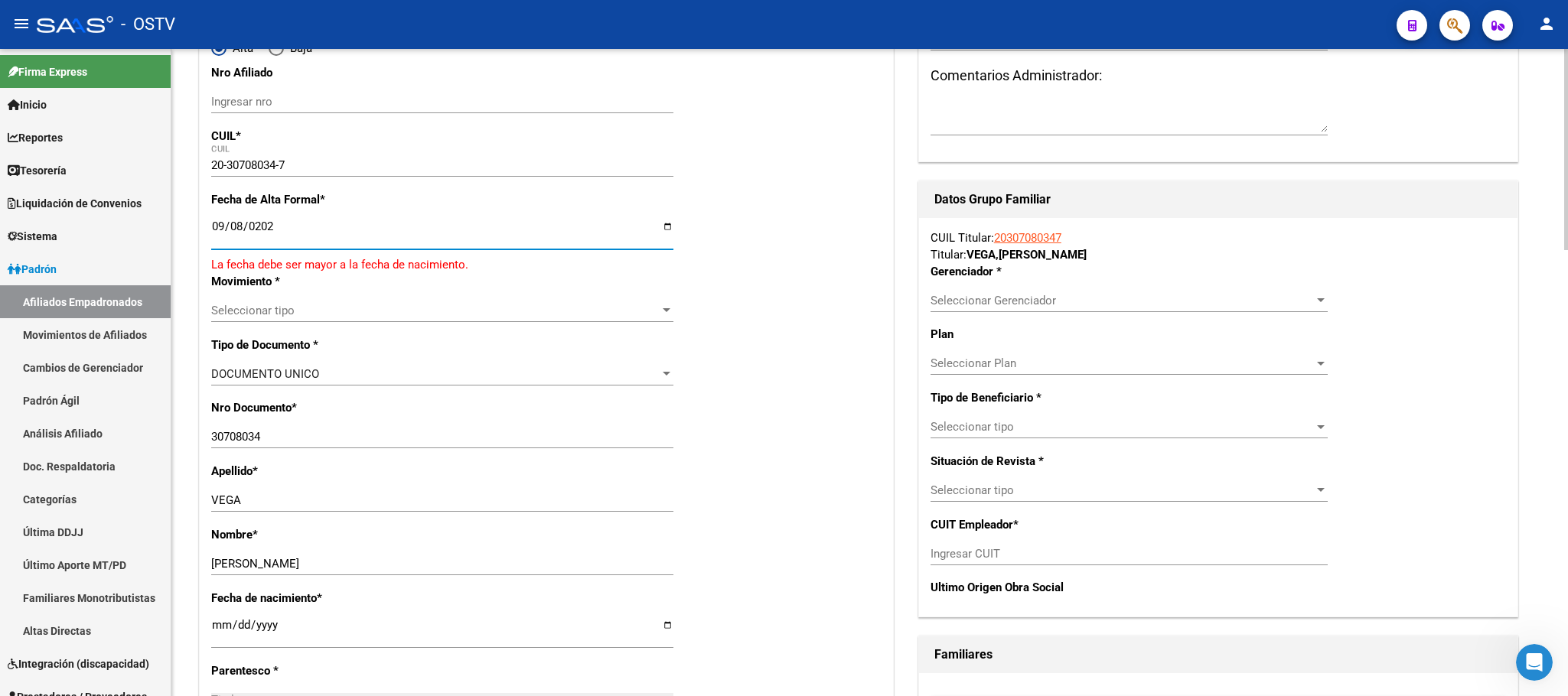
type input "[DATE]"
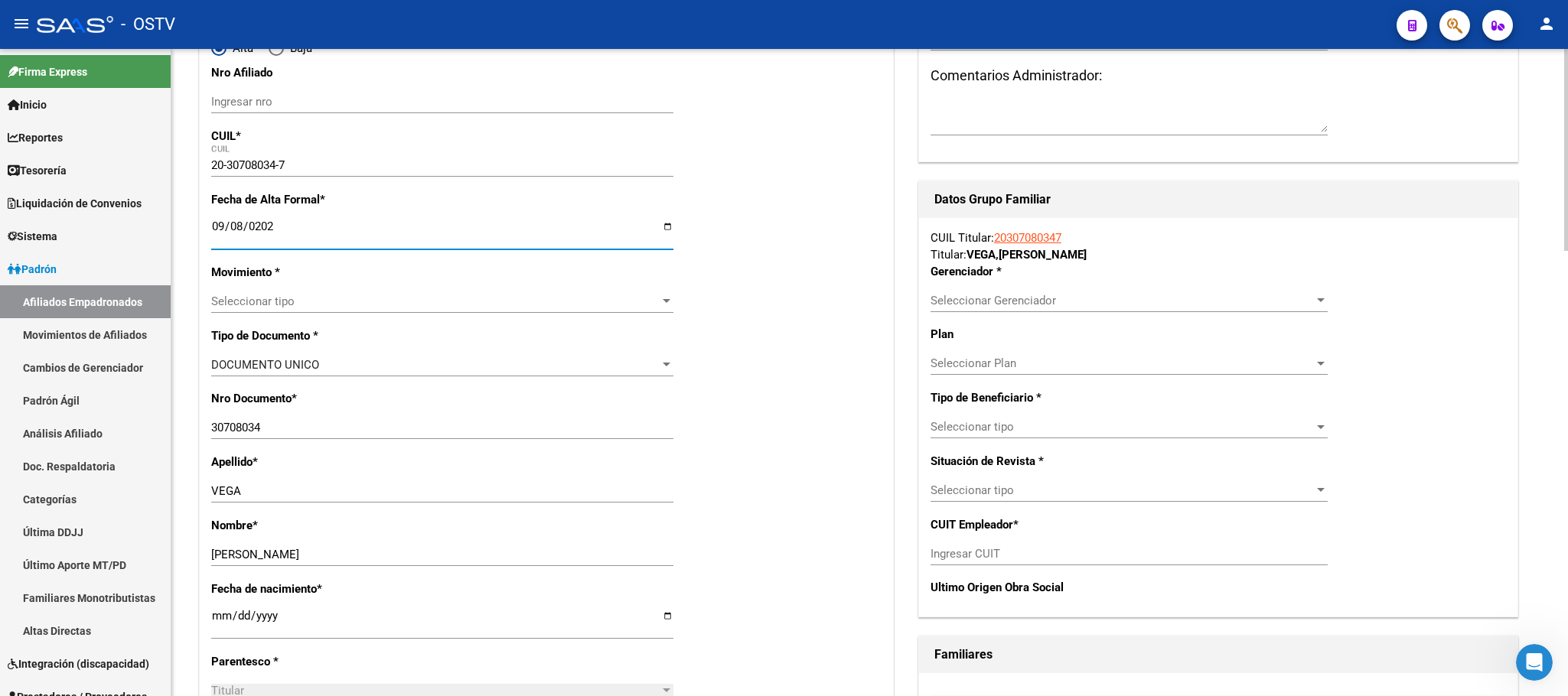
click at [250, 306] on span "Seleccionar tipo" at bounding box center [435, 301] width 449 height 14
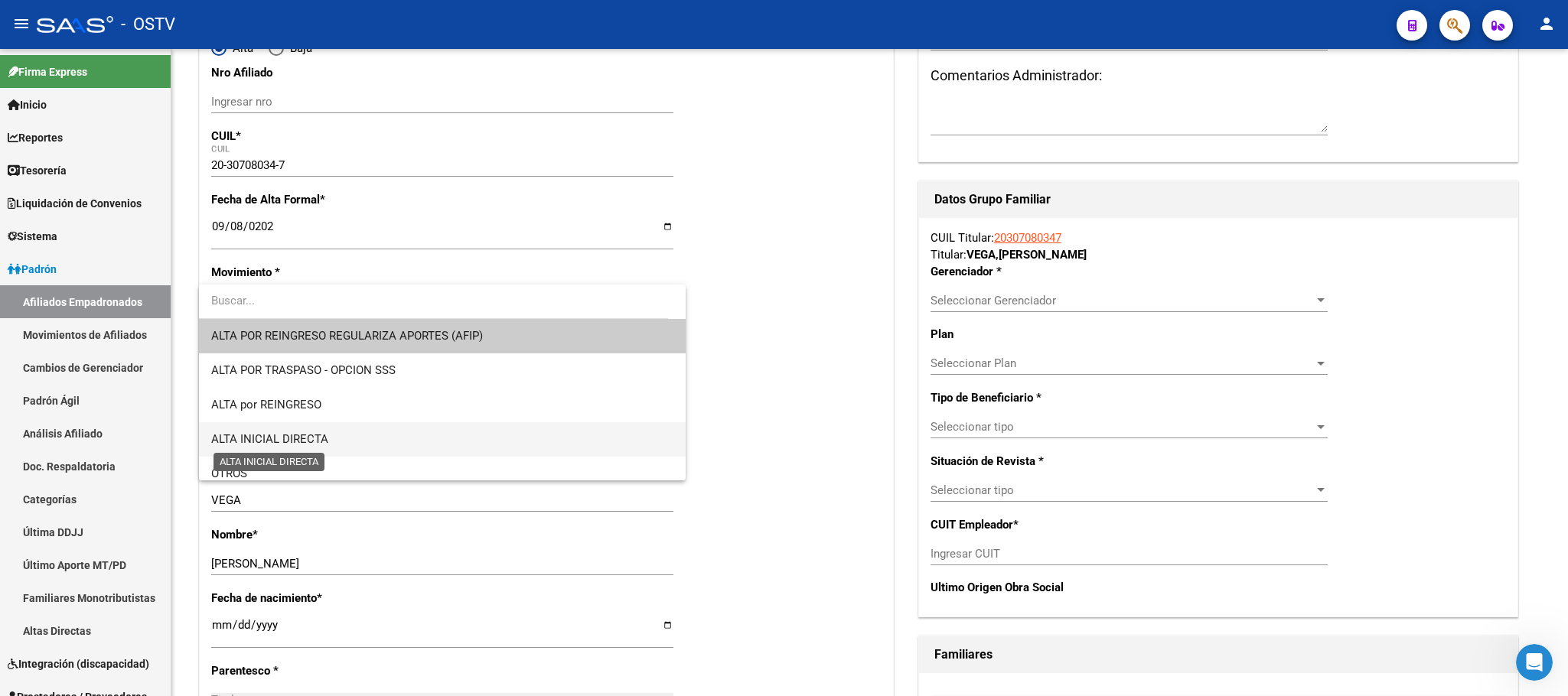
click at [263, 441] on span "ALTA INICIAL DIRECTA" at bounding box center [270, 438] width 117 height 14
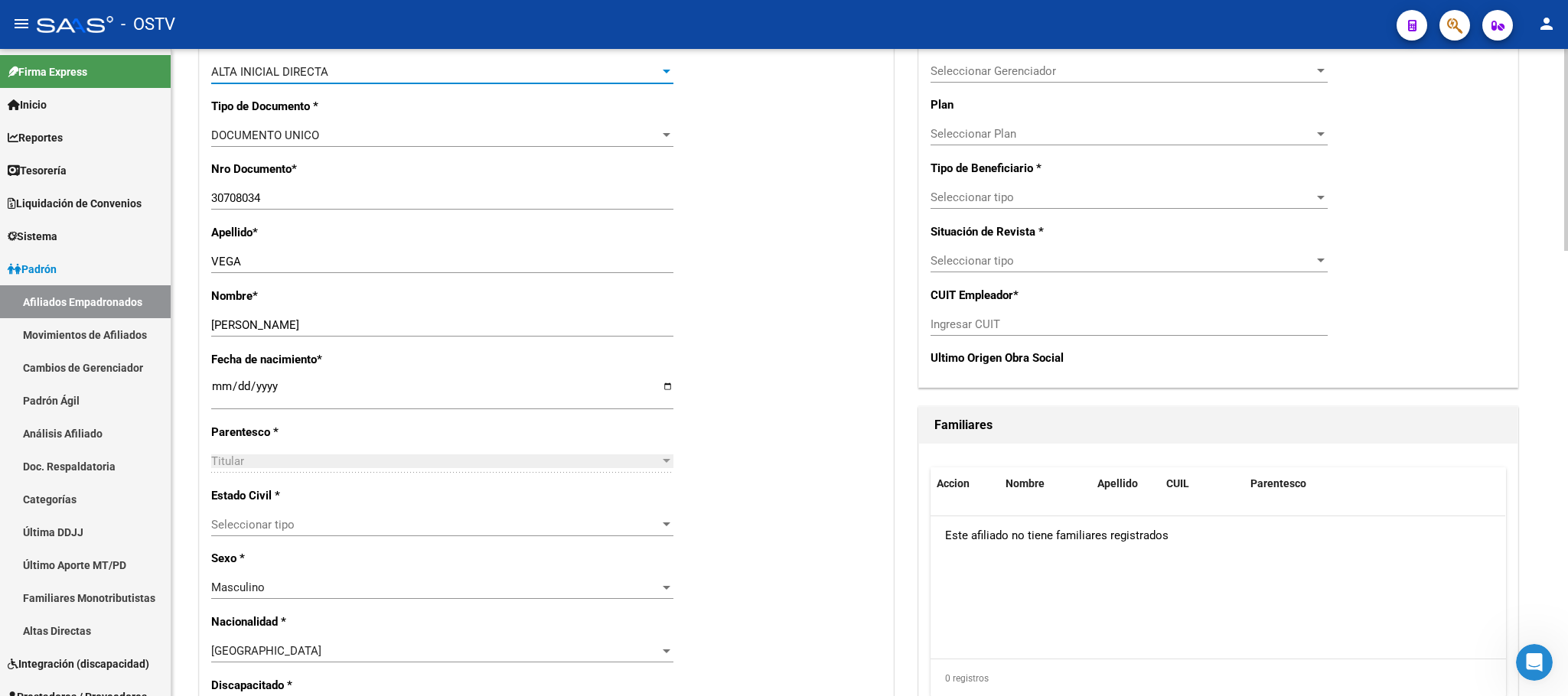
scroll to position [573, 0]
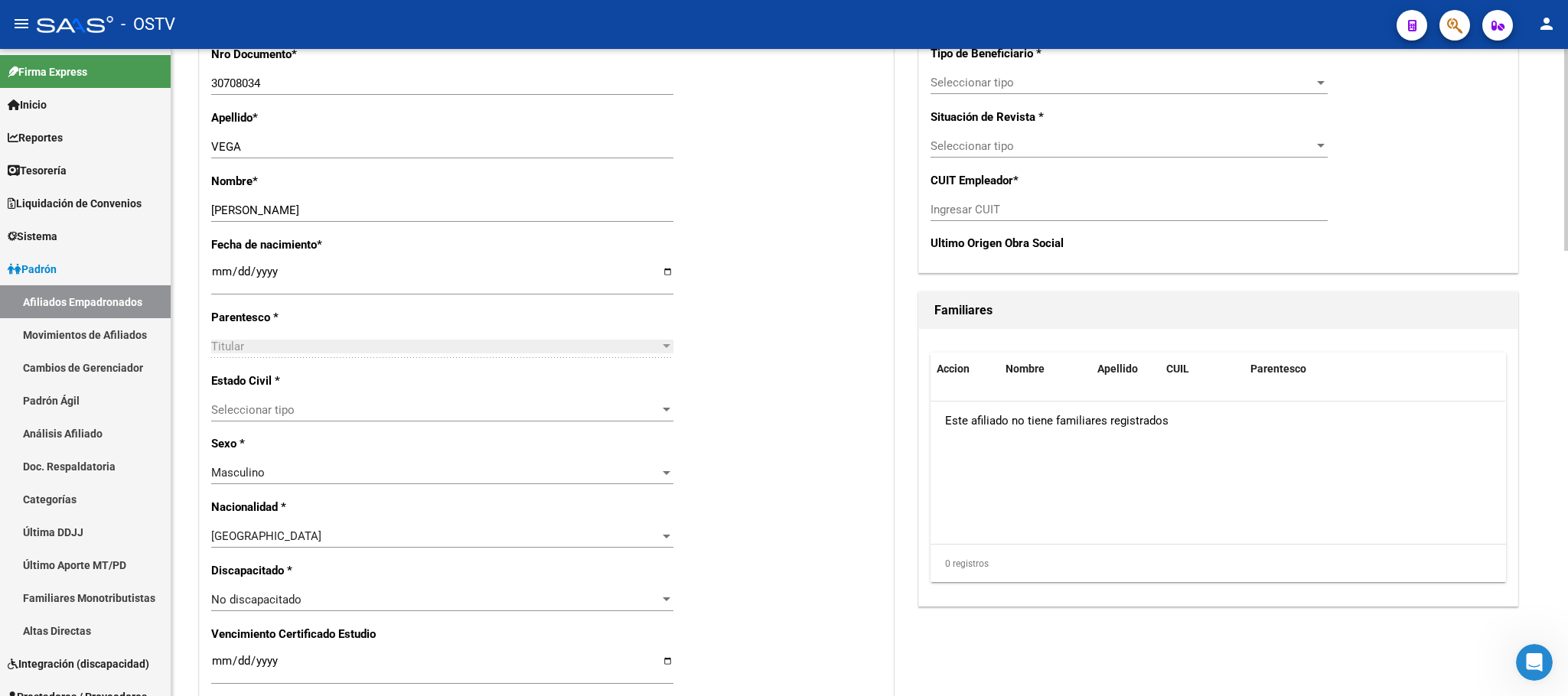
click at [287, 411] on span "Seleccionar tipo" at bounding box center [435, 410] width 449 height 14
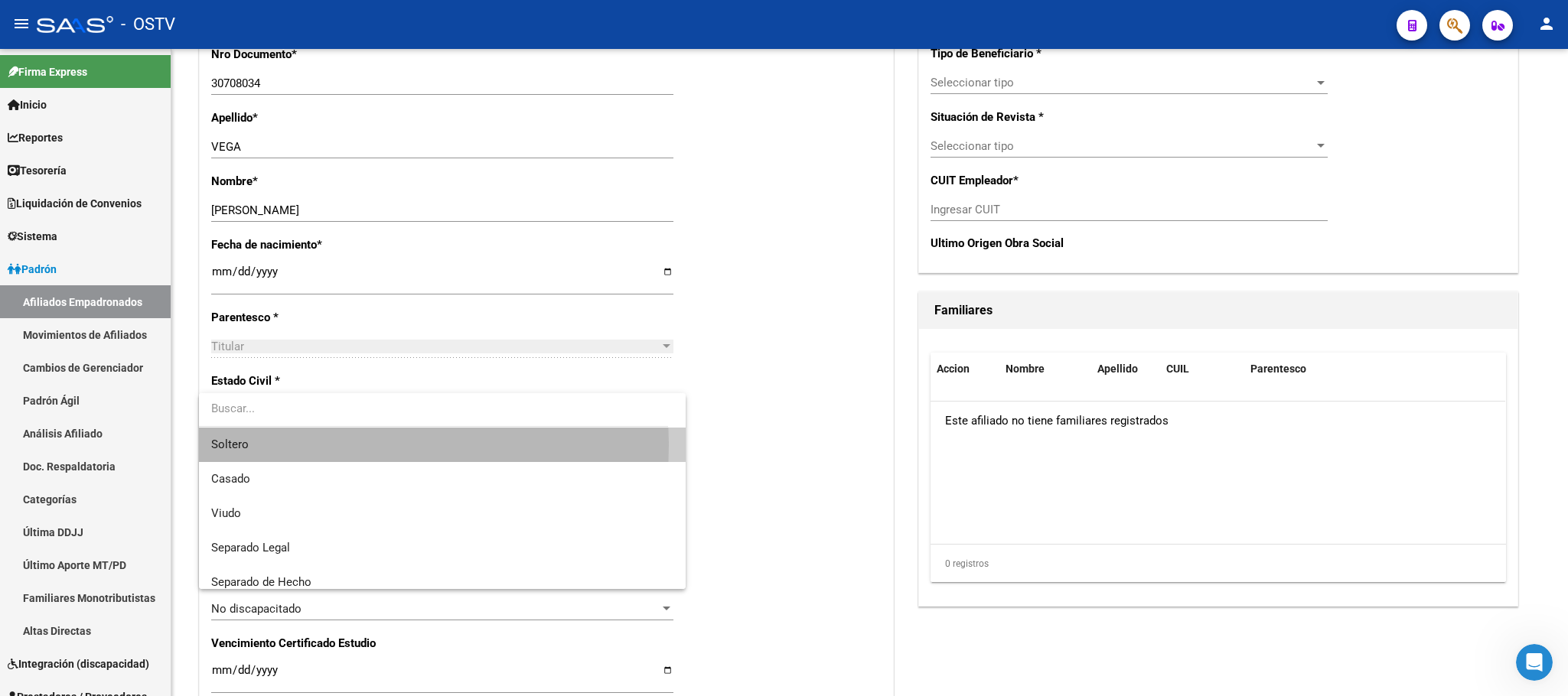
click at [277, 445] on span "Soltero" at bounding box center [443, 445] width 463 height 35
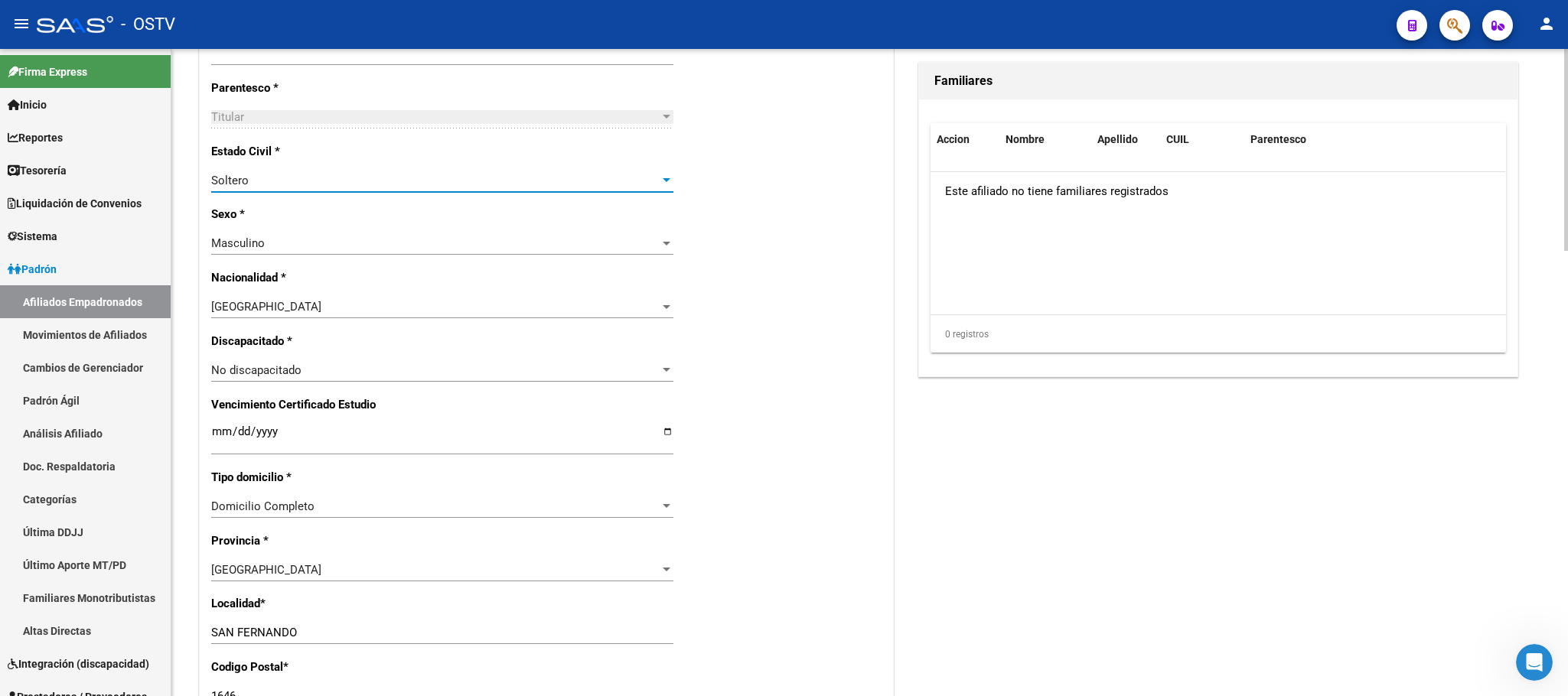
scroll to position [1032, 0]
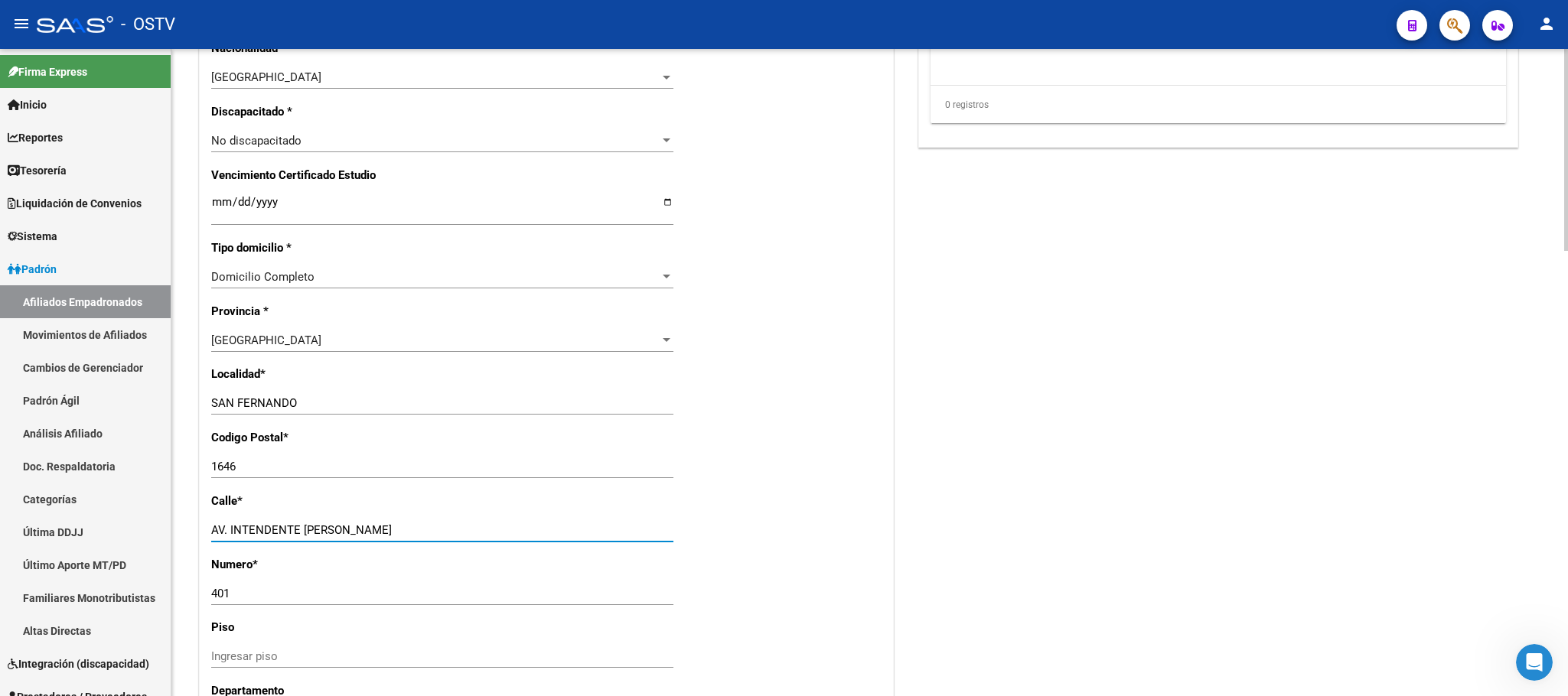
click at [367, 536] on input "AV. INTENDENTE [PERSON_NAME]" at bounding box center [443, 530] width 463 height 14
type input "A"
paste input "Av. [STREET_ADDRESS][PERSON_NAME] E"
type input "Av. [STREET_ADDRESS][PERSON_NAME] E"
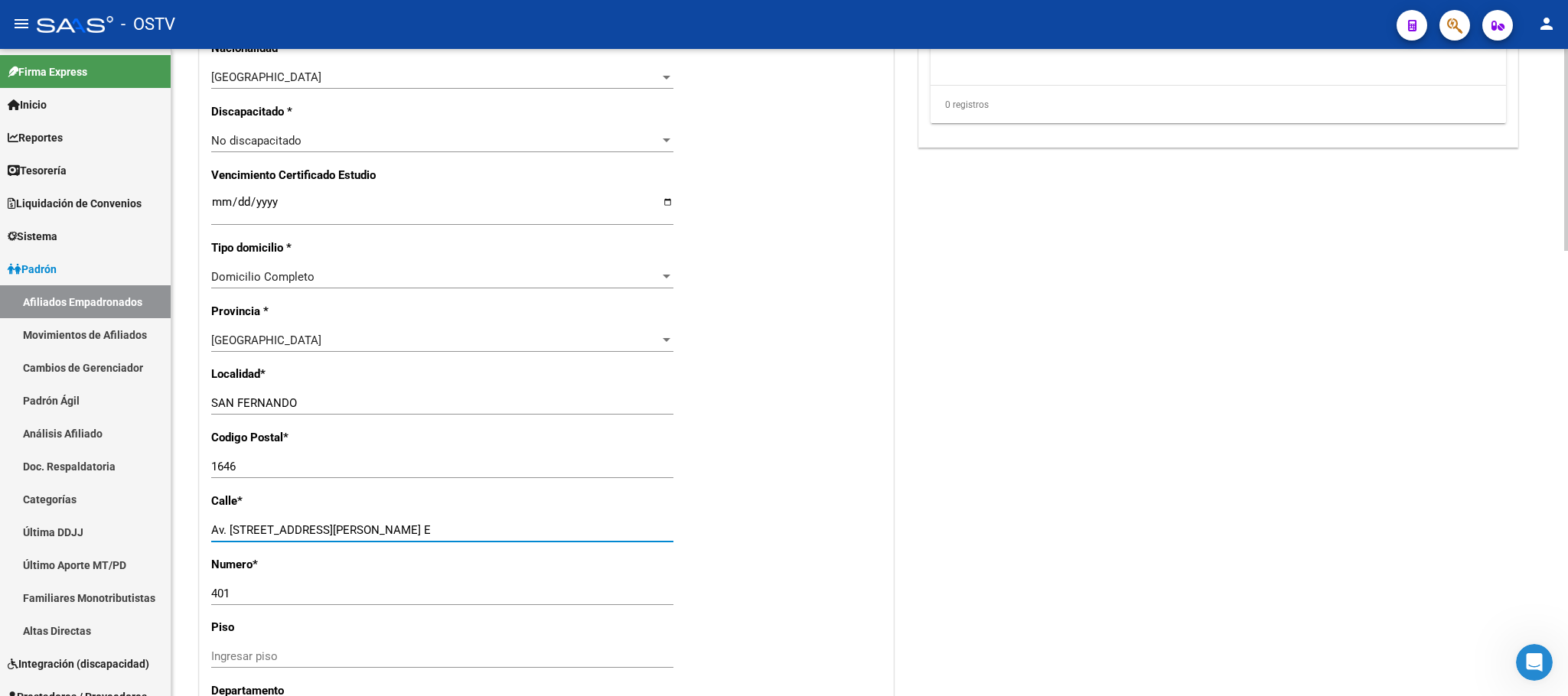
click at [341, 657] on input "Ingresar piso" at bounding box center [443, 656] width 463 height 14
type input "2"
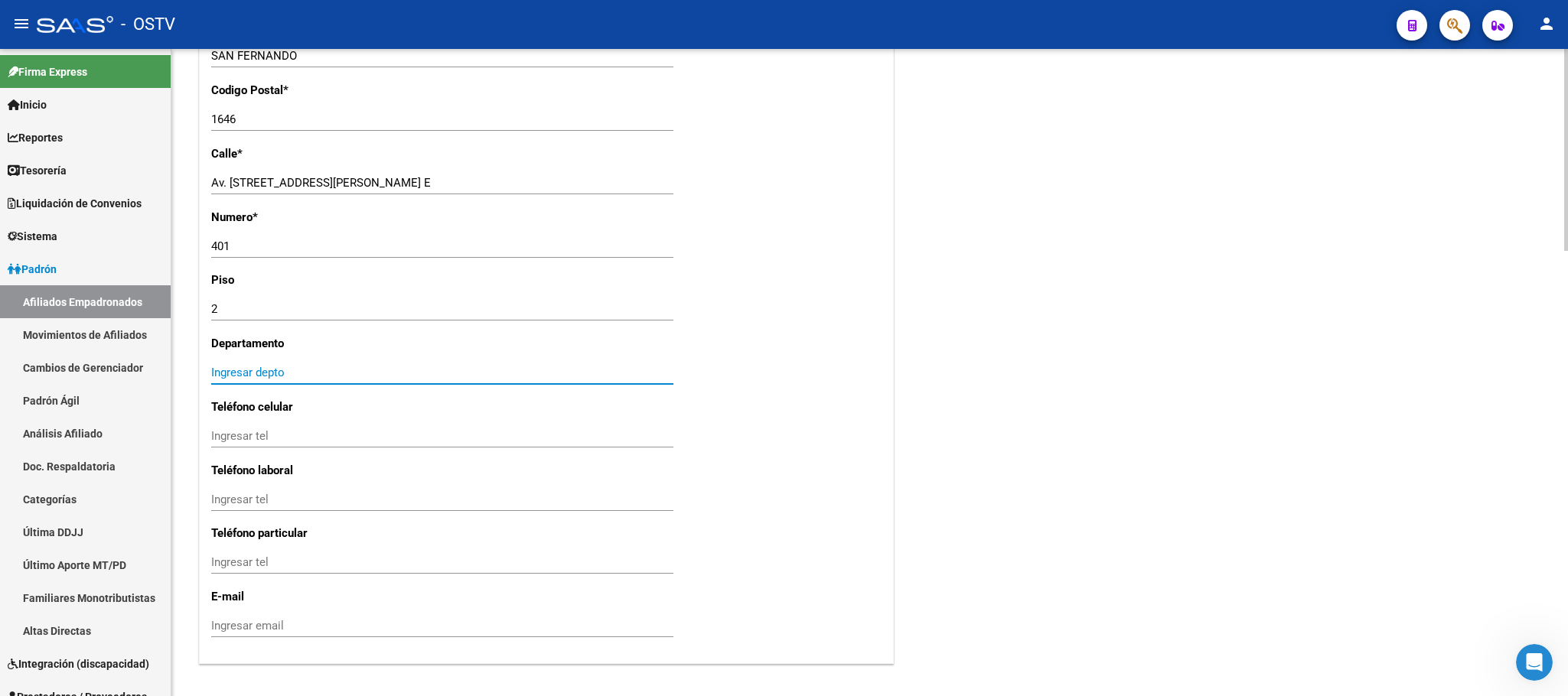
type input "e"
type input "E"
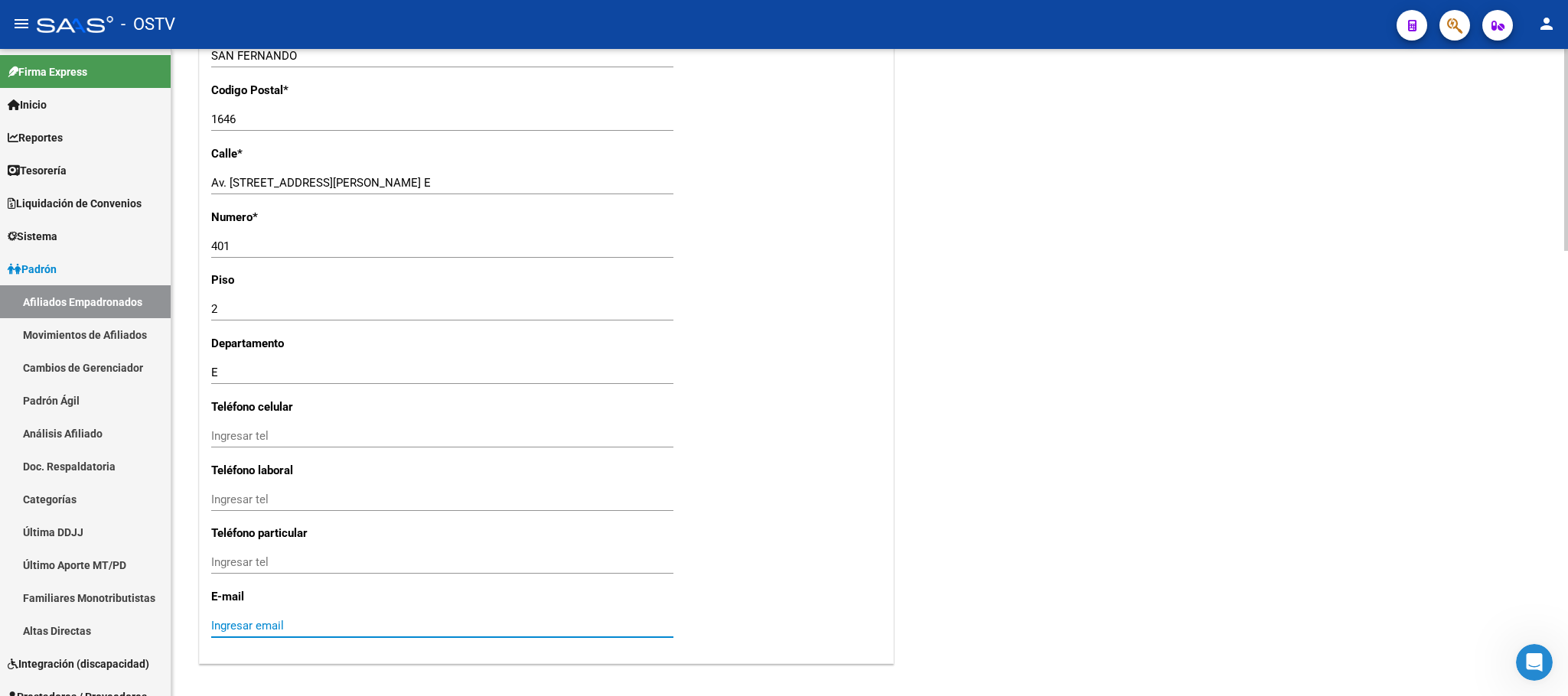
paste input "[PHONE_NUMBER]"
type input "[PHONE_NUMBER]"
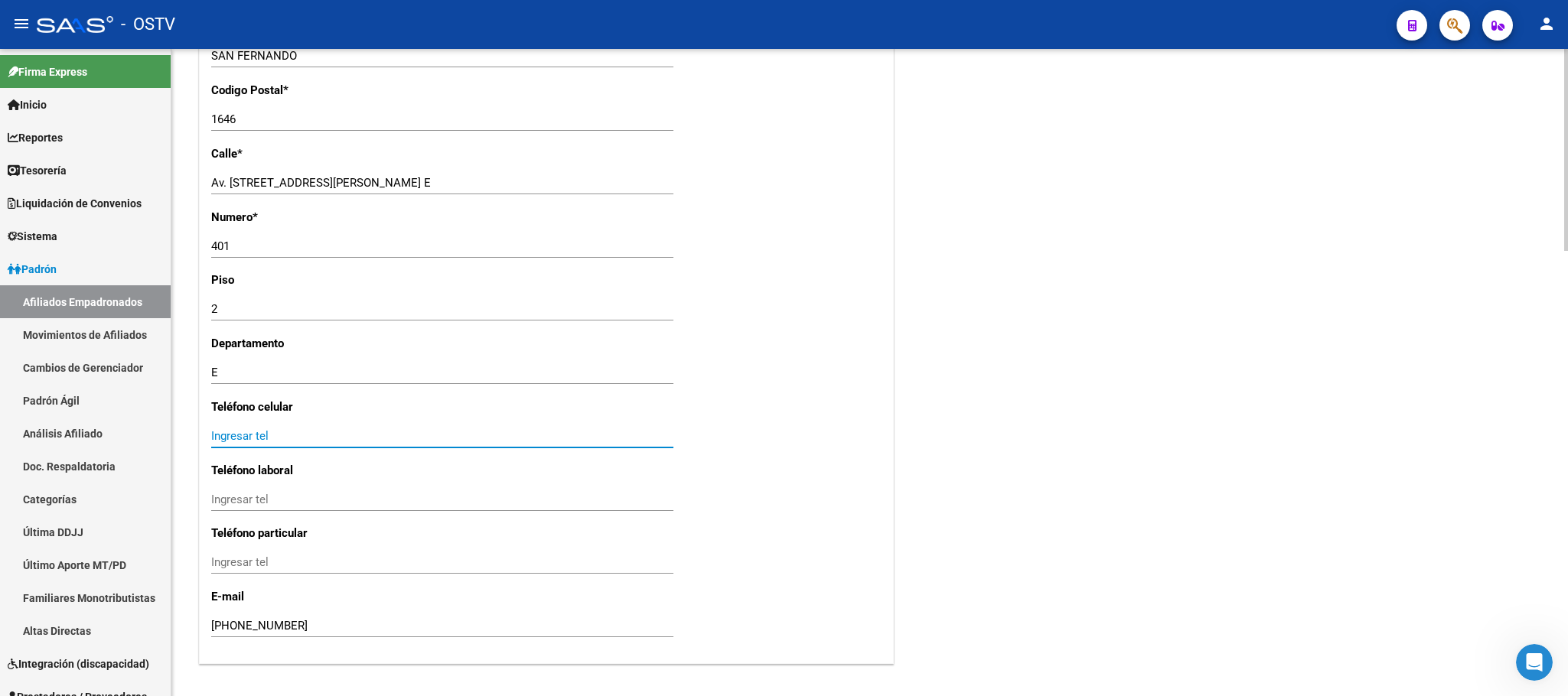
paste input "[PHONE_NUMBER]"
type input "[PHONE_NUMBER]"
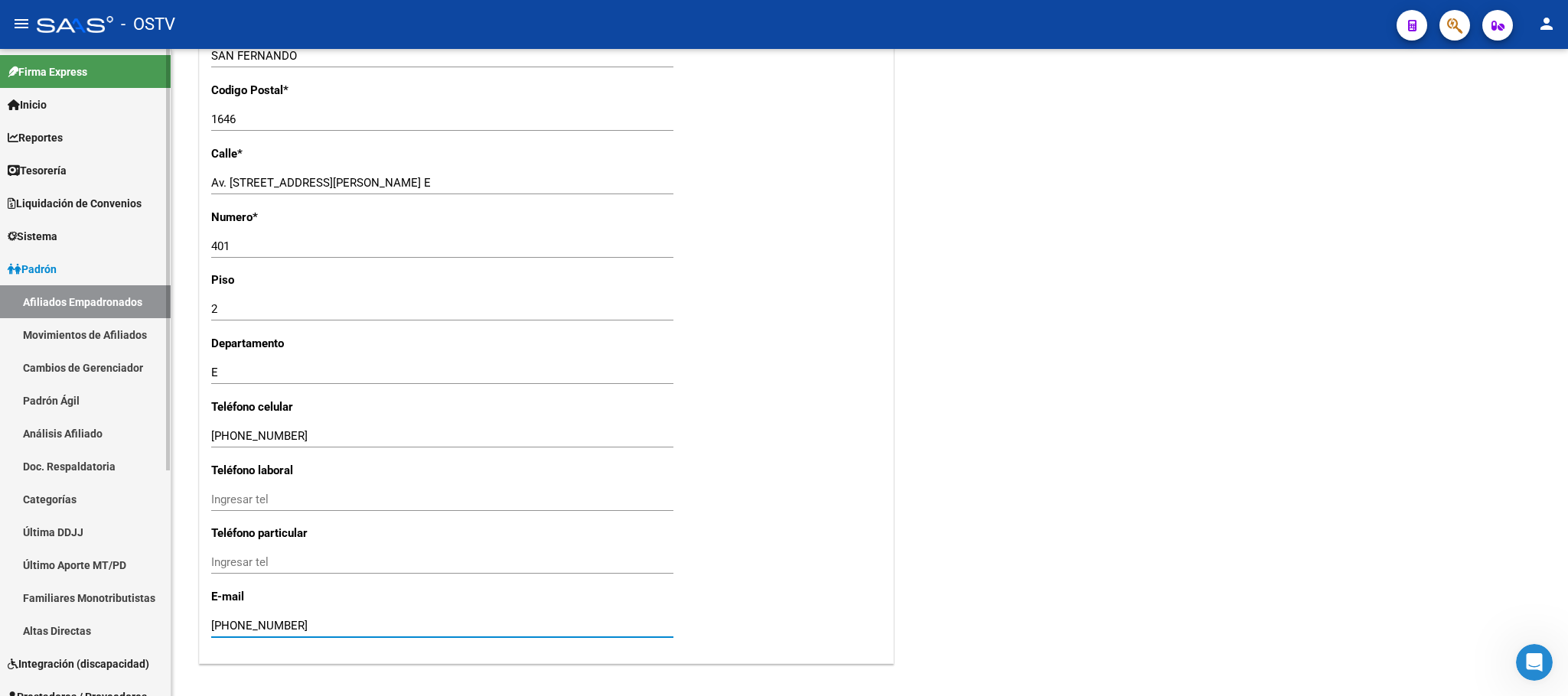
drag, startPoint x: 309, startPoint y: 629, endPoint x: 15, endPoint y: 618, distance: 294.2
click at [71, 622] on mat-sidenav-container "Firma Express Inicio Instructivos Contacto OS Reportes Tablero de Control Ingre…" at bounding box center [784, 372] width 1568 height 647
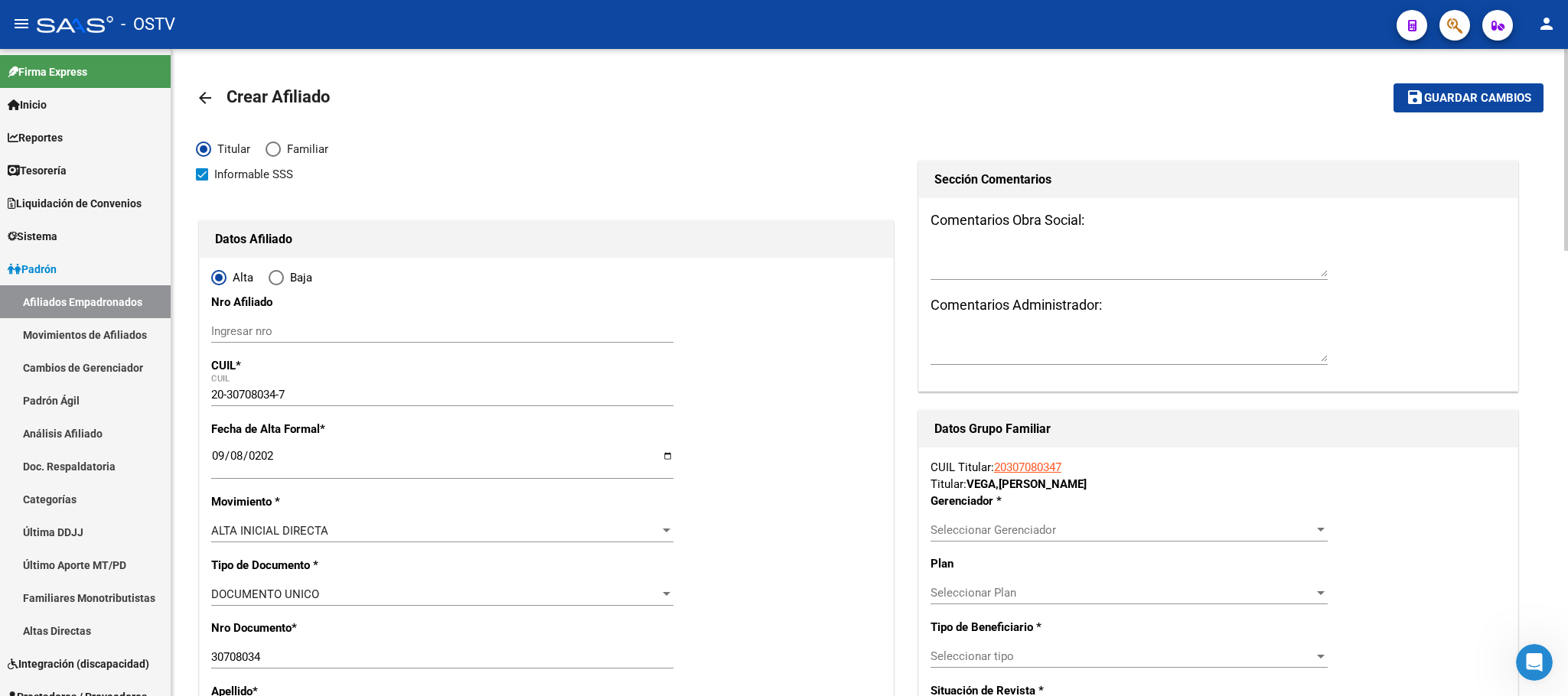
scroll to position [114, 0]
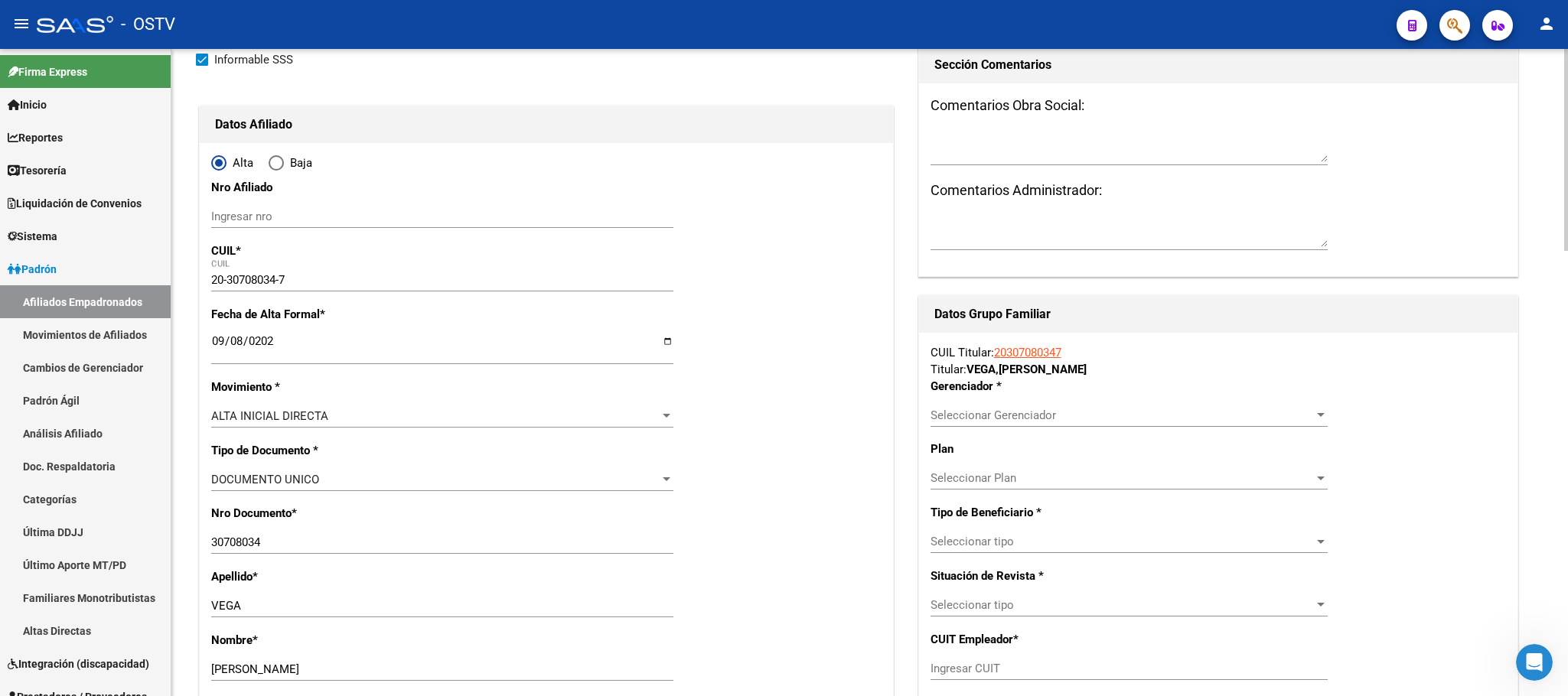
click at [1033, 422] on span "Seleccionar Gerenciador" at bounding box center [1122, 415] width 384 height 14
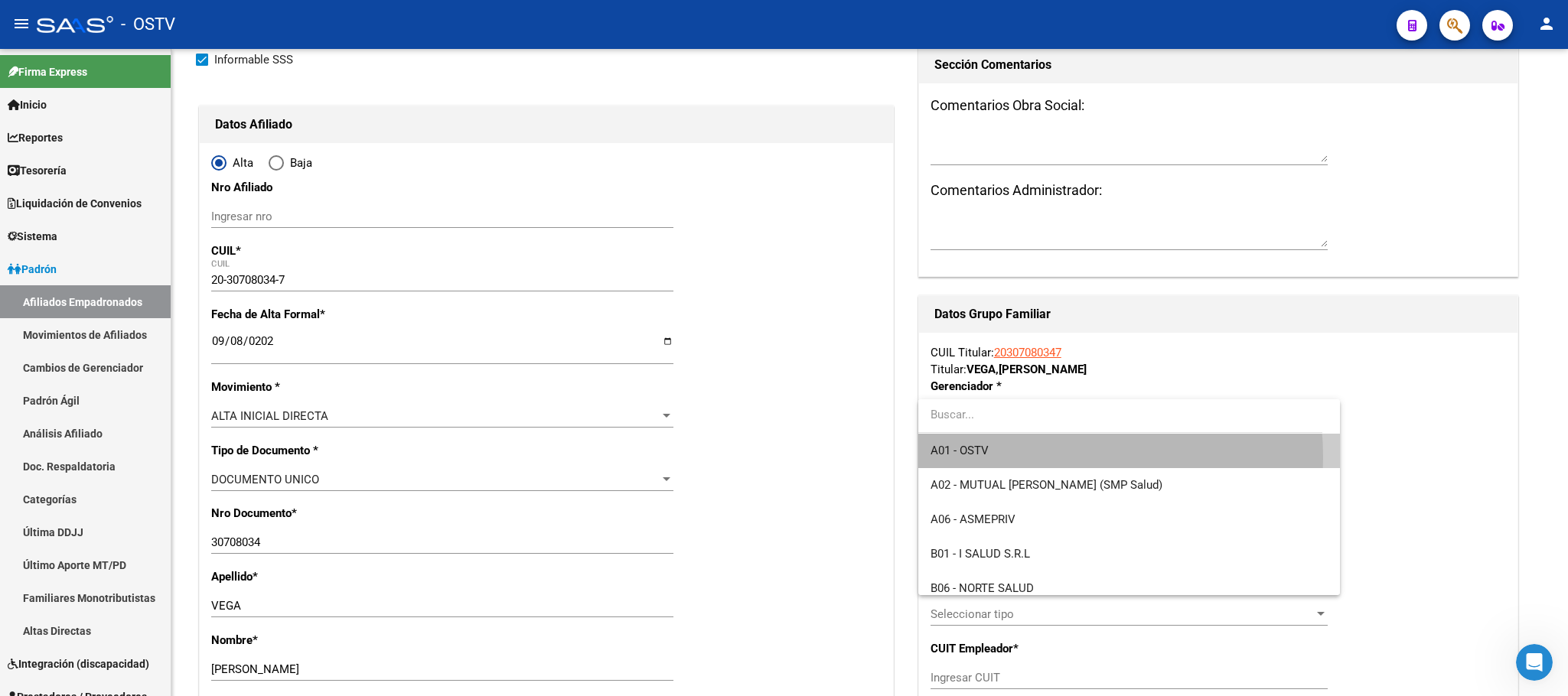
click at [1017, 457] on span "A01 - OSTV" at bounding box center [1128, 451] width 398 height 35
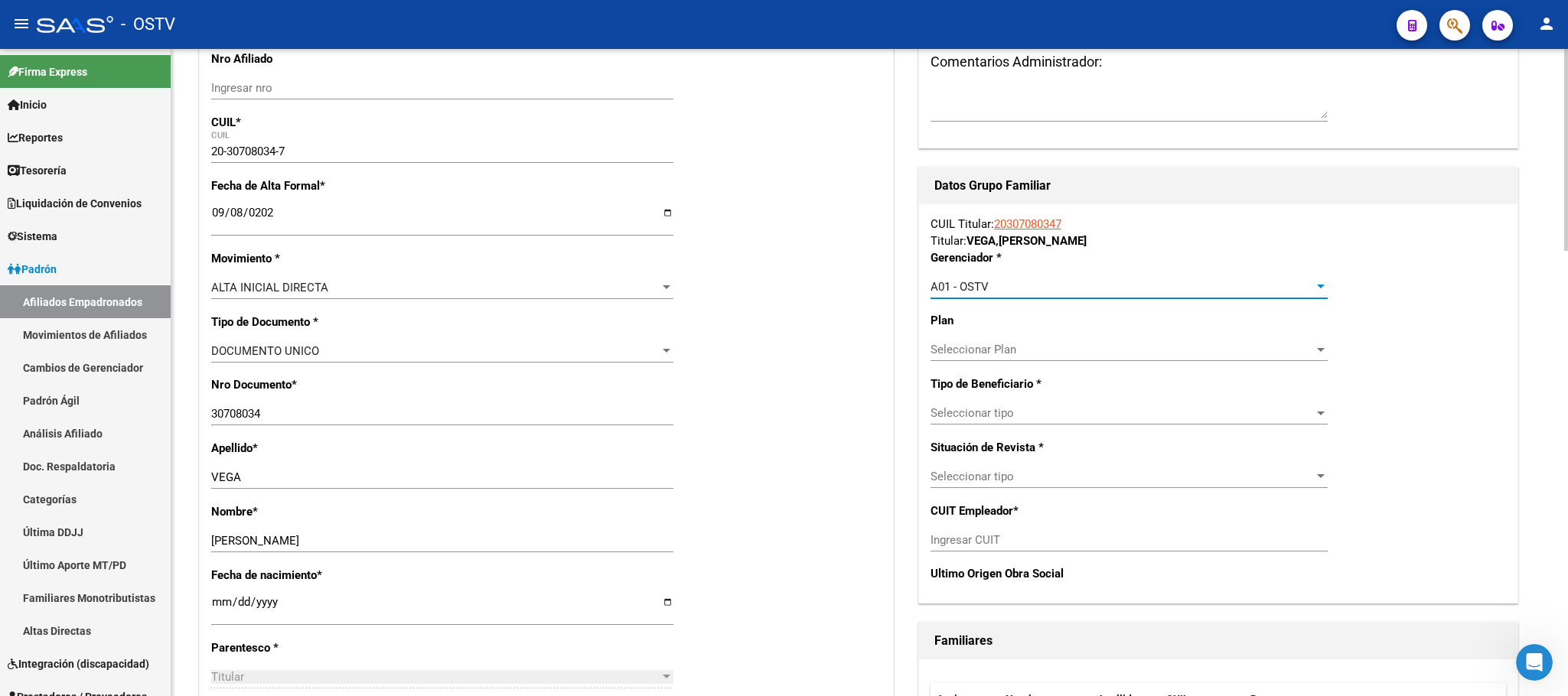
scroll to position [230, 0]
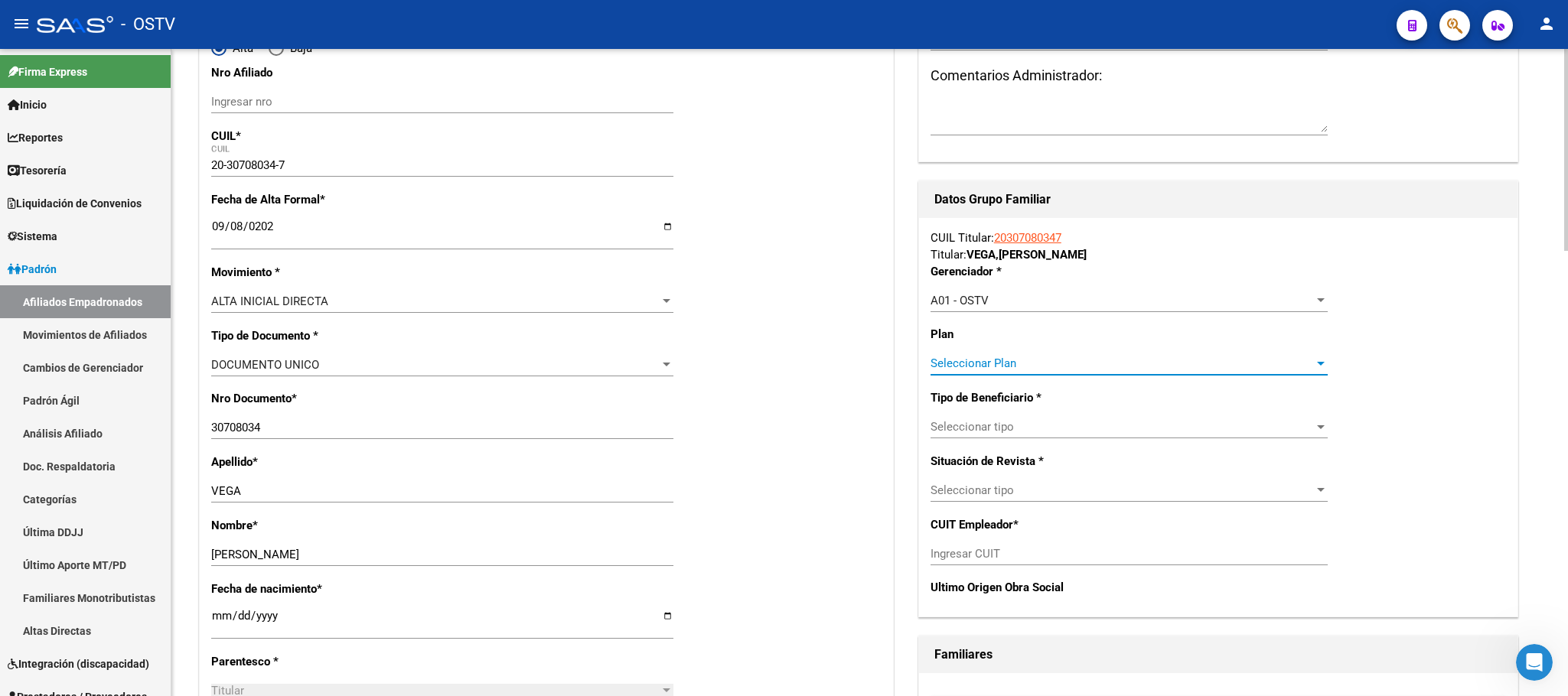
click at [1001, 360] on span "Seleccionar Plan" at bounding box center [1122, 363] width 384 height 14
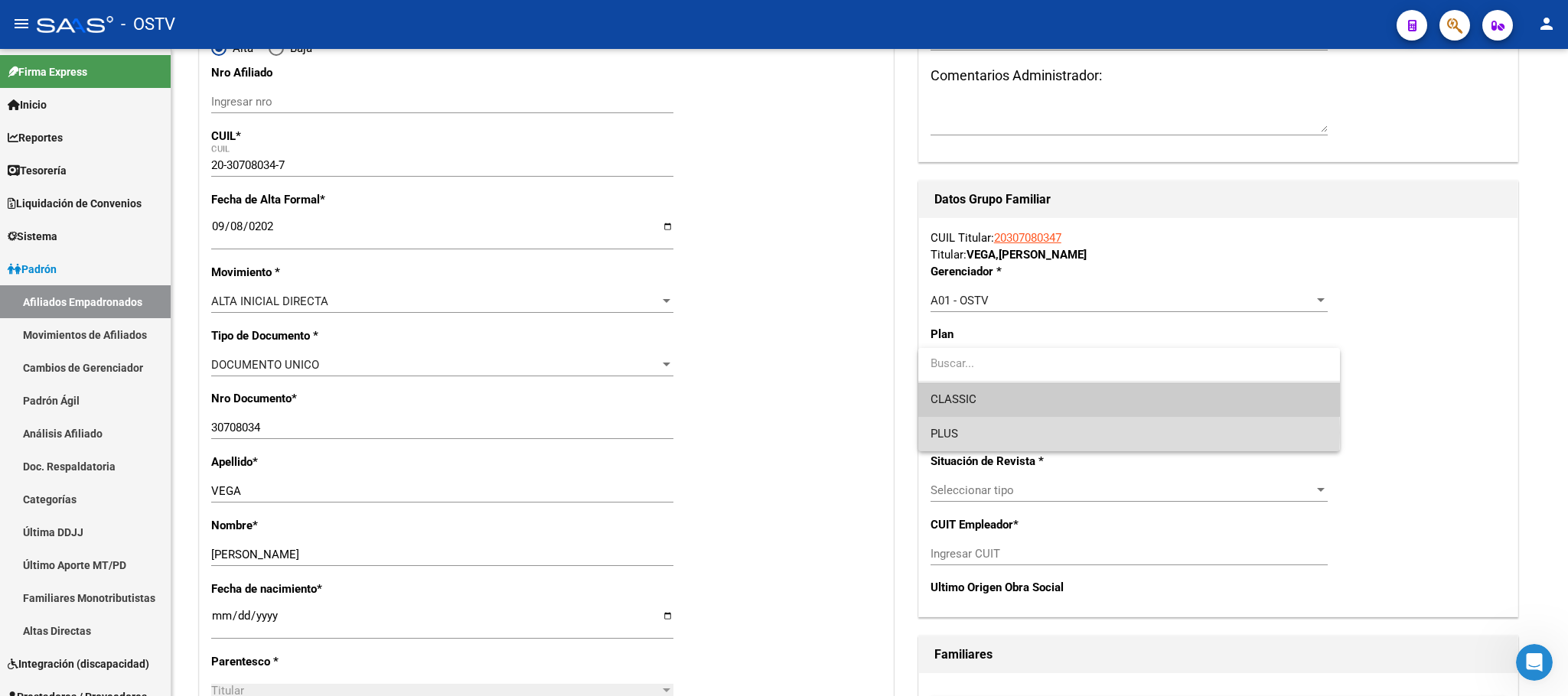
click at [985, 432] on span "PLUS" at bounding box center [1128, 434] width 398 height 35
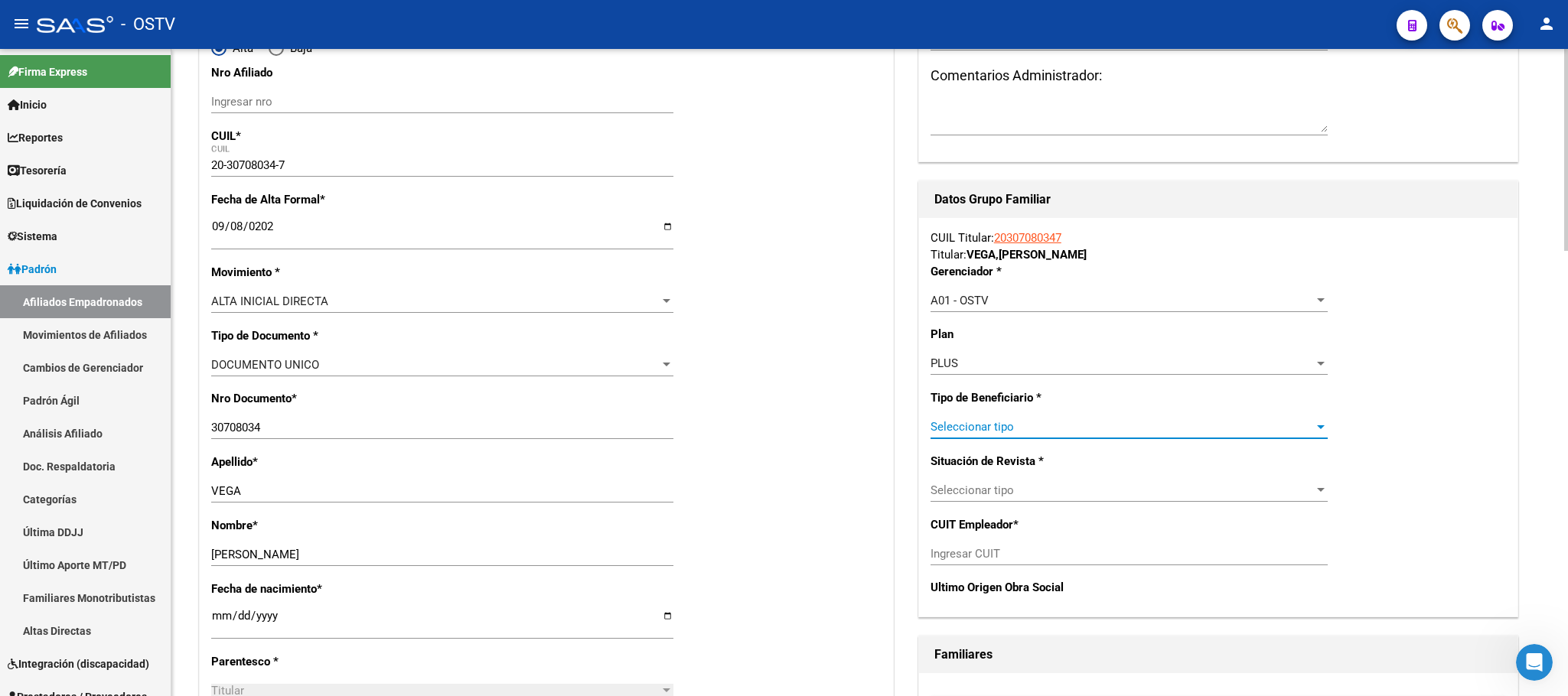
click at [1025, 423] on span "Seleccionar tipo" at bounding box center [1122, 426] width 384 height 14
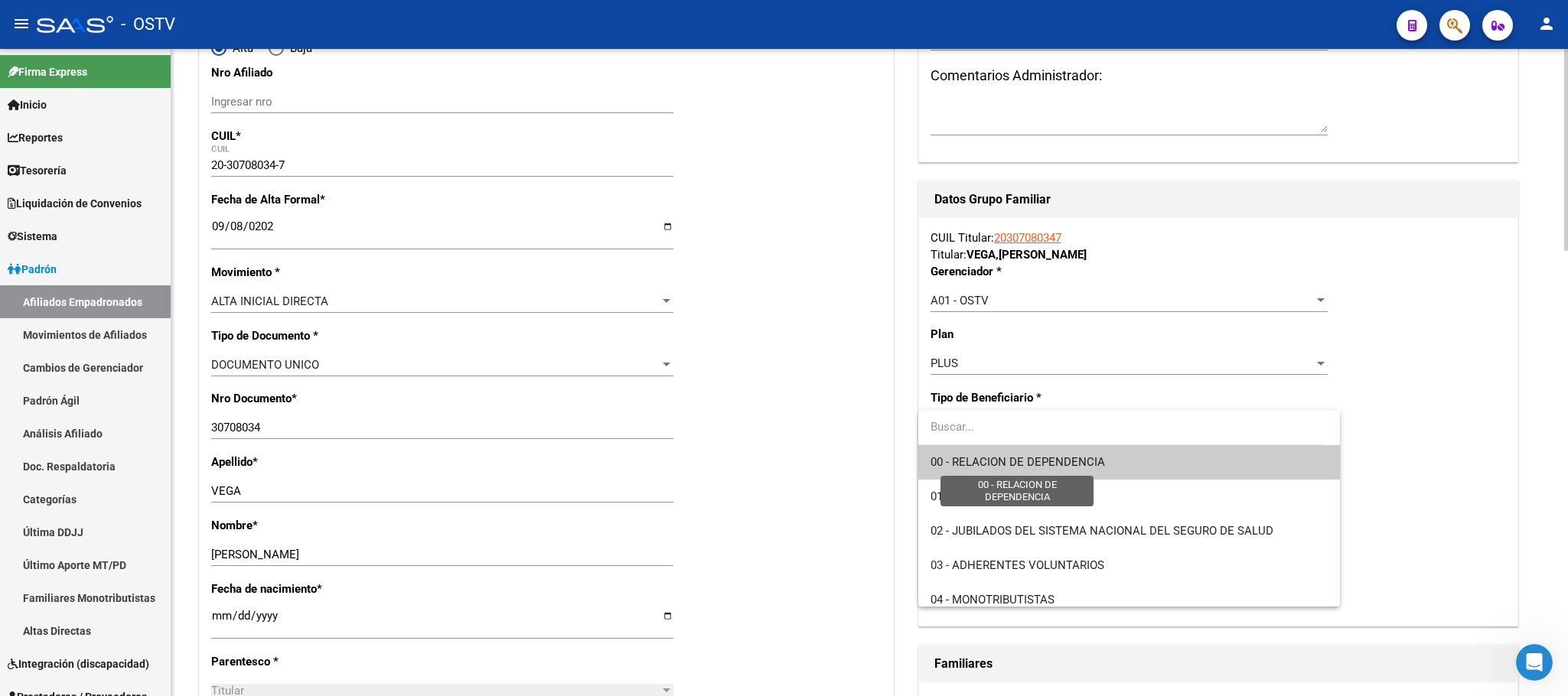
click at [1033, 457] on span "00 - RELACION DE DEPENDENCIA" at bounding box center [1017, 462] width 174 height 14
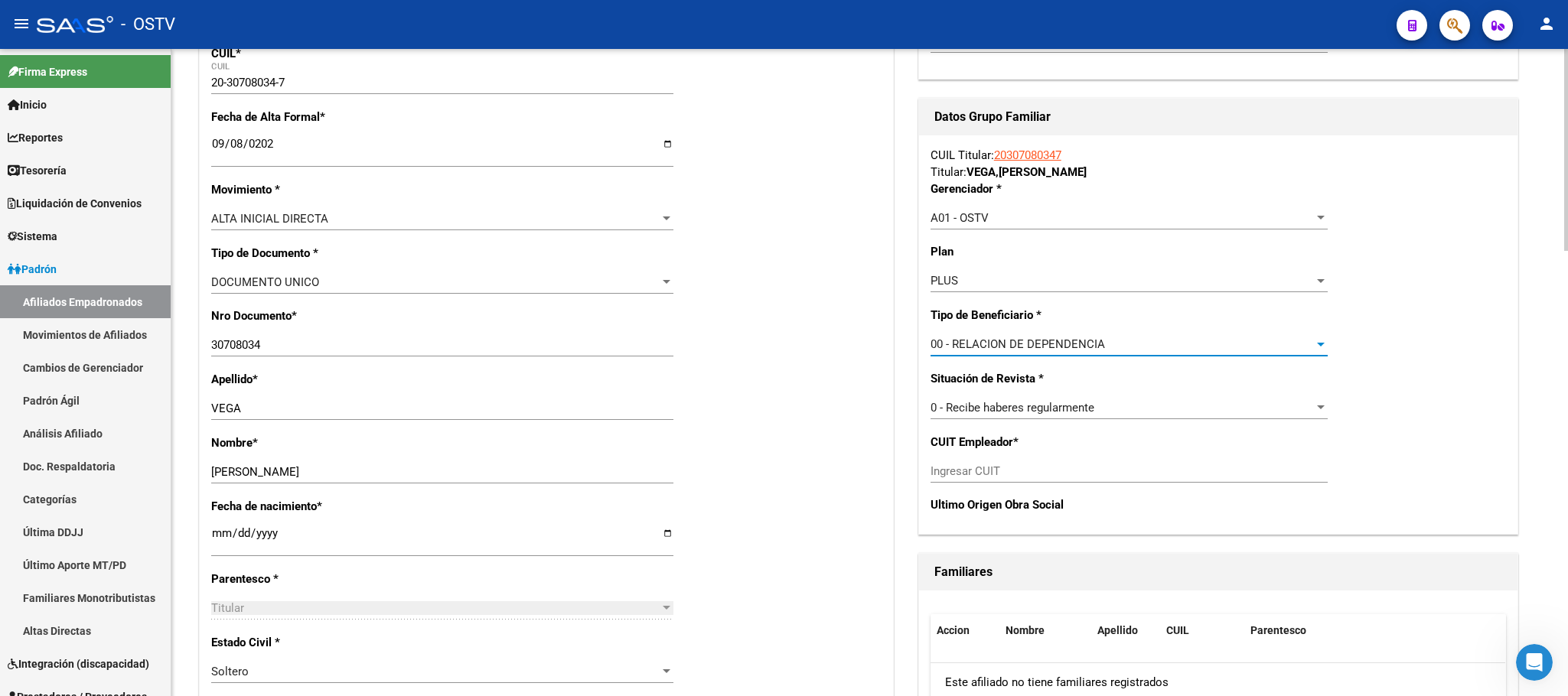
scroll to position [344, 0]
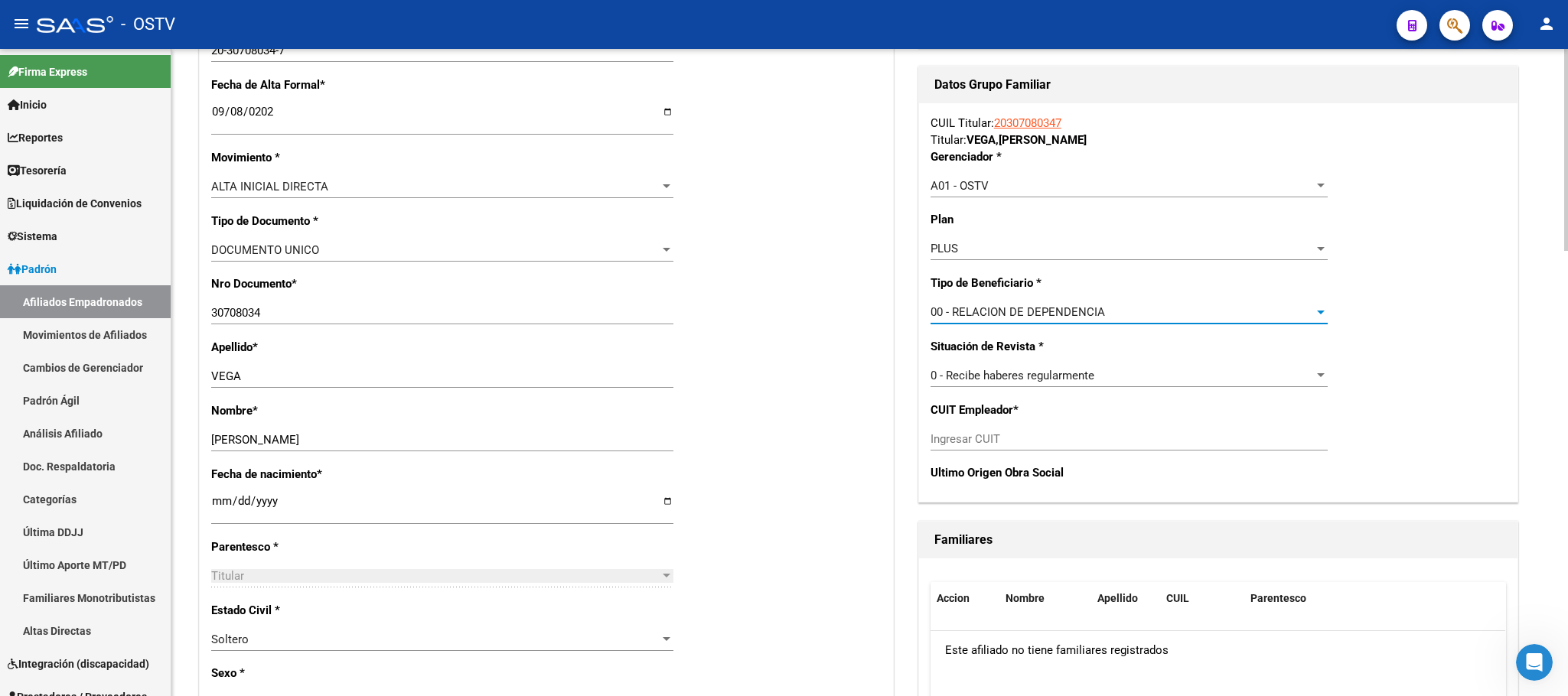
click at [964, 438] on input "Ingresar CUIT" at bounding box center [1128, 438] width 398 height 14
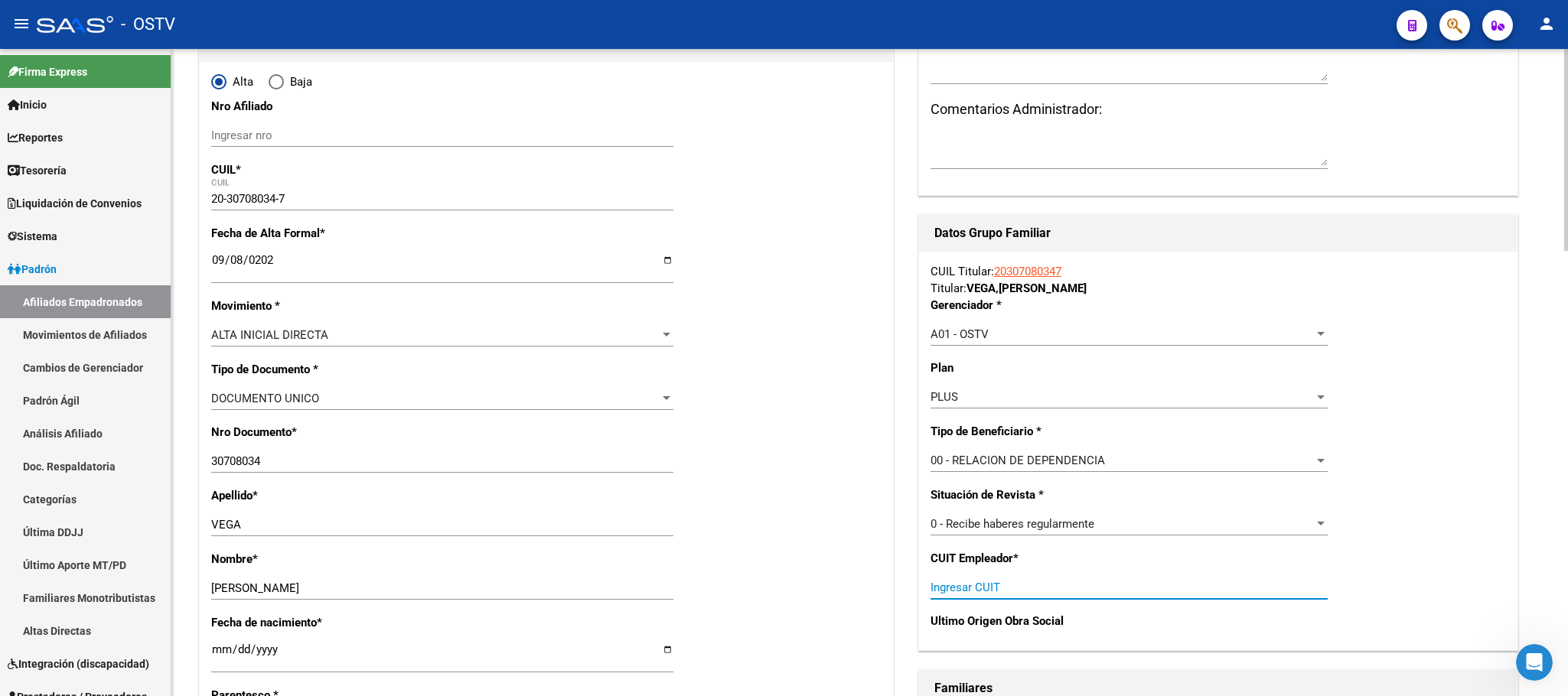
scroll to position [230, 0]
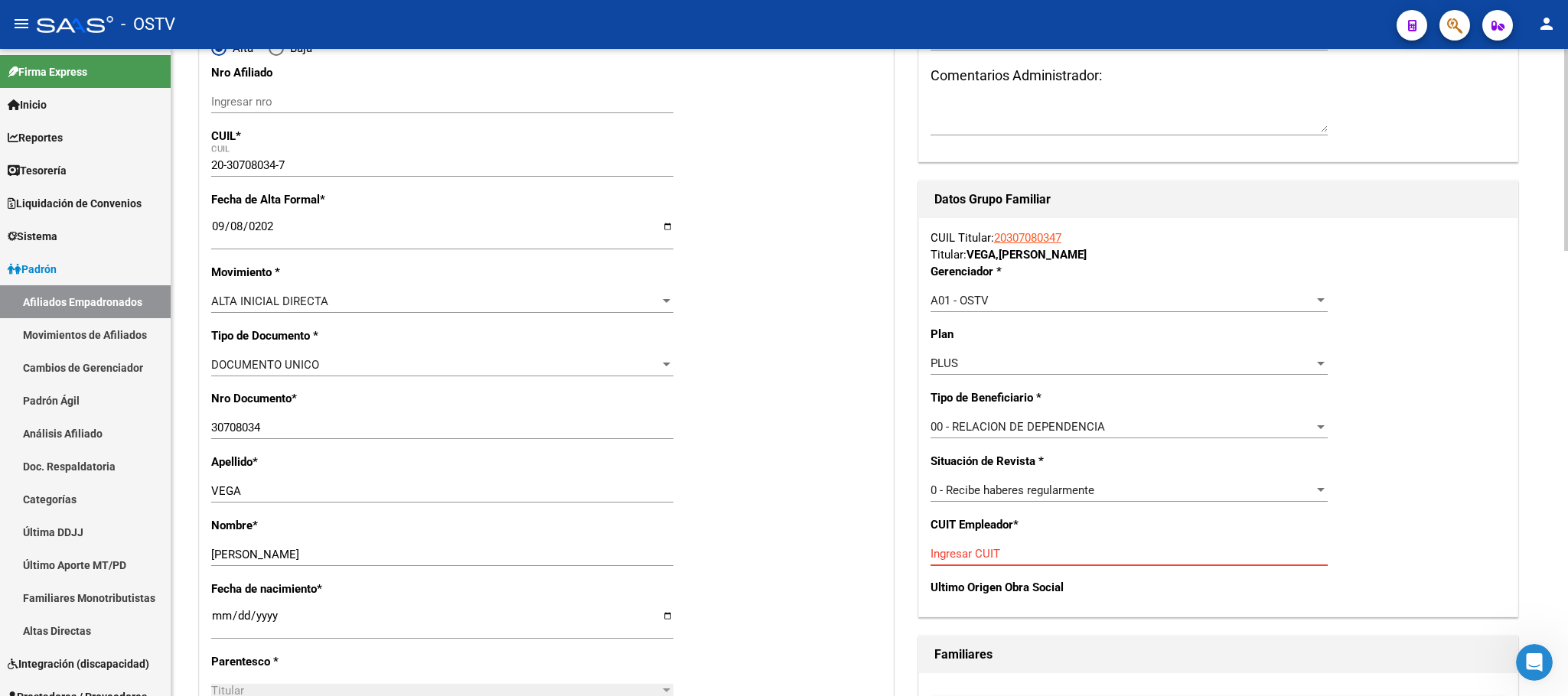
paste input "30-57686563-1"
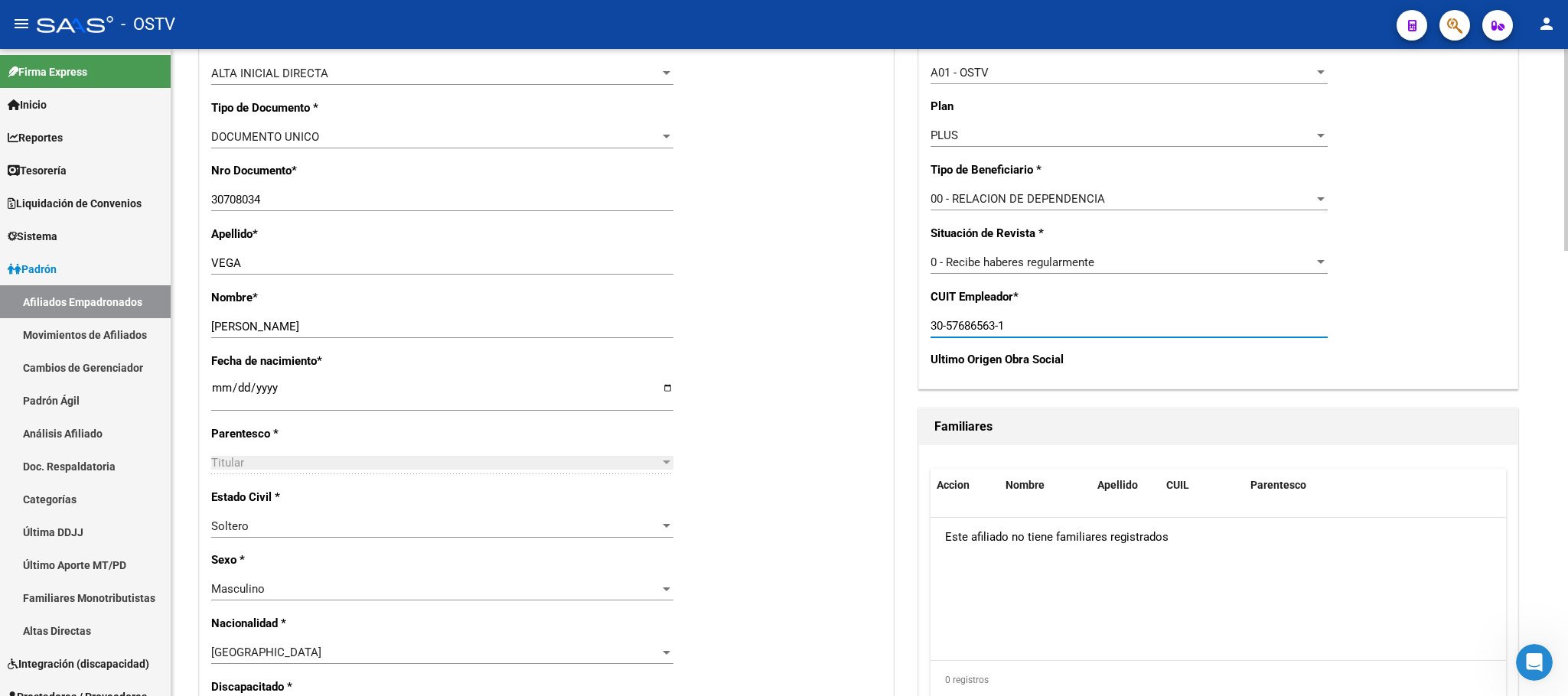
scroll to position [0, 0]
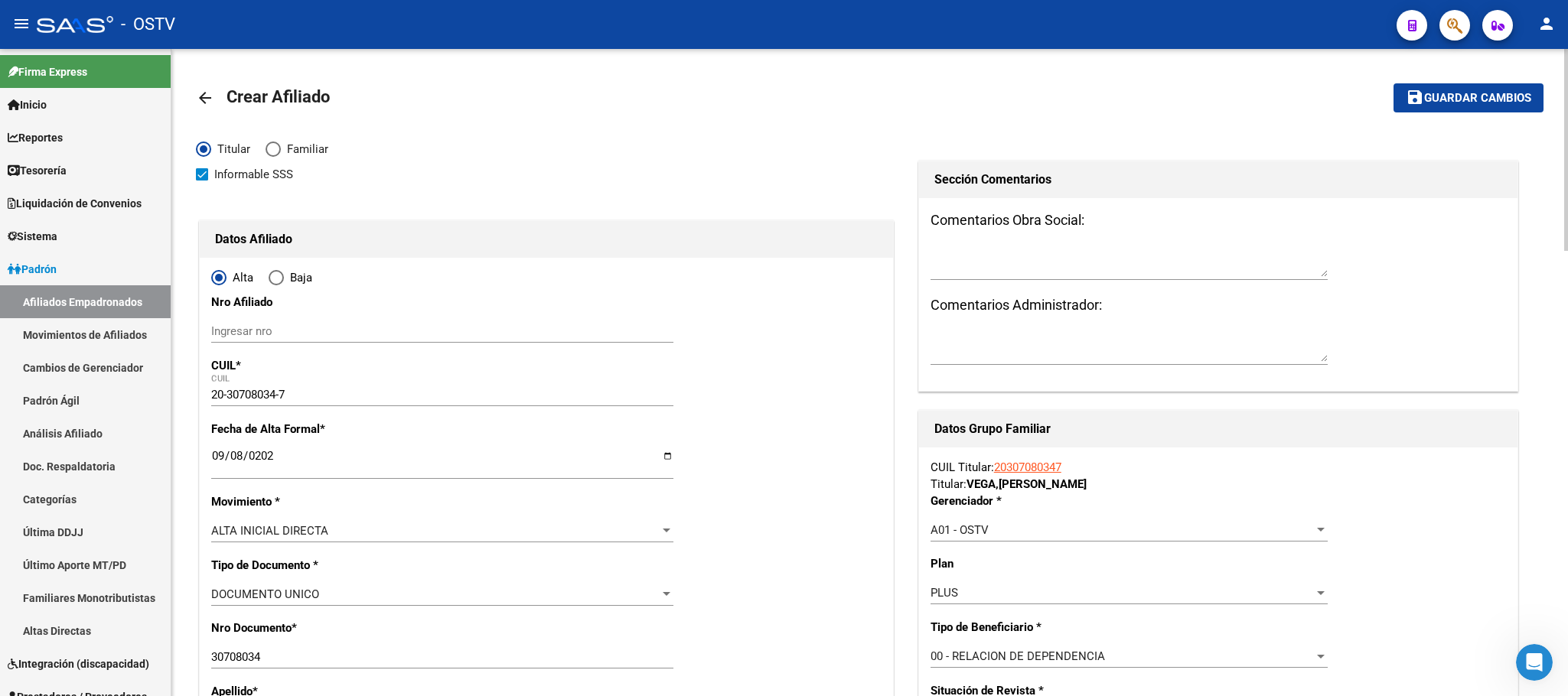
type input "30-57686563-1"
click at [1463, 106] on button "save Guardar cambios" at bounding box center [1468, 97] width 150 height 28
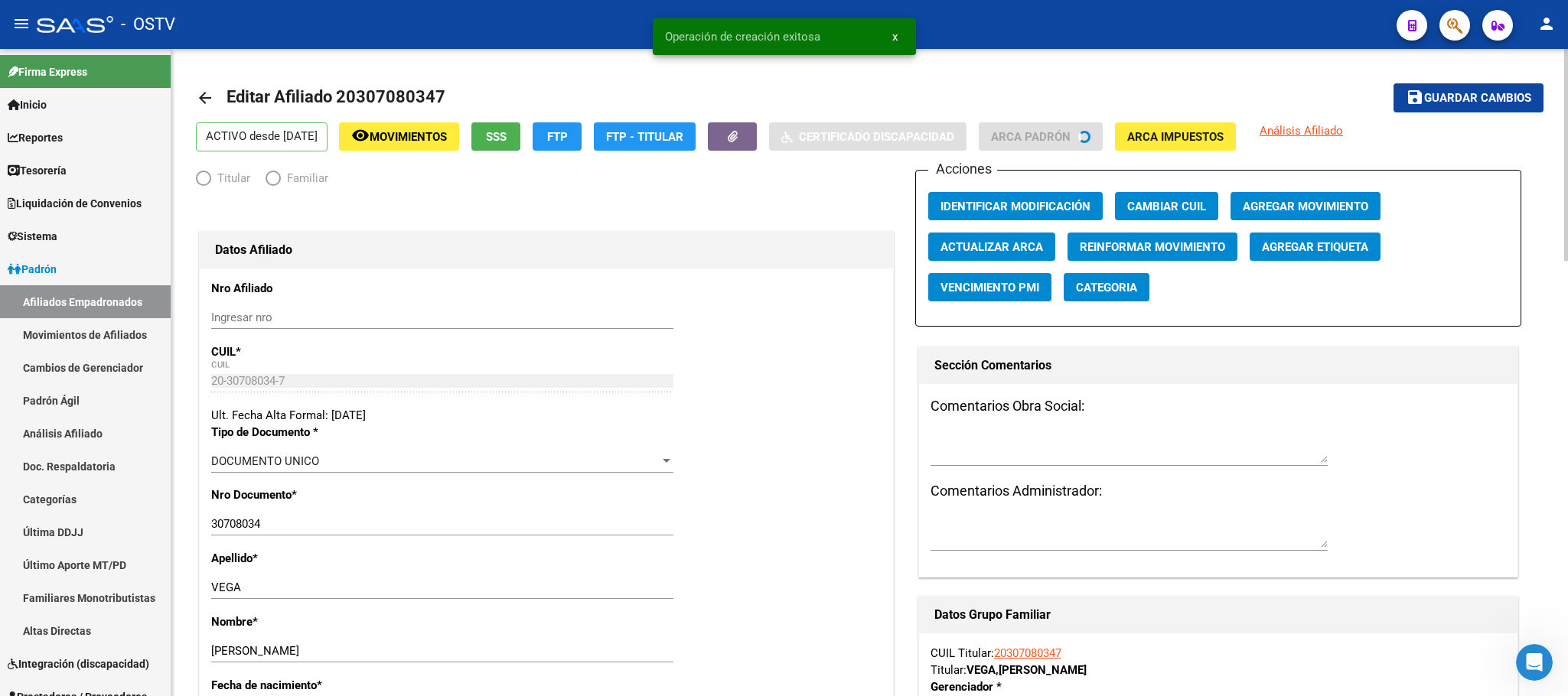
radio input "true"
type input "30-57686563-1"
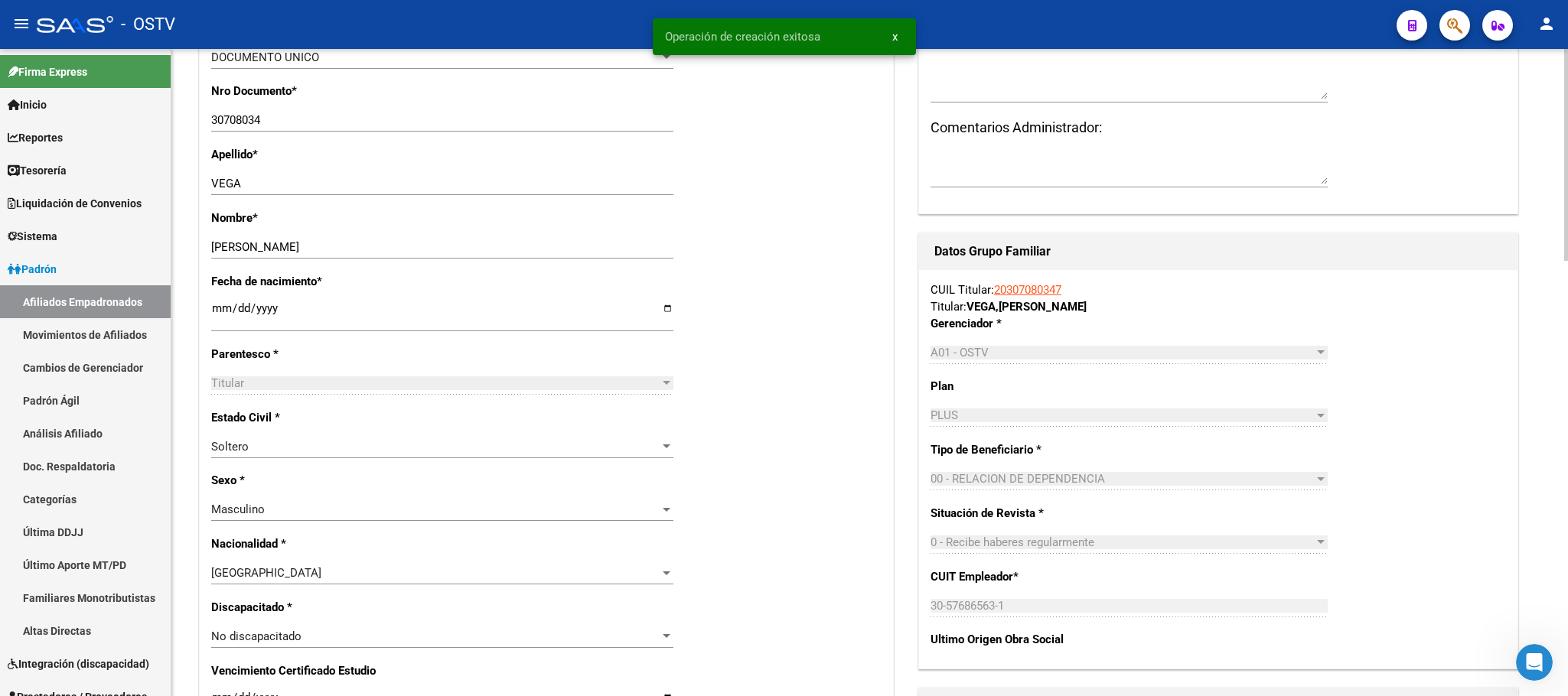
scroll to position [114, 0]
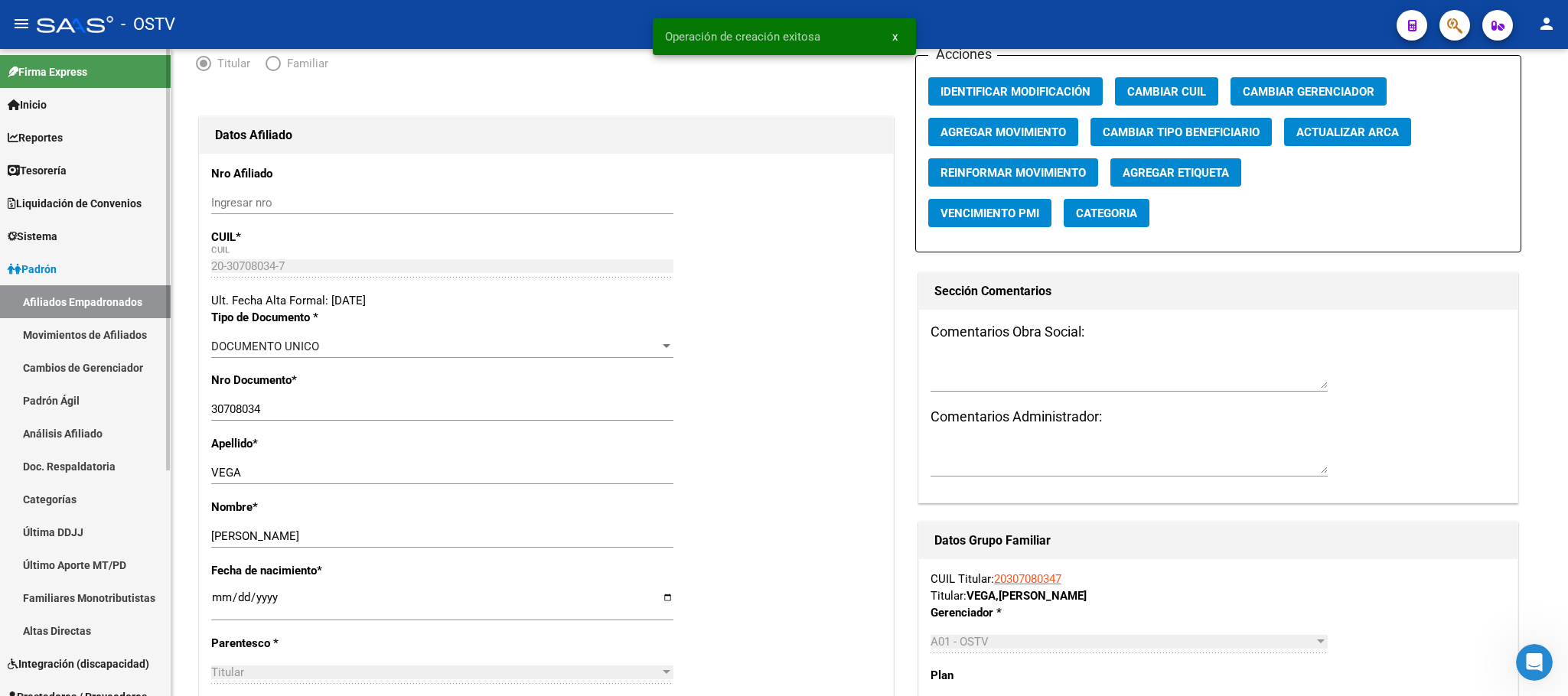
click at [44, 329] on link "Movimientos de Afiliados" at bounding box center [85, 335] width 170 height 33
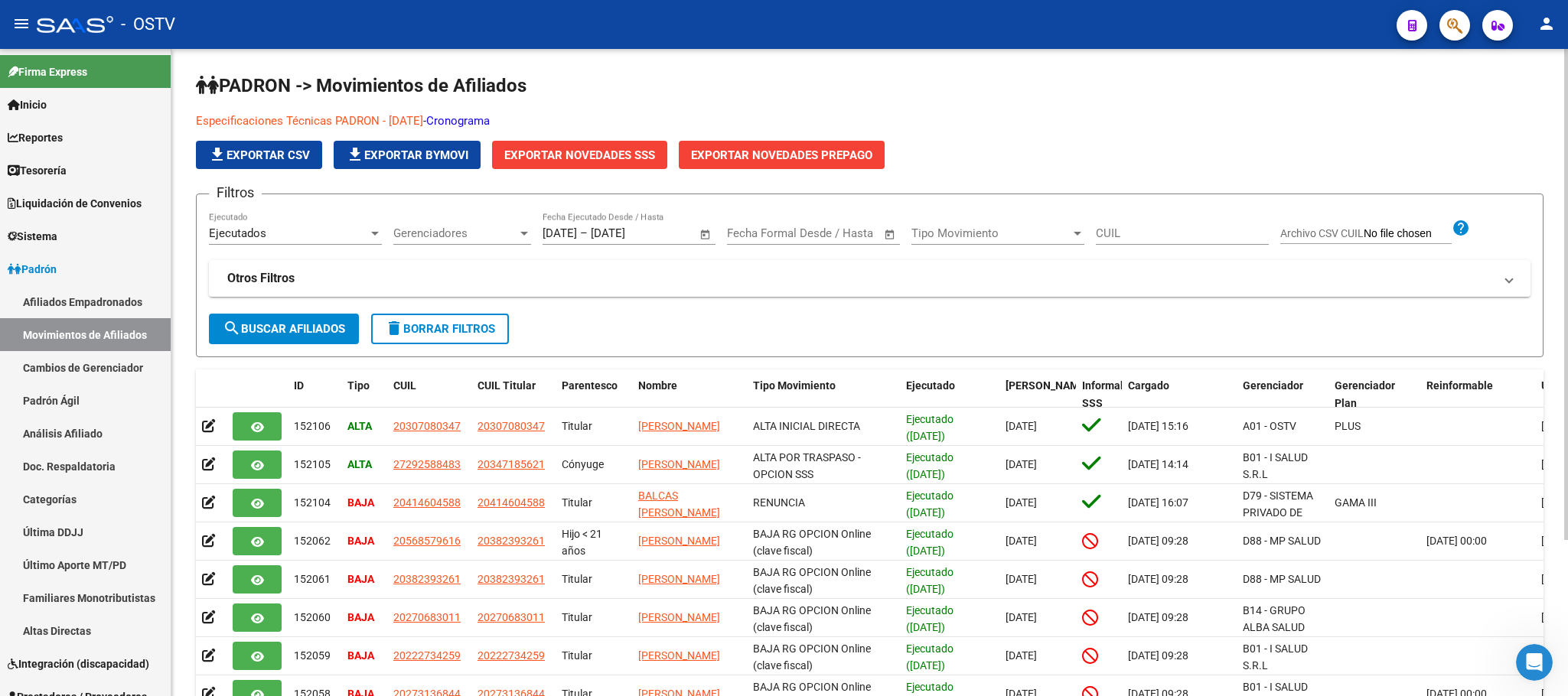
click at [187, 423] on div "PADRON -> Movimientos de Afiliados Especificaciones Técnicas PADRON - [DATE] - …" at bounding box center [869, 465] width 1397 height 833
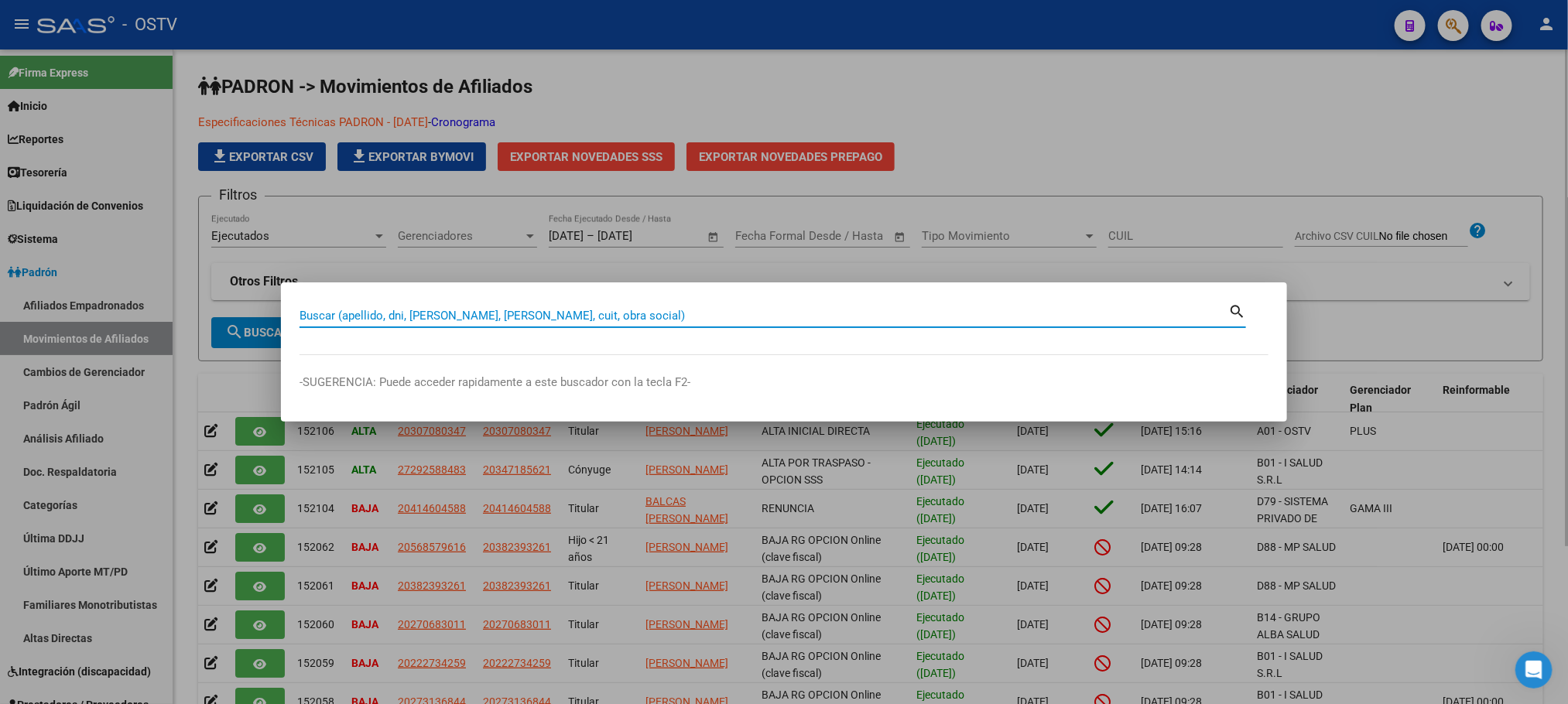
paste input "39571259"
type input "39571259"
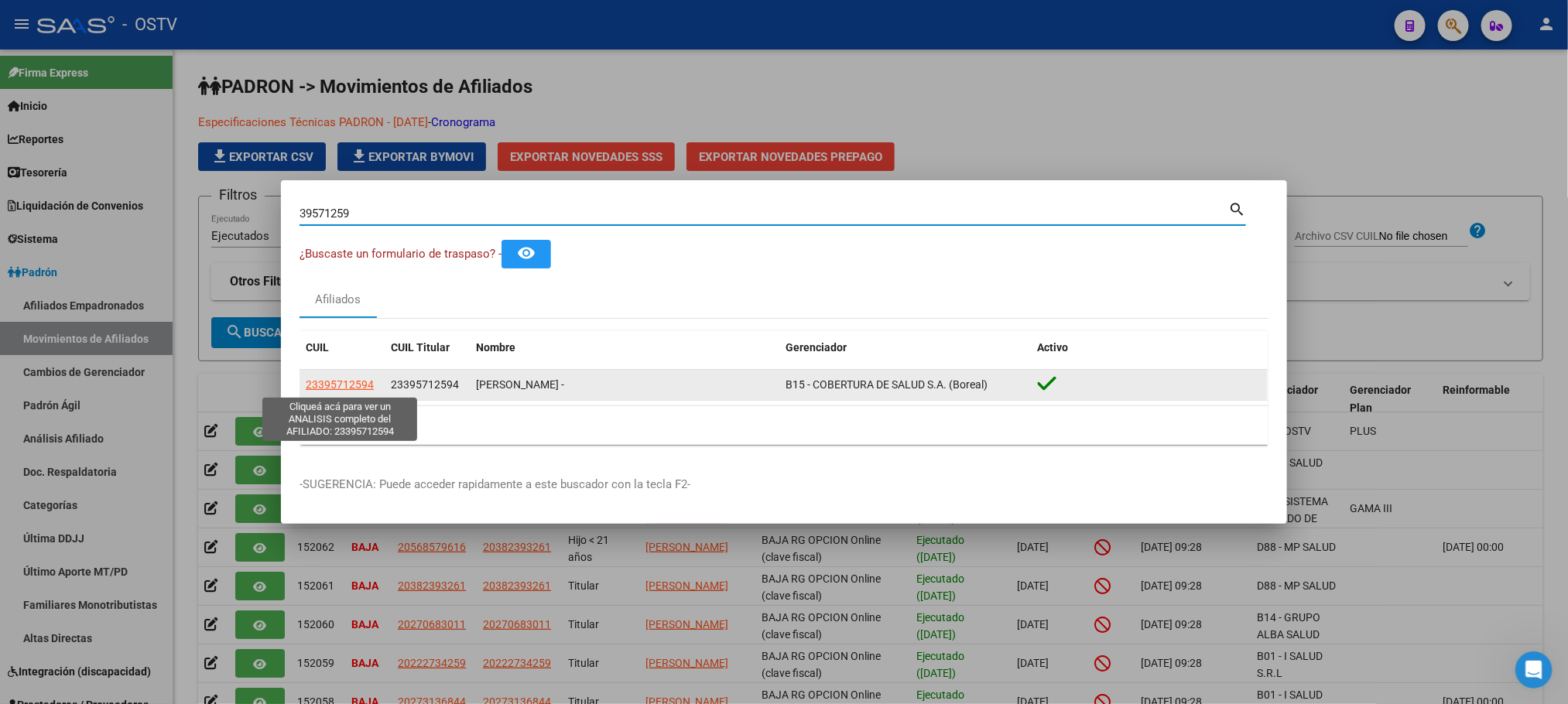
click at [350, 383] on span "23395712594" at bounding box center [340, 384] width 68 height 12
type textarea "23395712594"
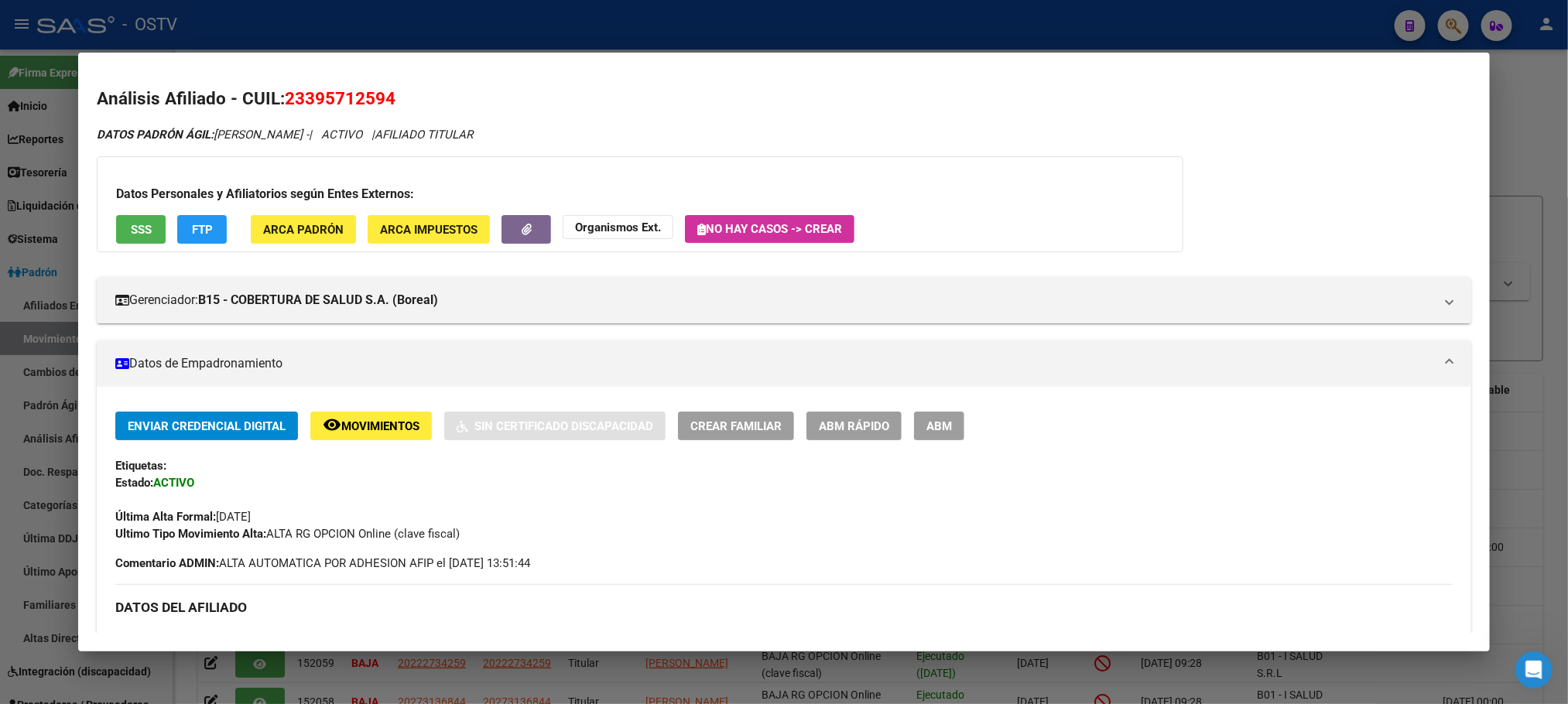
click at [930, 428] on span "ABM" at bounding box center [939, 426] width 26 height 14
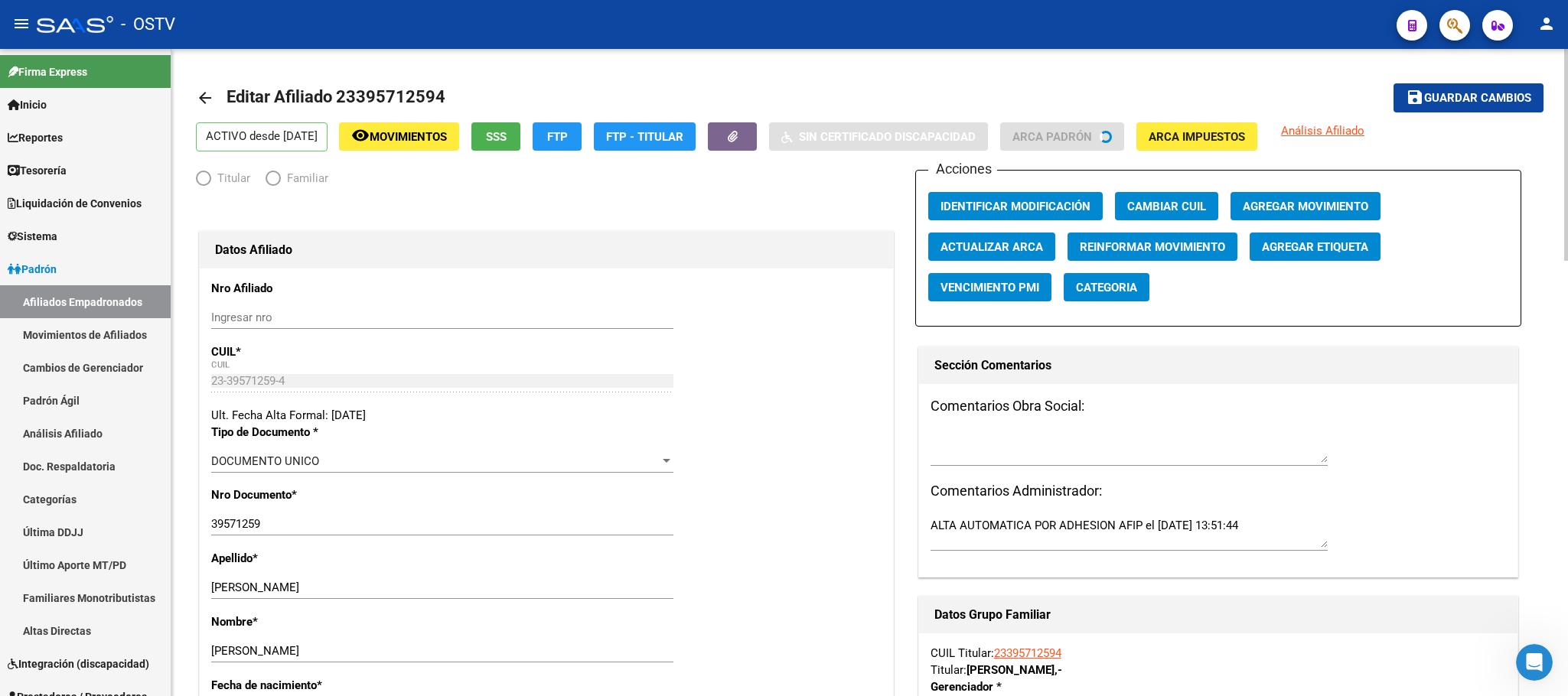
radio input "true"
type input "30-70962825-5"
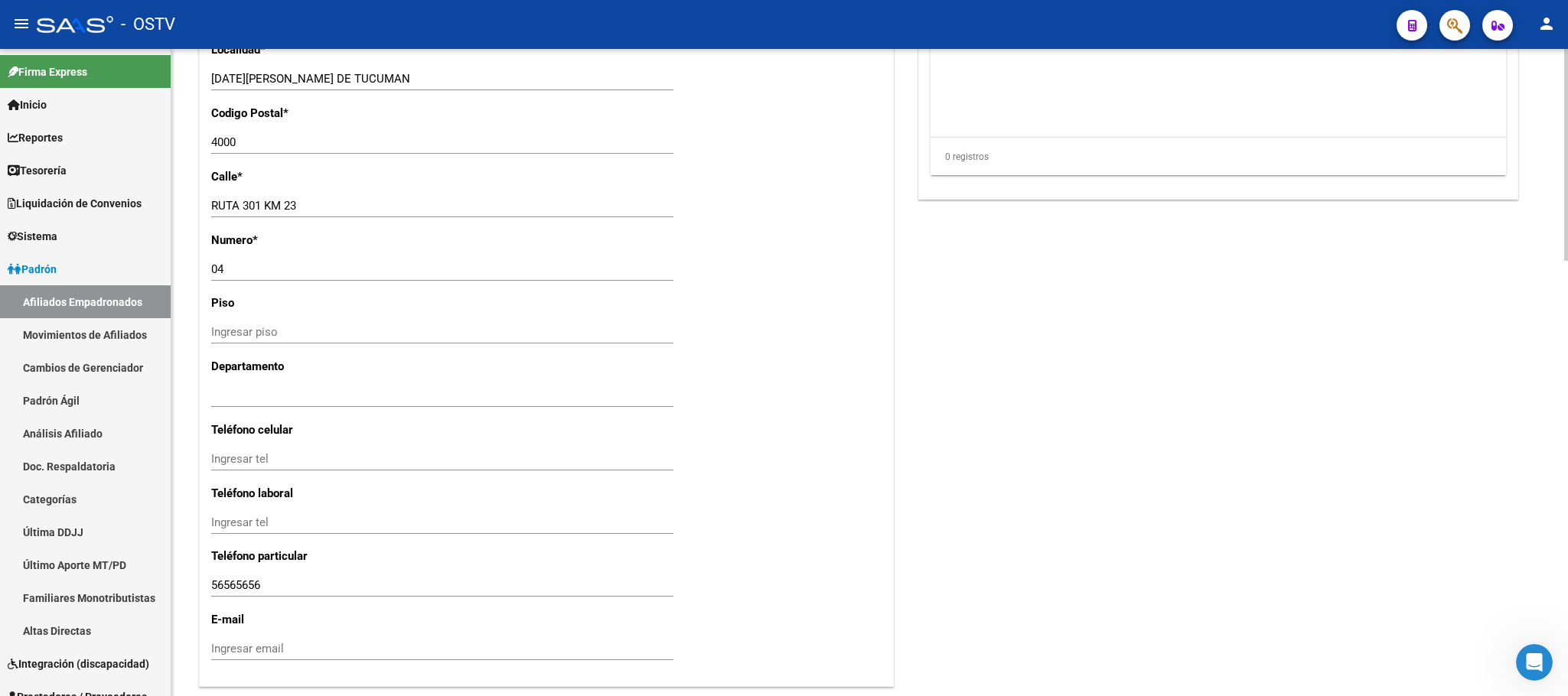
scroll to position [1329, 0]
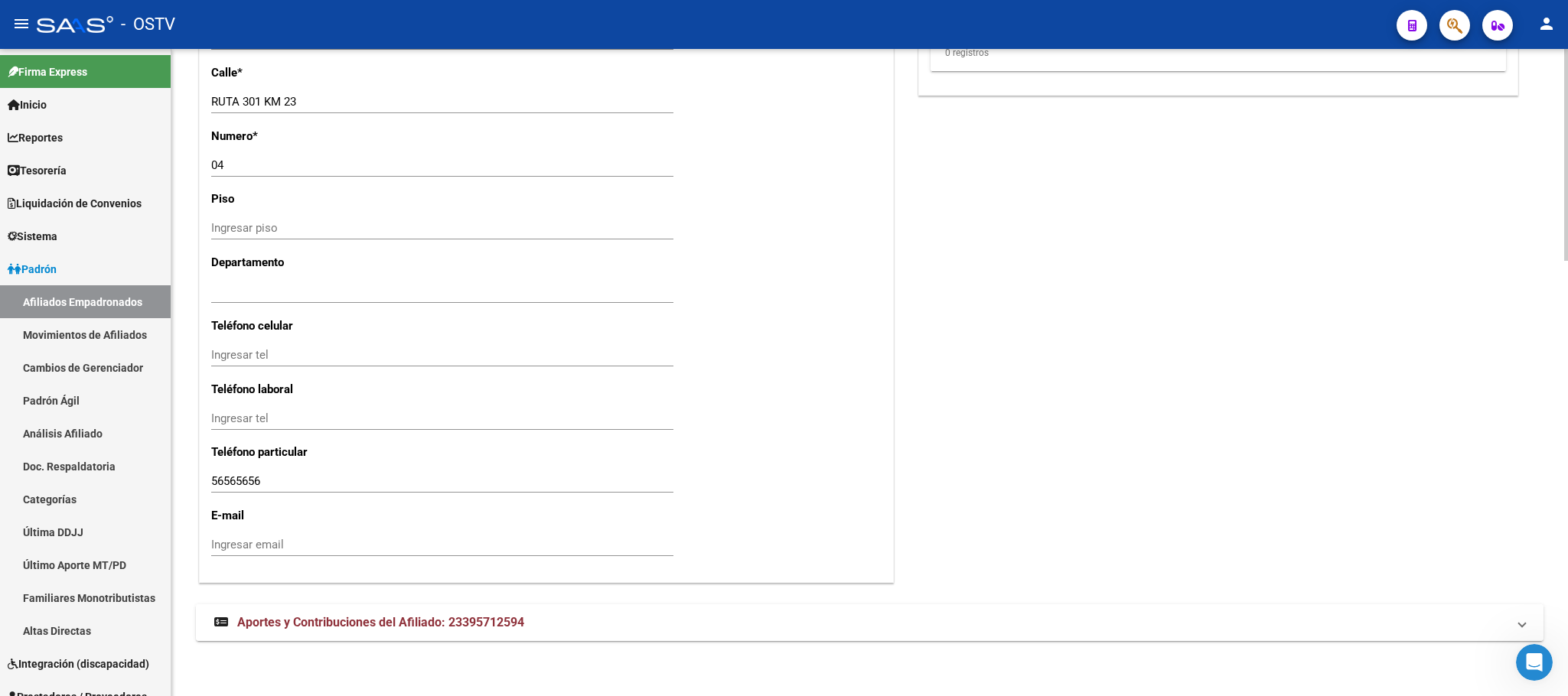
drag, startPoint x: 416, startPoint y: 615, endPoint x: 460, endPoint y: 585, distance: 53.3
click at [416, 617] on span "Aportes y Contribuciones del Afiliado: 23395712594" at bounding box center [380, 622] width 287 height 15
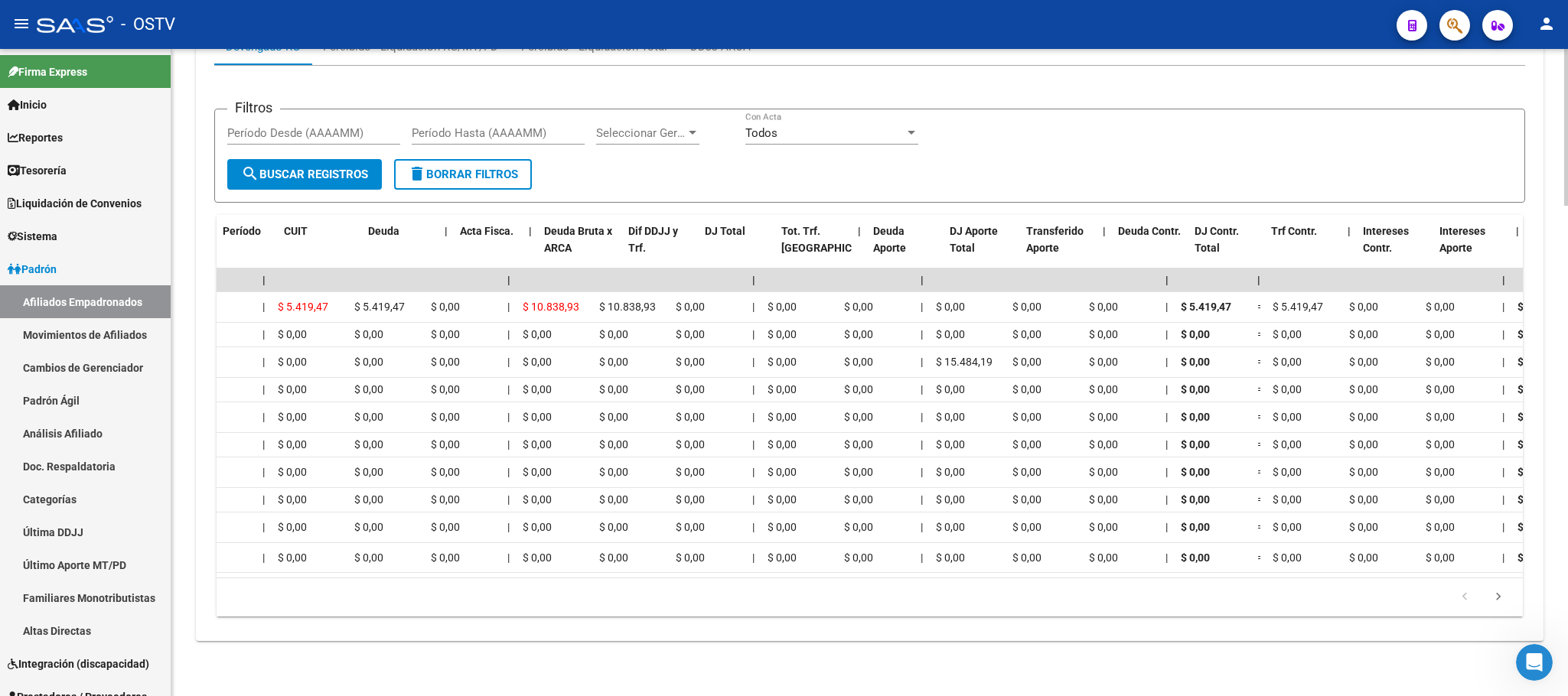
scroll to position [0, 0]
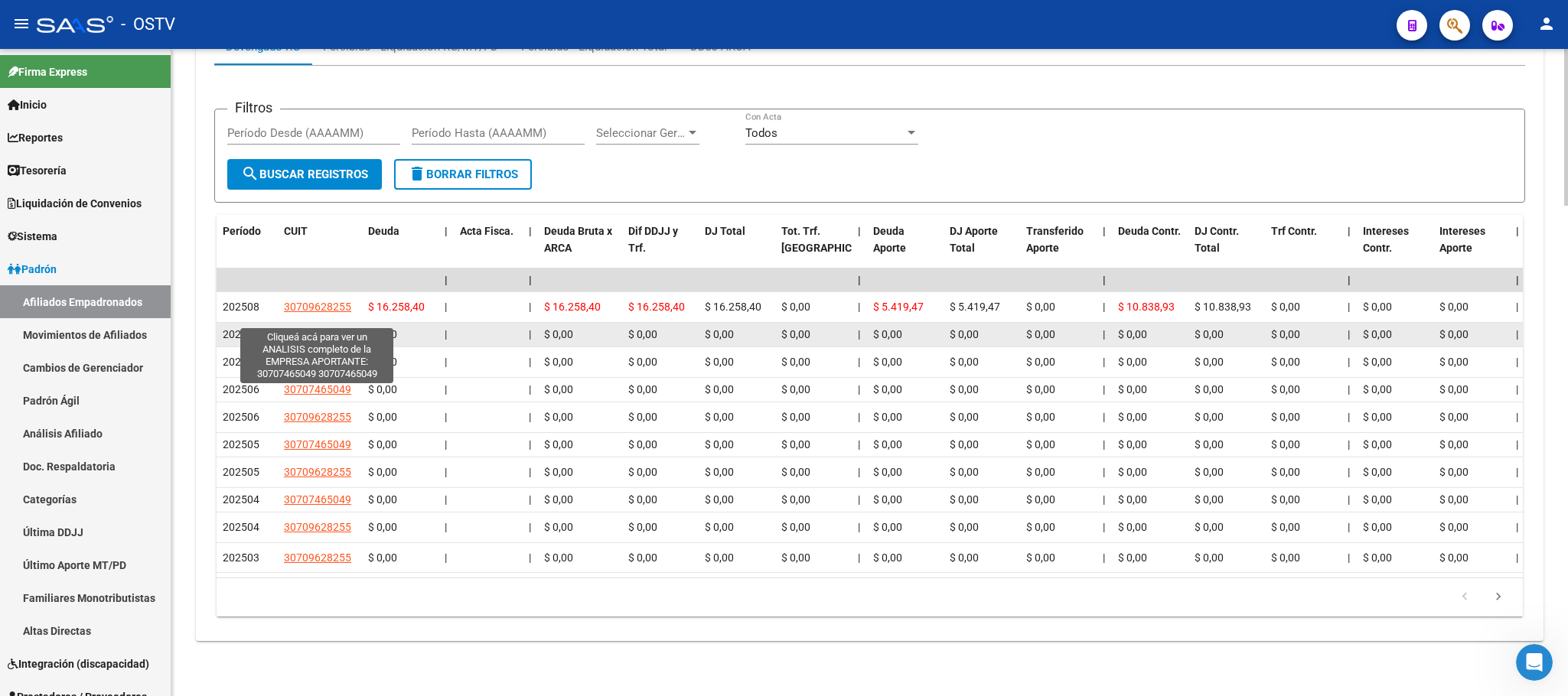
click at [327, 328] on span "30707465049" at bounding box center [318, 334] width 67 height 12
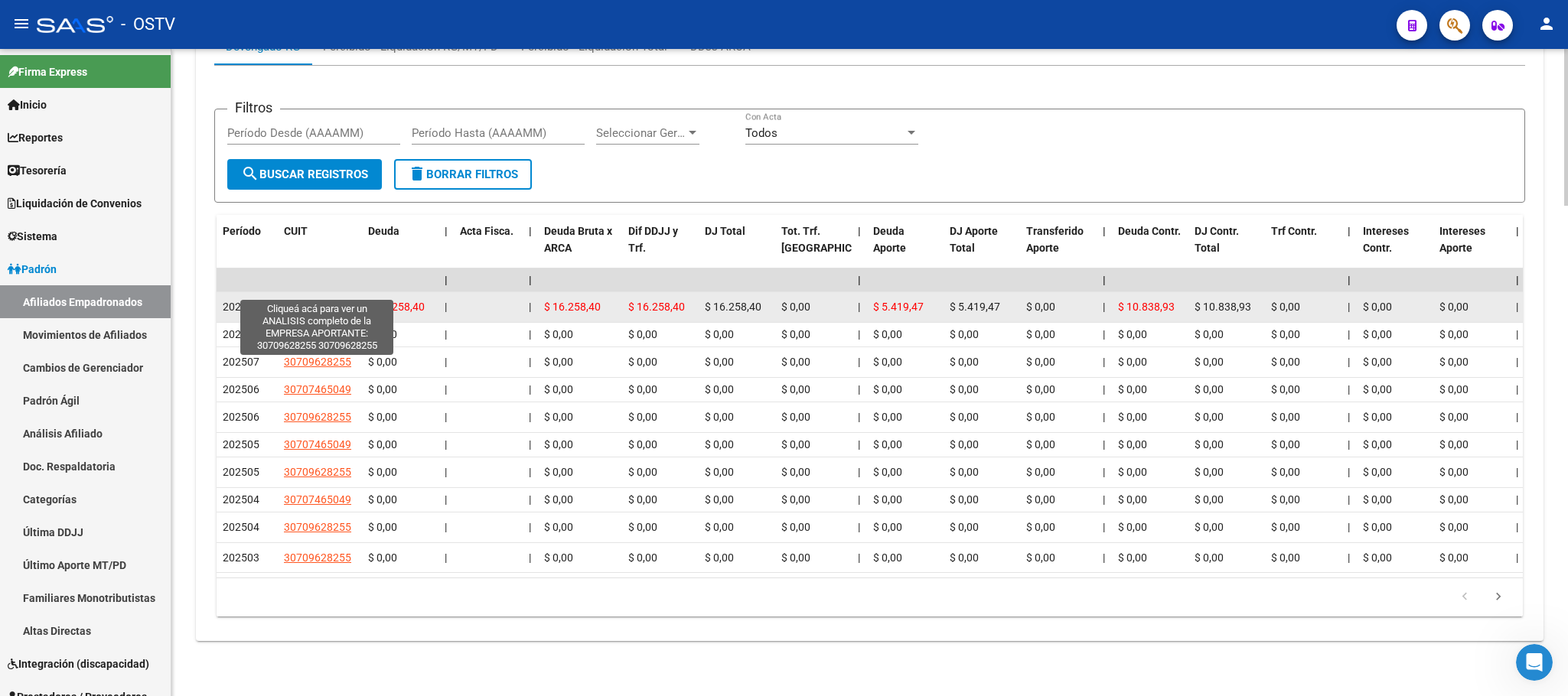
click at [306, 300] on span "30709628255" at bounding box center [318, 306] width 67 height 12
type textarea "30709628255"
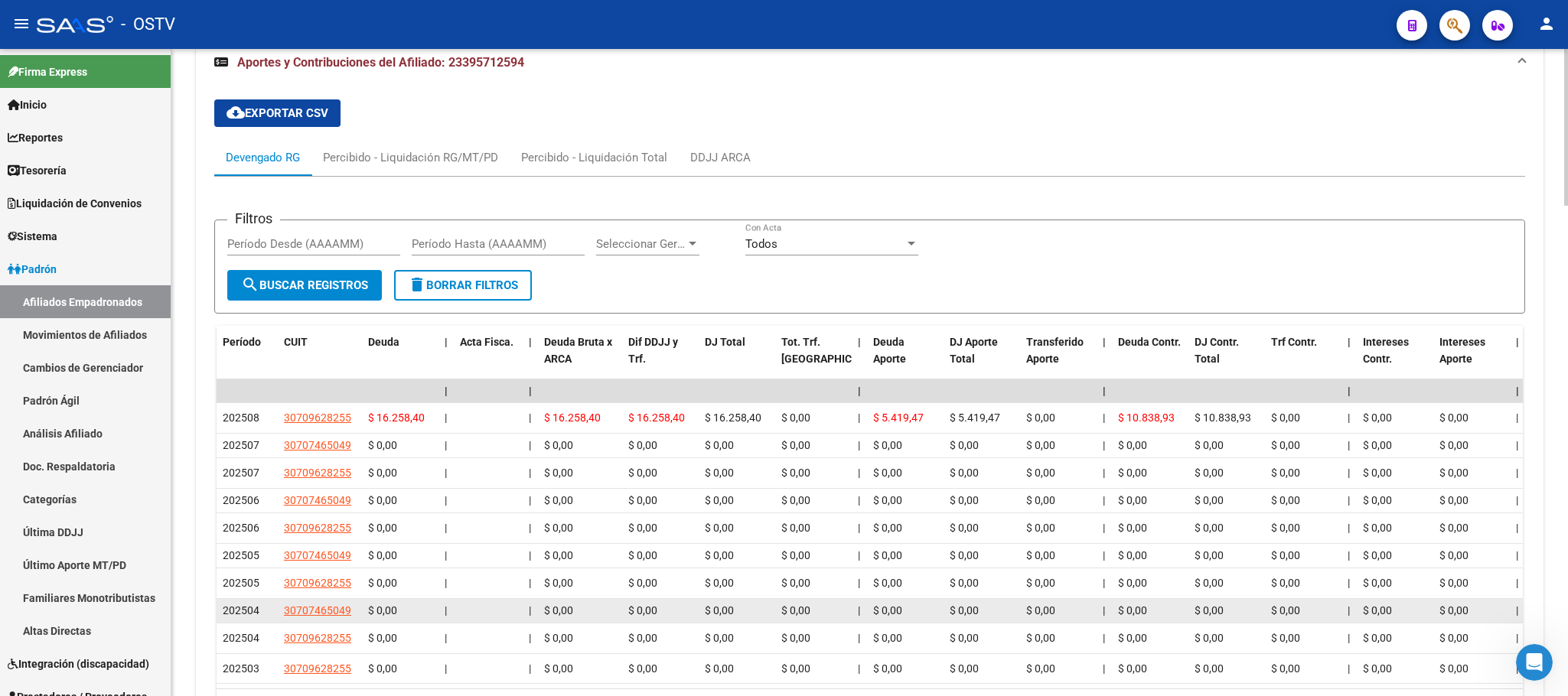
scroll to position [1951, 0]
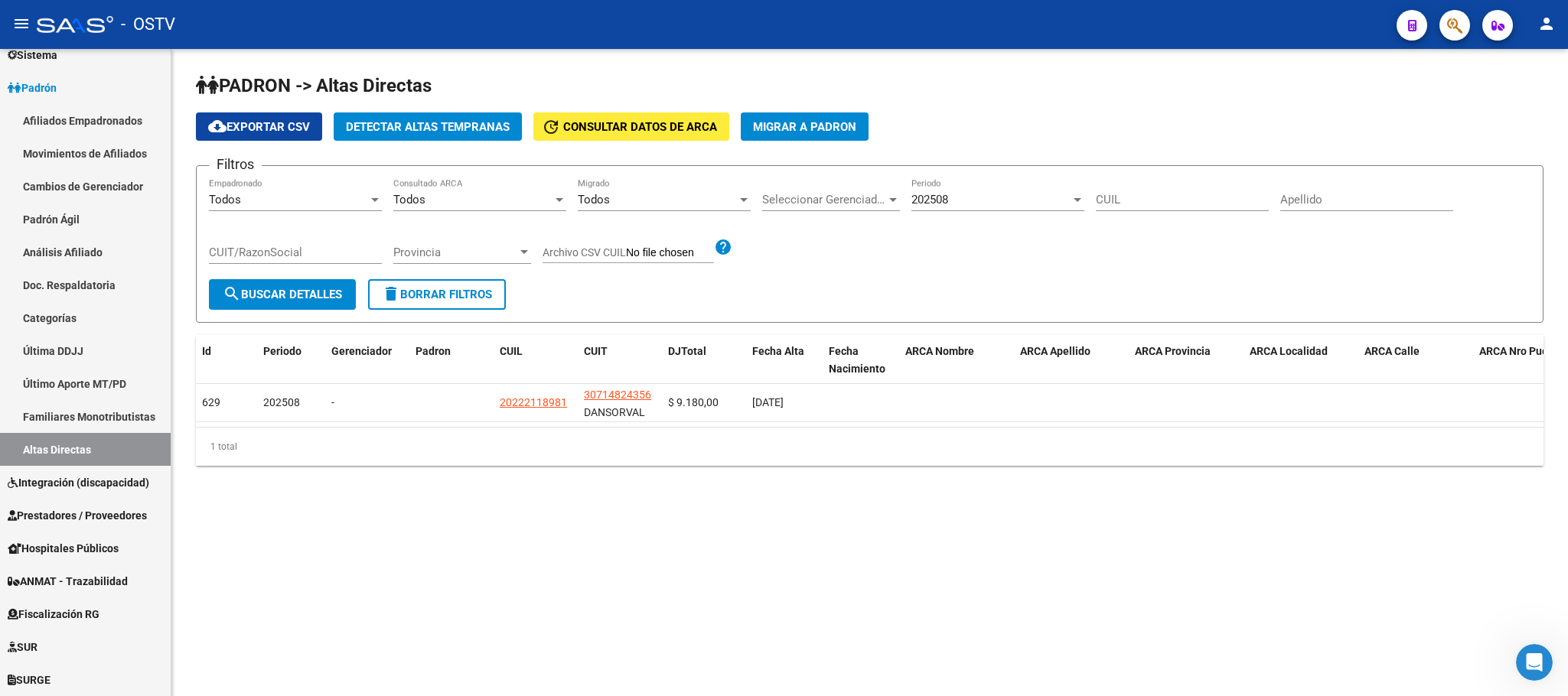
scroll to position [392, 0]
